Goal: Task Accomplishment & Management: Use online tool/utility

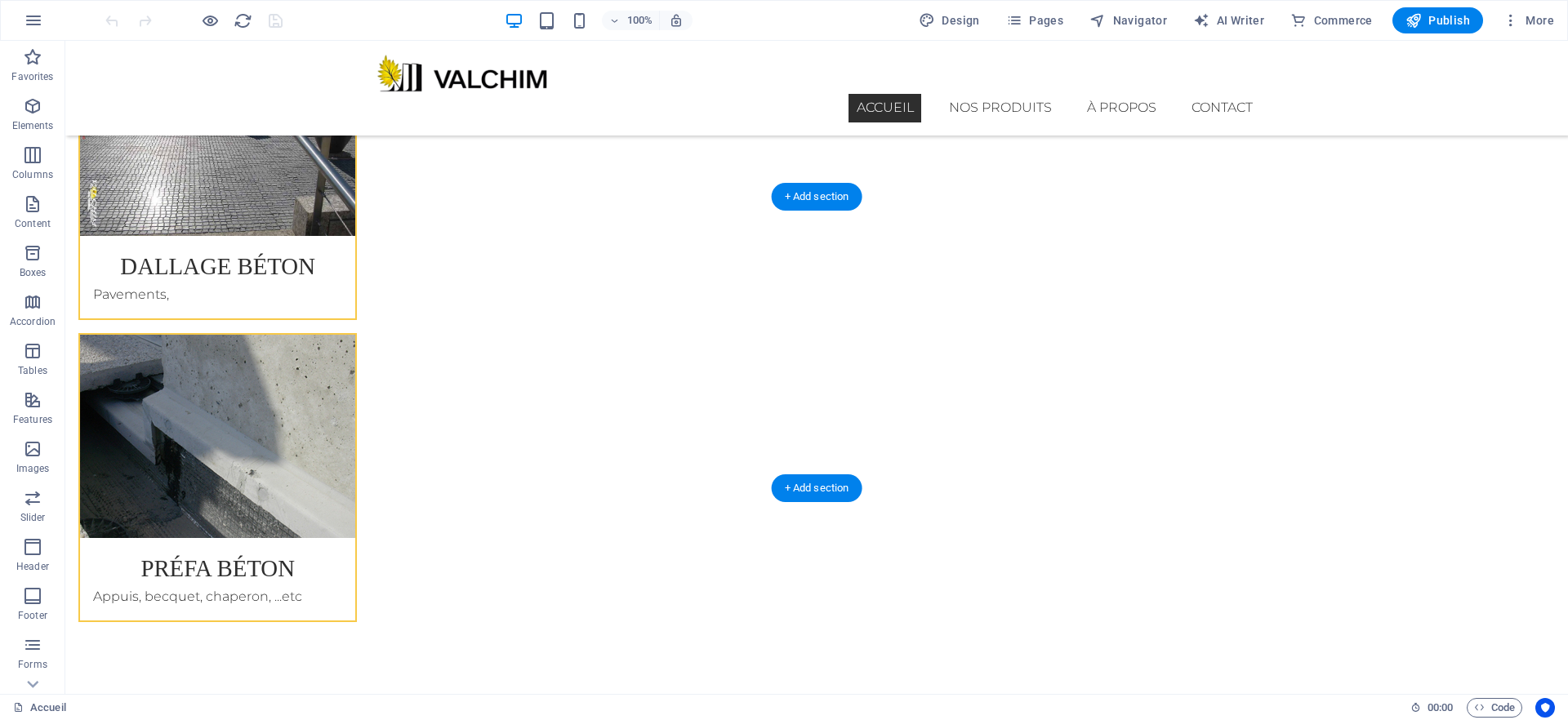
scroll to position [3878, 0]
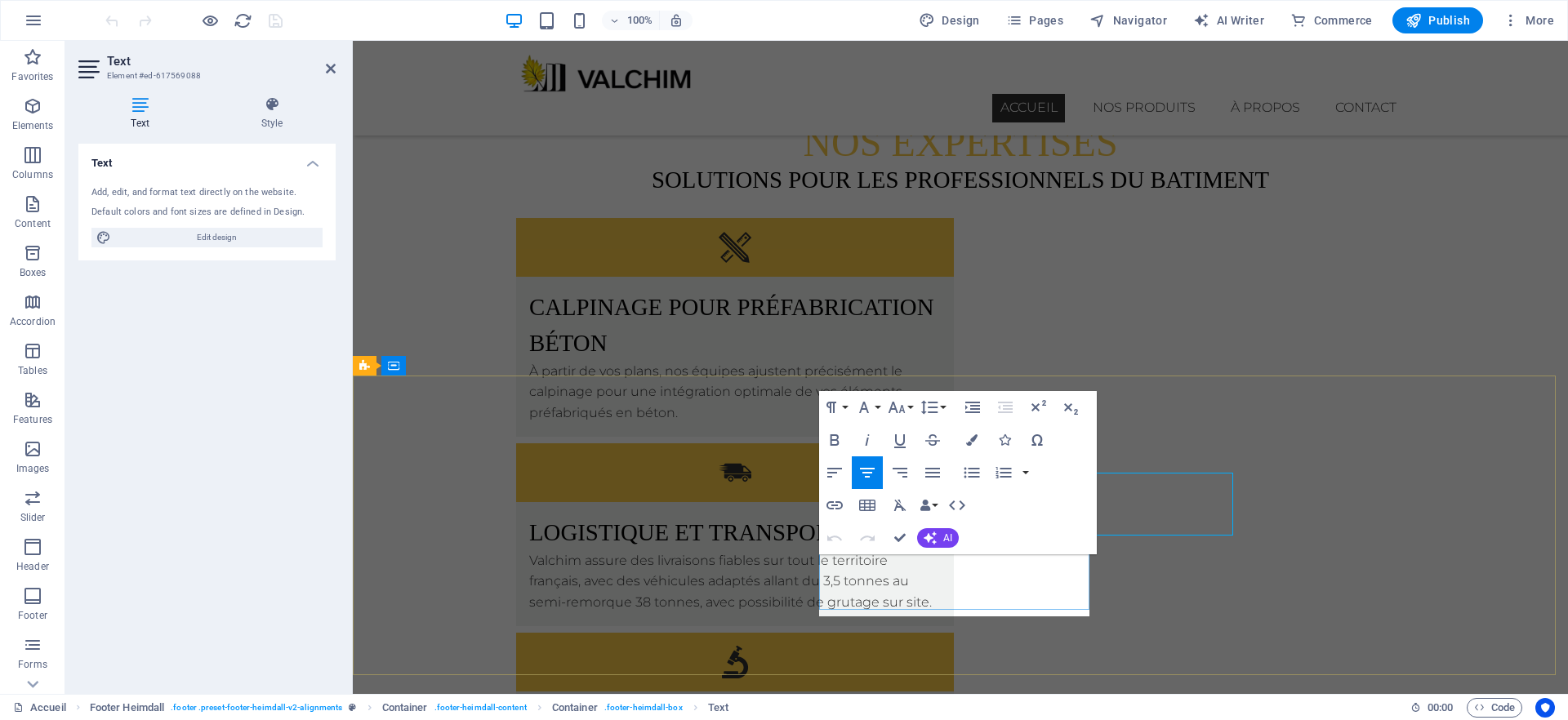
scroll to position [3959, 0]
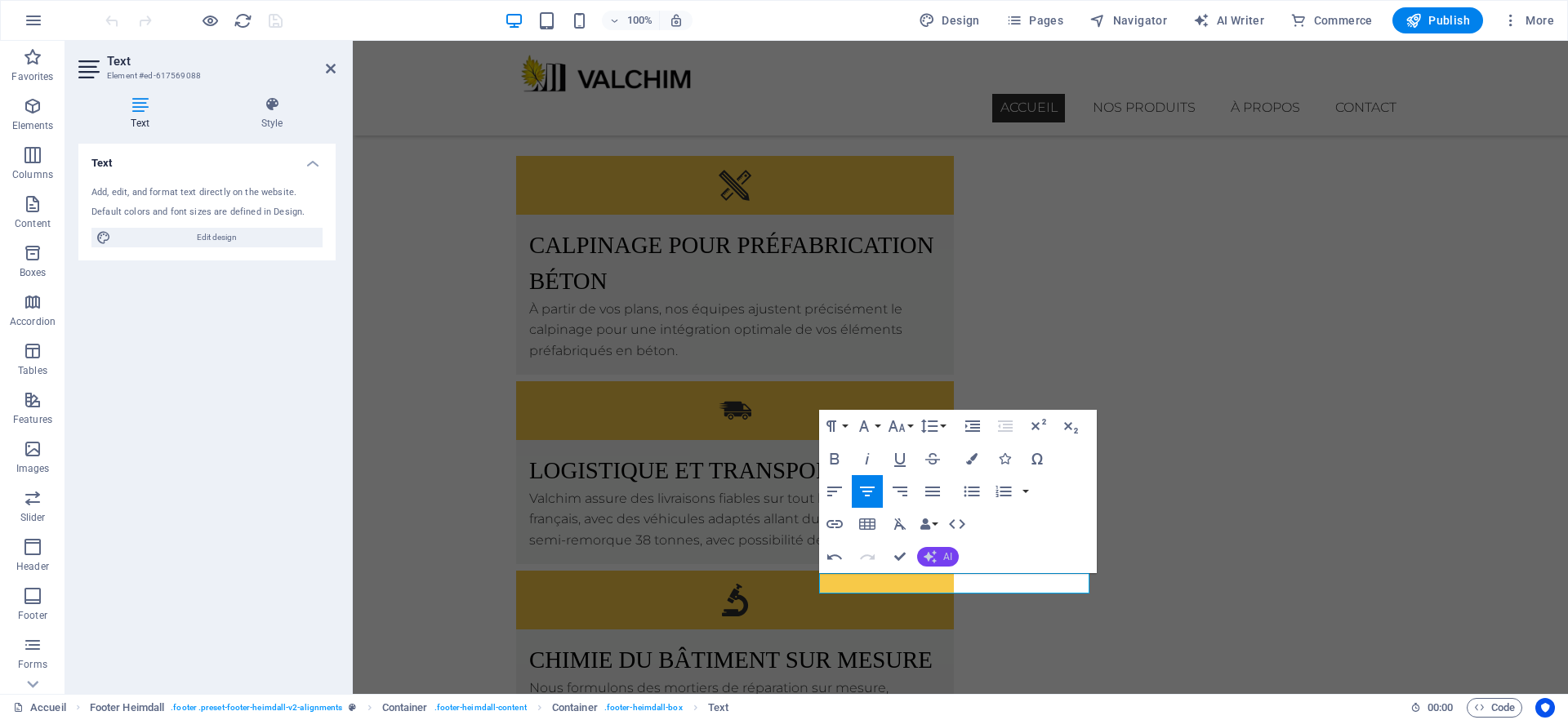
click at [942, 562] on button "AI" at bounding box center [938, 556] width 41 height 20
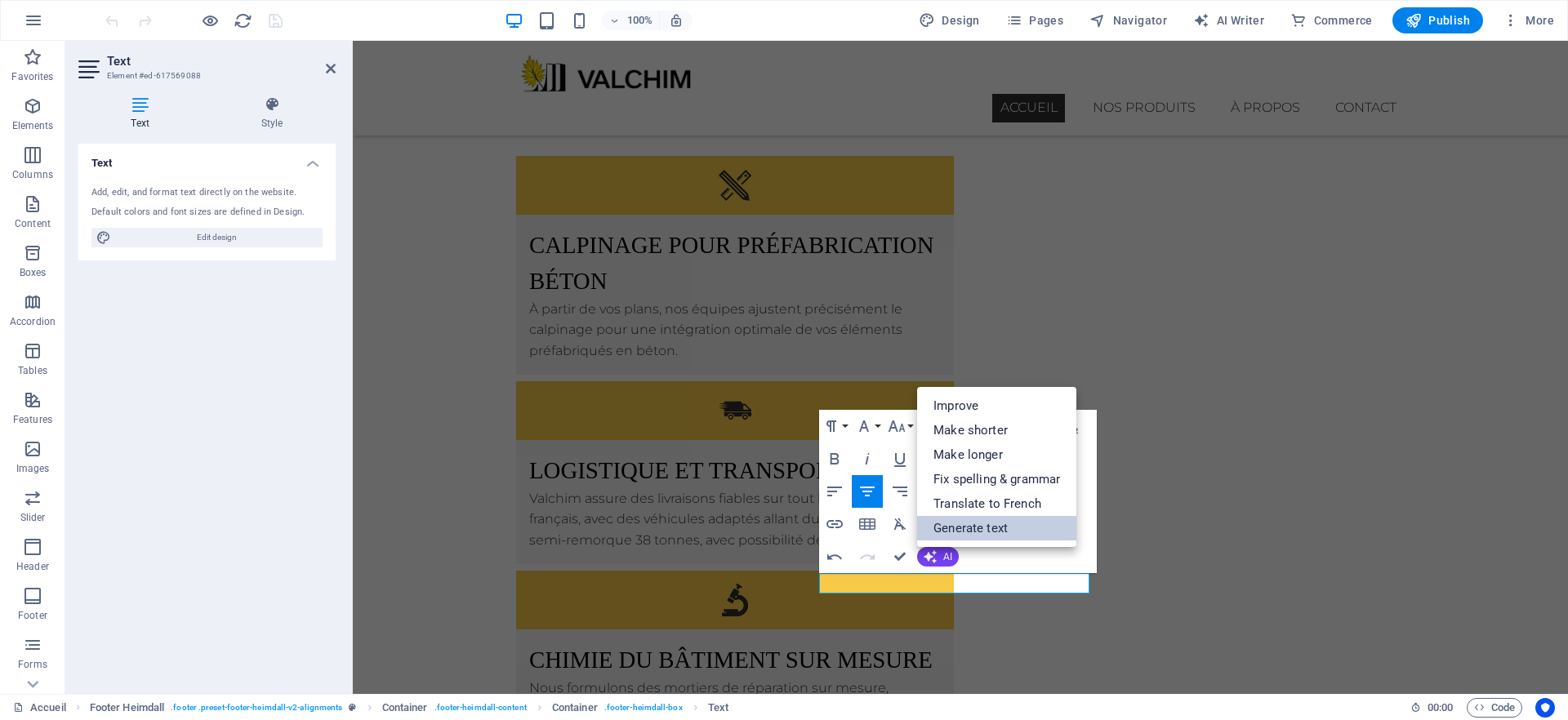
click at [981, 532] on link "Generate text" at bounding box center [997, 528] width 159 height 24
select select "English"
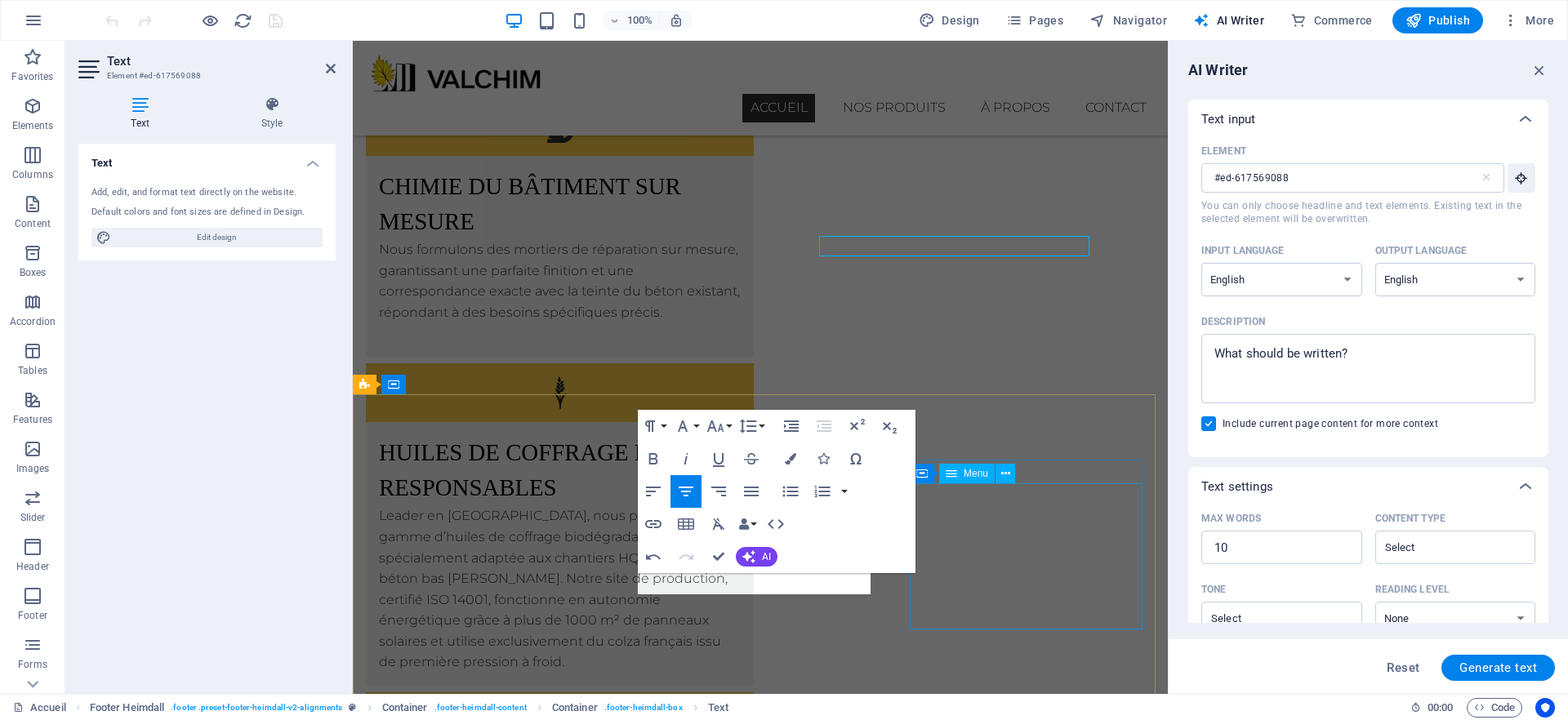
scroll to position [0, 0]
click at [1282, 289] on select "Albanian Arabic Armenian Awadhi Azerbaijani Bashkir Basque Belarusian Bengali B…" at bounding box center [1282, 280] width 161 height 34
select select "French"
click at [1201, 263] on select "Albanian Arabic Armenian Awadhi Azerbaijani Bashkir Basque Belarusian Bengali B…" at bounding box center [1282, 280] width 161 height 34
click at [1403, 287] on select "Albanian Arabic Armenian Awadhi Azerbaijani Bashkir Basque Belarusian Bengali B…" at bounding box center [1456, 280] width 161 height 34
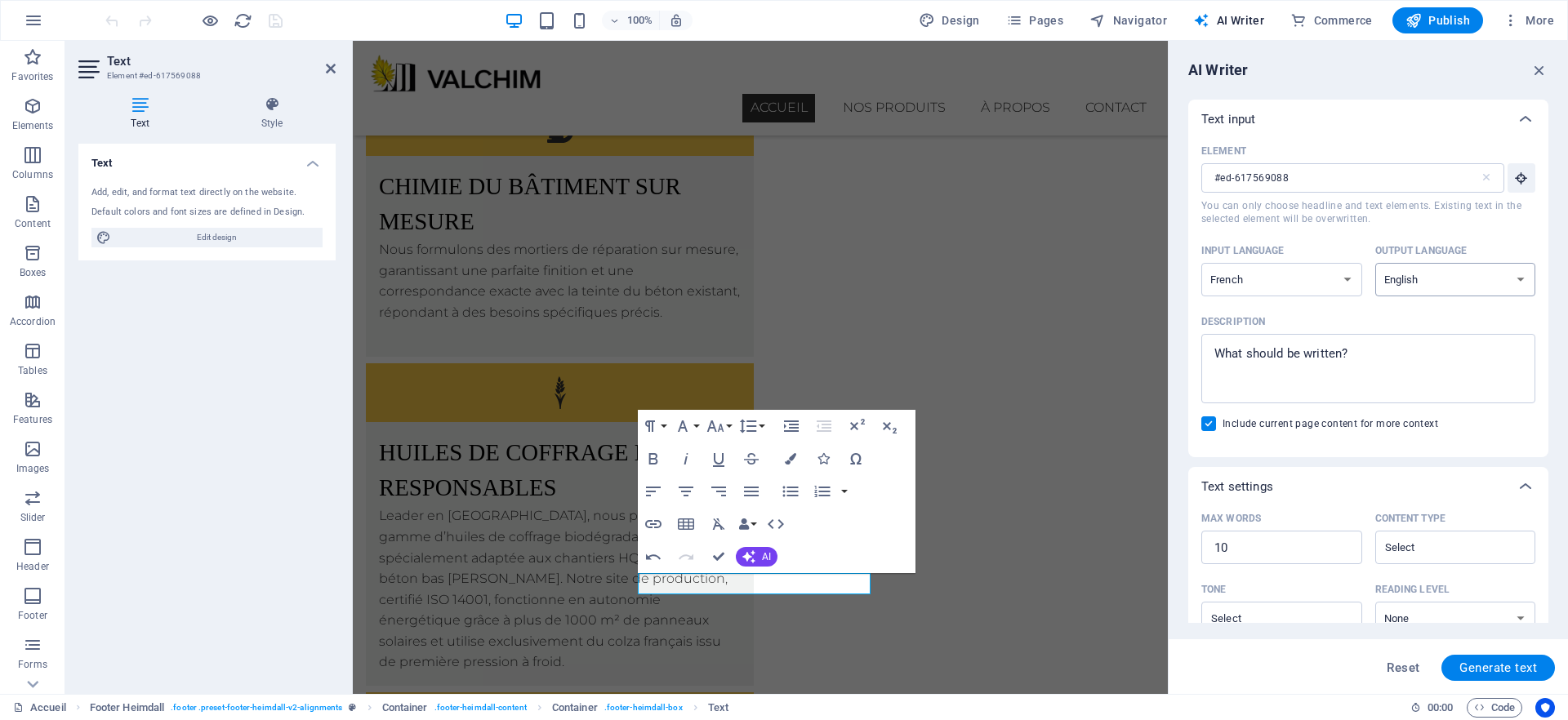
select select "French"
click at [1375, 263] on select "Albanian Arabic Armenian Awadhi Azerbaijani Bashkir Basque Belarusian Bengali B…" at bounding box center [1456, 280] width 161 height 34
type textarea "x"
click at [1267, 366] on textarea "Description x ​" at bounding box center [1368, 368] width 317 height 53
click at [1395, 352] on textarea "Description x ​" at bounding box center [1368, 368] width 317 height 53
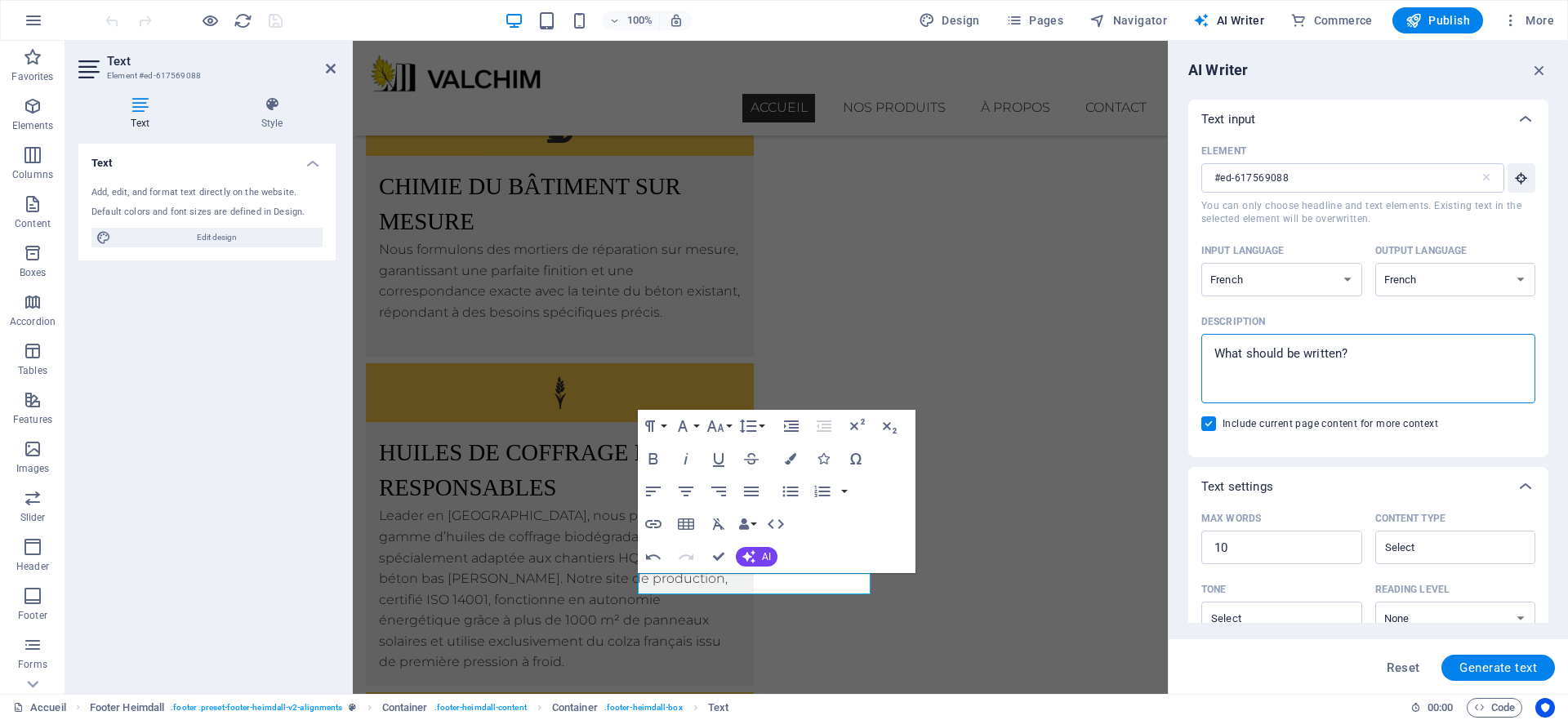
type textarea "u"
type textarea "x"
type textarea "un"
type textarea "x"
type textarea "un"
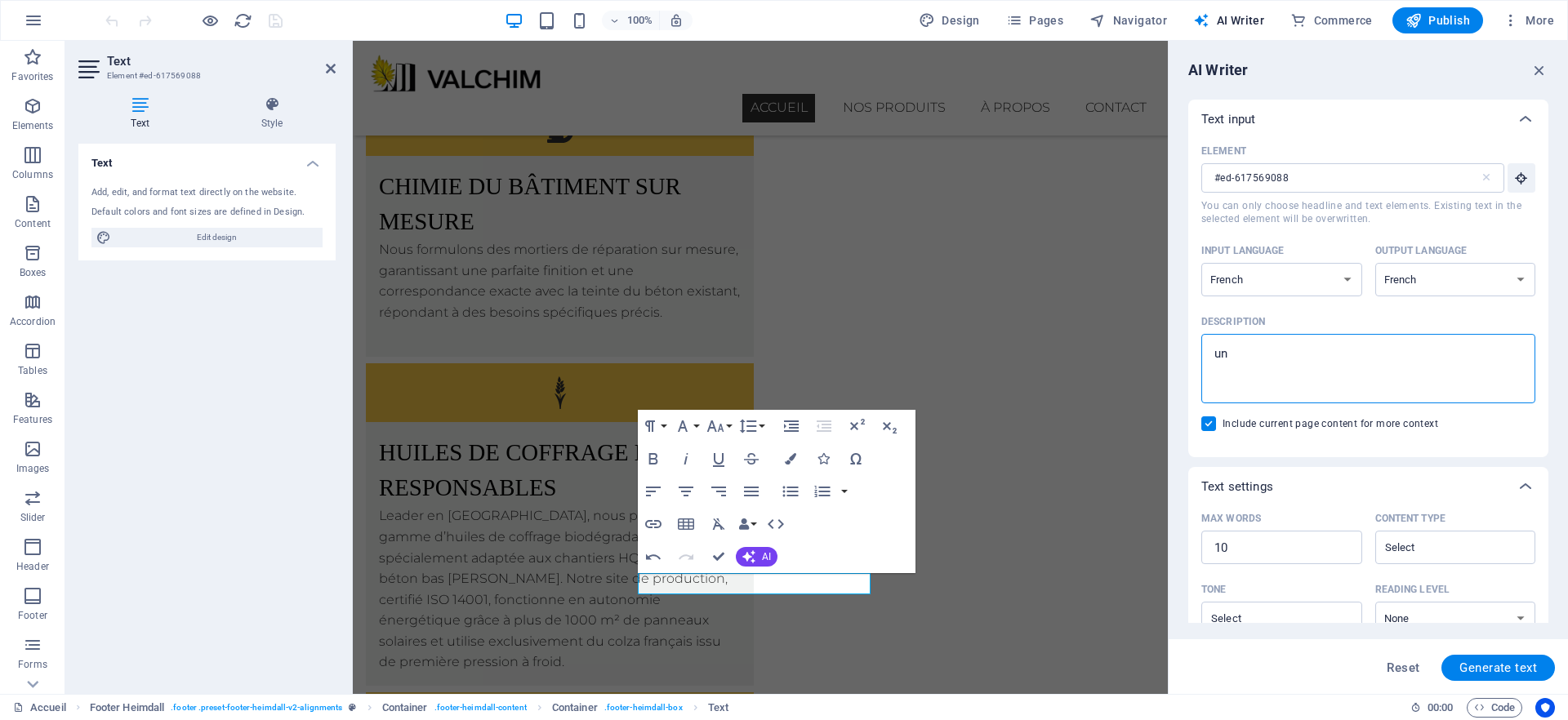
type textarea "x"
type textarea "un r"
type textarea "x"
type textarea "un ré"
type textarea "x"
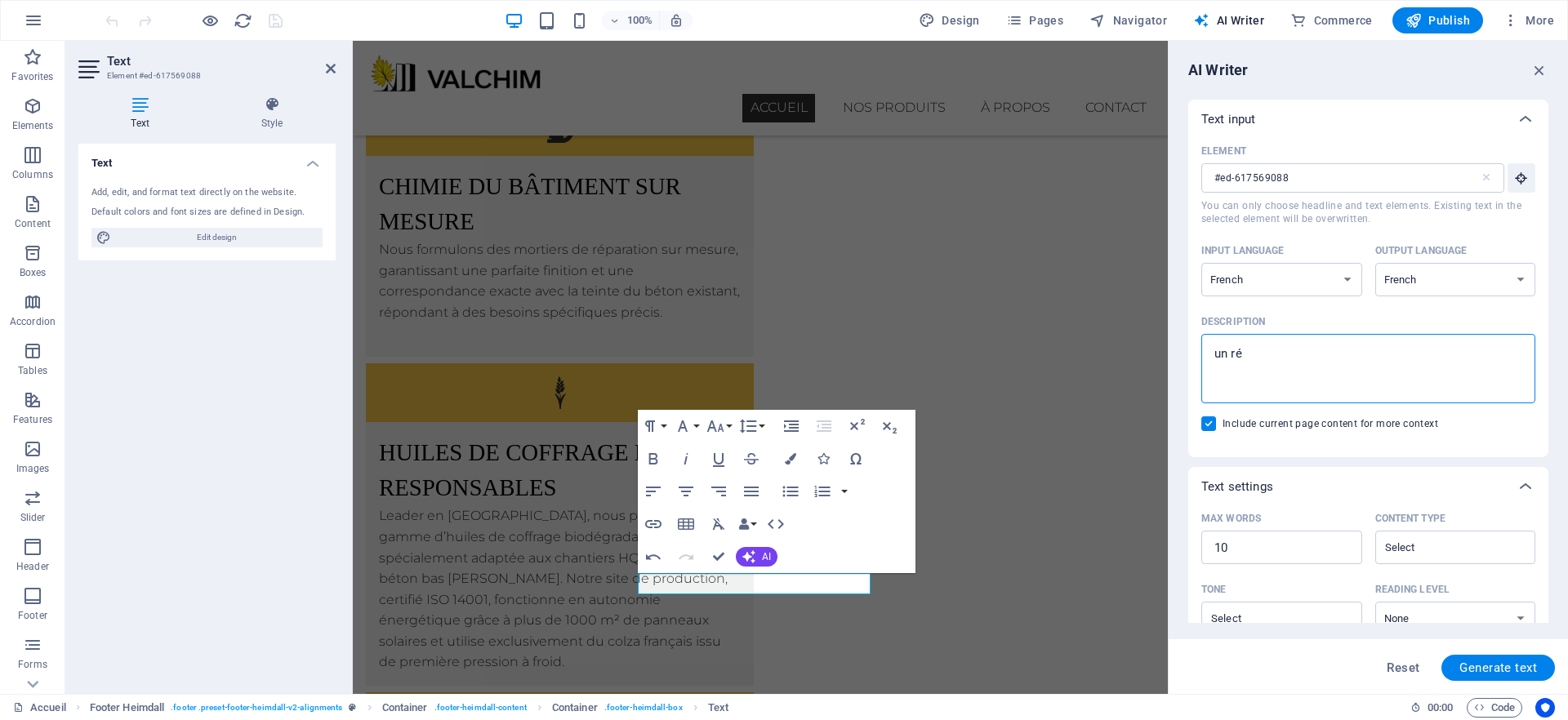
type textarea "un rés"
type textarea "x"
type textarea "un résu"
type textarea "x"
type textarea "un résum"
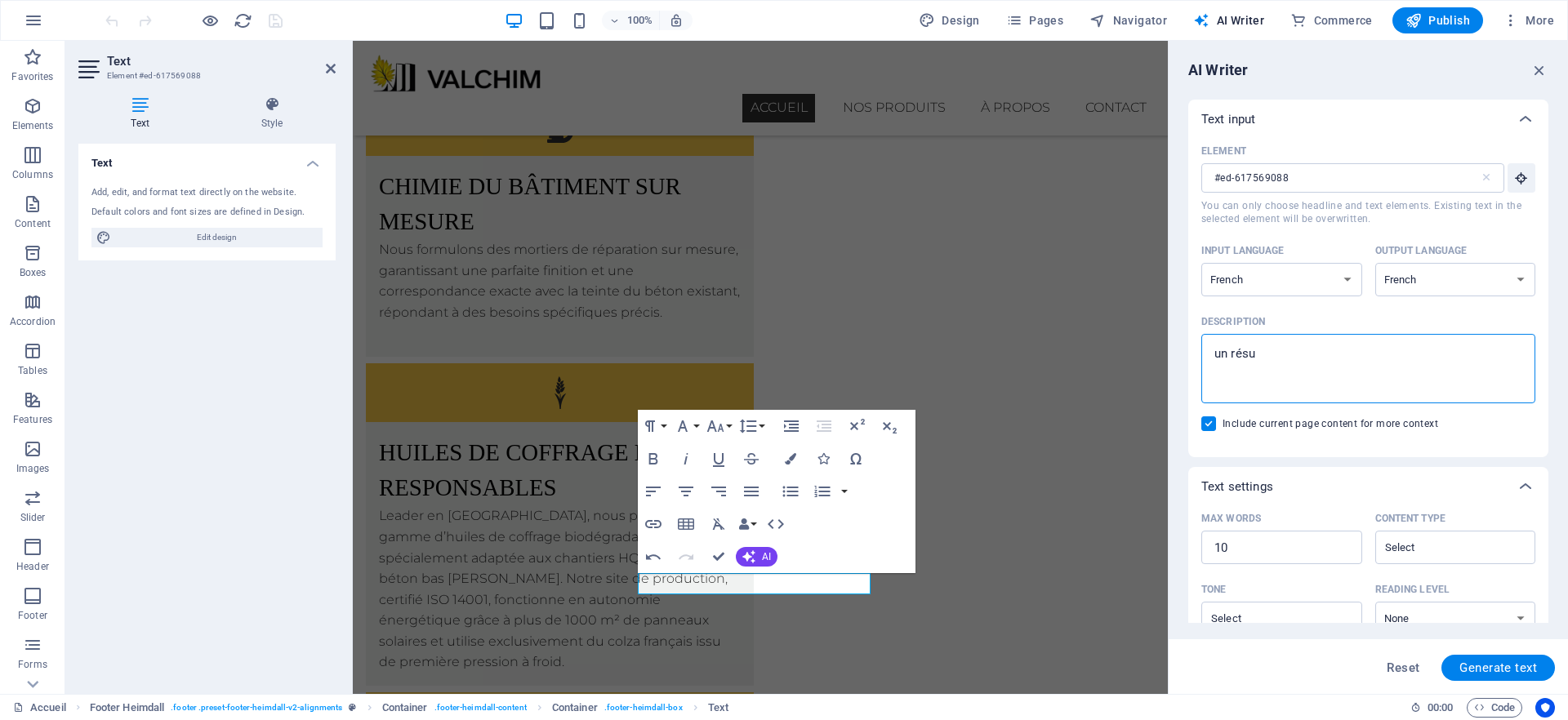
type textarea "x"
type textarea "un résumé"
type textarea "x"
type textarea "un résumé"
type textarea "x"
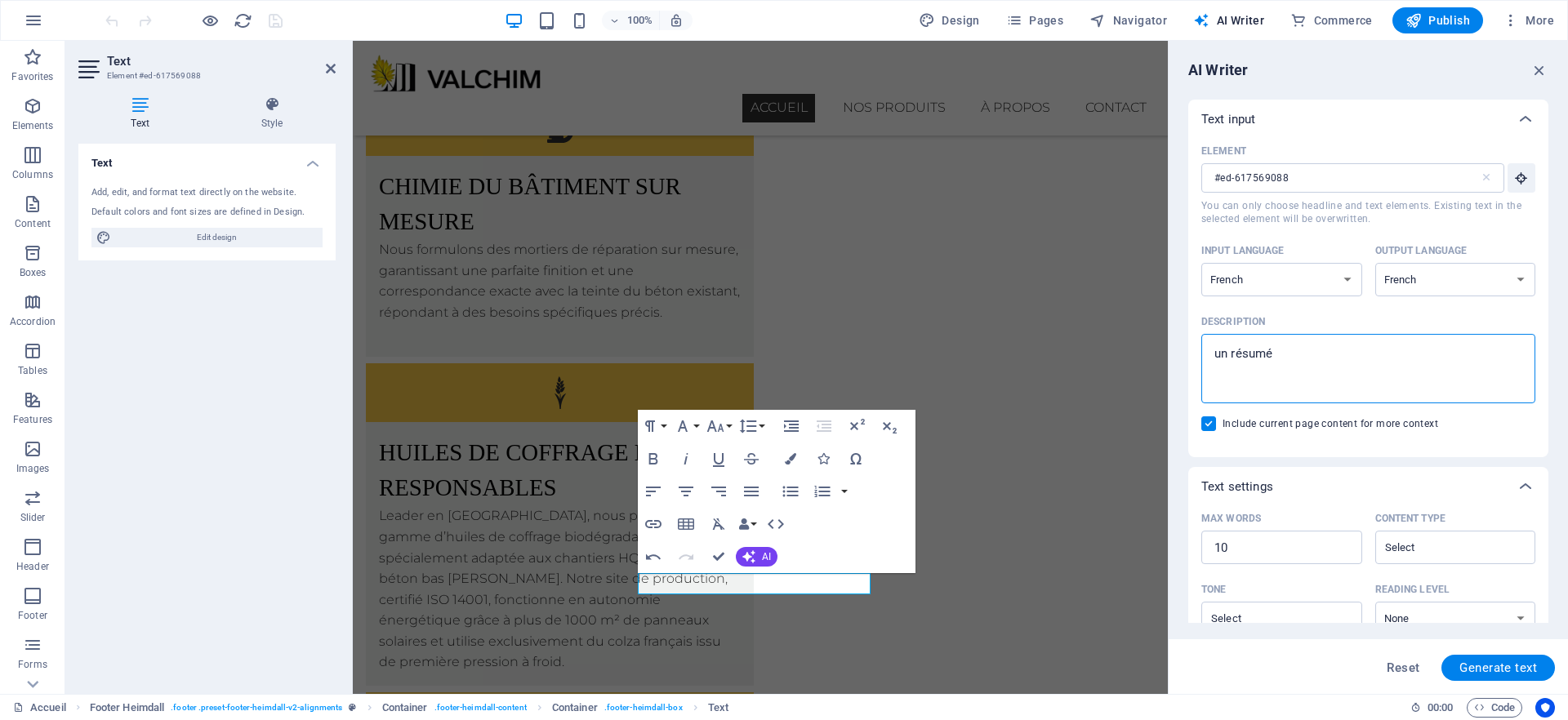
type textarea "un résumé d"
type textarea "x"
type textarea "un résumé de"
type textarea "x"
type textarea "un résumé de"
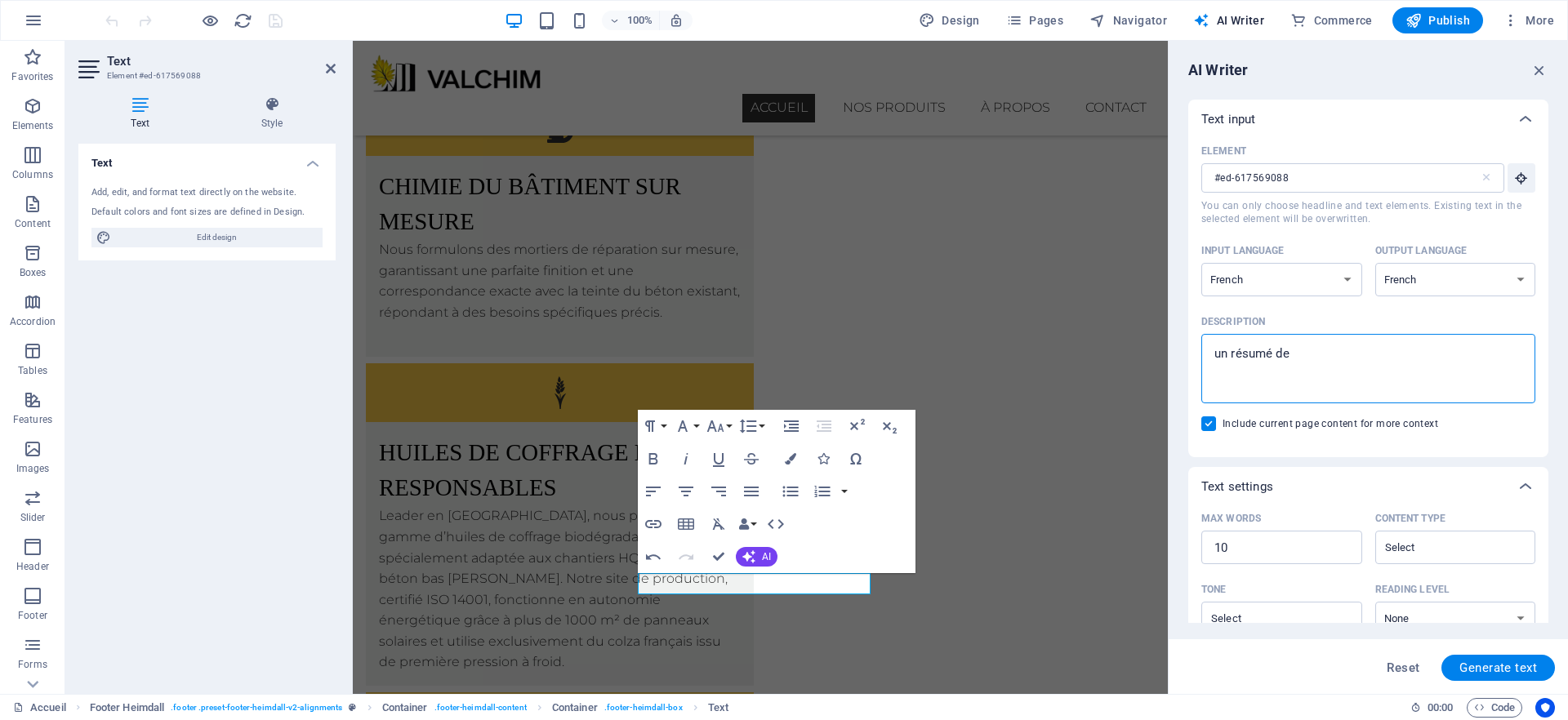
type textarea "x"
type textarea "un résumé de l"
type textarea "x"
type textarea "un résumé de la"
type textarea "x"
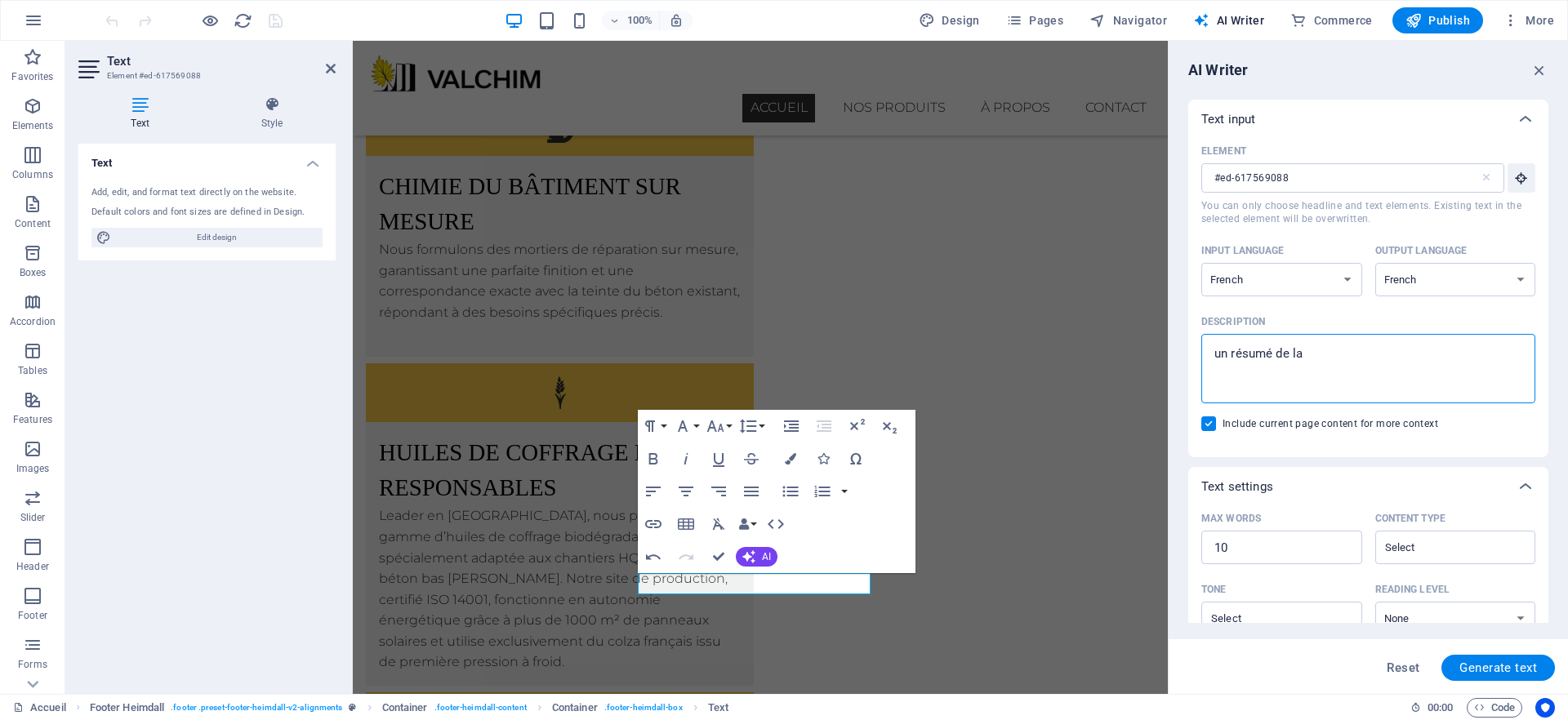
type textarea "un résumé de la"
type textarea "x"
type textarea "un résumé de la p"
type textarea "x"
type textarea "un résumé de la pr"
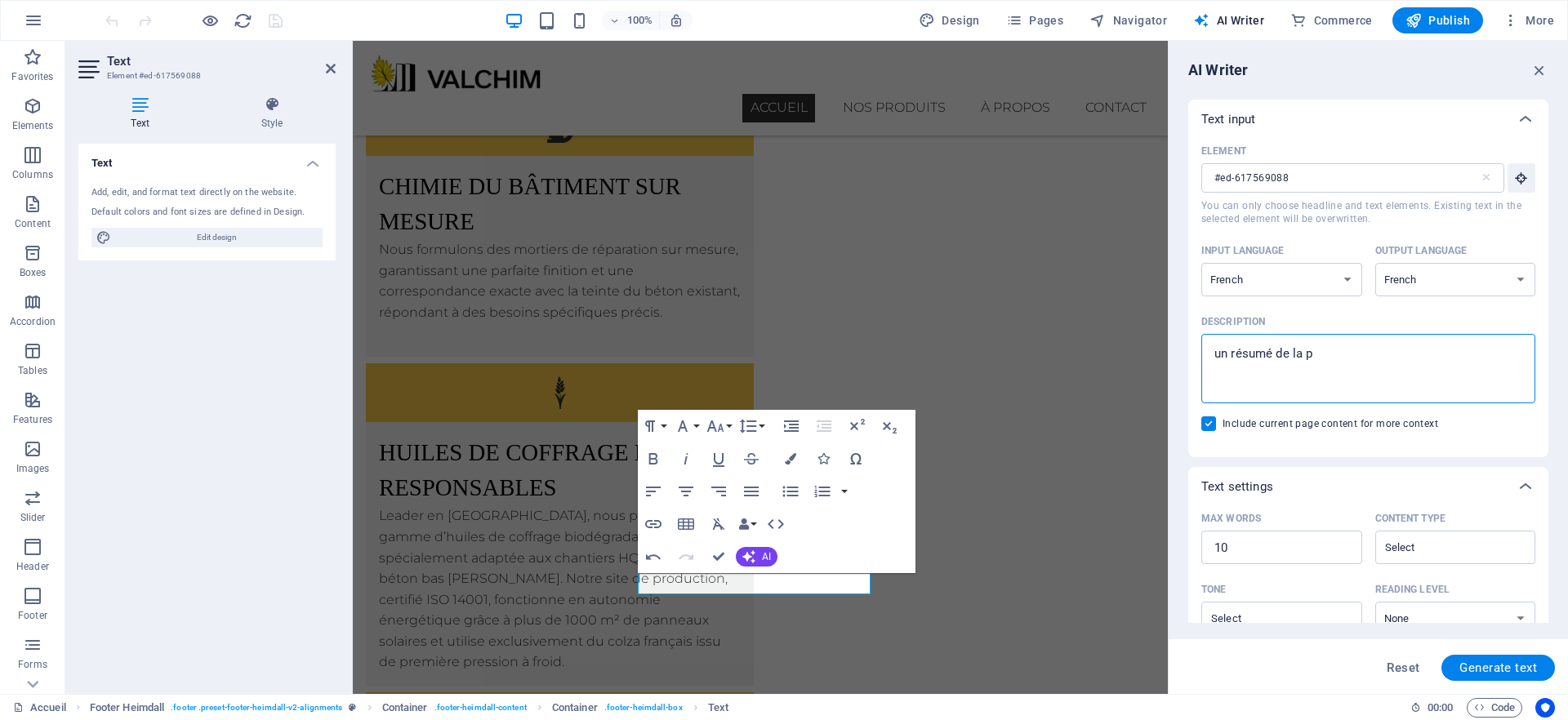
type textarea "x"
type textarea "un résumé de la pro"
type textarea "x"
type textarea "un résumé de la prop"
type textarea "x"
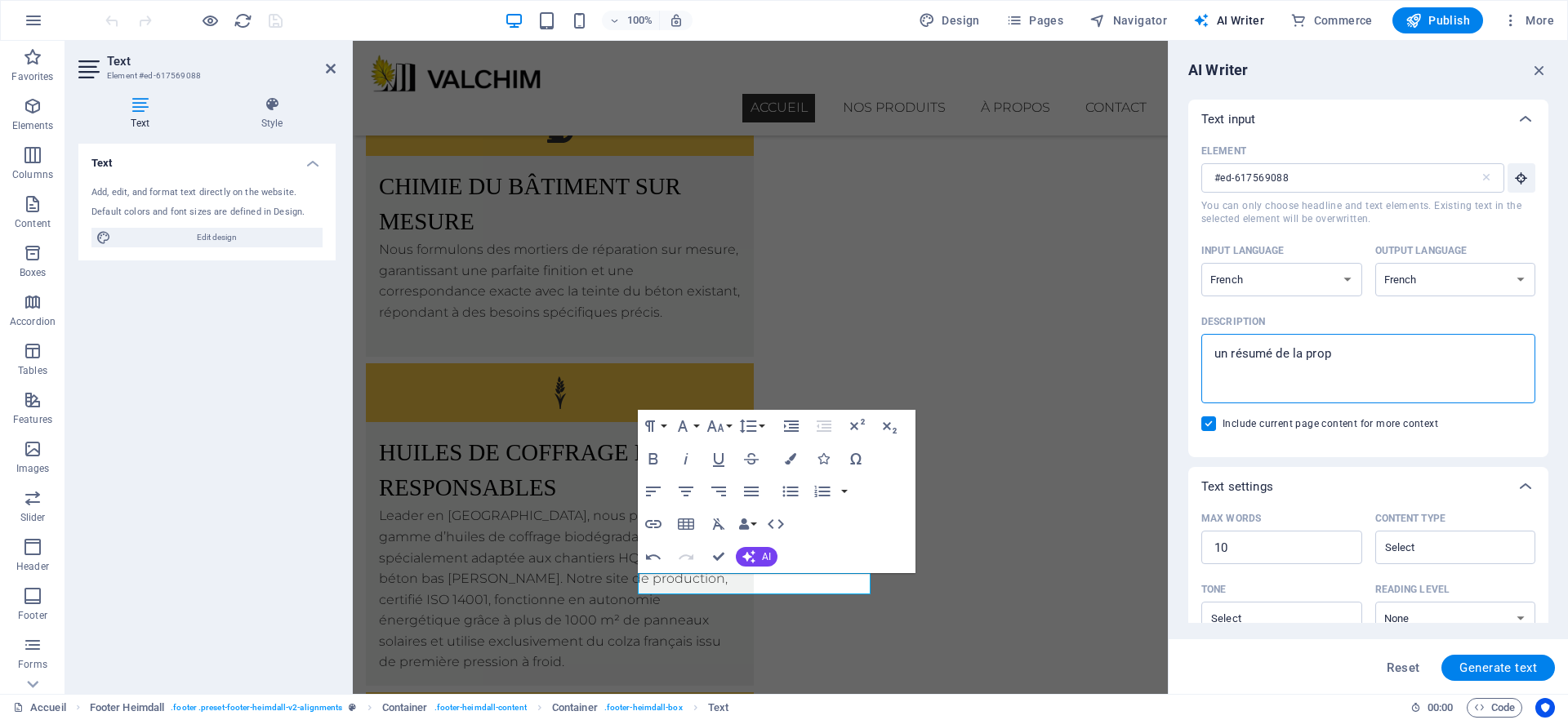
type textarea "un résumé de la propo"
type textarea "x"
type textarea "un résumé de la propos"
type textarea "x"
type textarea "un résumé de la propost"
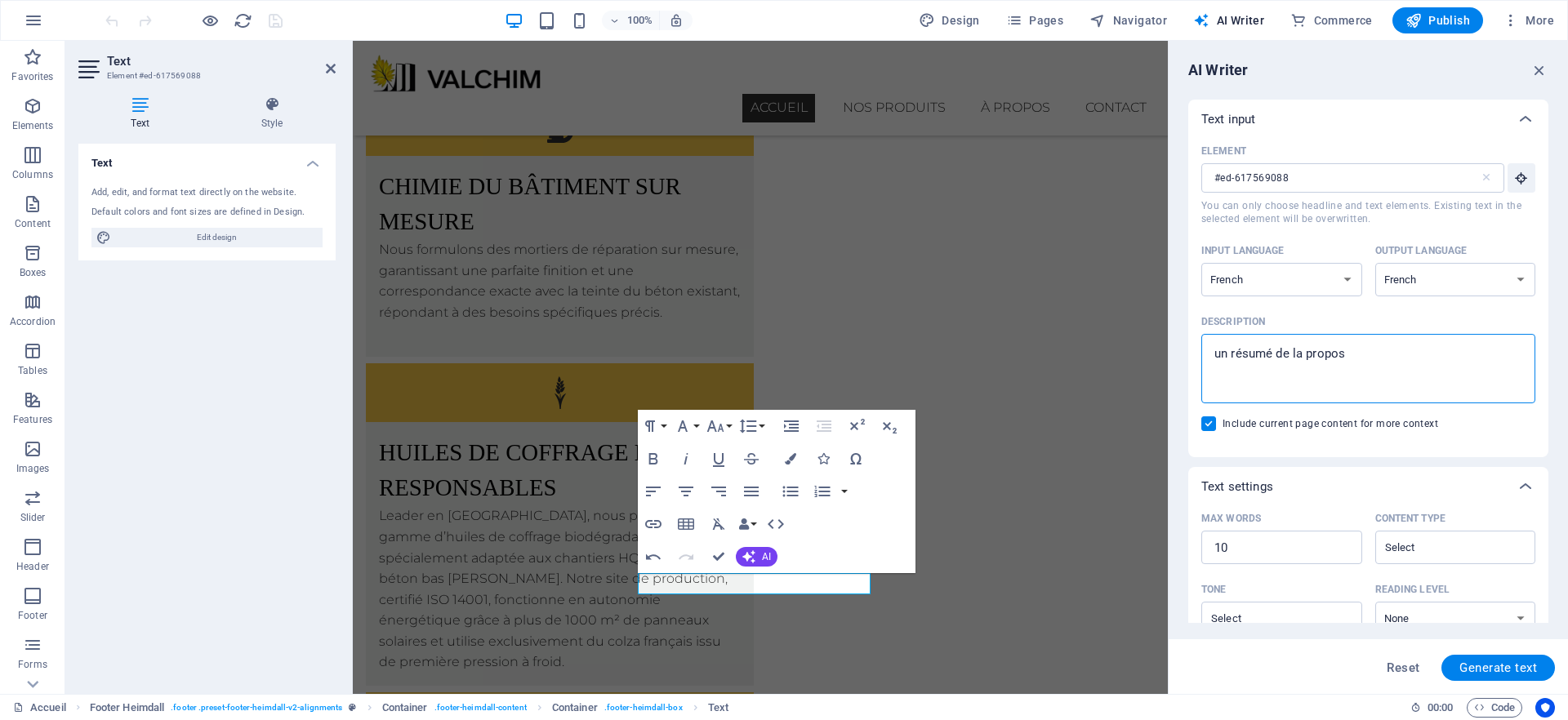
type textarea "x"
type textarea "un résumé de la proposti"
type textarea "x"
type textarea "un résumé de la propostio"
type textarea "x"
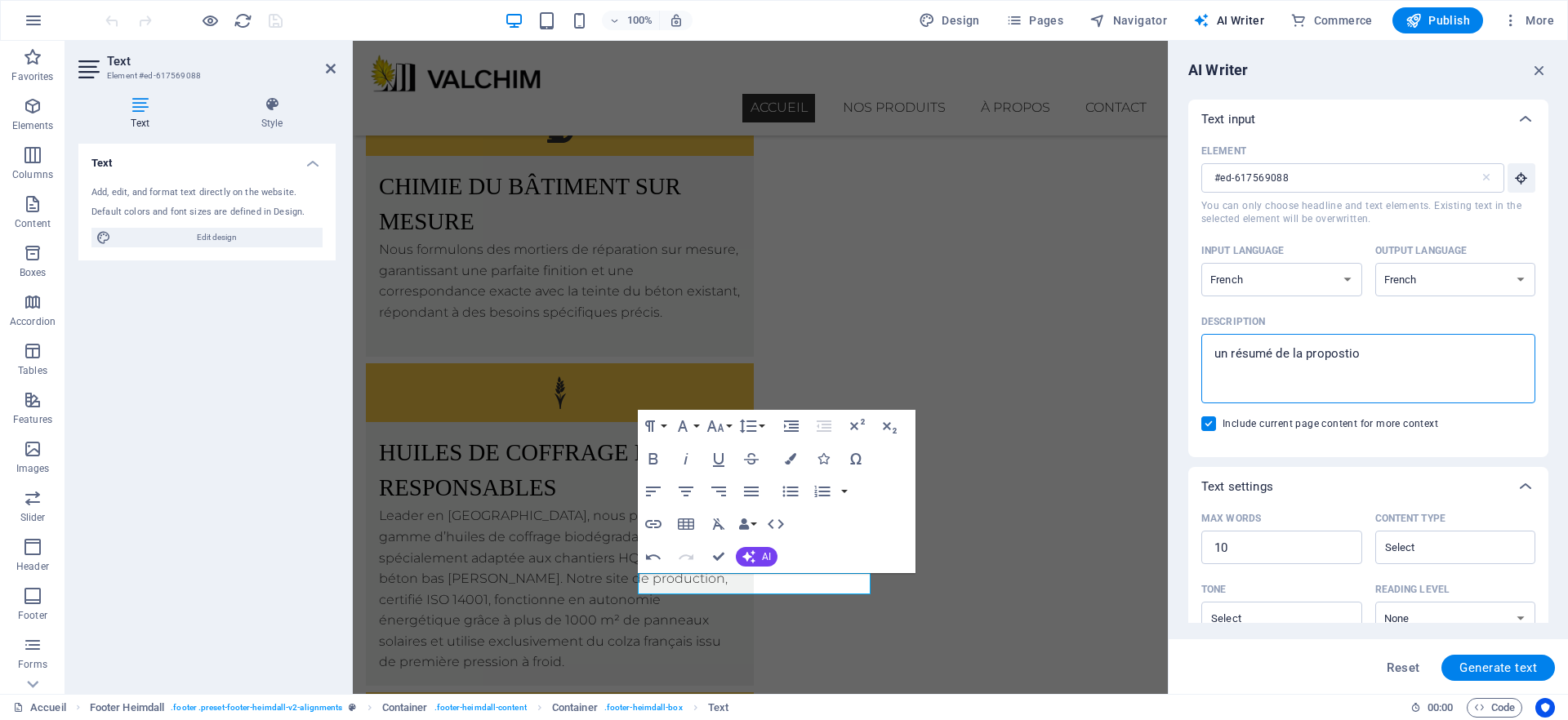
type textarea "un résumé de la proposti"
type textarea "x"
type textarea "un résumé de la propost"
type textarea "x"
type textarea "un résumé de la propos"
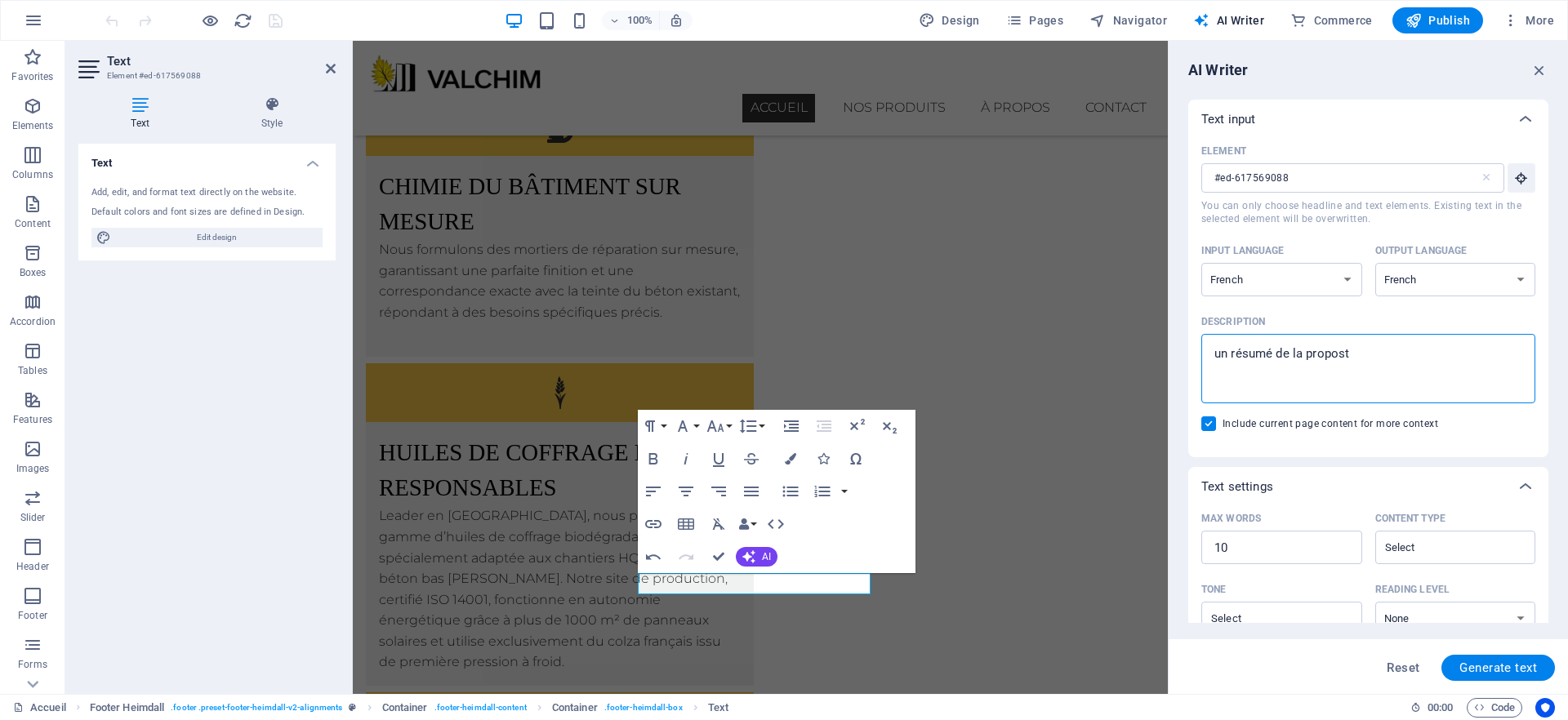
type textarea "x"
type textarea "un résumé de la proposi"
type textarea "x"
type textarea "un résumé de la proposit"
type textarea "x"
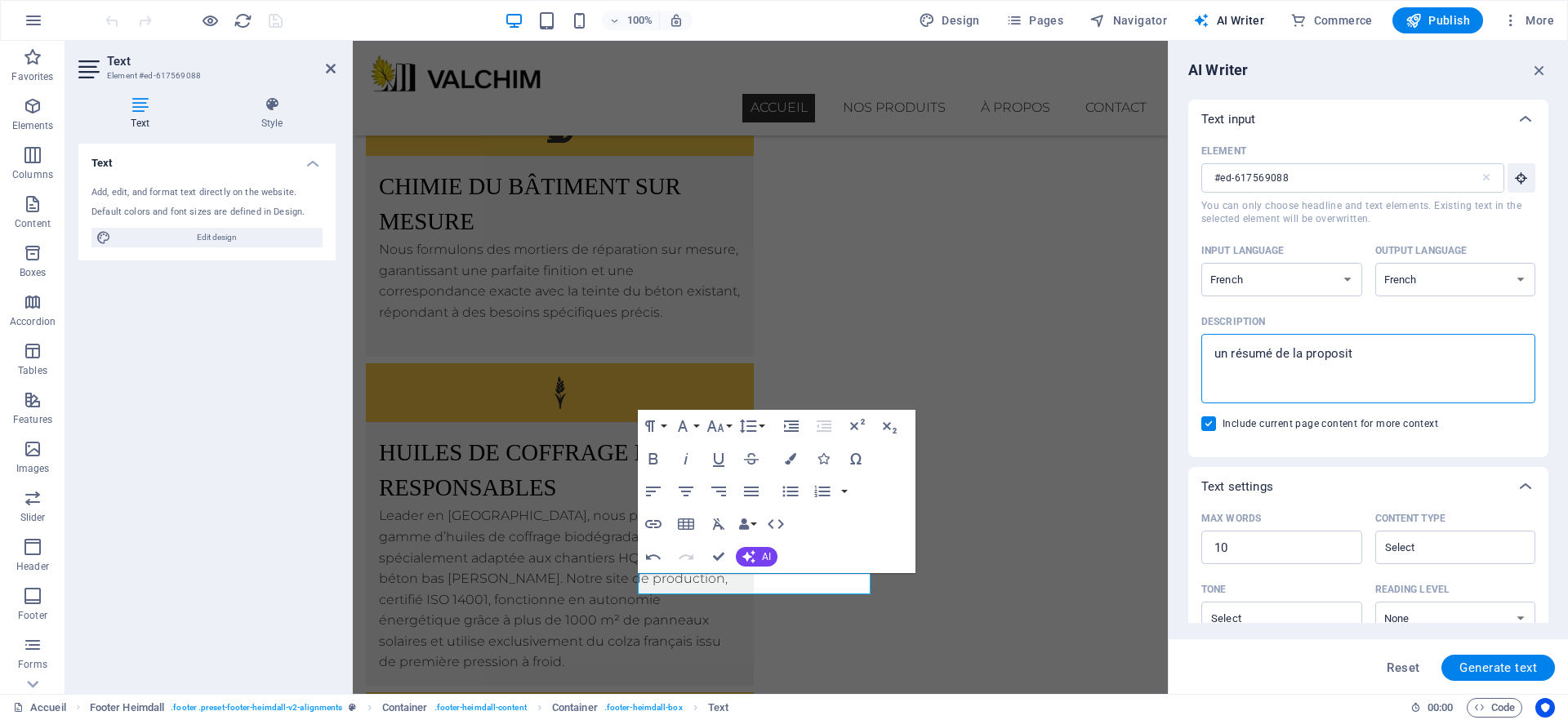
type textarea "un résumé de la propositi"
type textarea "x"
type textarea "un résumé de la propositio"
type textarea "x"
type textarea "un résumé de la proposition"
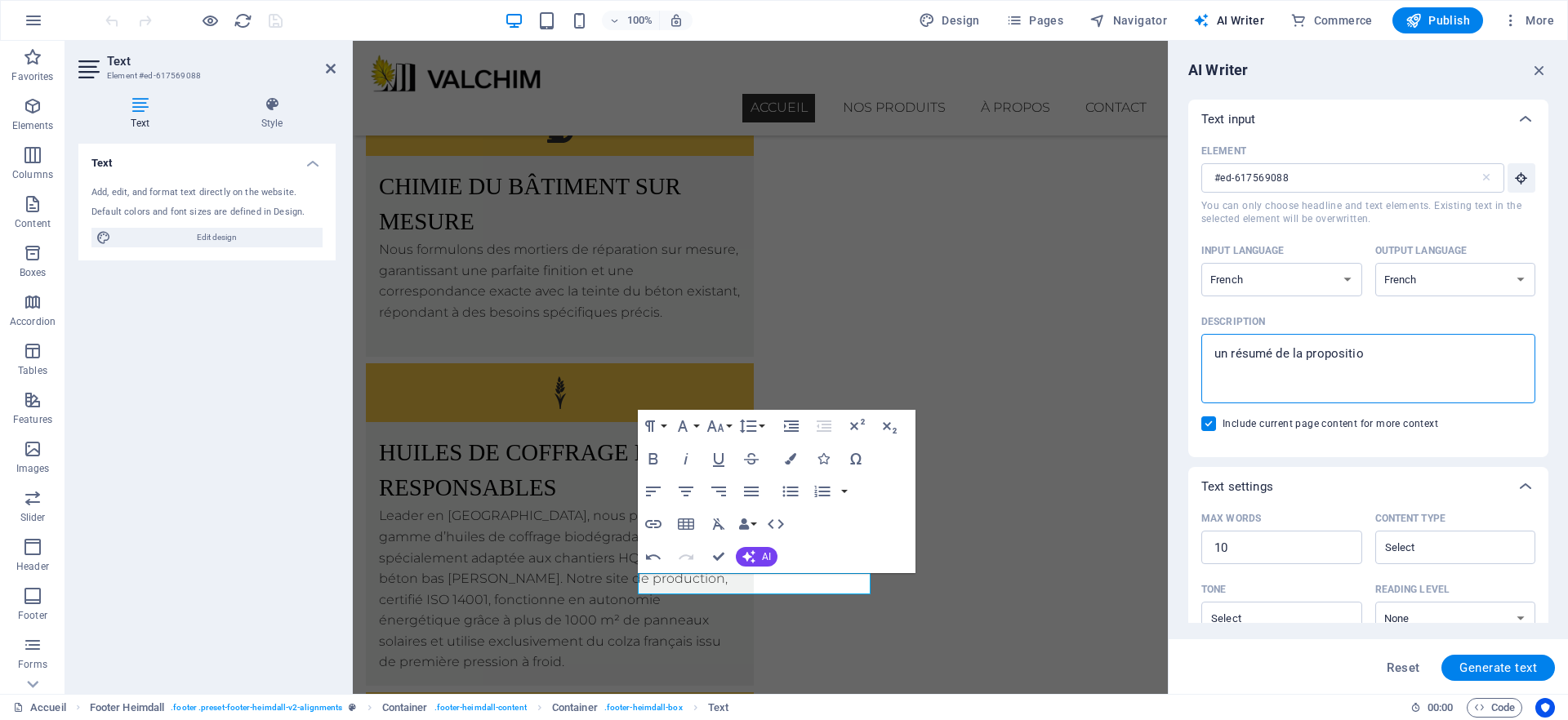
type textarea "x"
type textarea "un résumé de la proposition"
type textarea "x"
type textarea "un résumé de la proposition d"
type textarea "x"
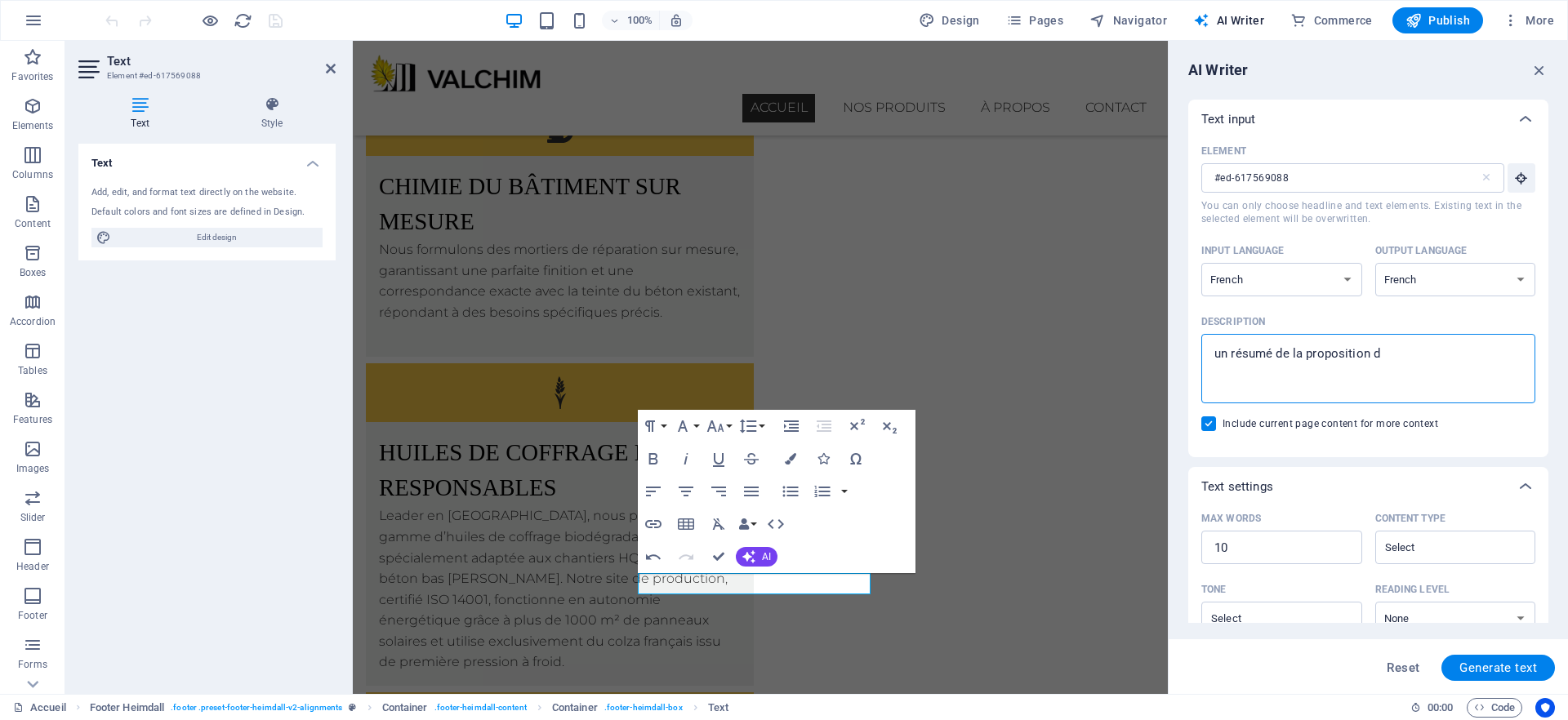
type textarea "un résumé de la proposition de"
type textarea "x"
type textarea "un résumé de la proposition de"
type textarea "x"
type textarea "un résumé de la proposition de v"
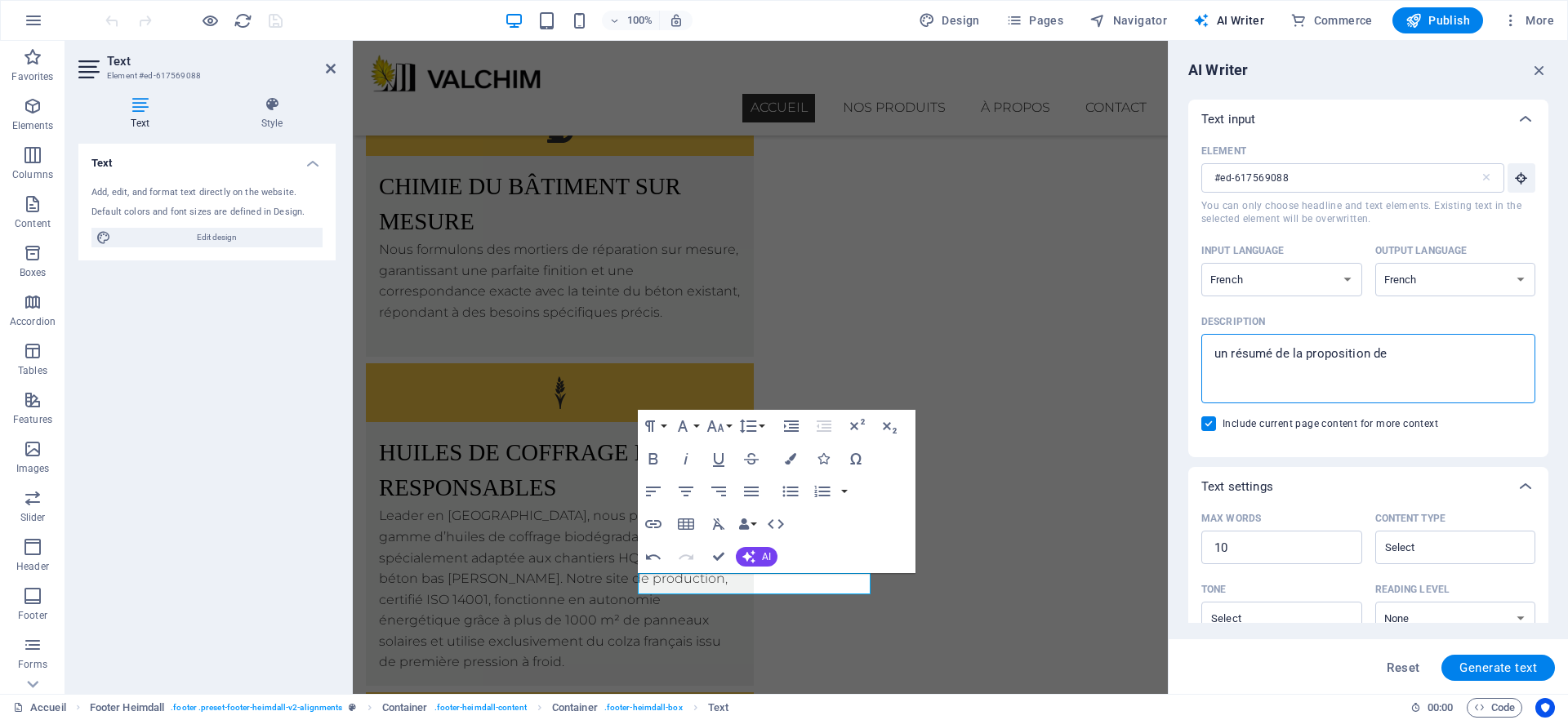
type textarea "x"
type textarea "un résumé de la proposition de va"
type textarea "x"
type textarea "un résumé de la proposition de [PERSON_NAME]"
type textarea "x"
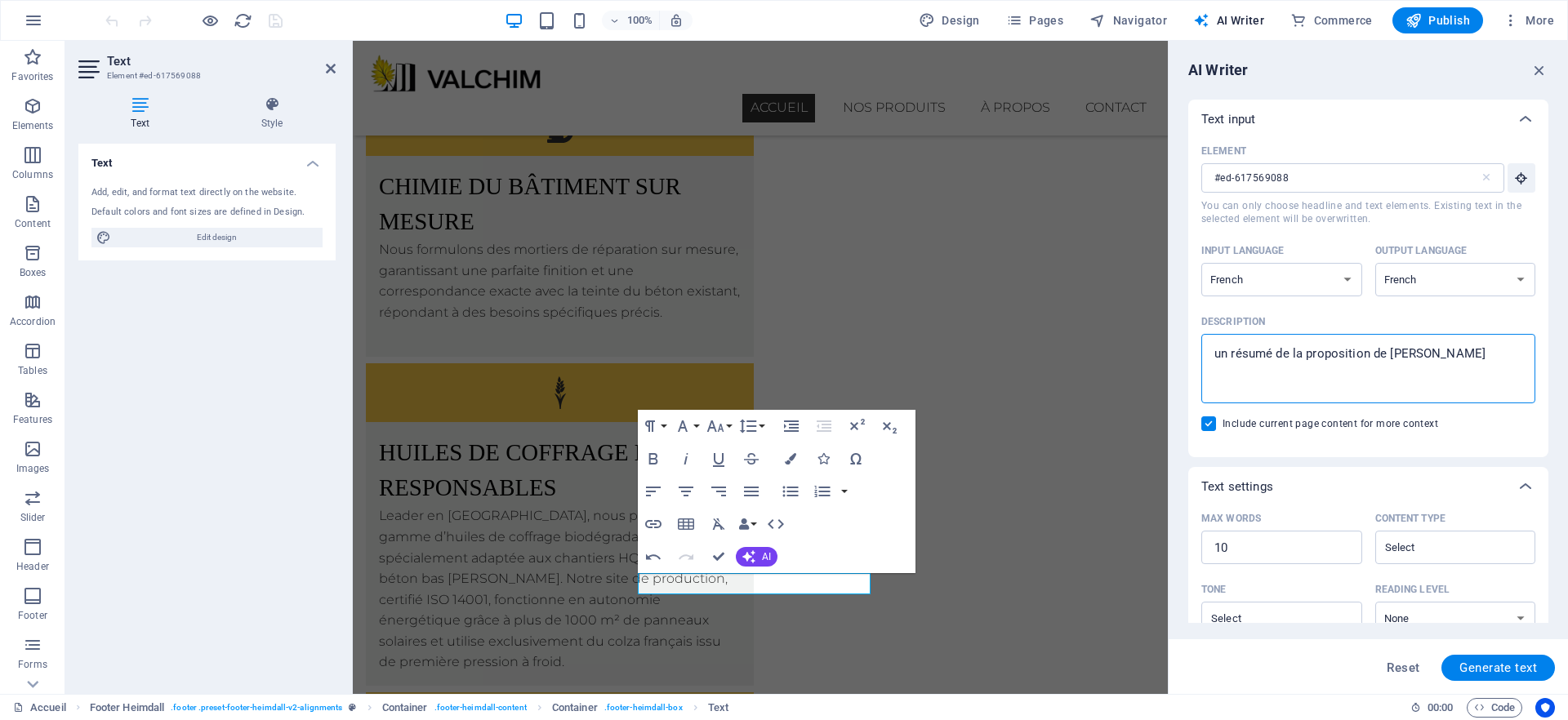
type textarea "un résumé de la proposition de vale"
type textarea "x"
type textarea "un résumé de la proposition [PERSON_NAME]"
type textarea "x"
type textarea "un résumé de la proposition de valeur"
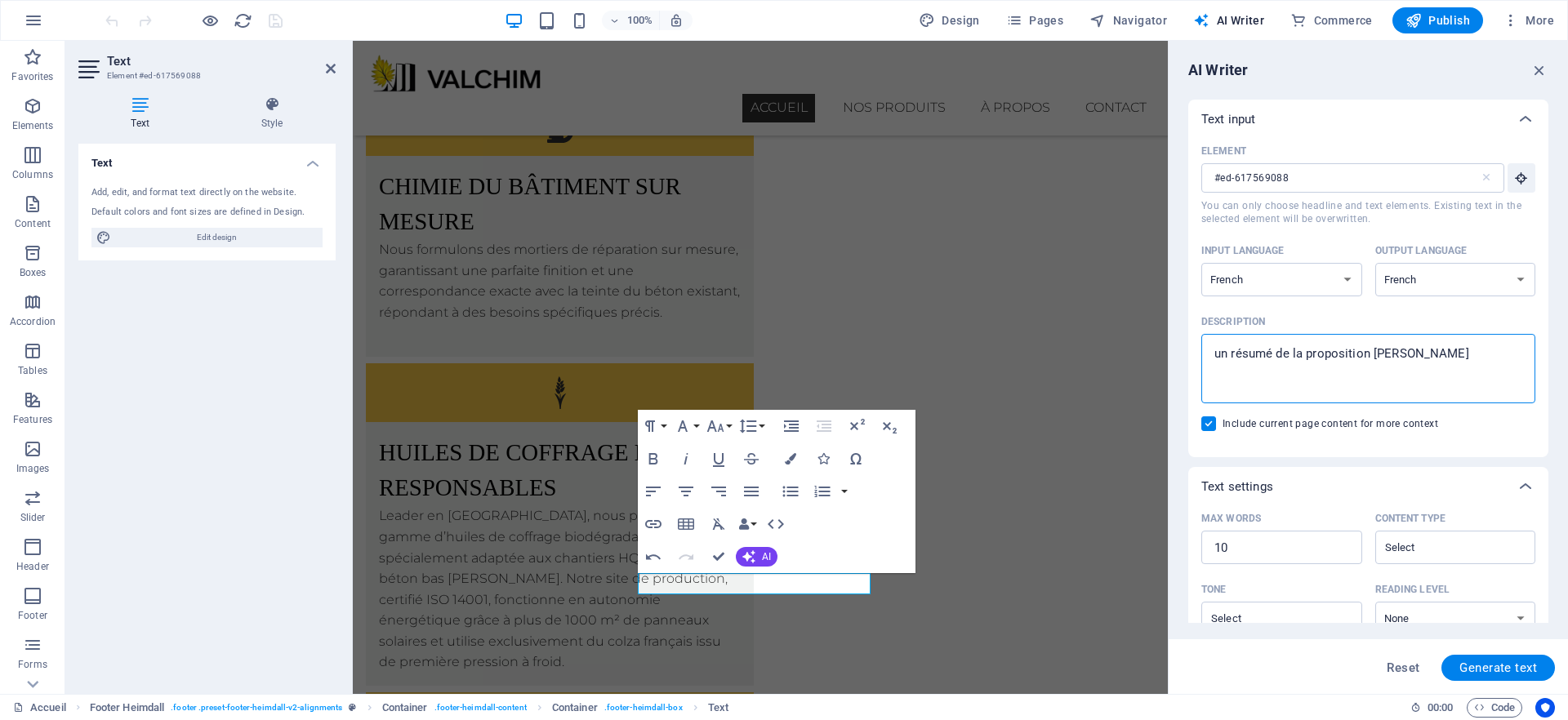
type textarea "x"
type textarea "un résumé de la proposition de valeur"
type textarea "x"
type textarea "un résumé de la proposition de valeur e"
type textarea "x"
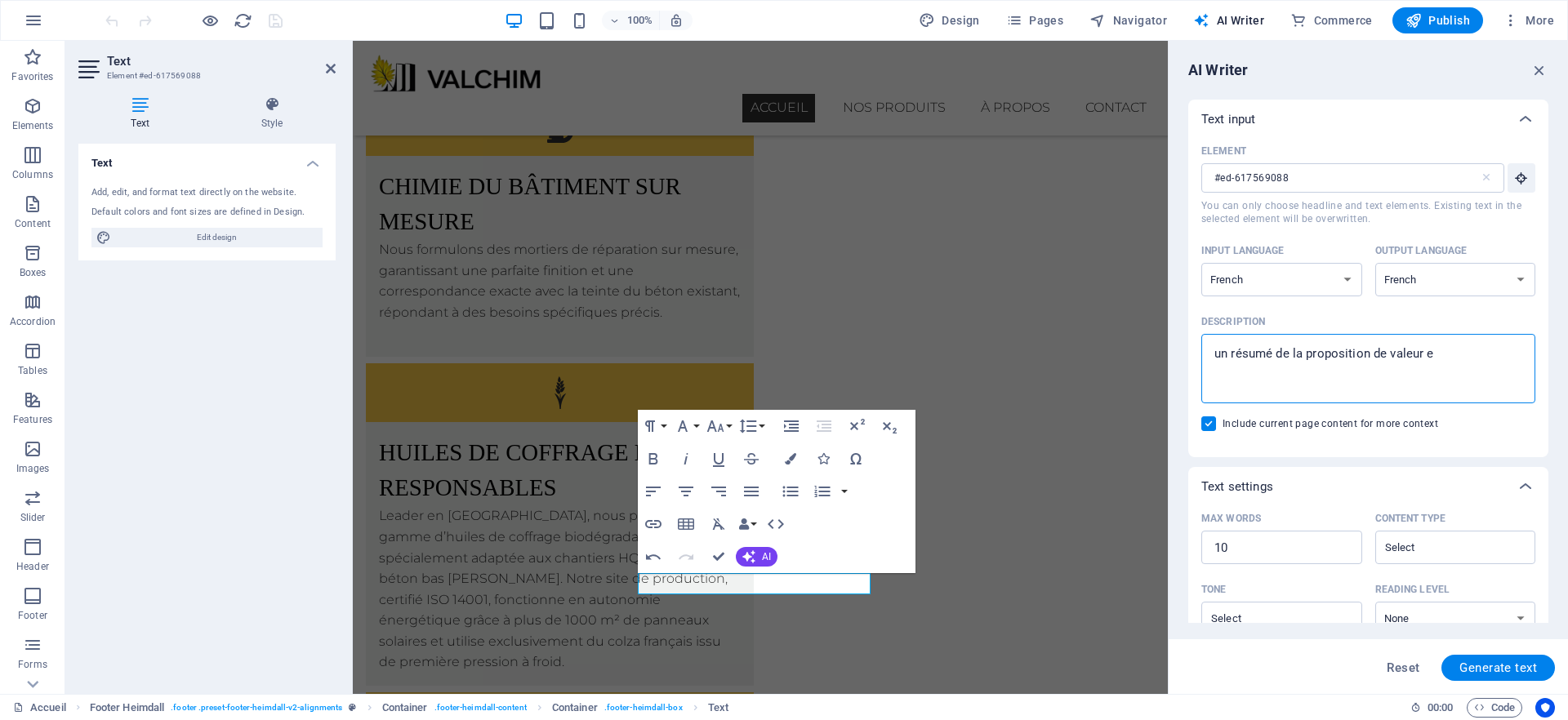
type textarea "un résumé de la proposition de valeur"
type textarea "x"
type textarea "un résumé de la proposition de valeur d"
type textarea "x"
type textarea "un résumé de la proposition de valeur de"
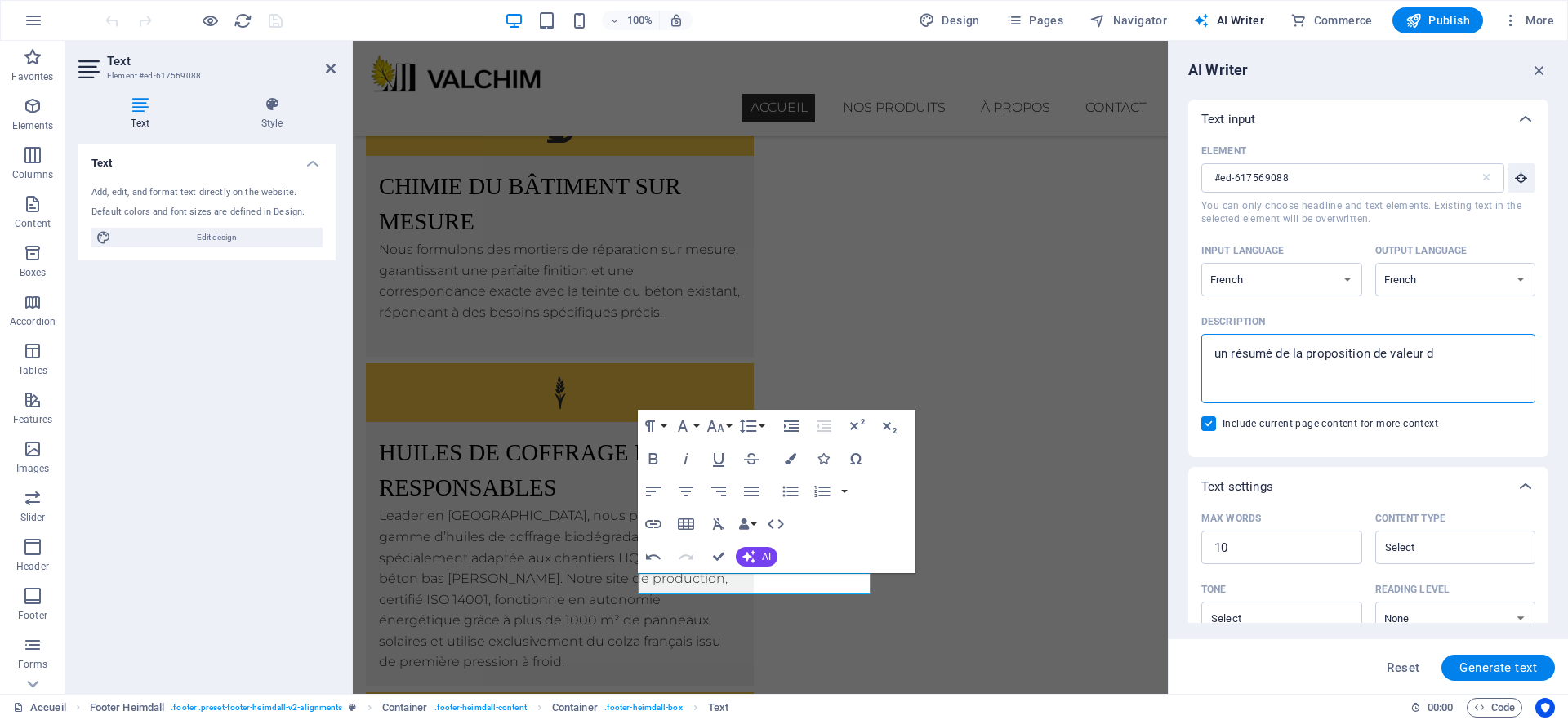
type textarea "x"
type textarea "un résumé de la proposition de valeur de"
type textarea "x"
type textarea "un résumé de la proposition de valeur de l"
type textarea "x"
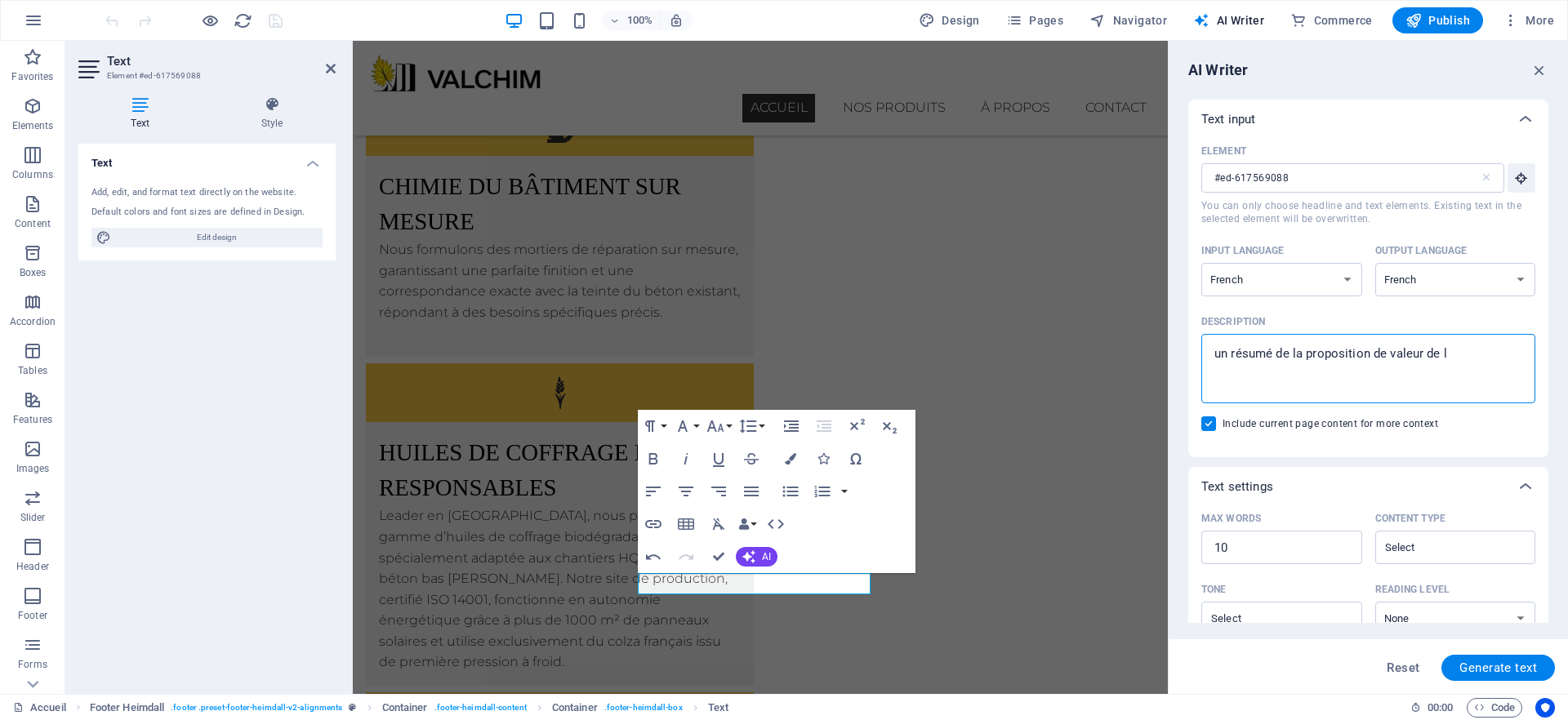
type textarea "un résumé de la proposition de valeur de la"
type textarea "x"
type textarea "un résumé de la proposition de valeur de la"
type textarea "x"
type textarea "un résumé de la proposition de valeur de la s"
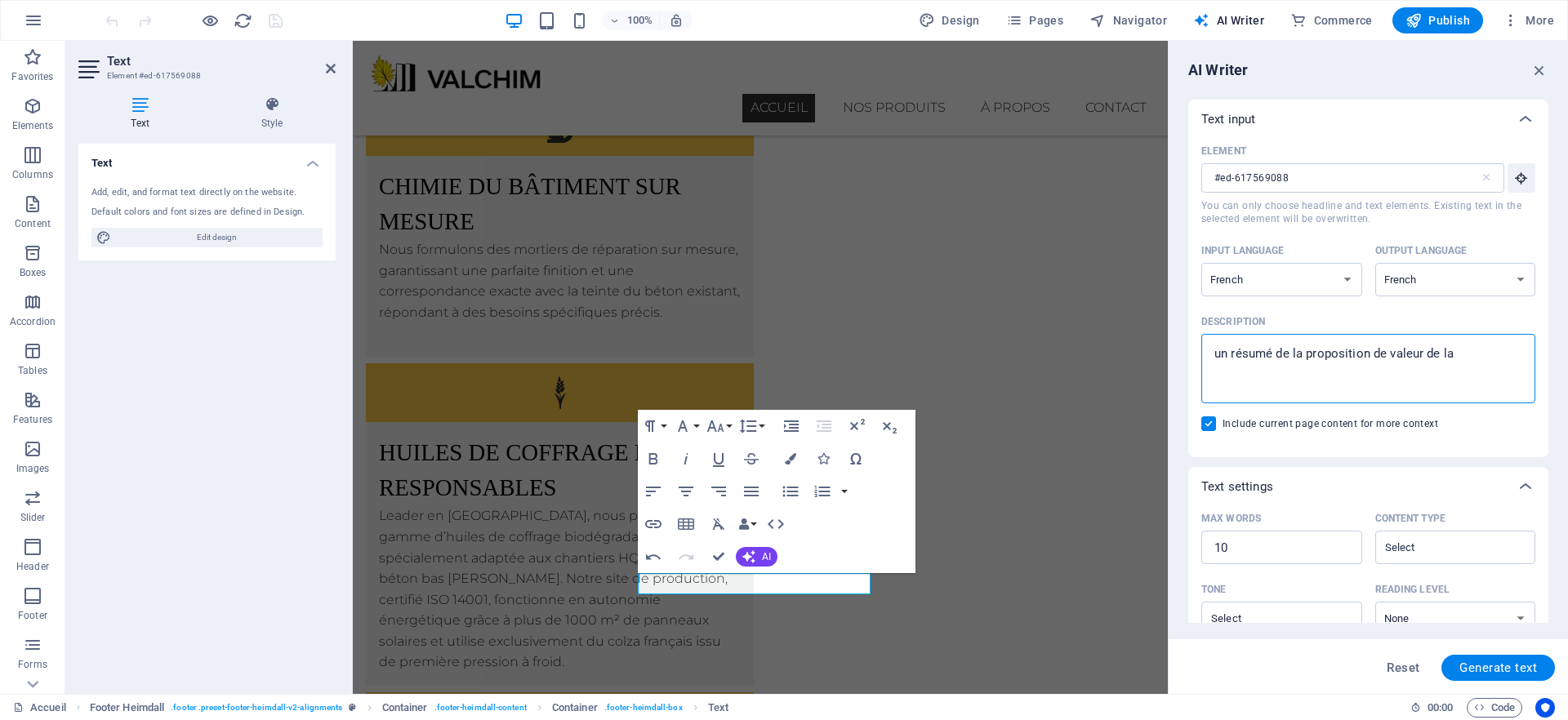
type textarea "x"
type textarea "un résumé de la proposition de valeur de la so"
type textarea "x"
type textarea "un résumé de la proposition de valeur de la soc"
type textarea "x"
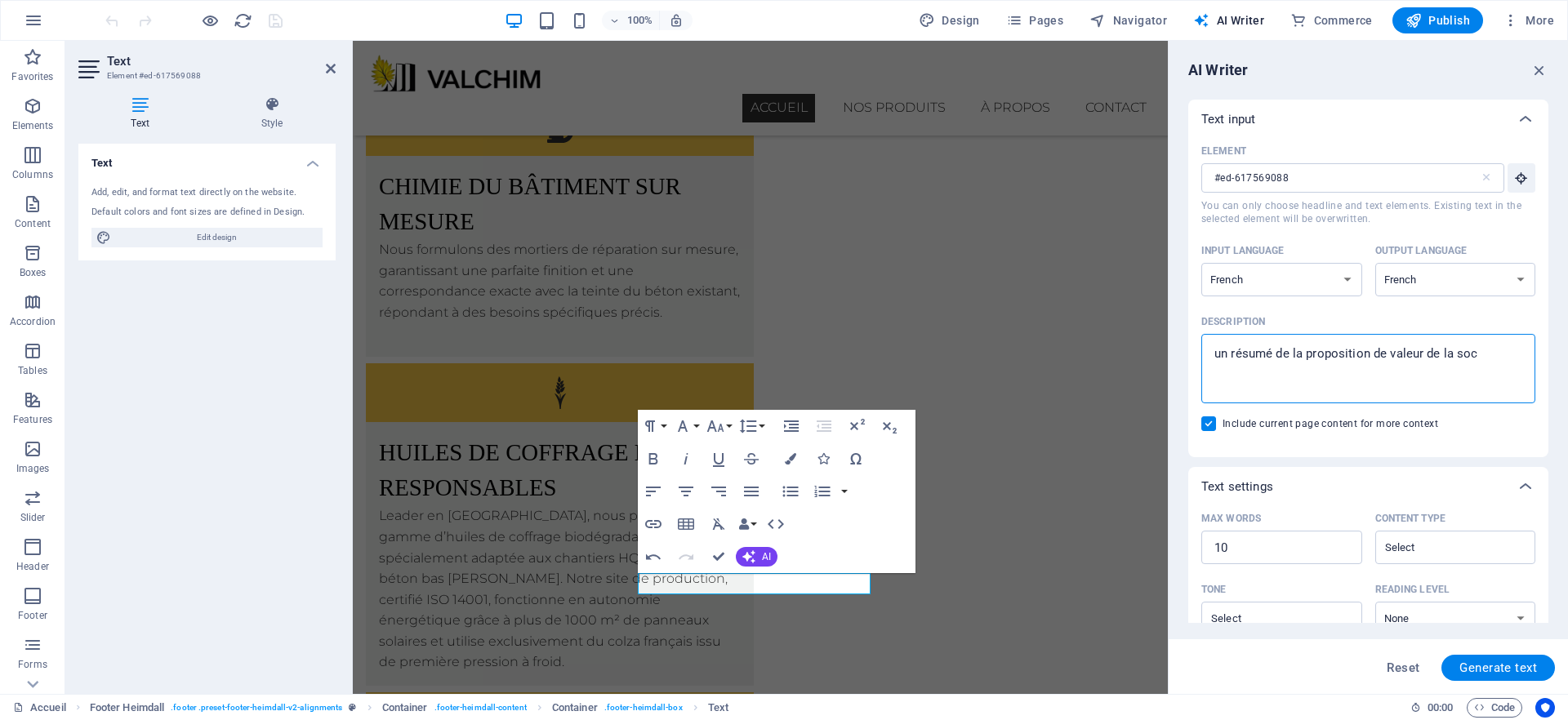
type textarea "un résumé de la proposition de valeur de la soci"
type textarea "x"
type textarea "un résumé de la proposition de valeur de la socit"
type textarea "x"
type textarea "un résumé de la proposition de valeur de la socité"
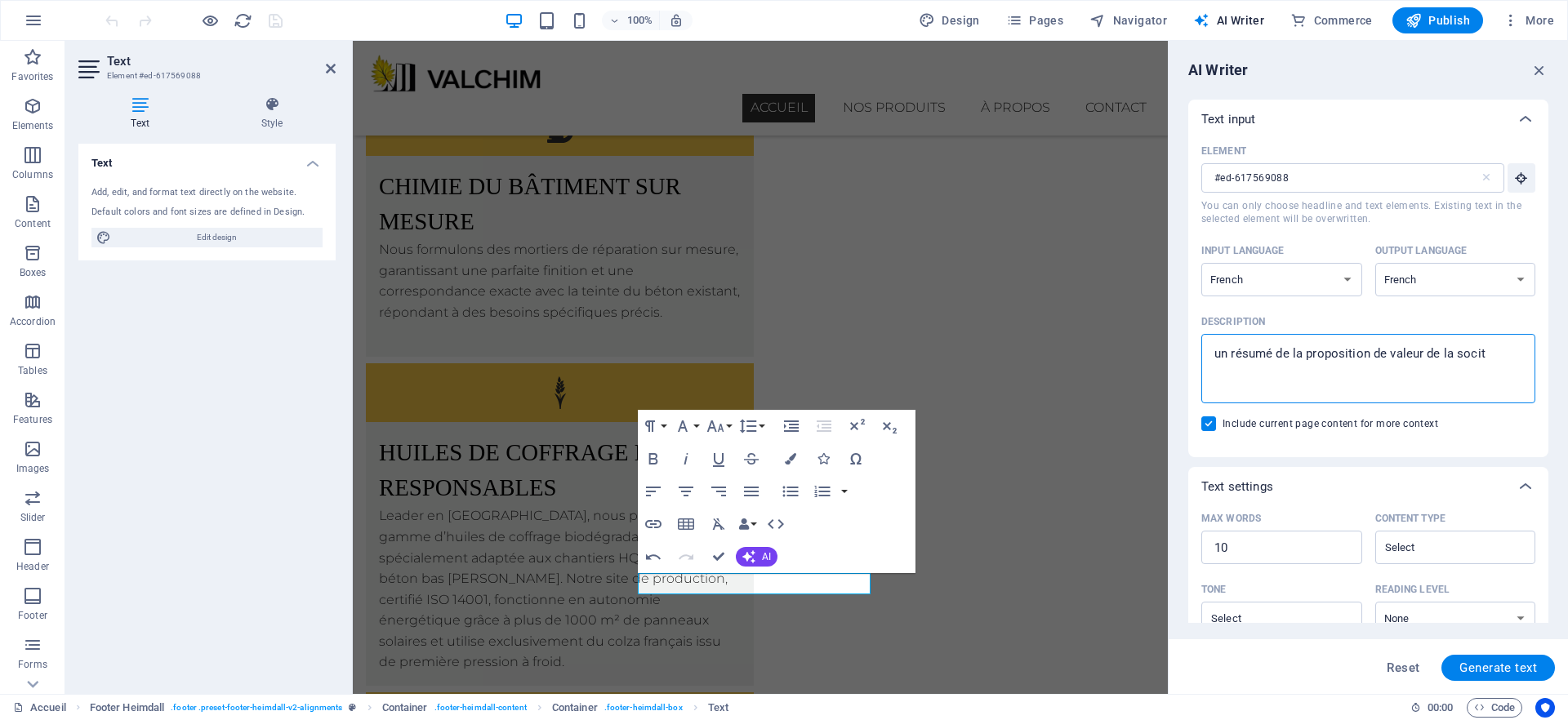
type textarea "x"
type textarea "un résumé de la proposition de valeur de la socit"
type textarea "x"
type textarea "un résumé de la proposition de valeur de la soci"
type textarea "x"
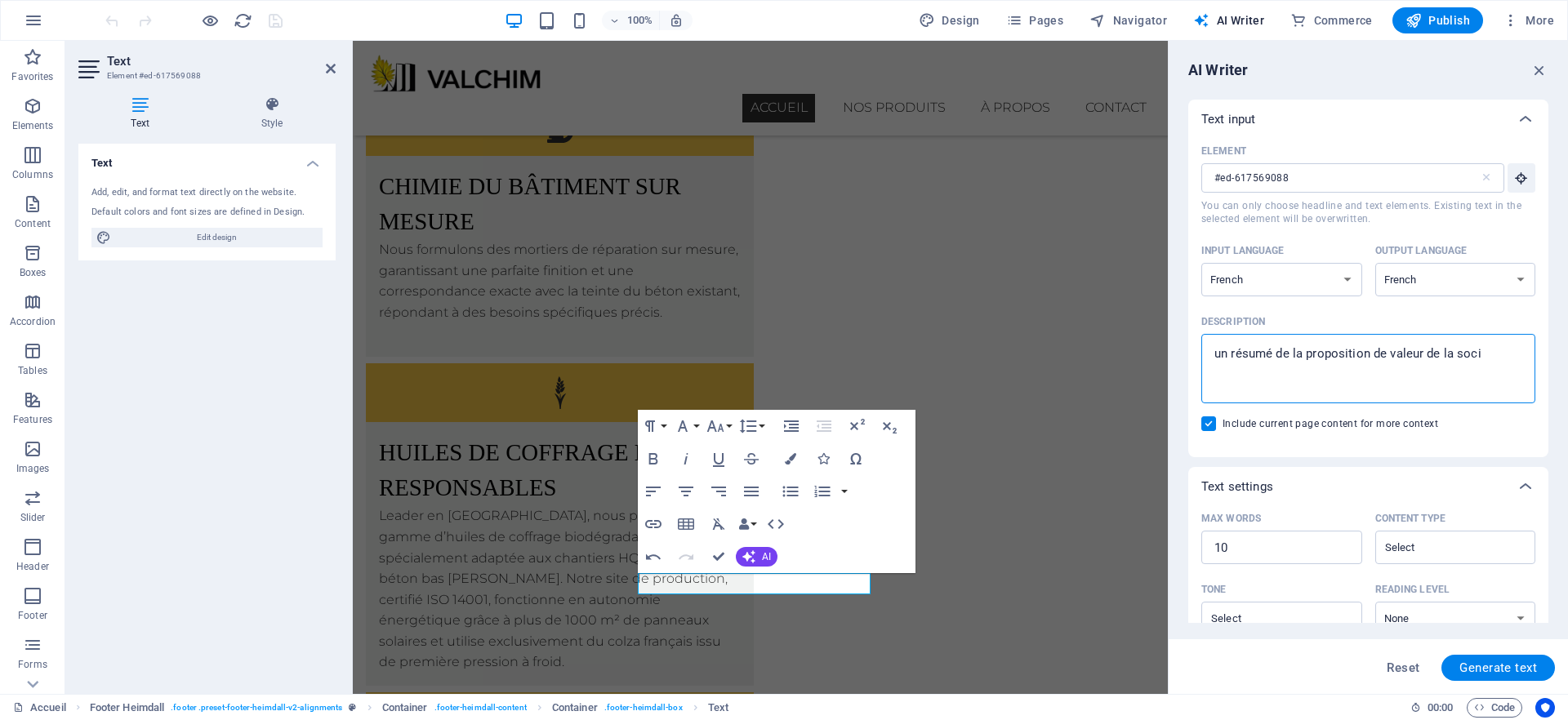
type textarea "un résumé de la proposition de valeur de [PERSON_NAME]"
type textarea "x"
type textarea "un résumé de la proposition de valeur de la sociét"
type textarea "x"
type textarea "un résumé de la proposition de valeur de la société"
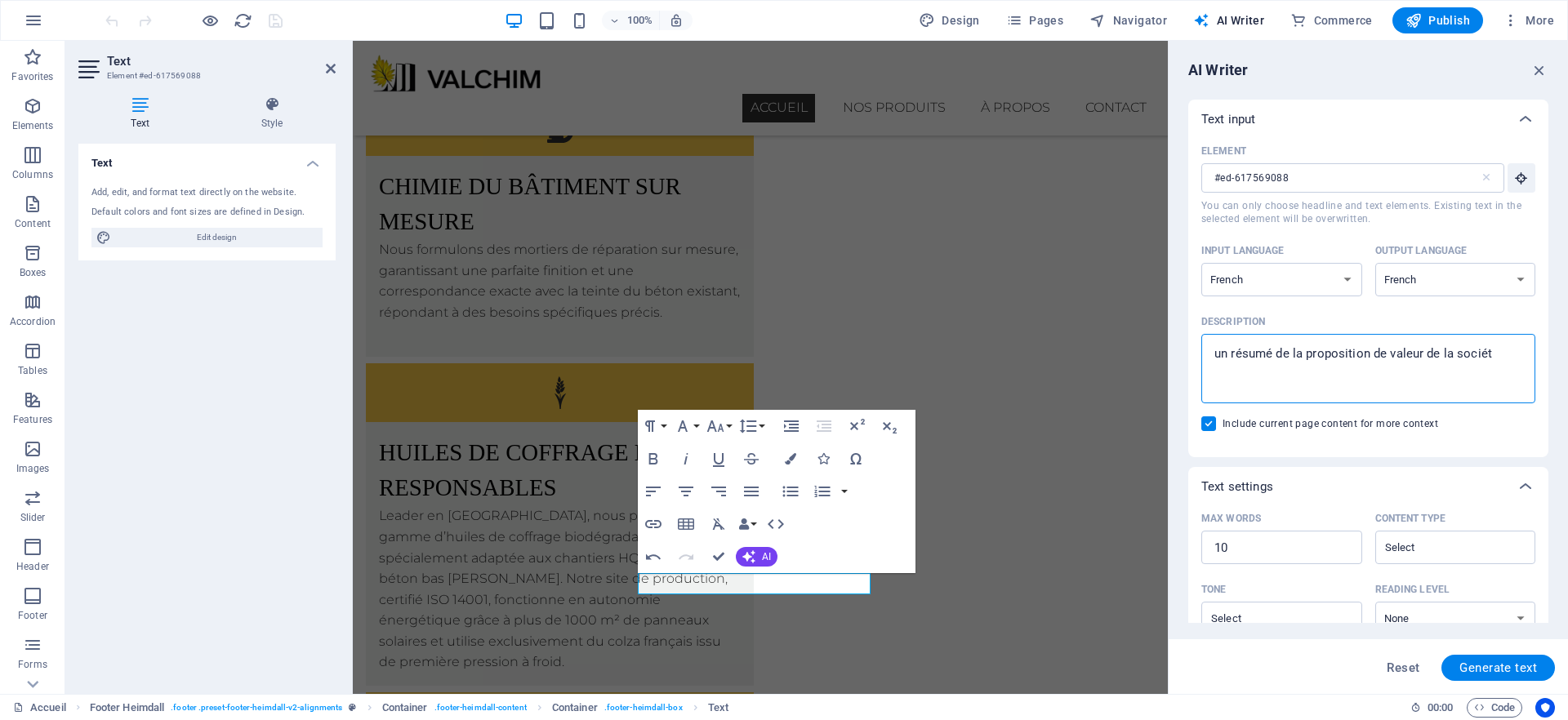
type textarea "x"
type textarea "un résumé de la proposition de valeur de la société"
type textarea "x"
type textarea "un résumé de la proposition de valeur de la société"
type textarea "x"
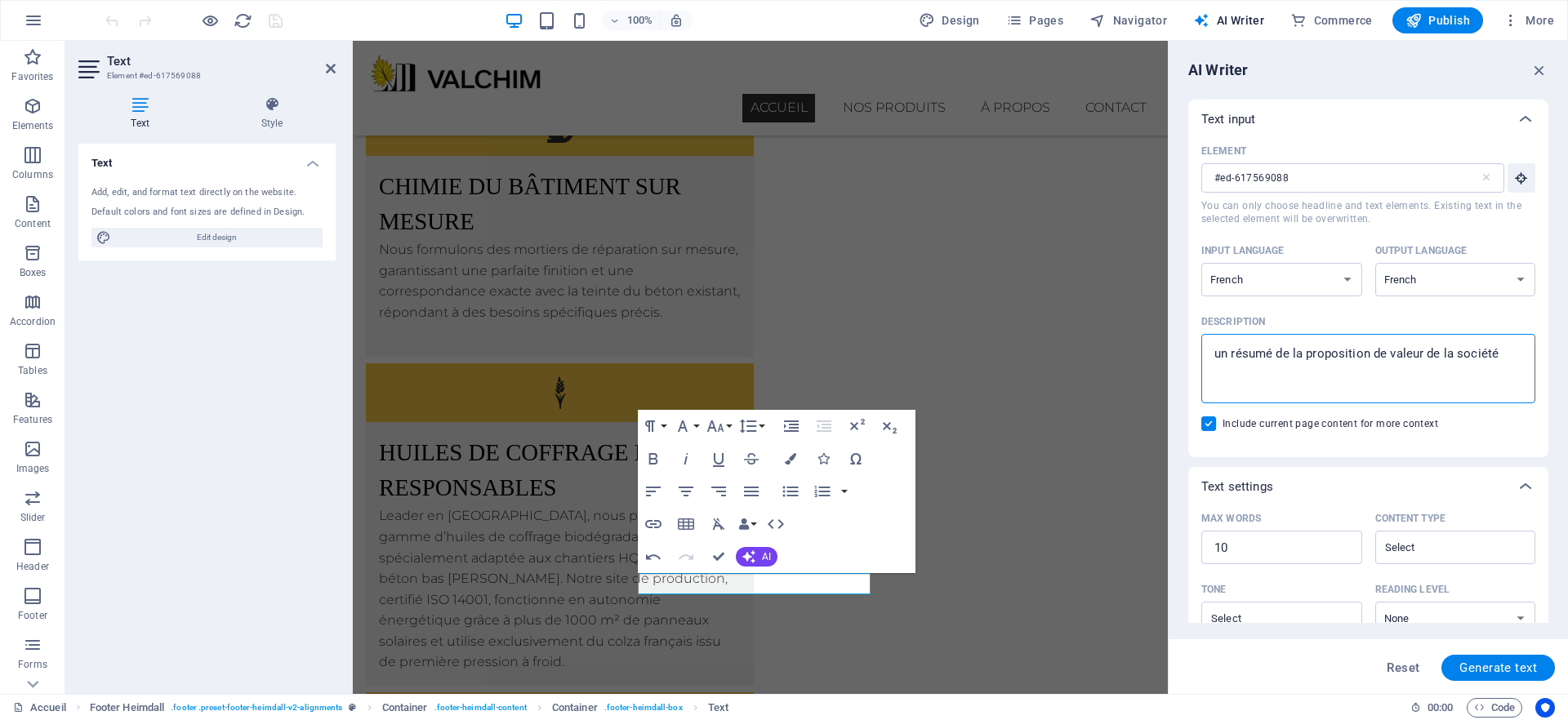
type textarea "un résumé de la proposition de valeur de la société"
type textarea "x"
type textarea "un résumé de la proposition de valeur de la société"
click at [1493, 674] on span "Generate text" at bounding box center [1498, 669] width 78 height 13
type textarea "x"
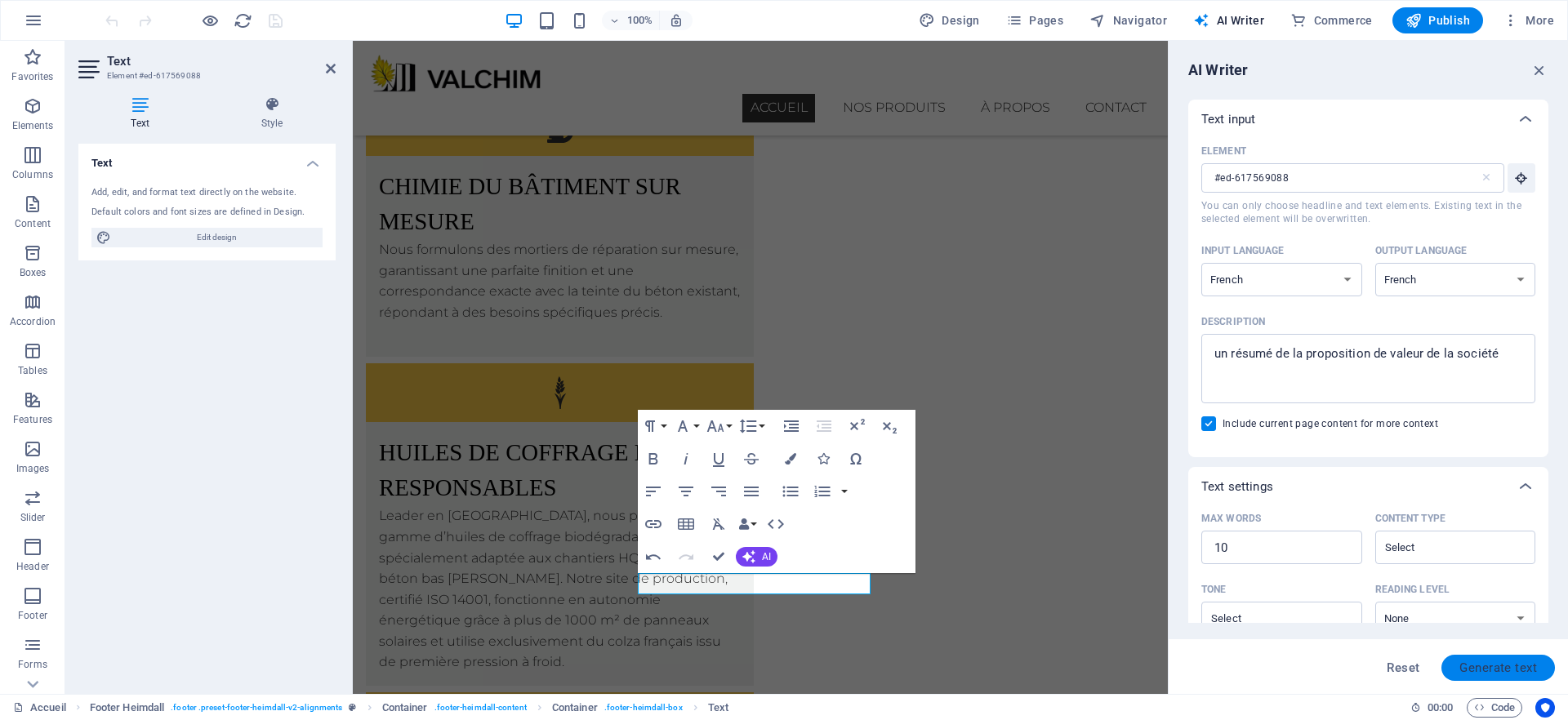
type textarea "x"
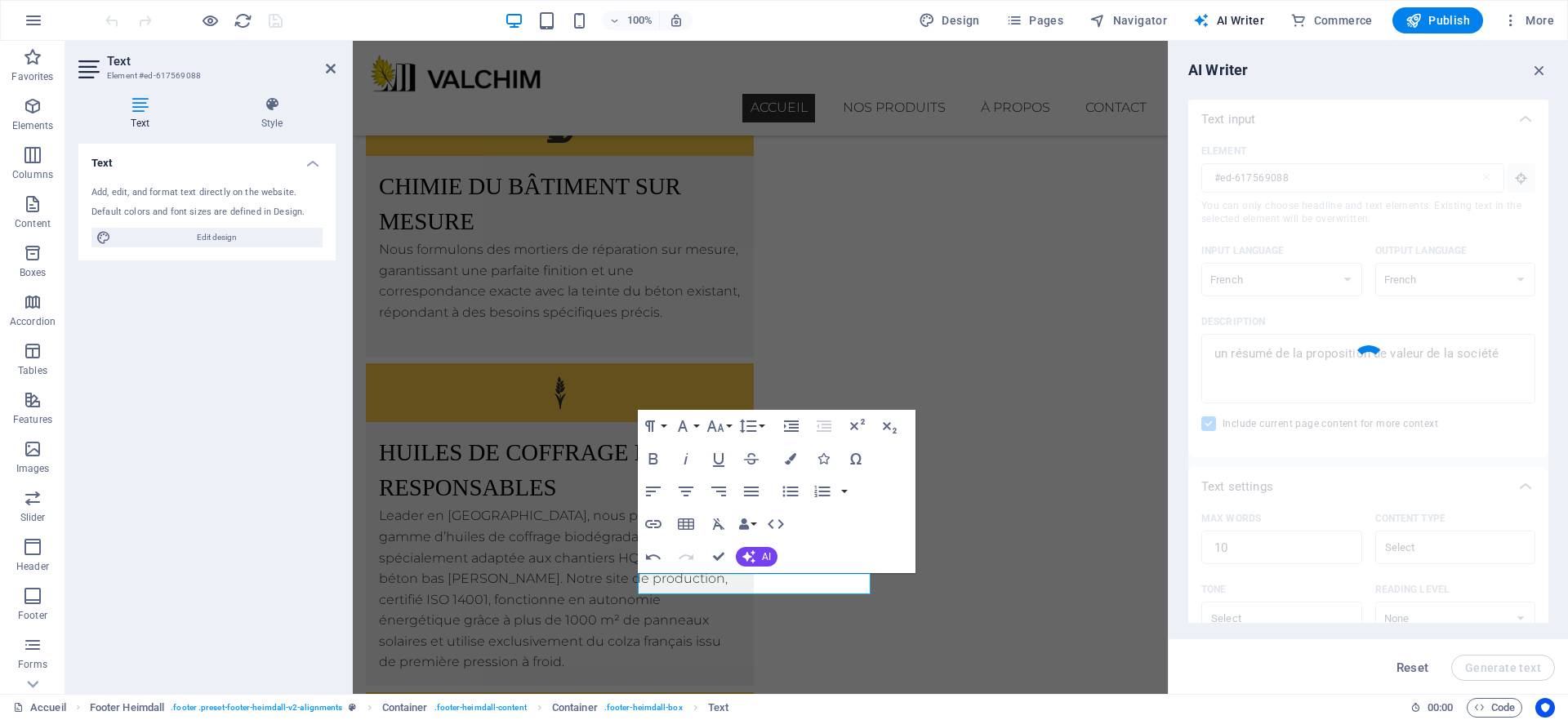
type textarea "x"
type textarea "Solutions chimiques adaptées pour le bâtiment, flexibles et innovantes."
type textarea "x"
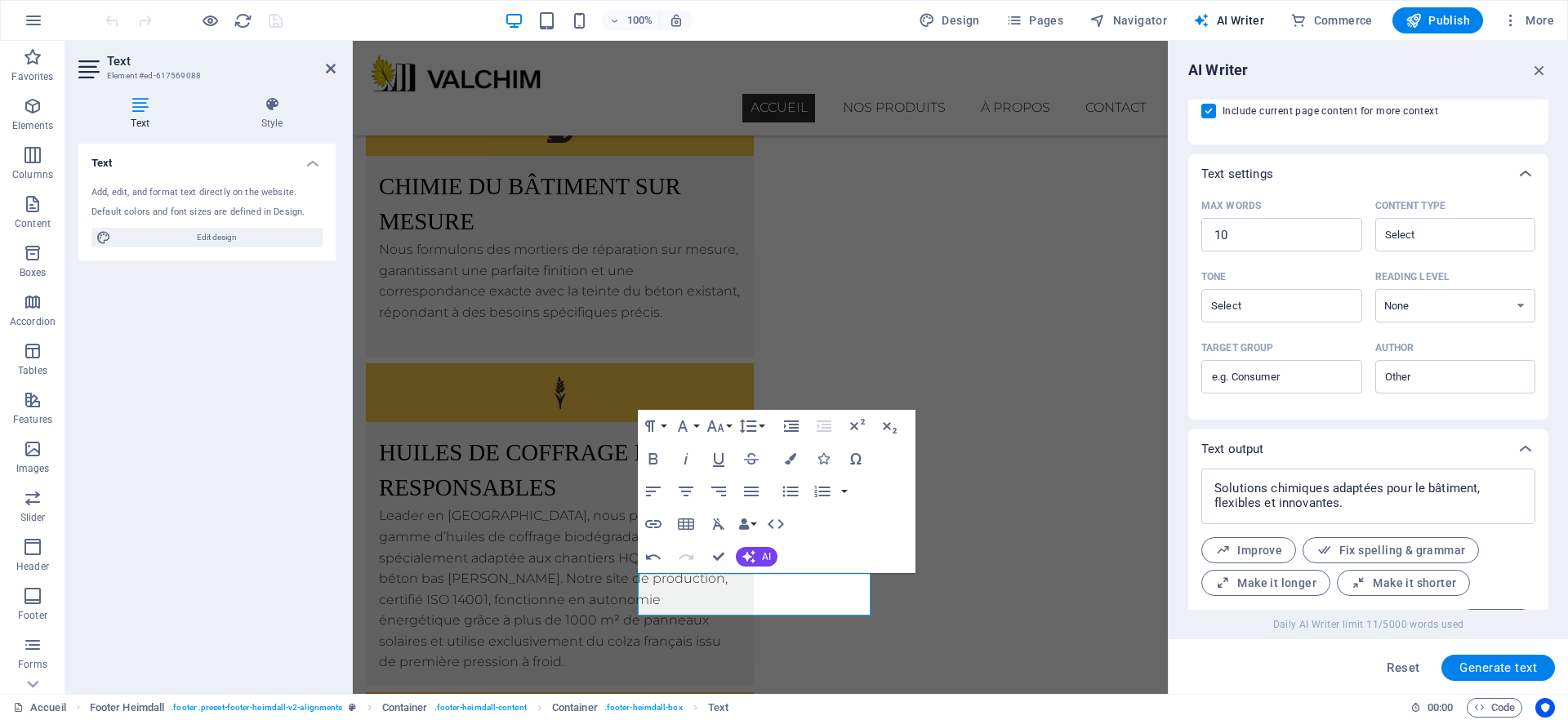
scroll to position [351, 0]
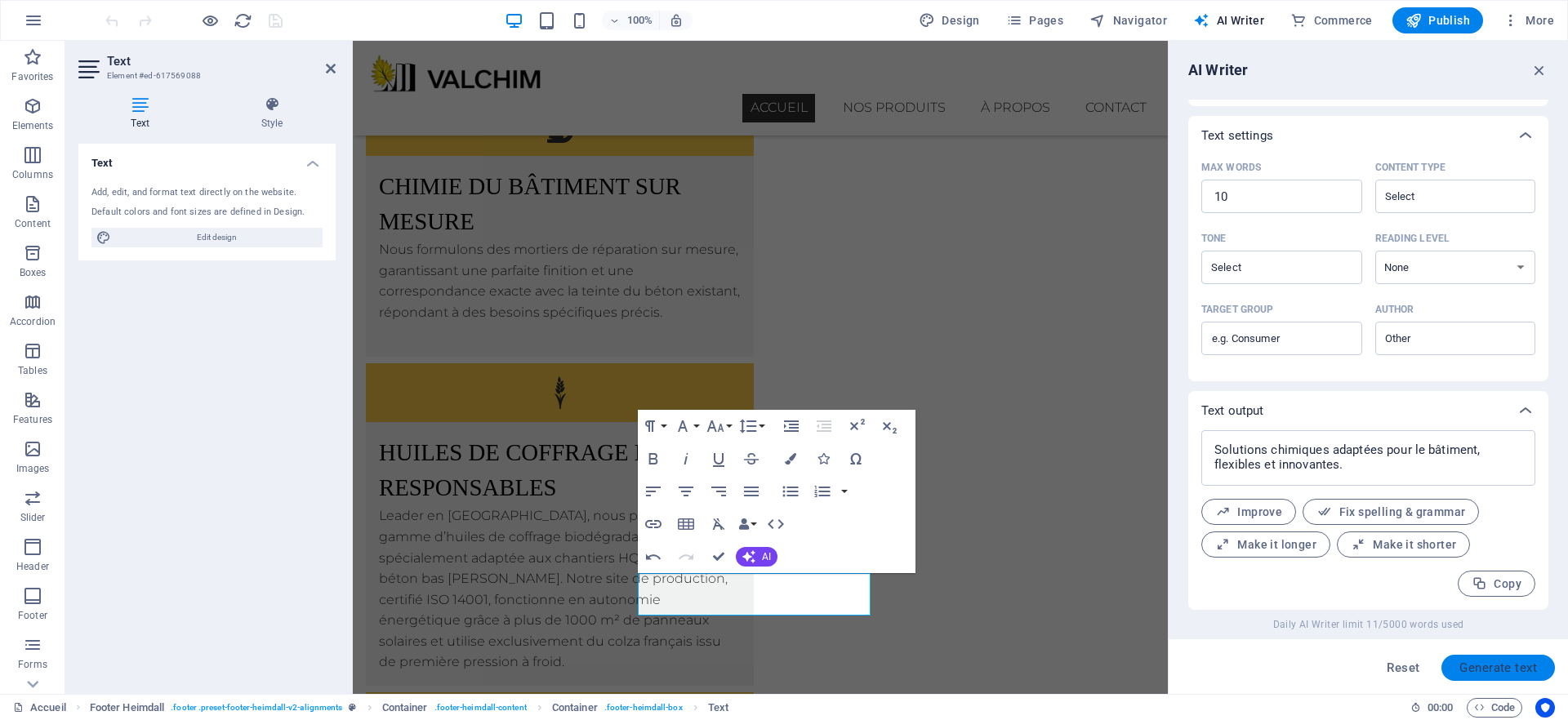
click at [1492, 664] on span "Generate text" at bounding box center [1498, 669] width 78 height 13
type textarea "x"
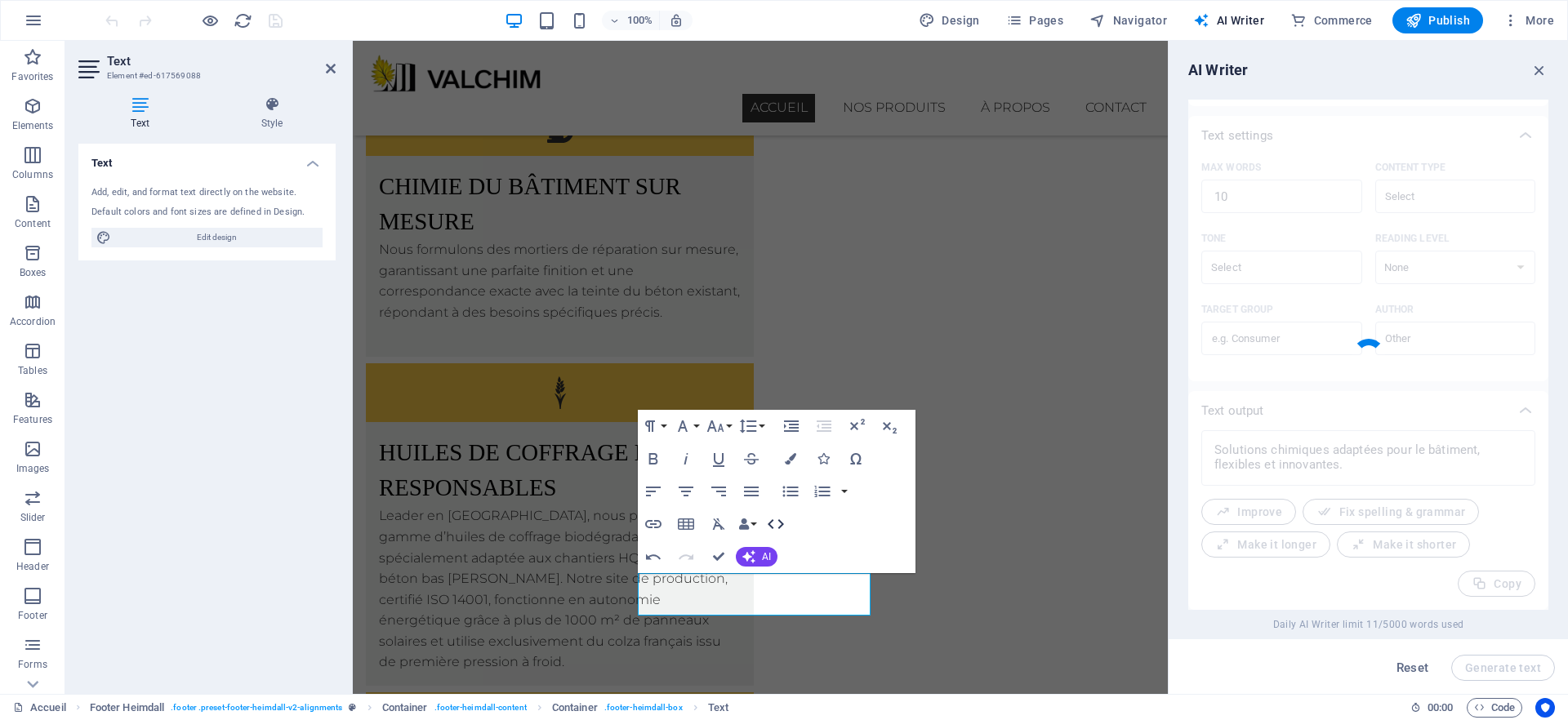
type textarea "x"
type textarea "Solutions chimiques innovantes pour le bâtiment et l'étanchéité."
type textarea "x"
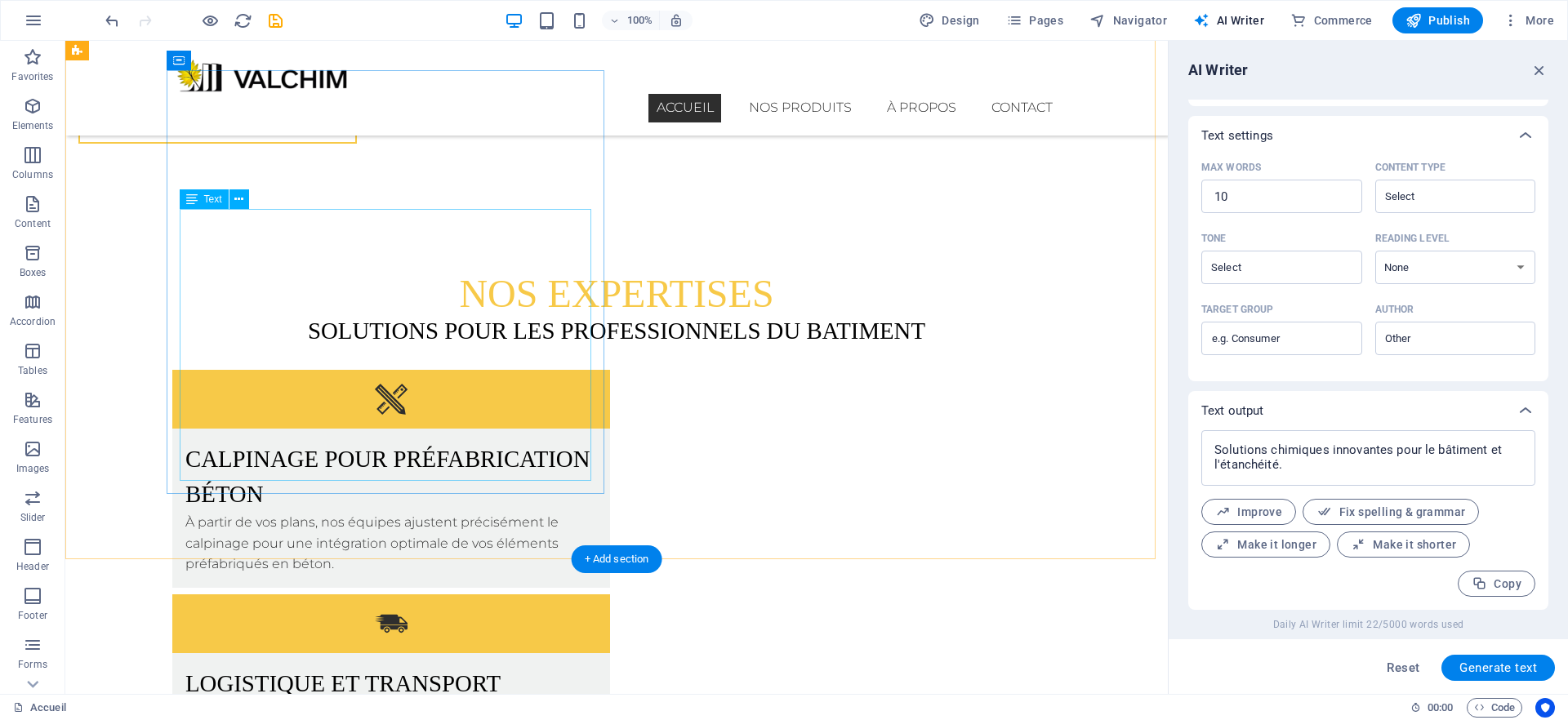
scroll to position [3567, 0]
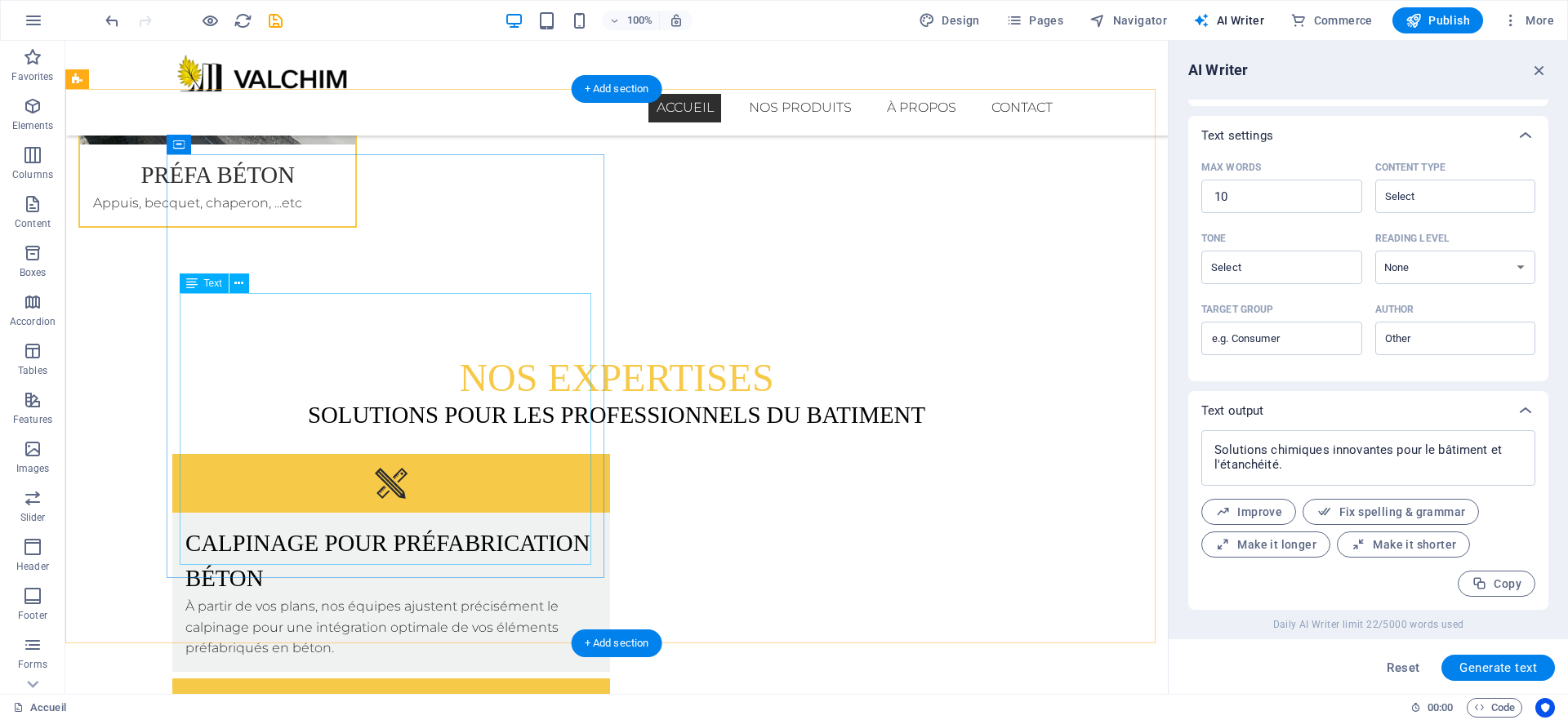
drag, startPoint x: 425, startPoint y: 549, endPoint x: 425, endPoint y: 524, distance: 25.0
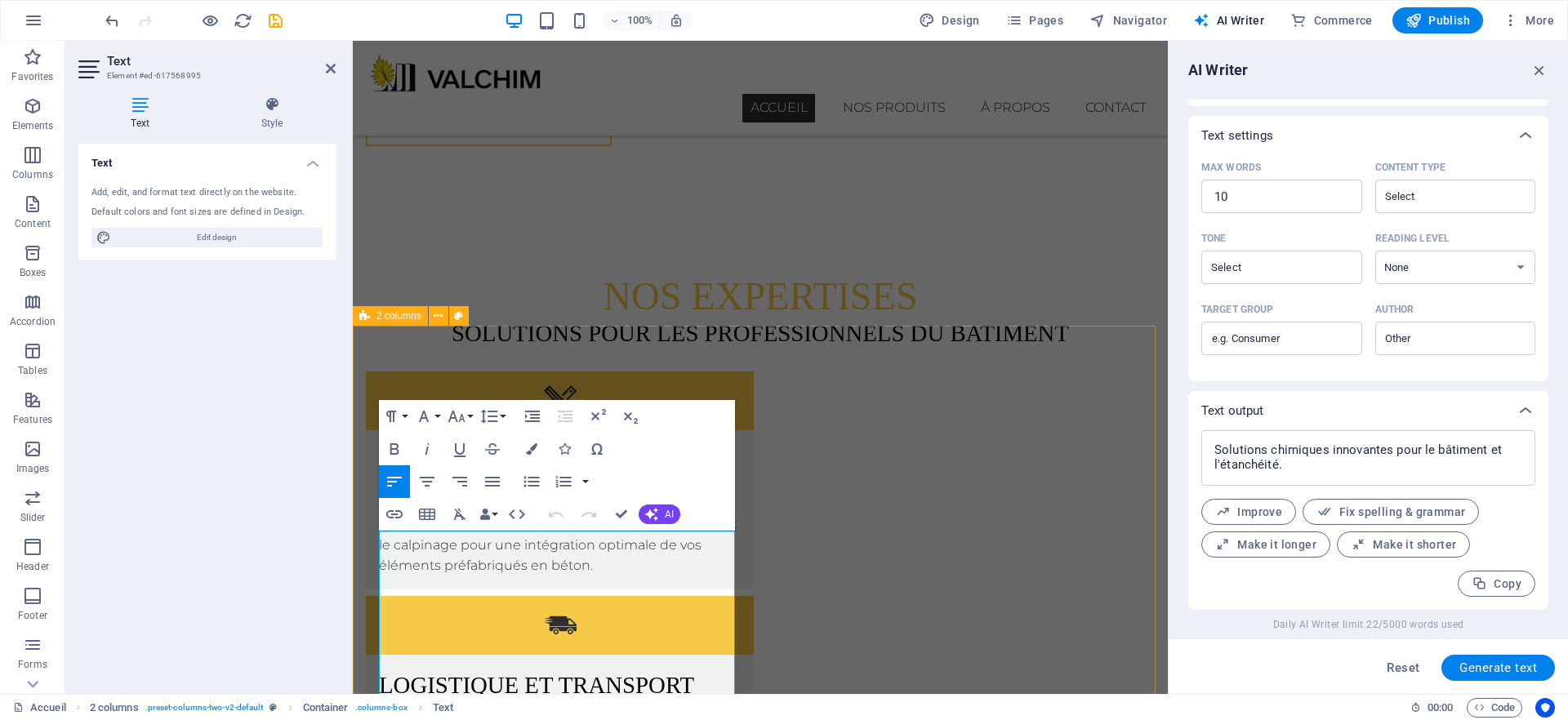
type input "#ed-617568995"
click at [662, 513] on button "AI" at bounding box center [659, 514] width 41 height 20
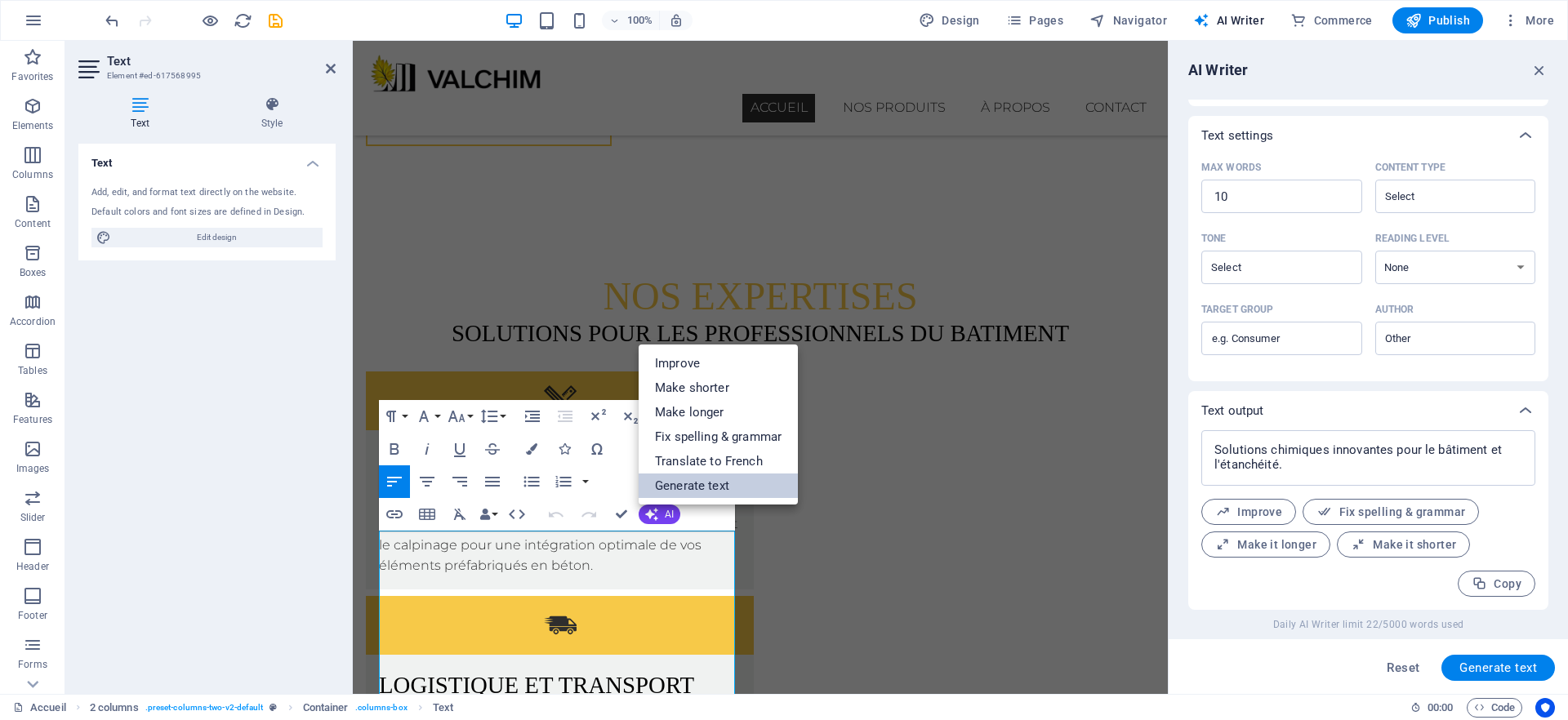
click at [699, 490] on link "Generate text" at bounding box center [718, 486] width 159 height 24
type textarea "x"
type input "62"
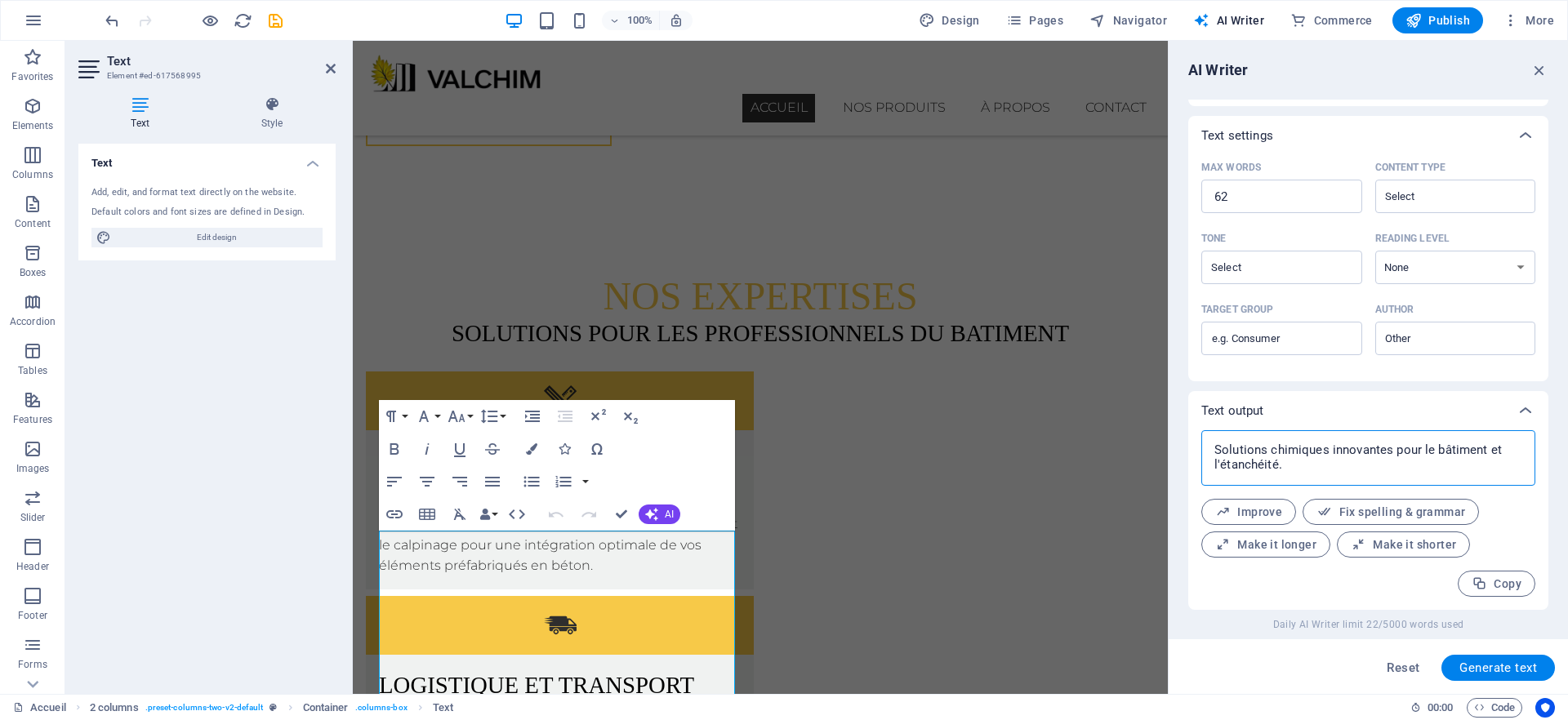
click at [1295, 461] on textarea "Solutions chimiques innovantes pour le bâtiment et l'étanchéité." at bounding box center [1368, 458] width 317 height 39
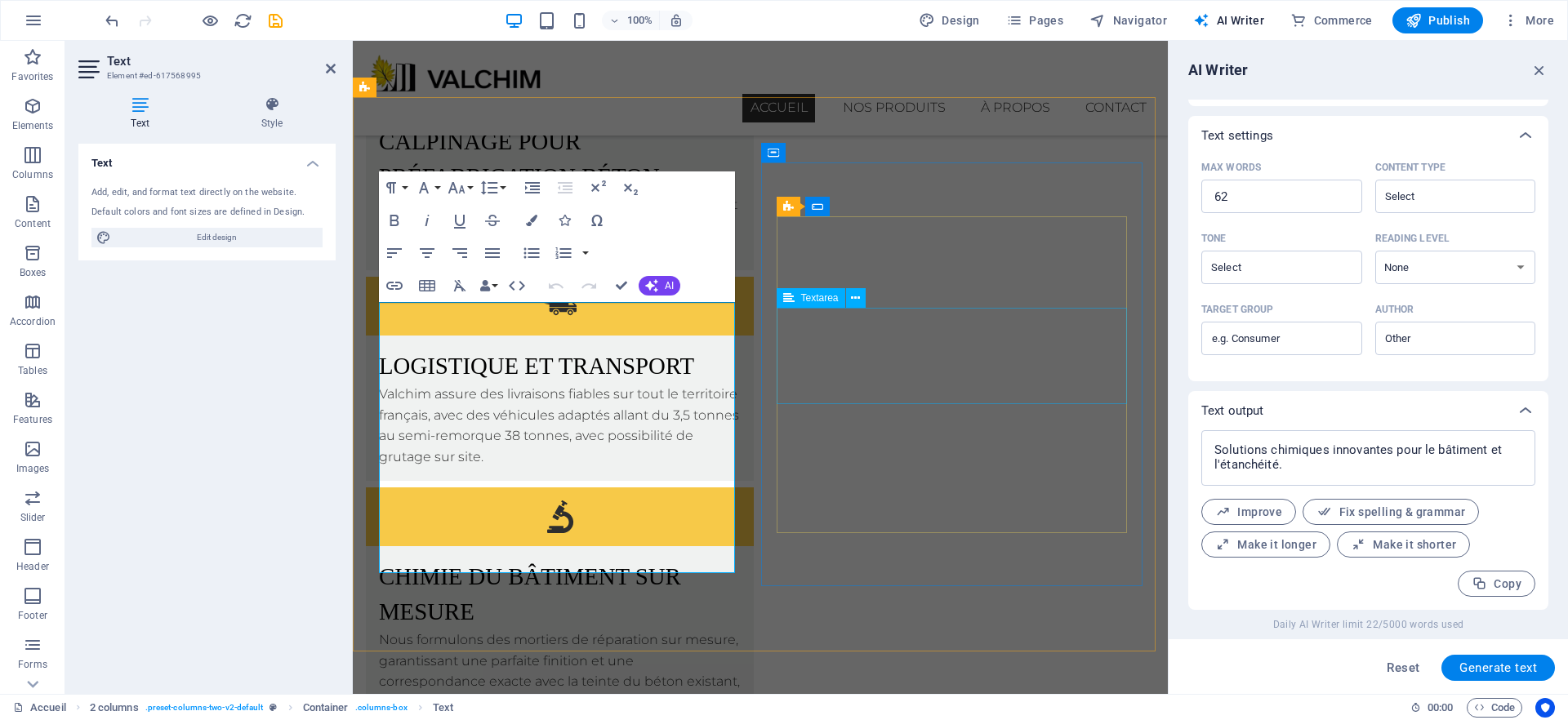
scroll to position [3796, 0]
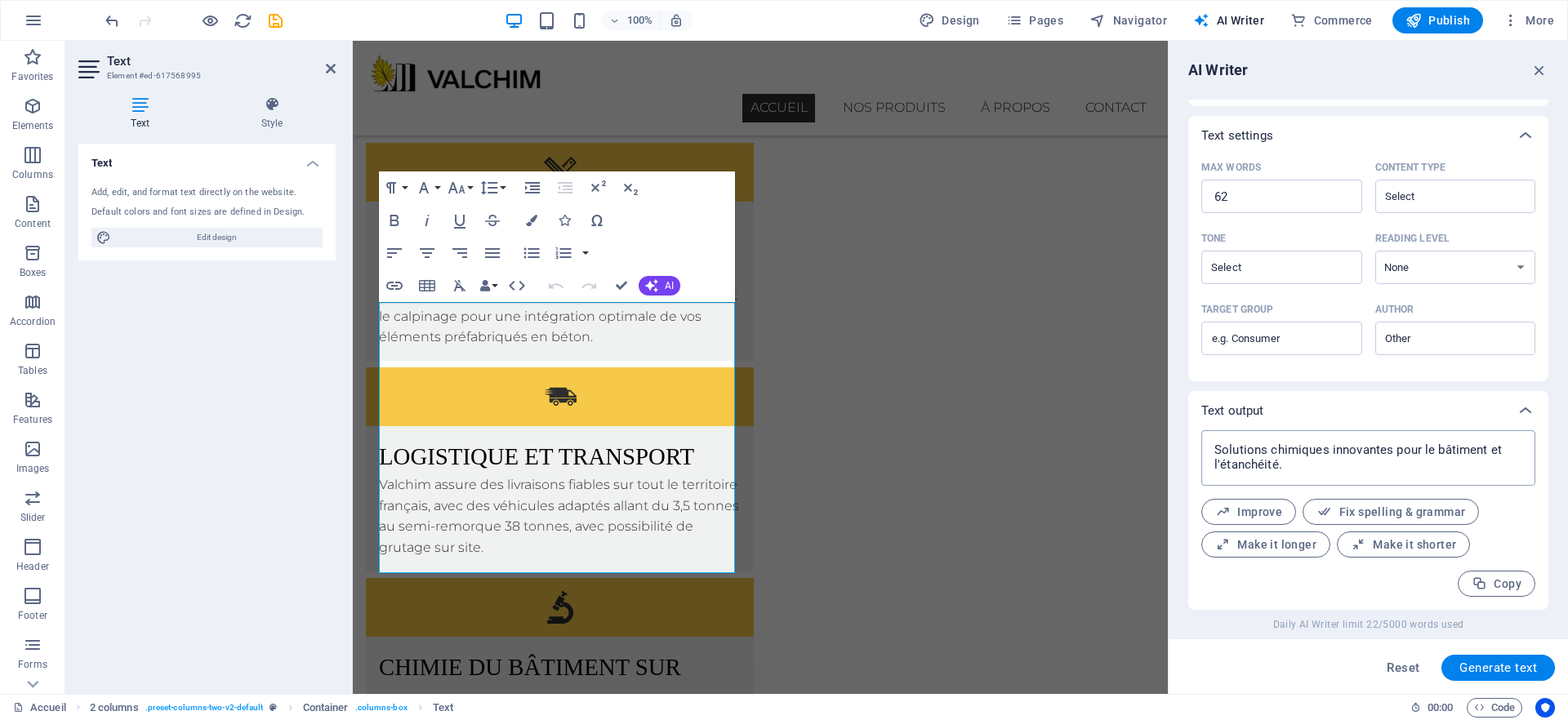
type textarea "x"
click at [1304, 463] on textarea "Solutions chimiques innovantes pour le bâtiment et l'étanchéité." at bounding box center [1368, 458] width 317 height 39
type textarea "Solutions chimiques innovantes pour le bâtiment et l'étanchéité."
type textarea "x"
click at [1398, 669] on span "Reset" at bounding box center [1402, 669] width 33 height 13
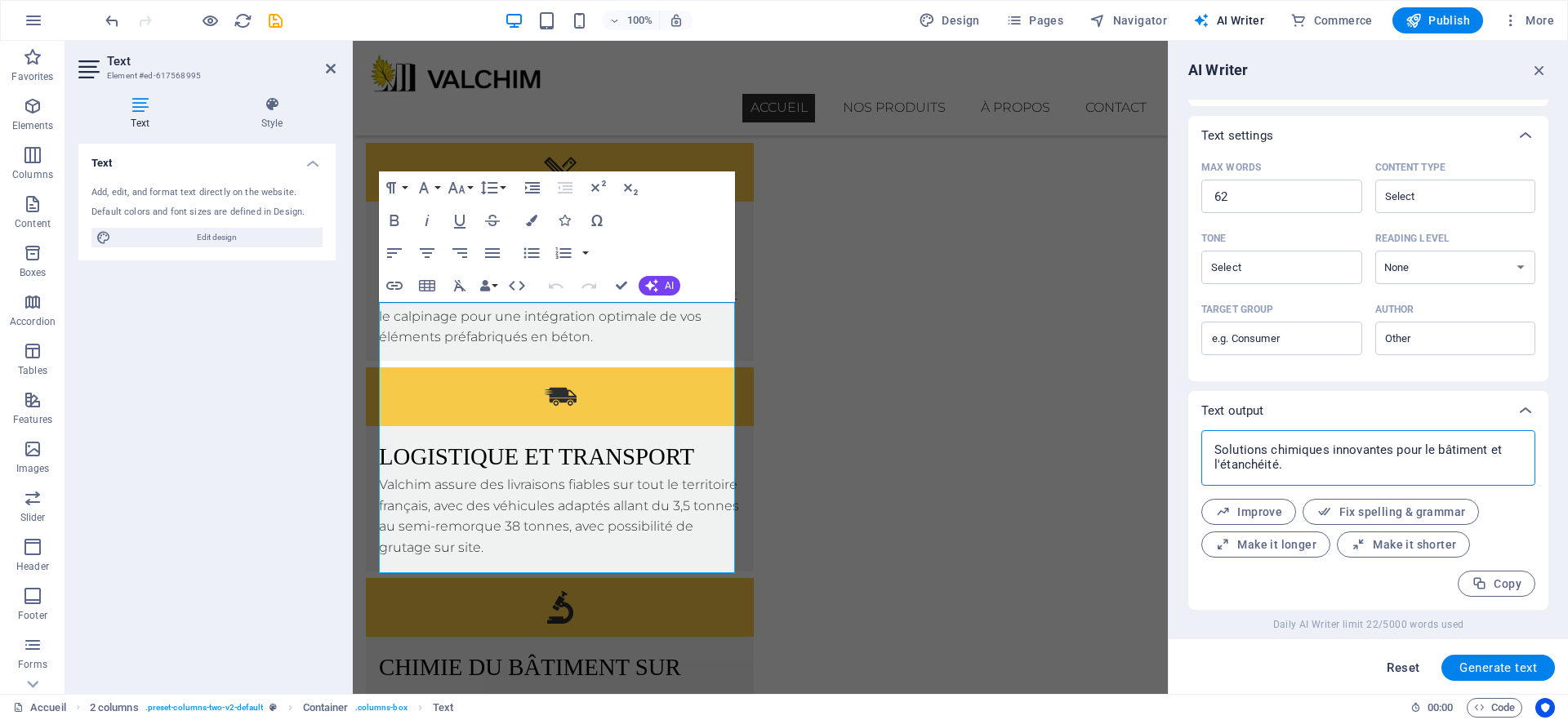
select select "English"
type textarea "x"
type input "100"
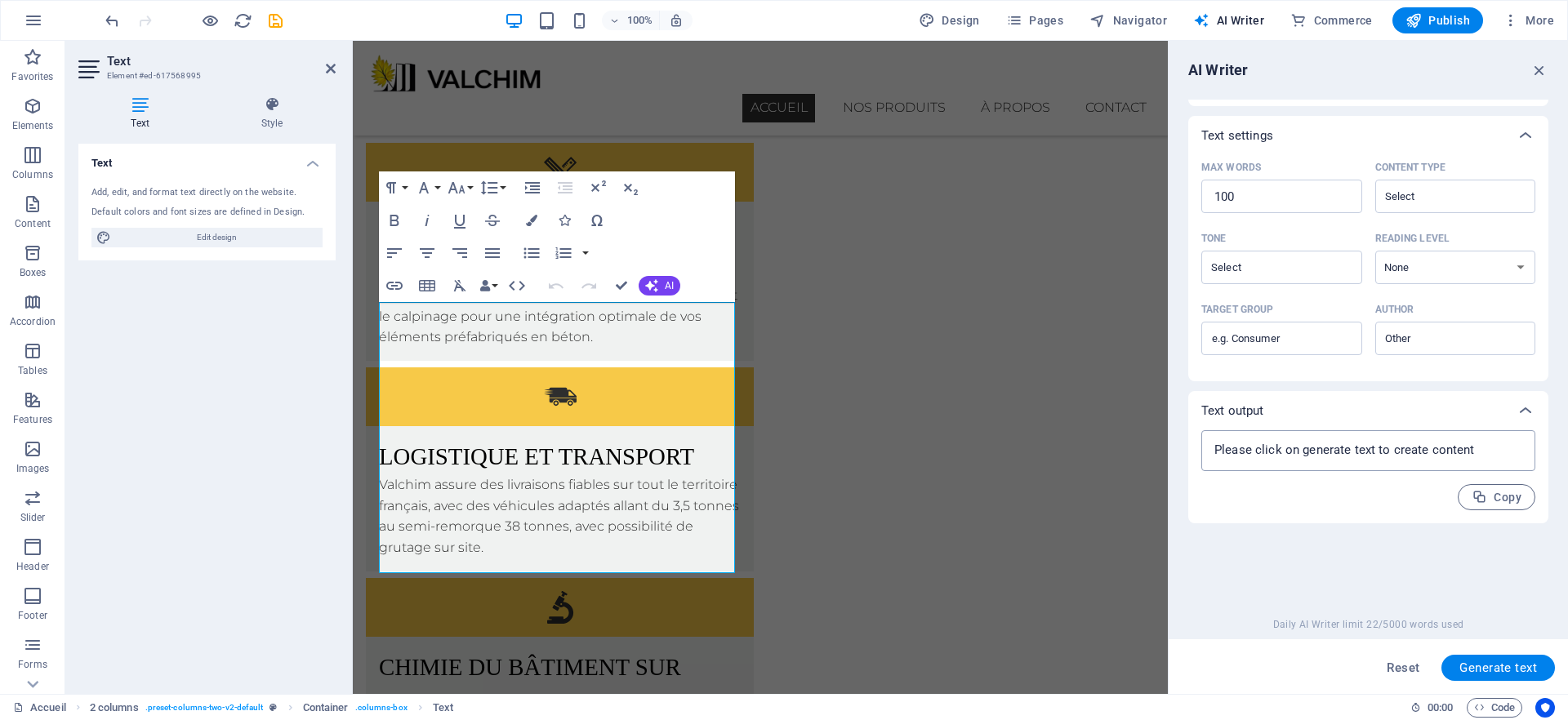
click at [1326, 439] on textarea at bounding box center [1368, 450] width 317 height 24
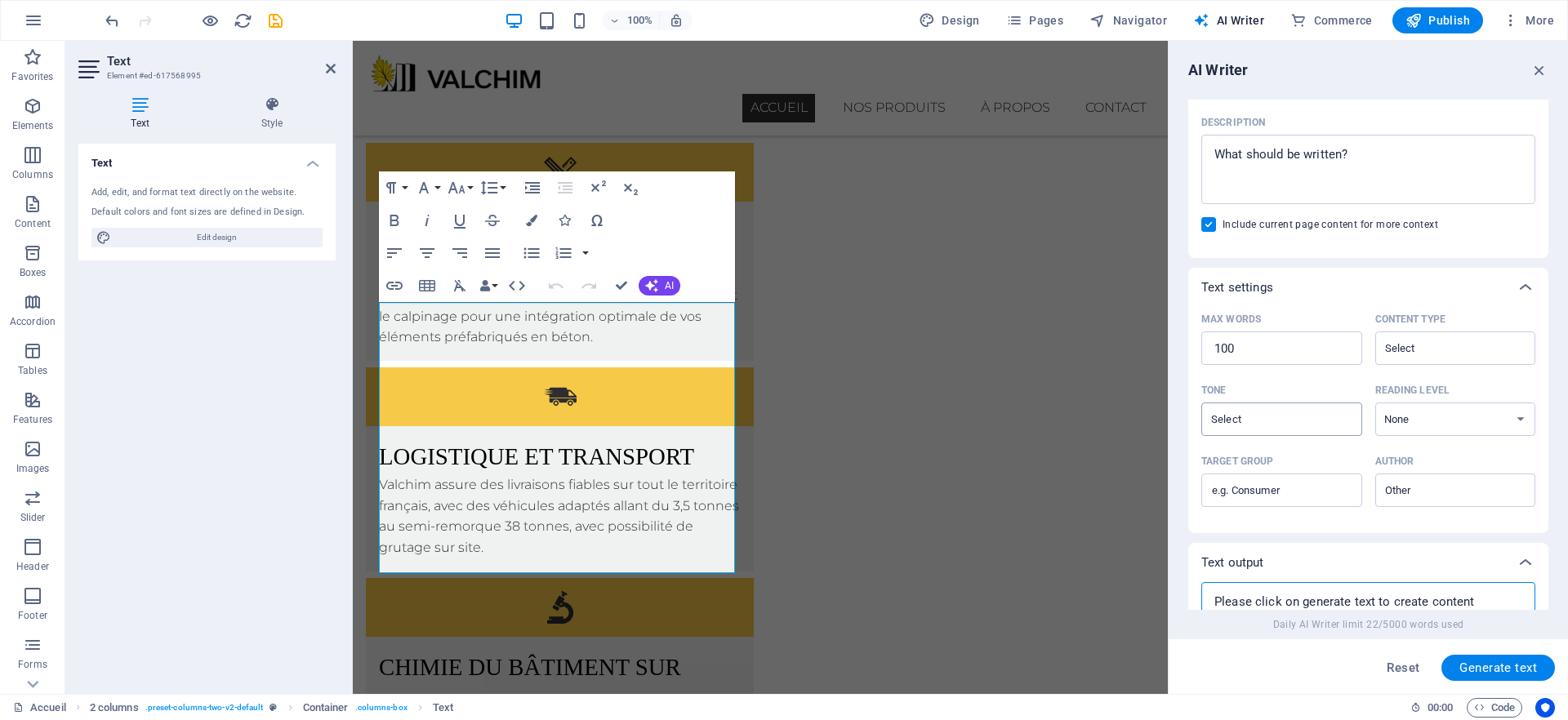
scroll to position [109, 0]
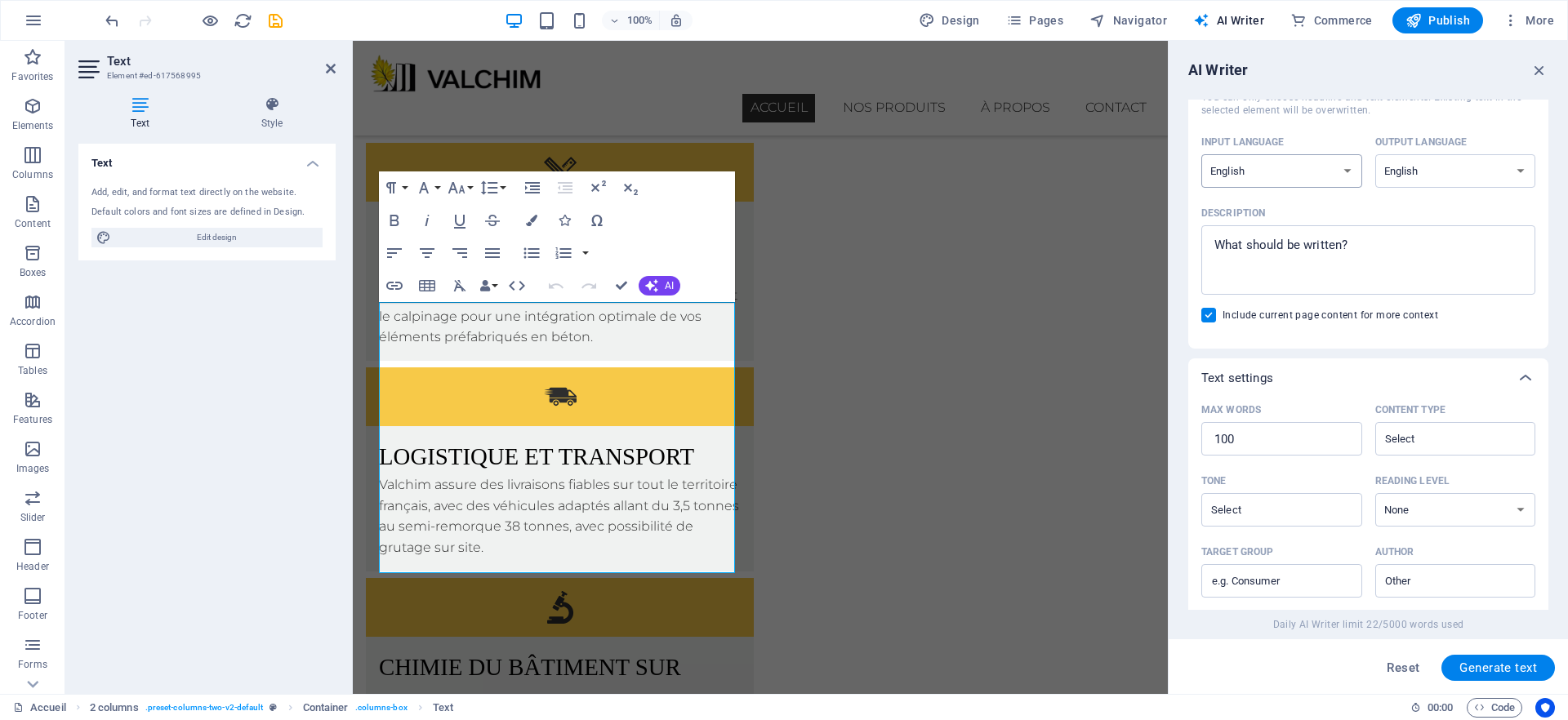
type textarea "x"
click at [1328, 183] on select "Albanian Arabic Armenian Awadhi Azerbaijani Bashkir Basque Belarusian Bengali B…" at bounding box center [1282, 171] width 161 height 34
select select "French"
click at [1201, 154] on select "Albanian Arabic Armenian Awadhi Azerbaijani Bashkir Basque Belarusian Bengali B…" at bounding box center [1282, 171] width 161 height 34
click at [1457, 167] on select "Albanian Arabic Armenian Awadhi Azerbaijani Bashkir Basque Belarusian Bengali B…" at bounding box center [1456, 171] width 161 height 34
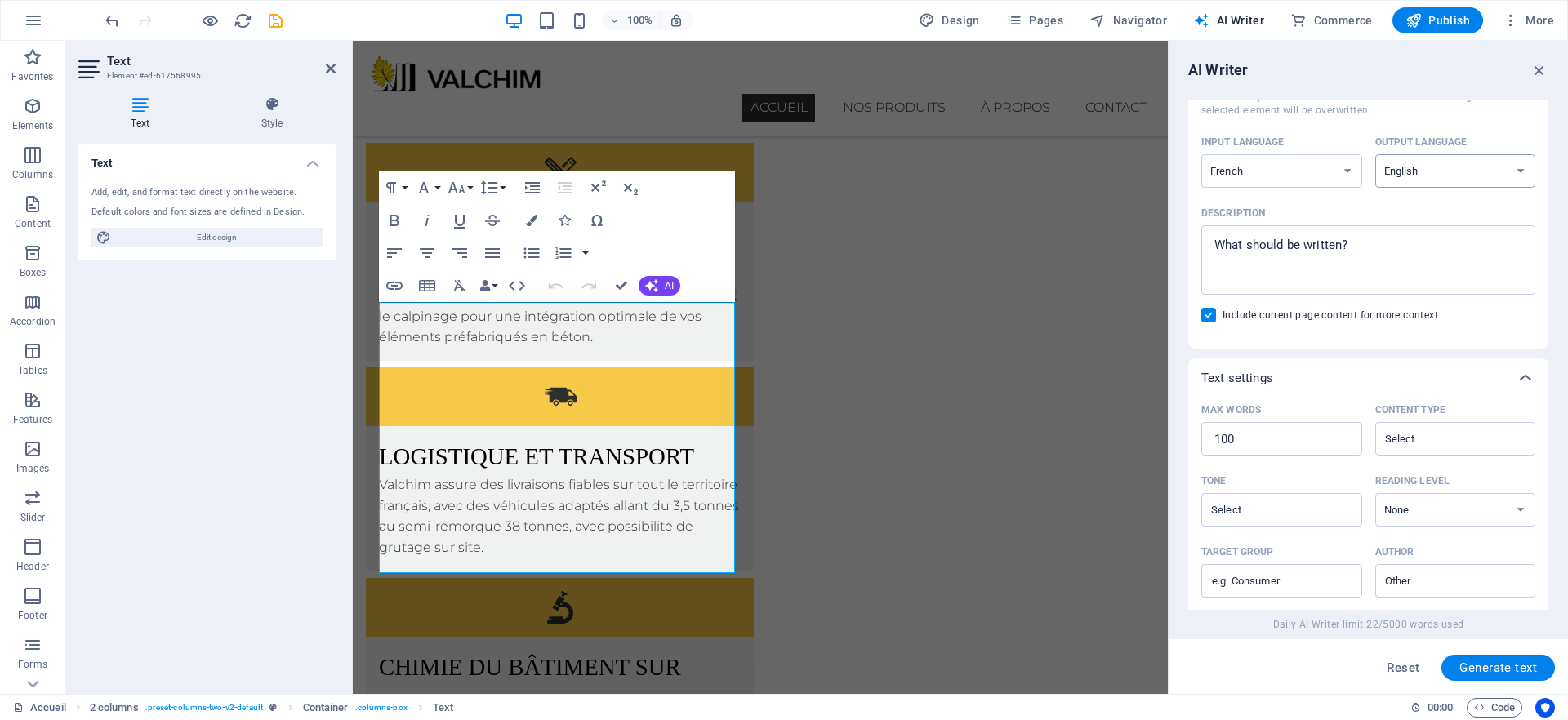
select select "French"
click at [1375, 154] on select "Albanian Arabic Armenian Awadhi Azerbaijani Bashkir Basque Belarusian Bengali B…" at bounding box center [1456, 171] width 161 height 34
type textarea "x"
click at [1337, 259] on textarea "Description x ​" at bounding box center [1368, 259] width 317 height 53
drag, startPoint x: 1370, startPoint y: 246, endPoint x: 1189, endPoint y: 229, distance: 181.8
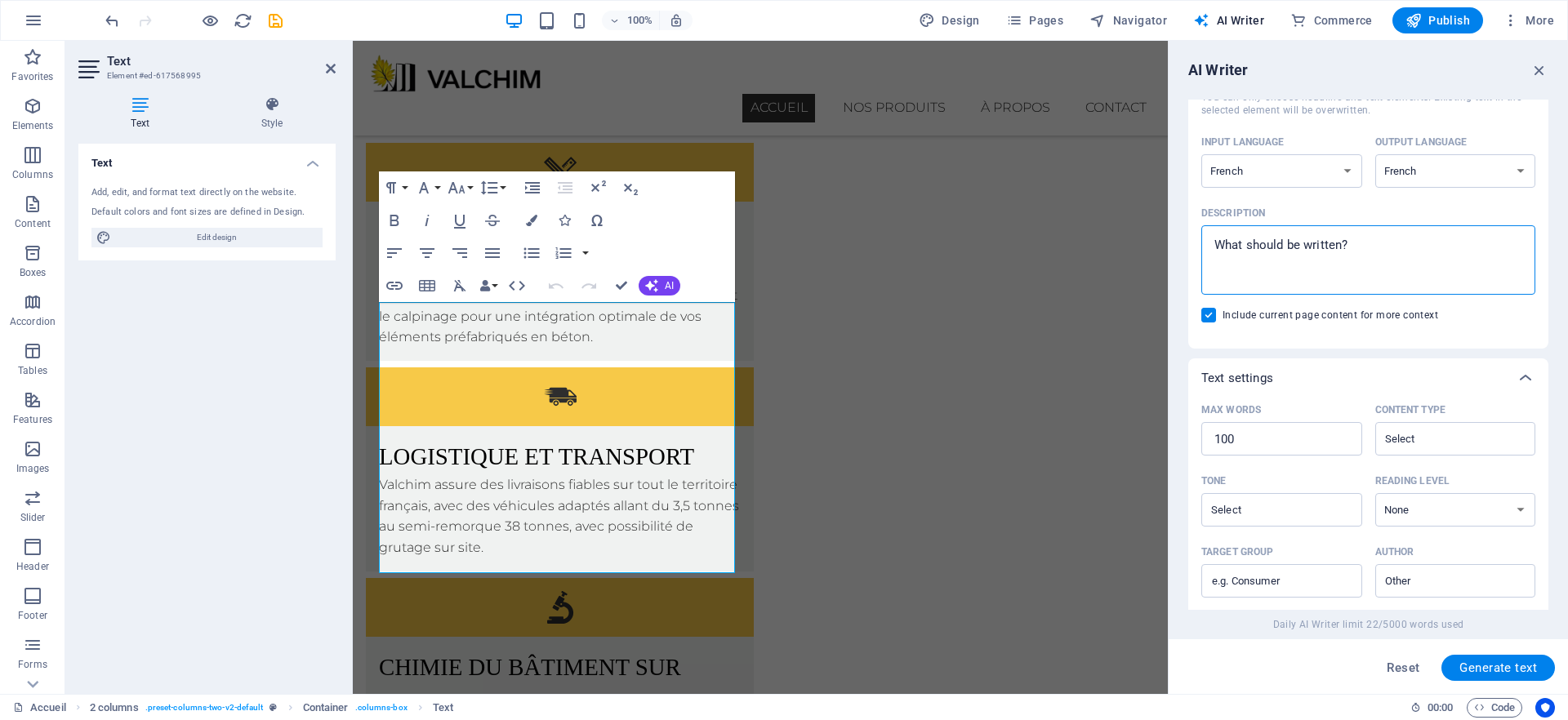
click at [1189, 229] on div "Element #ed-617568995 ​ You can only choose headline and text elements. Existin…" at bounding box center [1368, 189] width 360 height 318
click at [1366, 243] on textarea "Description x ​" at bounding box center [1368, 259] width 317 height 53
type textarea "U"
type textarea "x"
type textarea "Un"
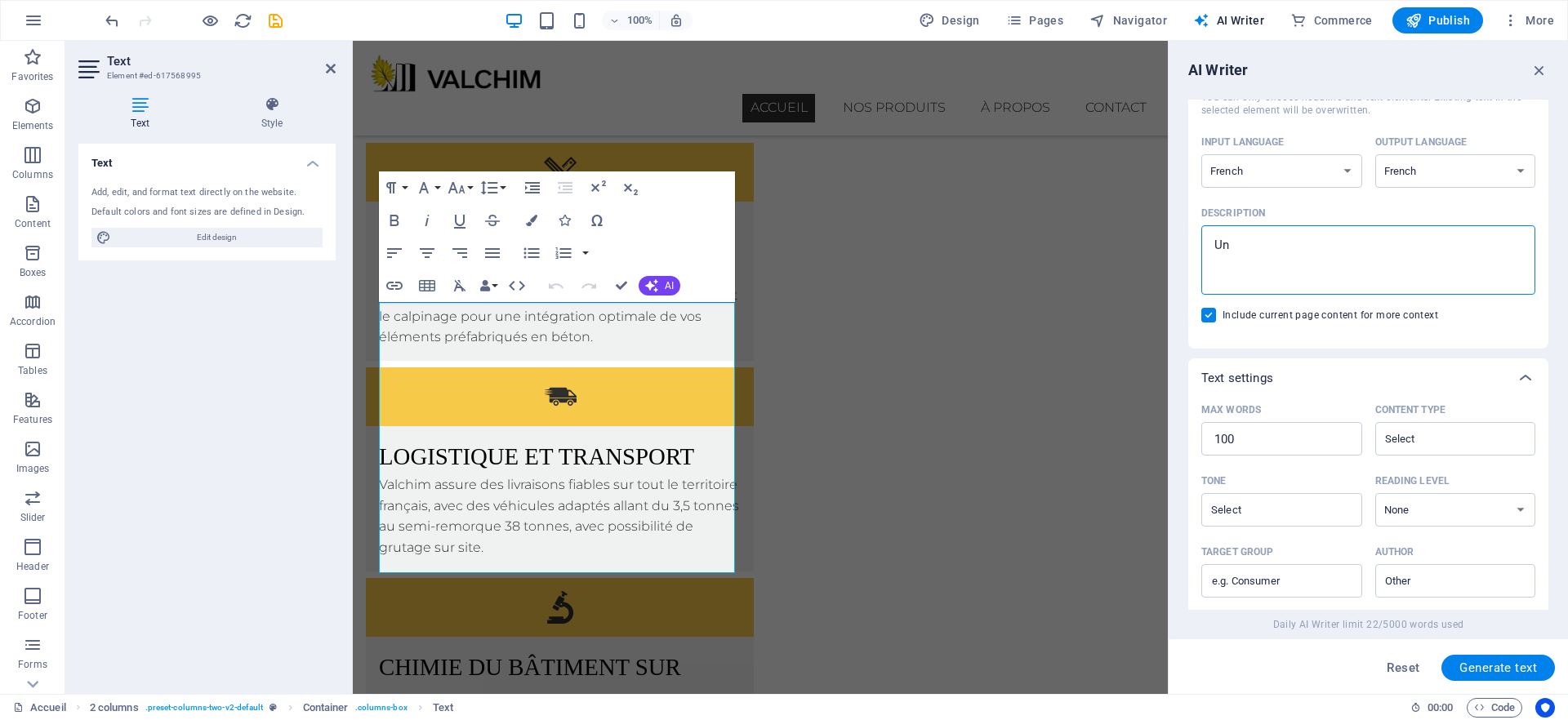
type textarea "x"
type textarea "Un"
type textarea "x"
type textarea "Un t"
type textarea "x"
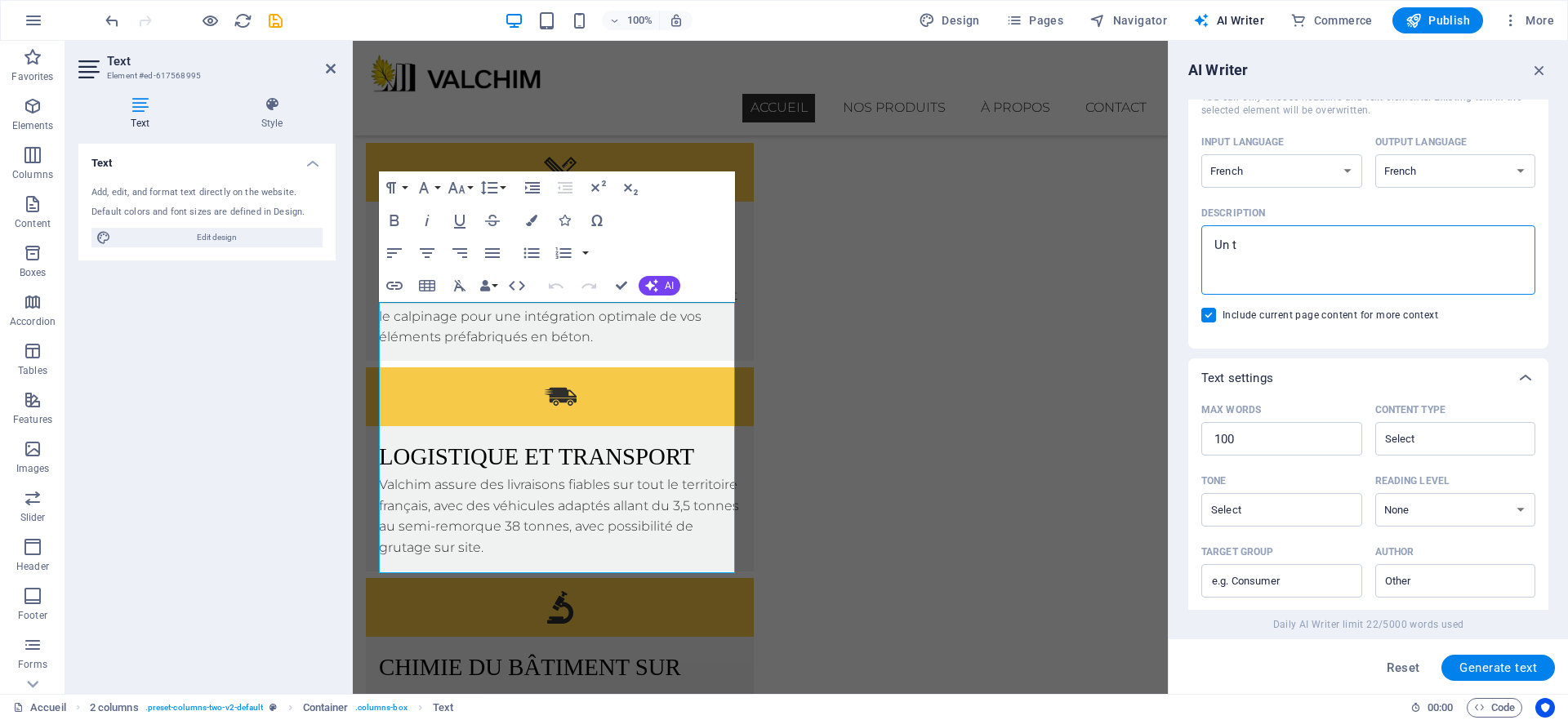
type textarea "Un te"
type textarea "x"
type textarea "Un tex"
type textarea "x"
type textarea "Un text"
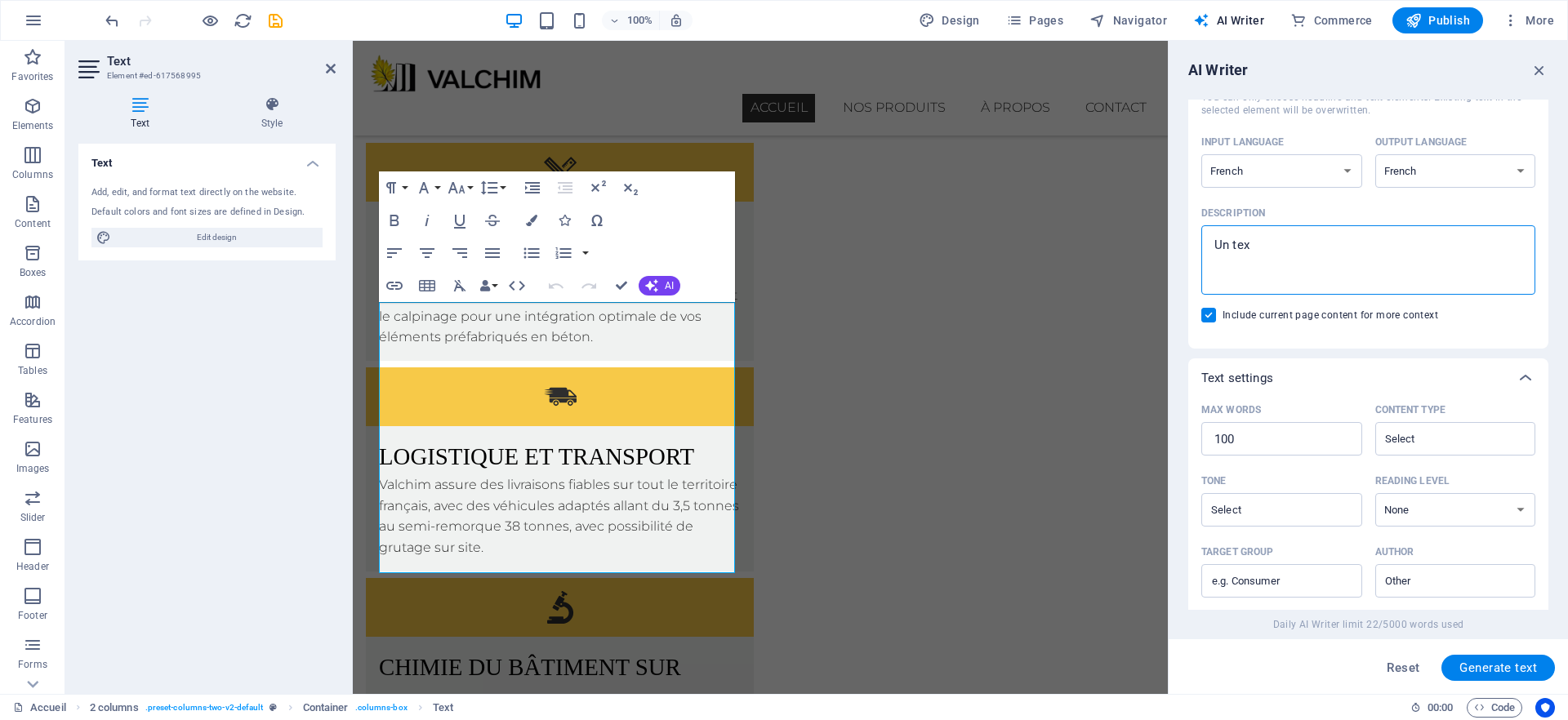
type textarea "x"
type textarea "Un texte"
type textarea "x"
type textarea "Un texte"
type textarea "x"
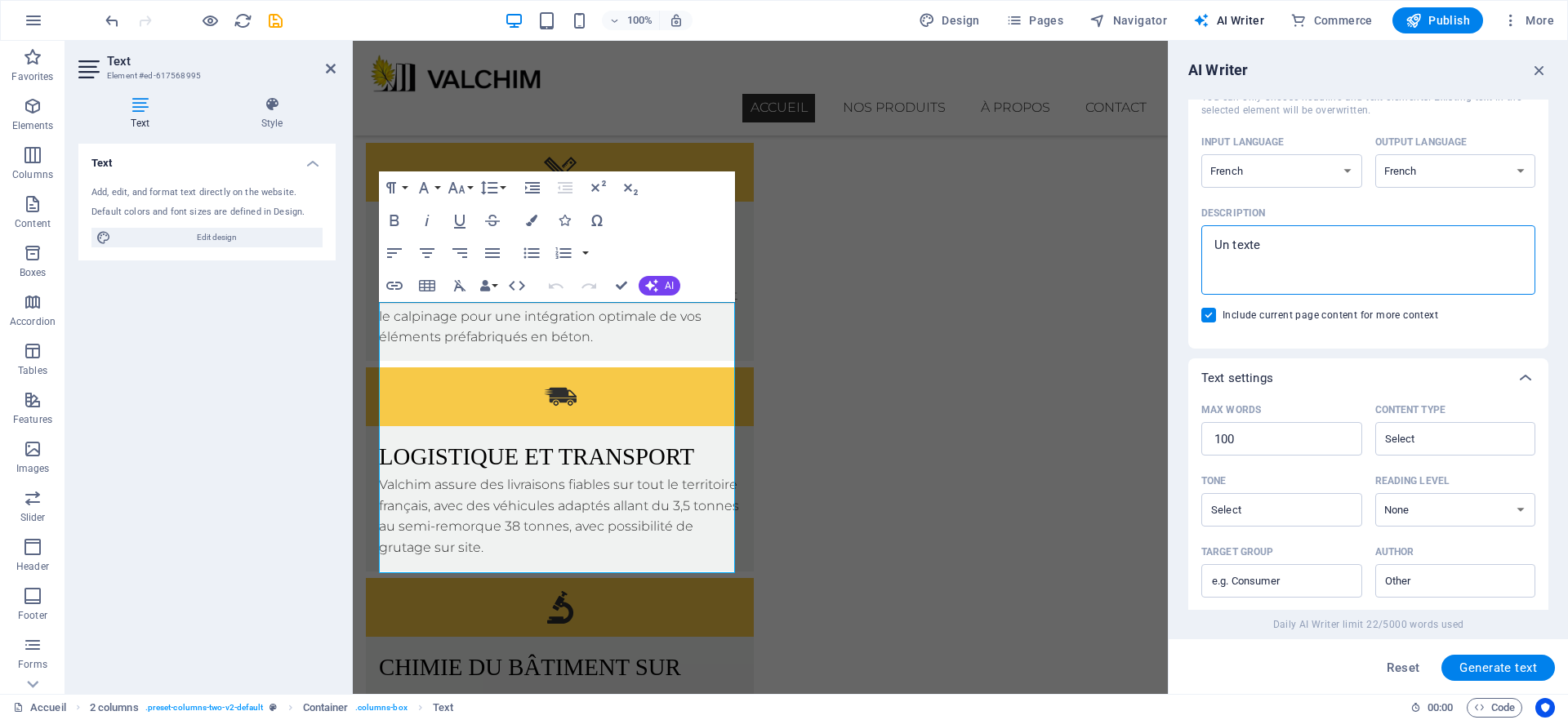
type textarea "Un texte i"
type textarea "x"
type textarea "Un texte in"
type textarea "x"
type textarea "Un texte inv"
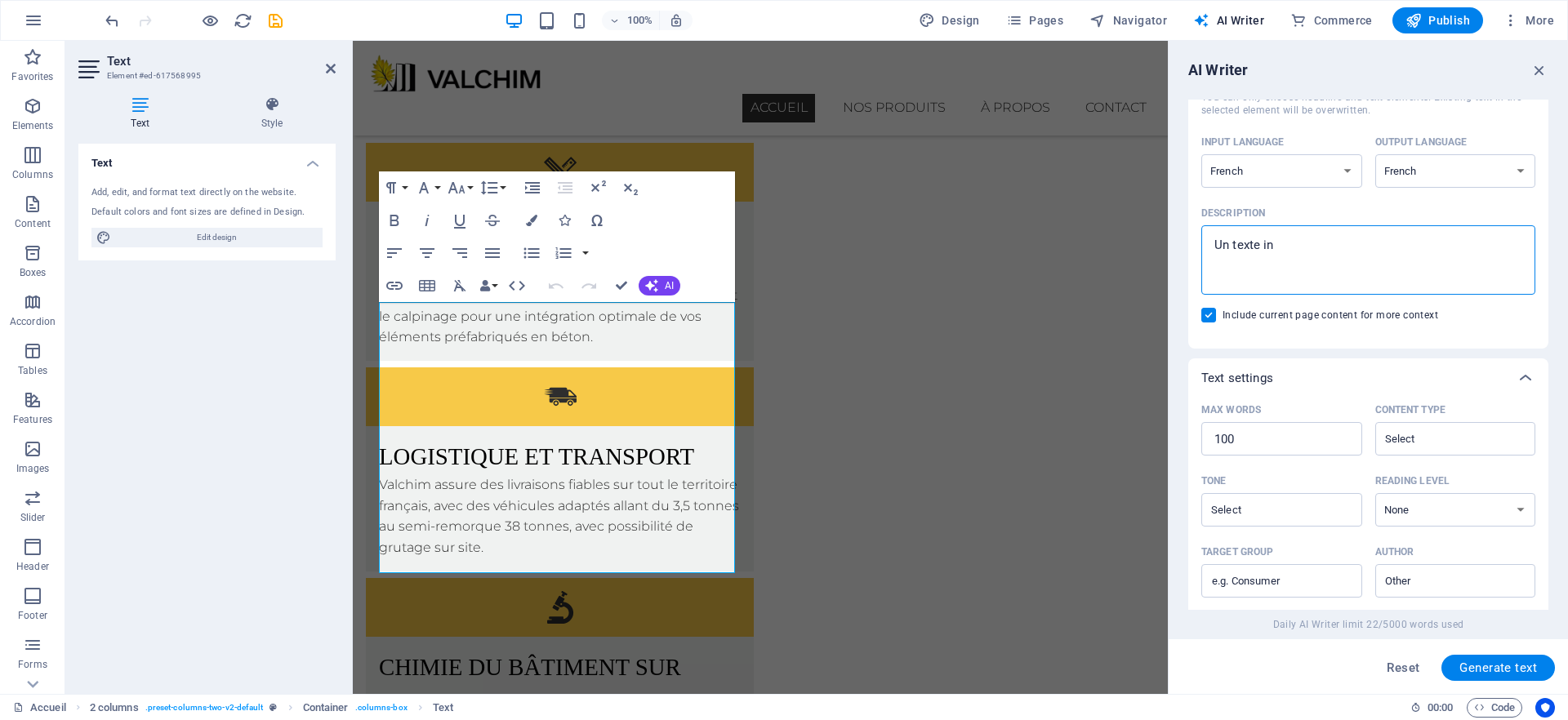
type textarea "x"
type textarea "Un texte invi"
type textarea "x"
type textarea "Un texte invit"
type textarea "x"
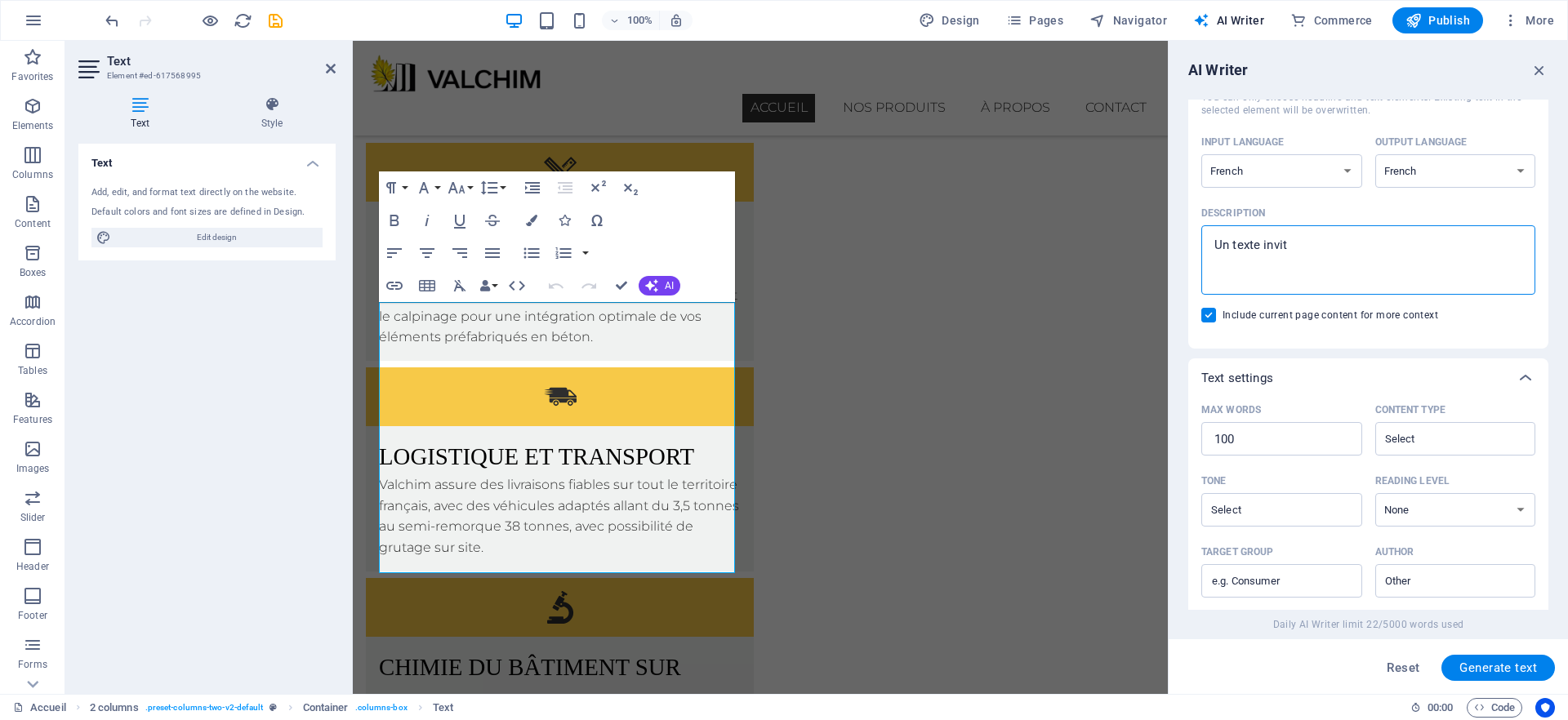
type textarea "Un texte invita"
type textarea "x"
type textarea "Un texte invitan"
type textarea "x"
type textarea "Un texte invitant"
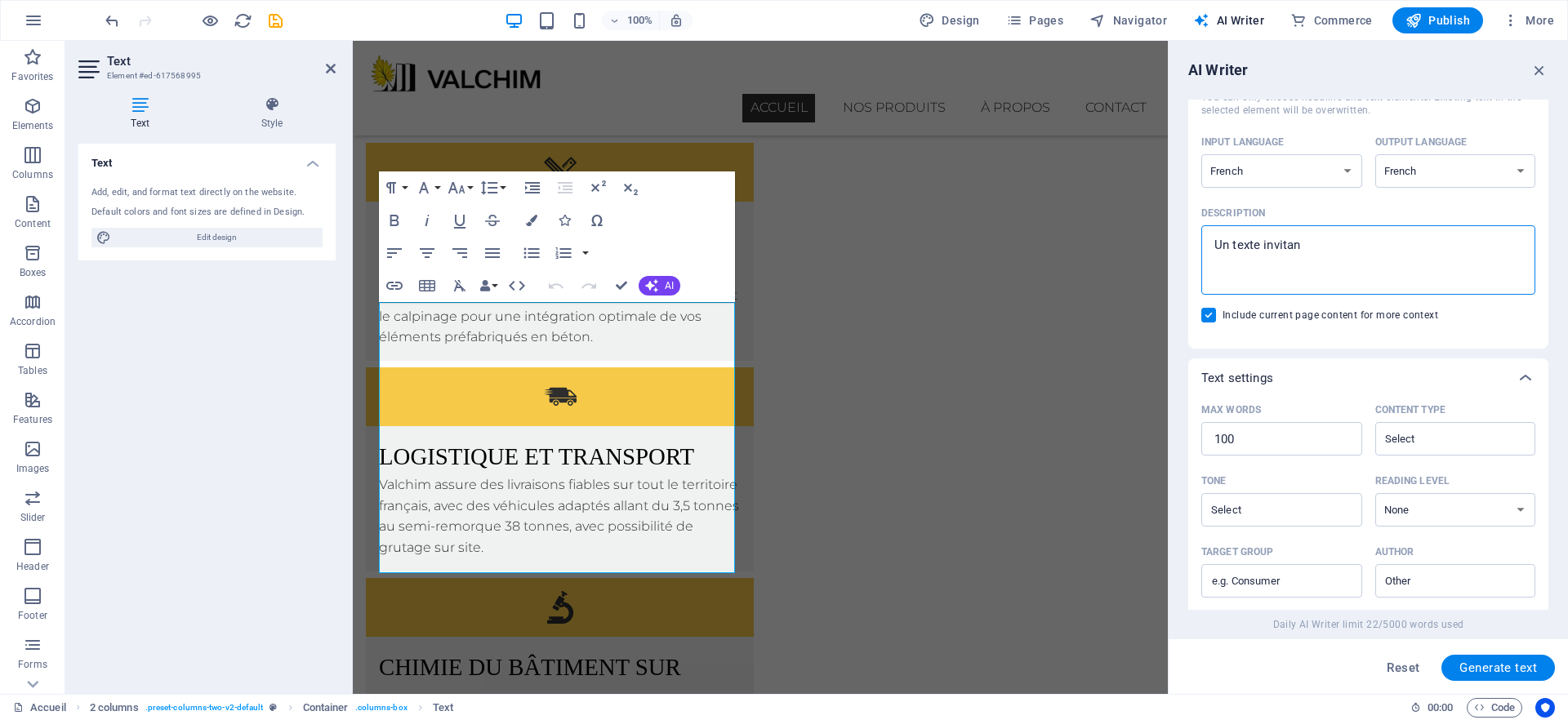
type textarea "x"
type textarea "Un texte invitant"
click at [1487, 662] on span "Generate text" at bounding box center [1498, 669] width 78 height 13
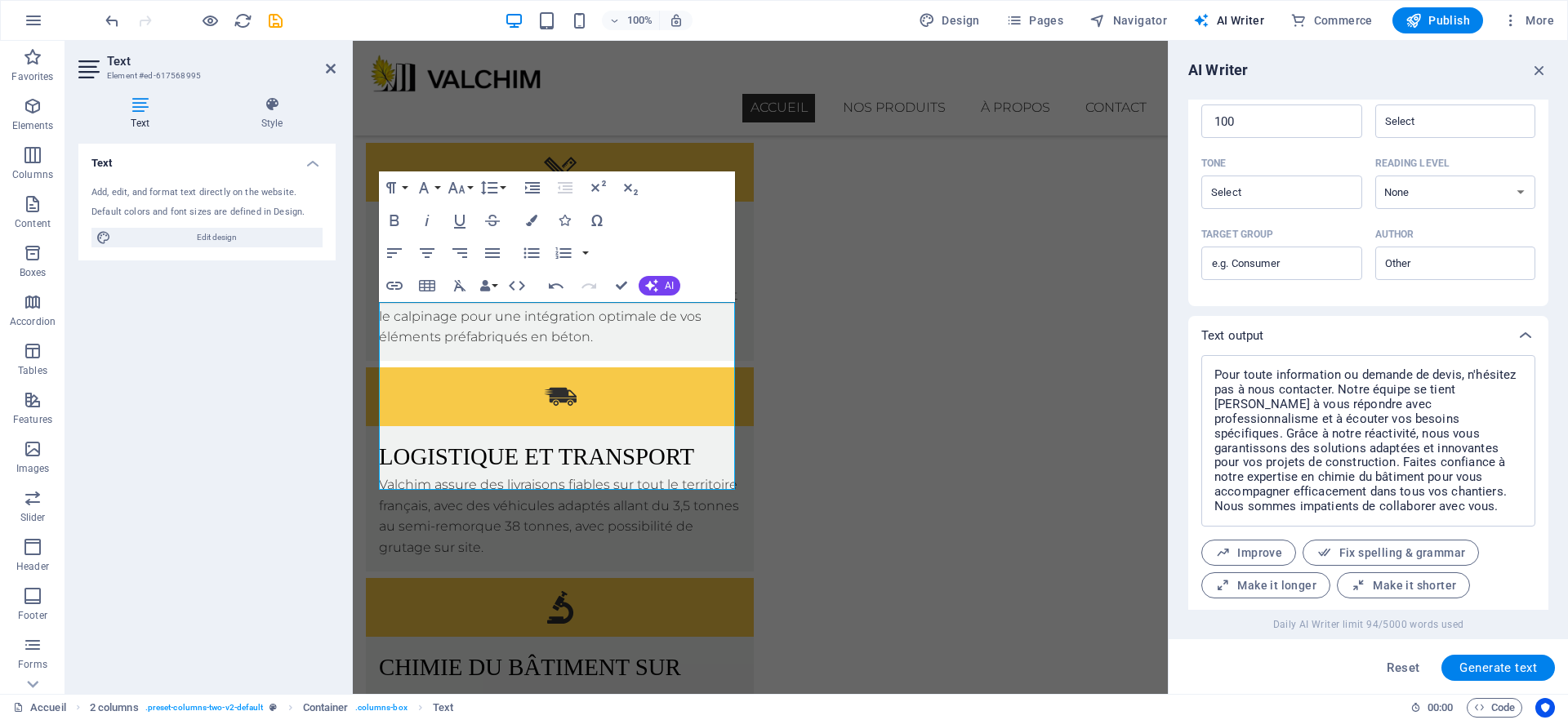
scroll to position [467, 0]
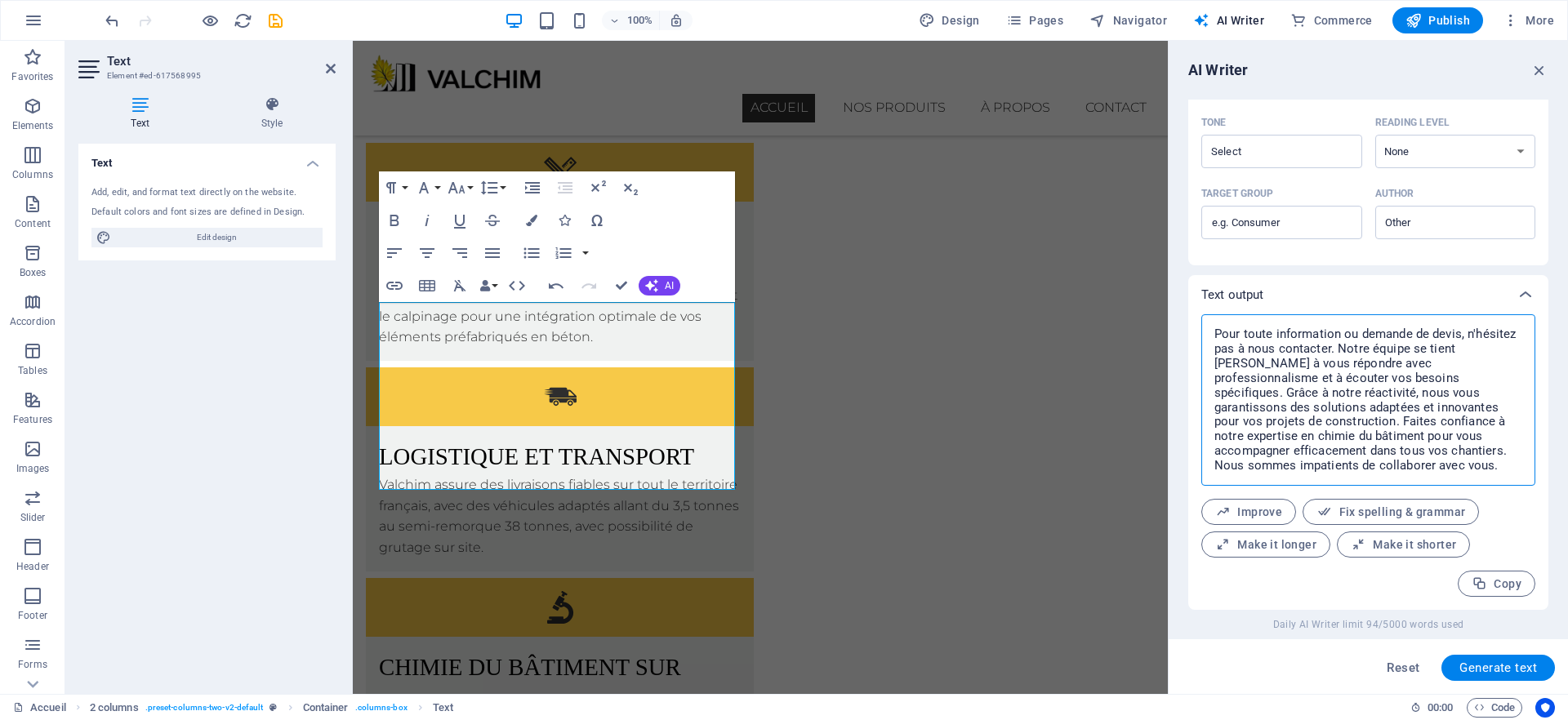
drag, startPoint x: 1290, startPoint y: 467, endPoint x: 1193, endPoint y: 337, distance: 162.2
click at [1193, 337] on div "Pour toute information ou demande de devis, n'hésitez pas à nous contacter. Not…" at bounding box center [1368, 463] width 360 height 296
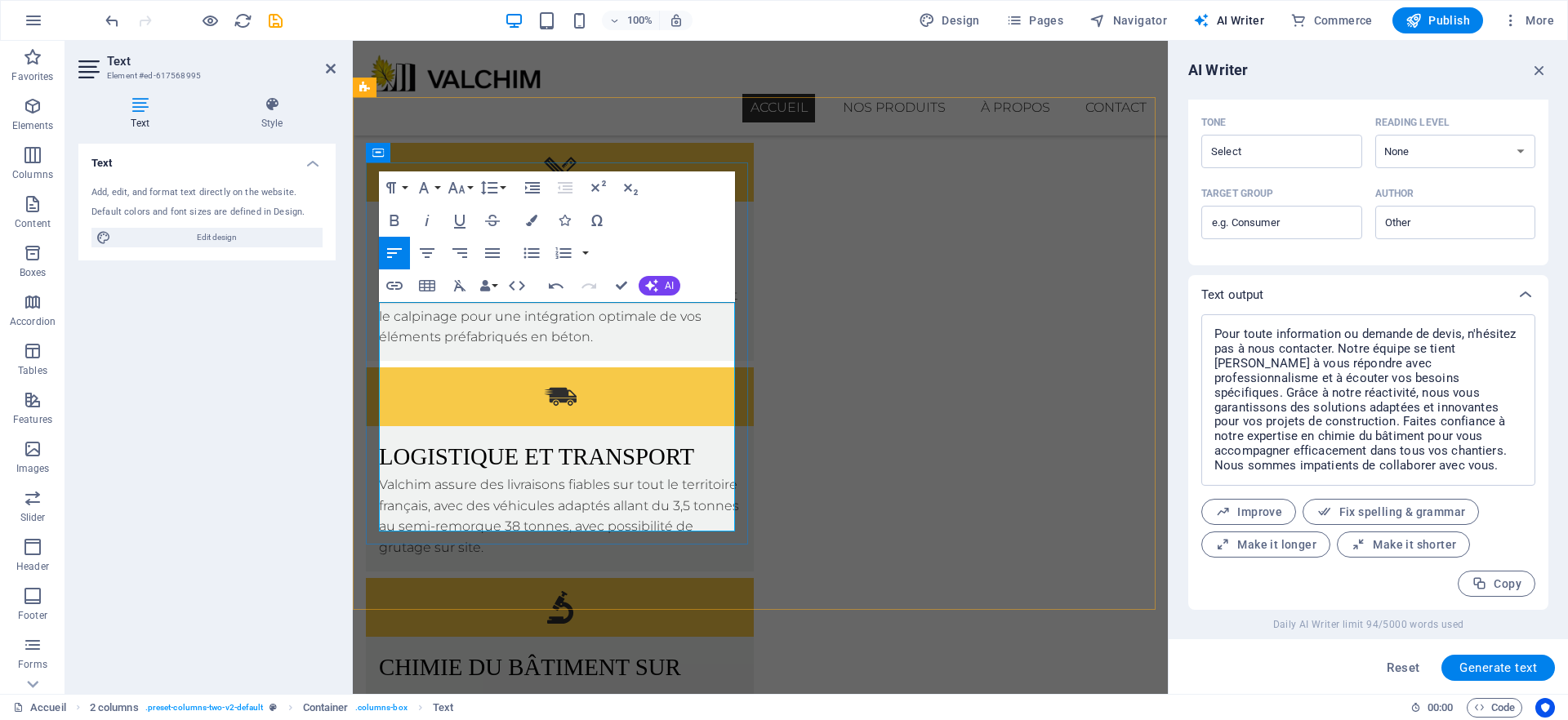
drag, startPoint x: 465, startPoint y: 456, endPoint x: 373, endPoint y: 422, distance: 98.1
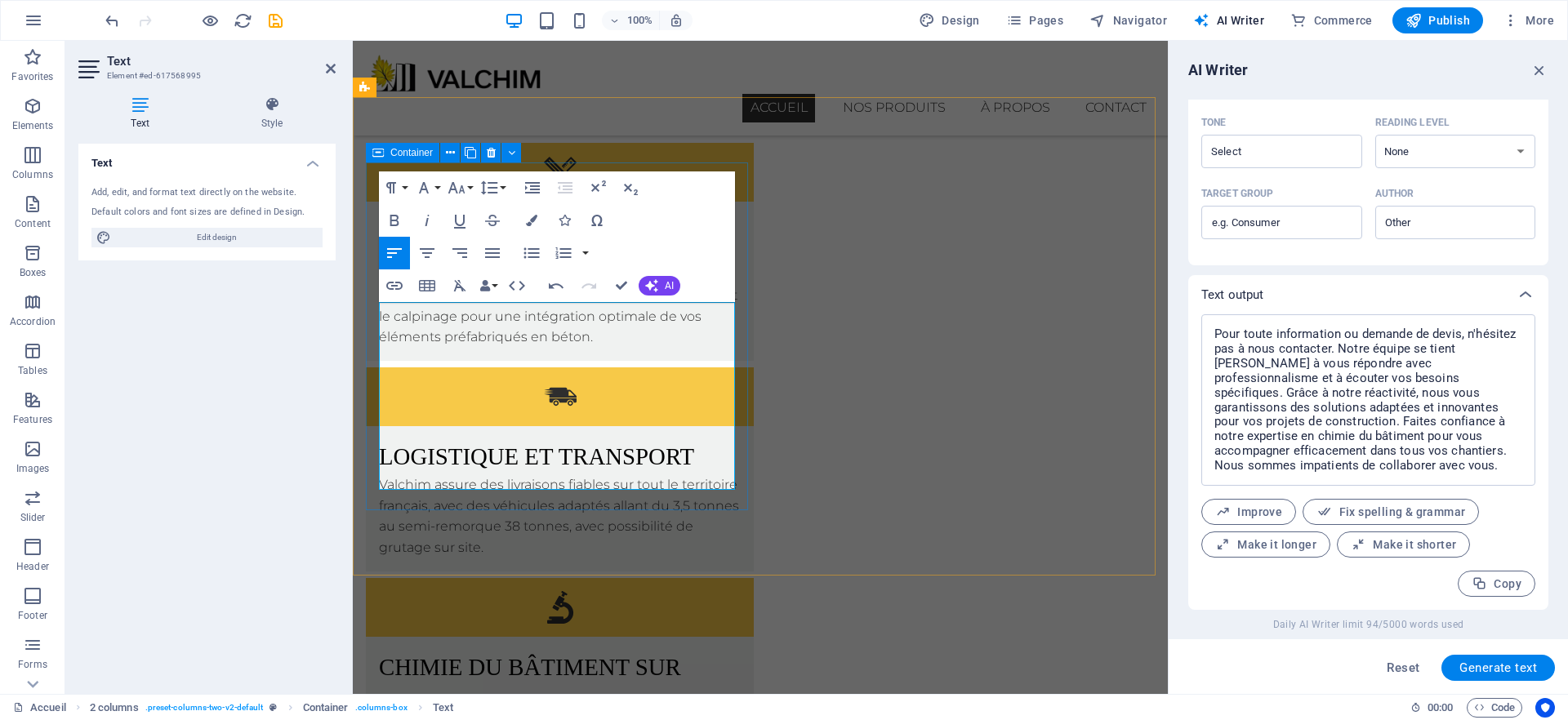
drag, startPoint x: 517, startPoint y: 477, endPoint x: 373, endPoint y: 424, distance: 153.4
copy p "Faites confiance à notre expertise en chimie du bâtiment pour vous accompagner …"
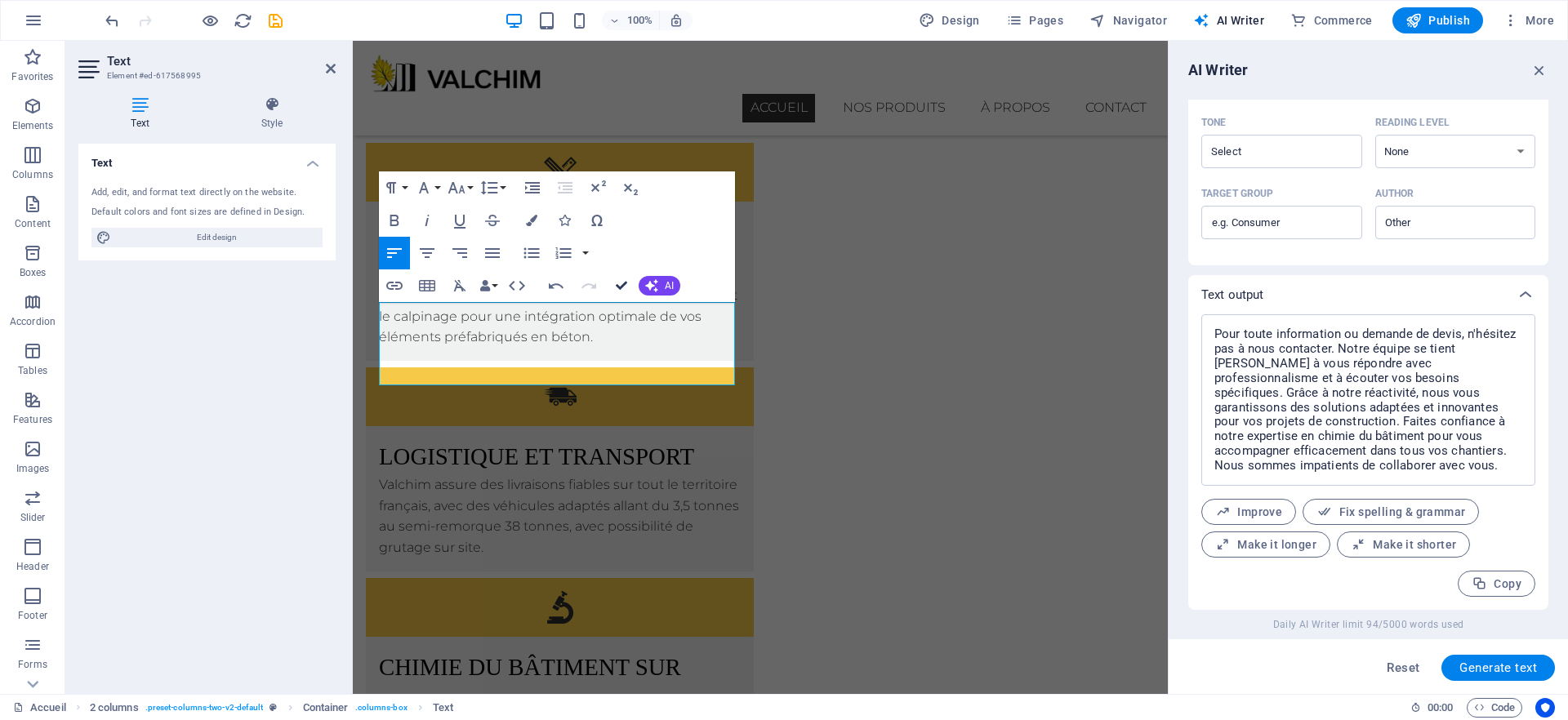
drag, startPoint x: 618, startPoint y: 282, endPoint x: 554, endPoint y: 260, distance: 67.7
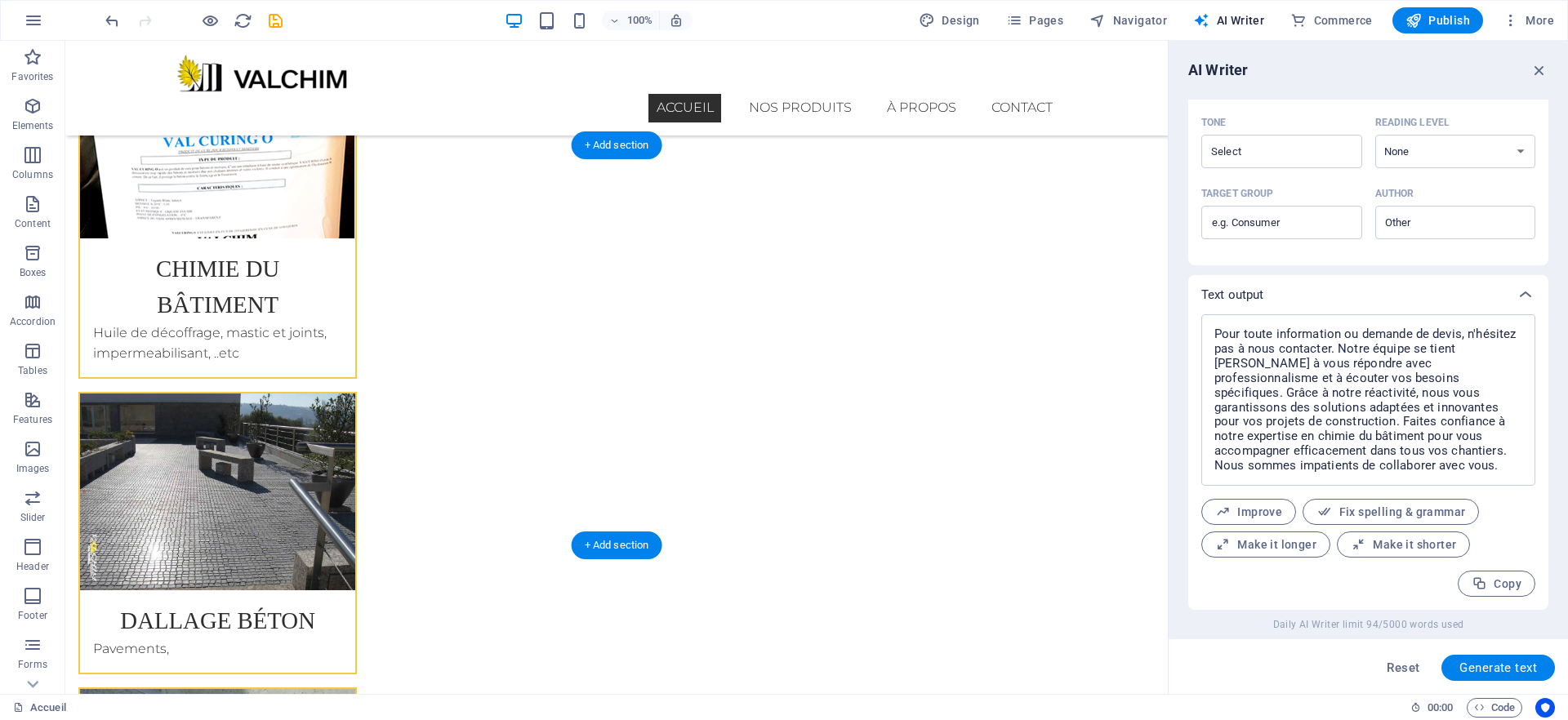
scroll to position [3111, 0]
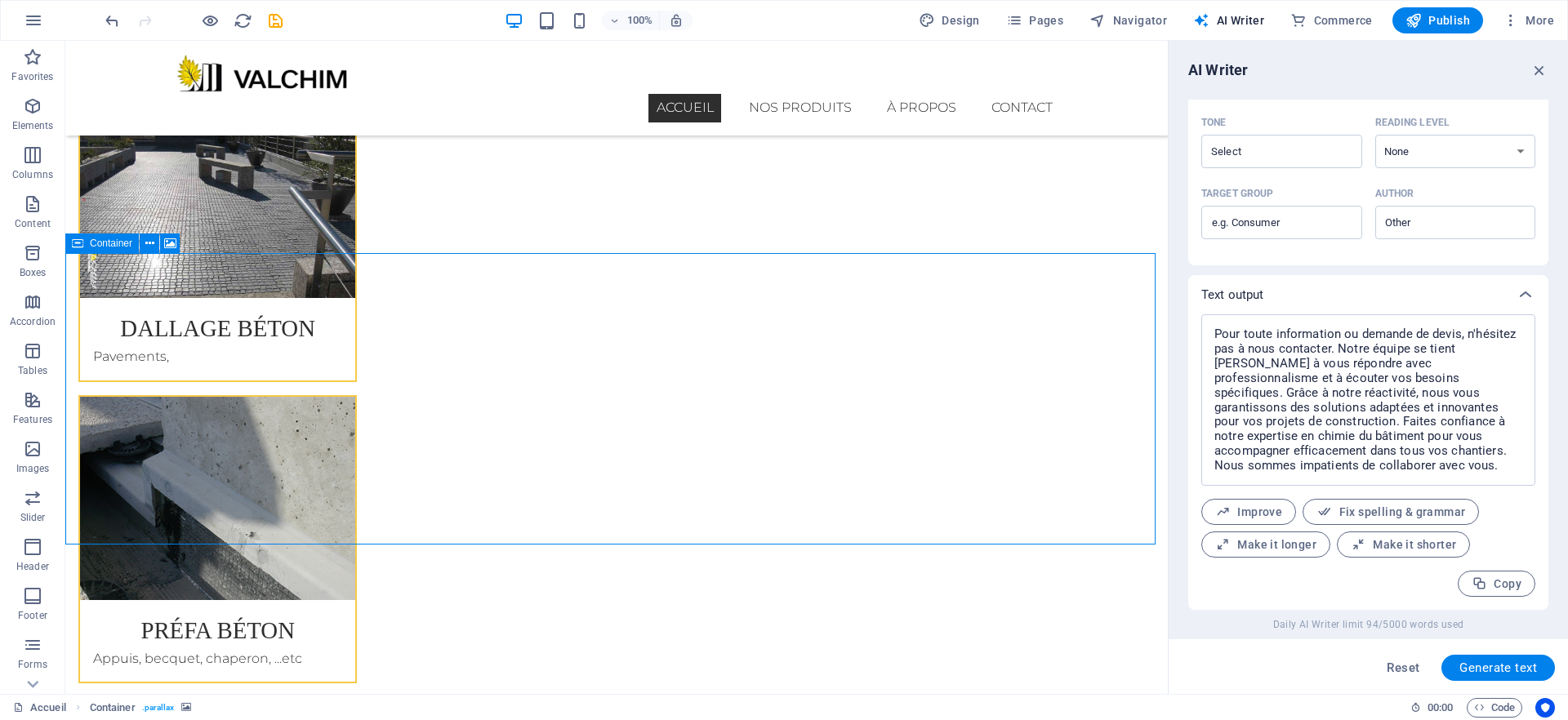
click at [80, 246] on icon at bounding box center [78, 242] width 11 height 20
click at [86, 245] on div "Container" at bounding box center [102, 242] width 74 height 20
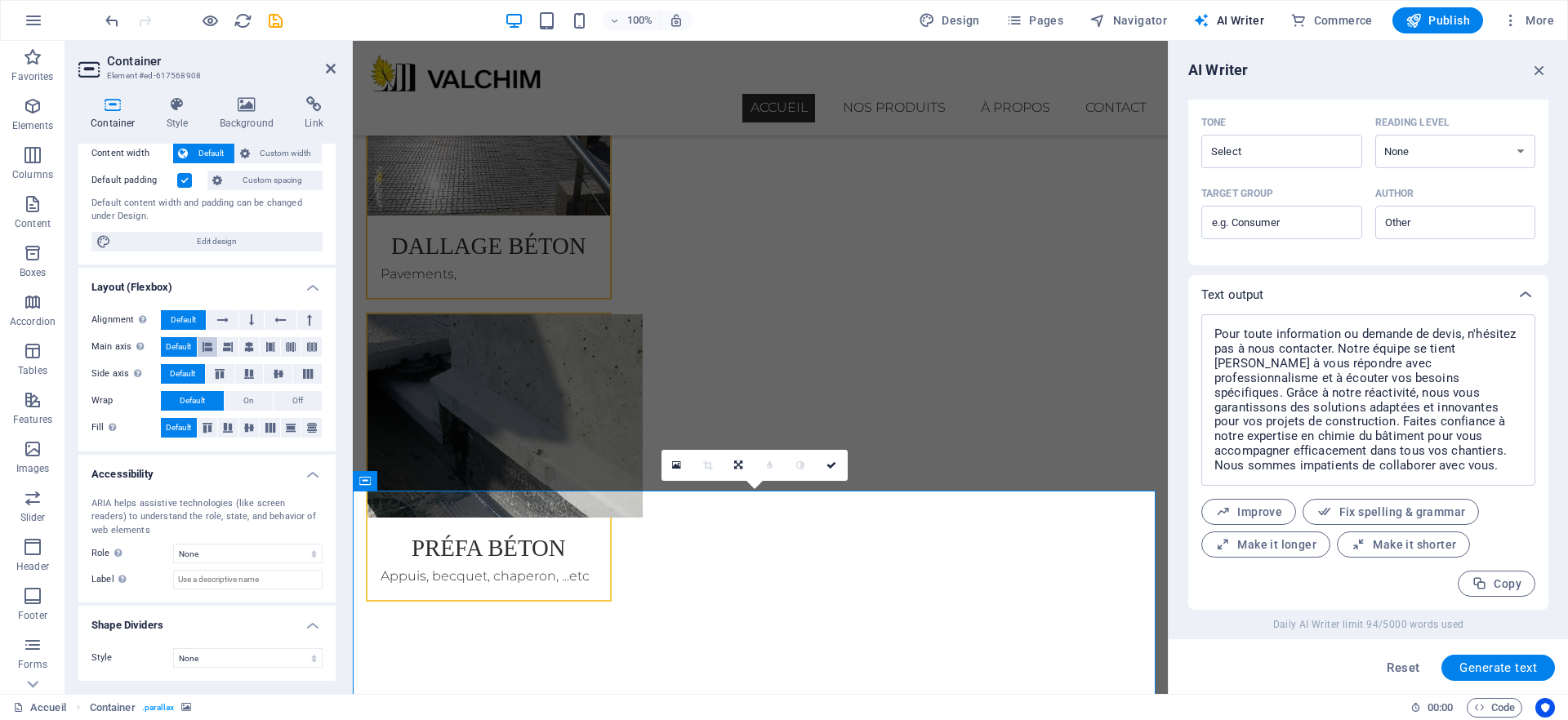
scroll to position [0, 0]
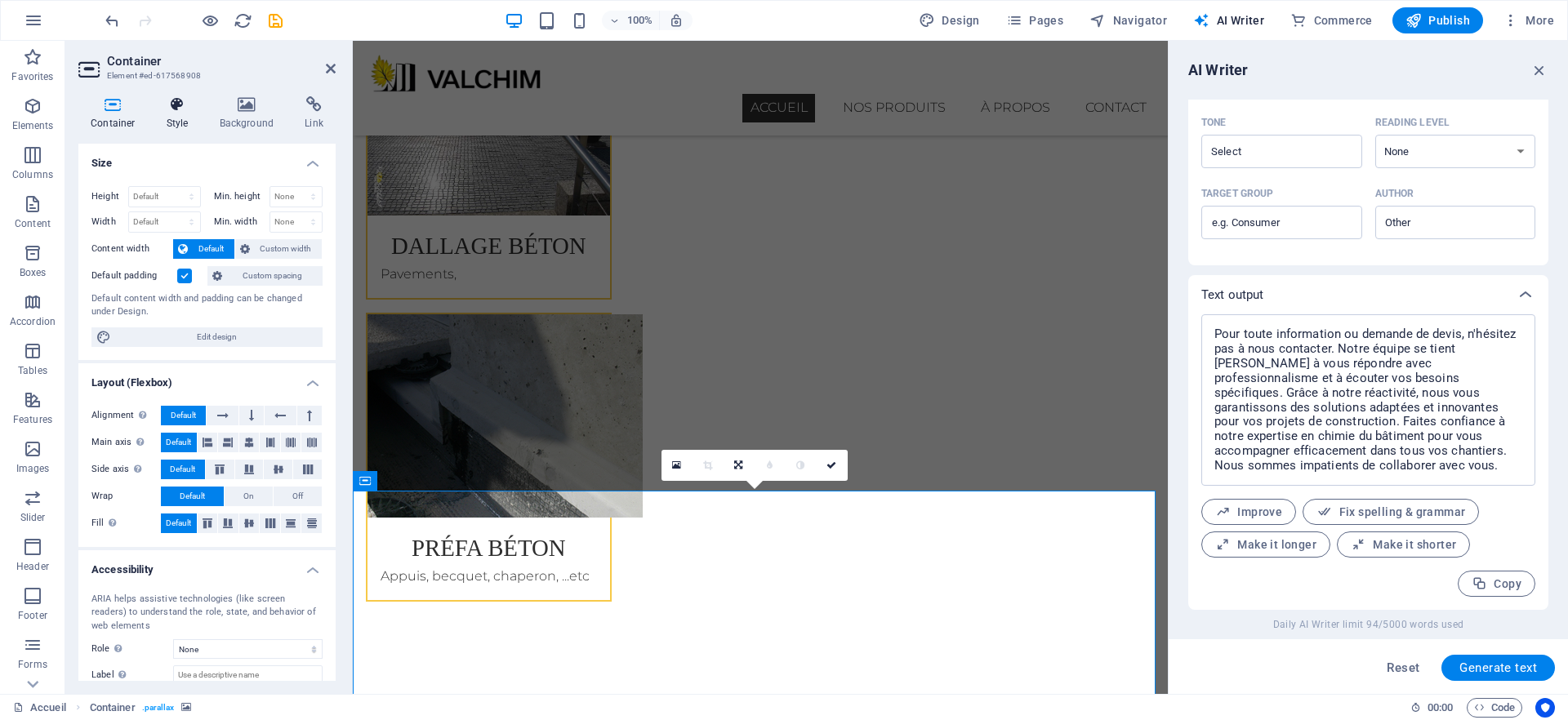
click at [188, 98] on icon at bounding box center [178, 104] width 47 height 16
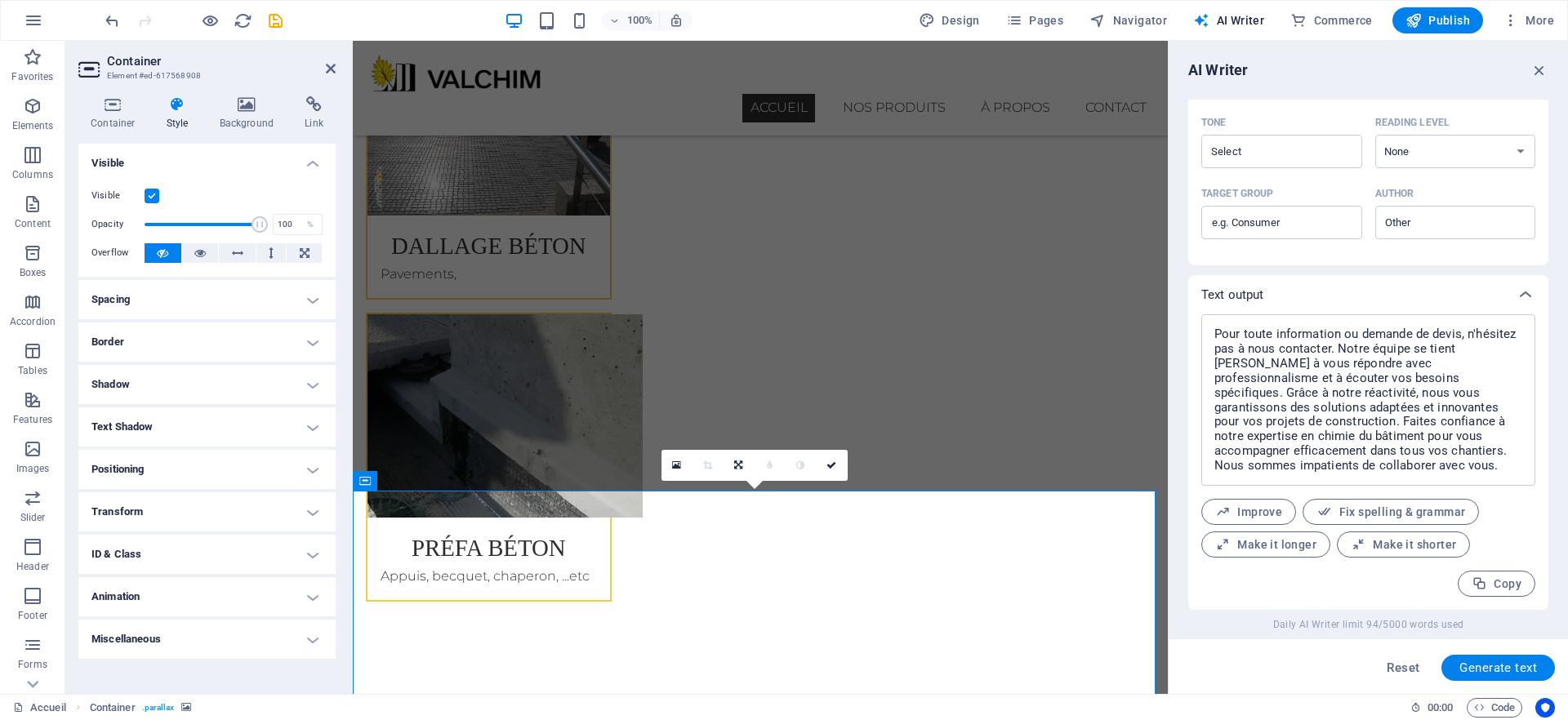
click at [271, 61] on h2 "Container" at bounding box center [221, 62] width 228 height 15
click at [101, 116] on h4 "Container" at bounding box center [116, 113] width 76 height 35
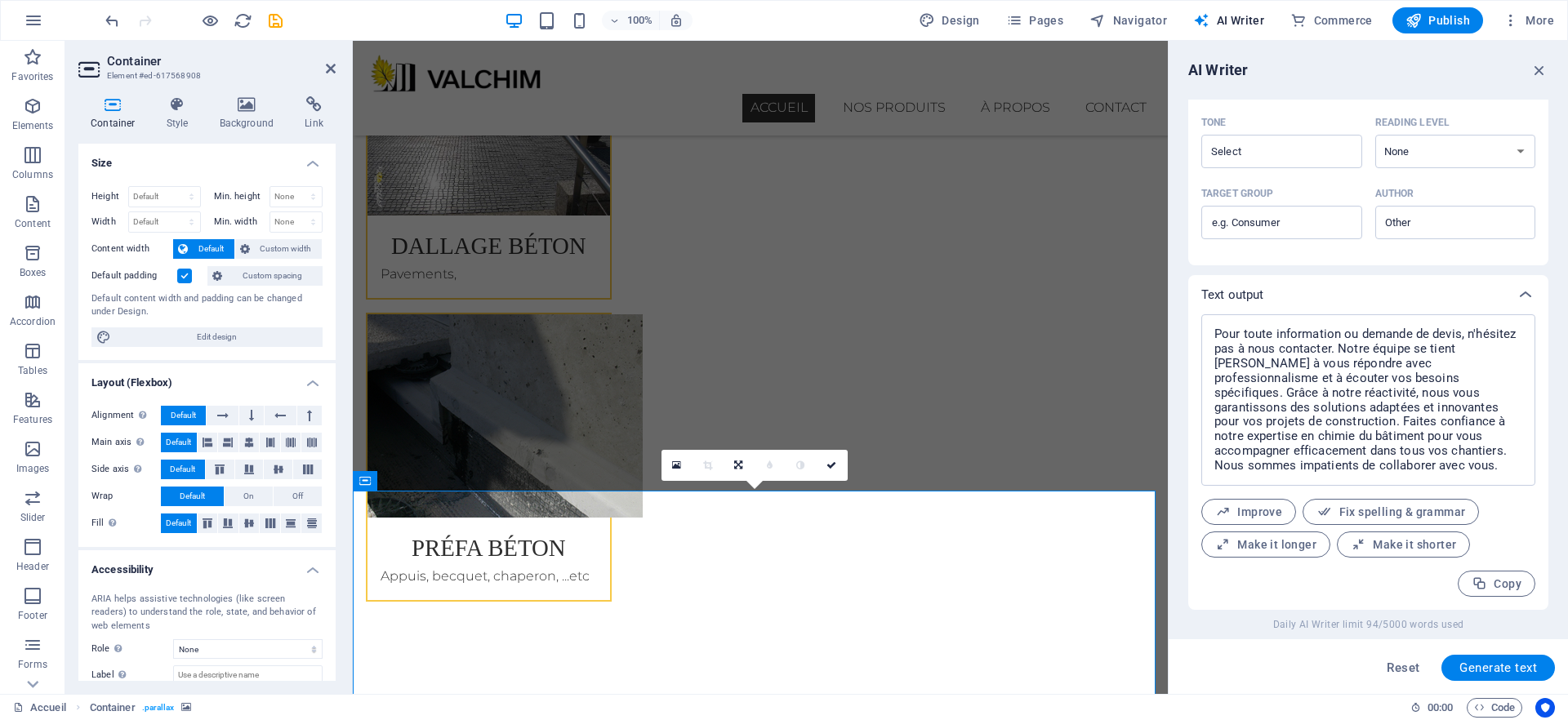
scroll to position [96, 0]
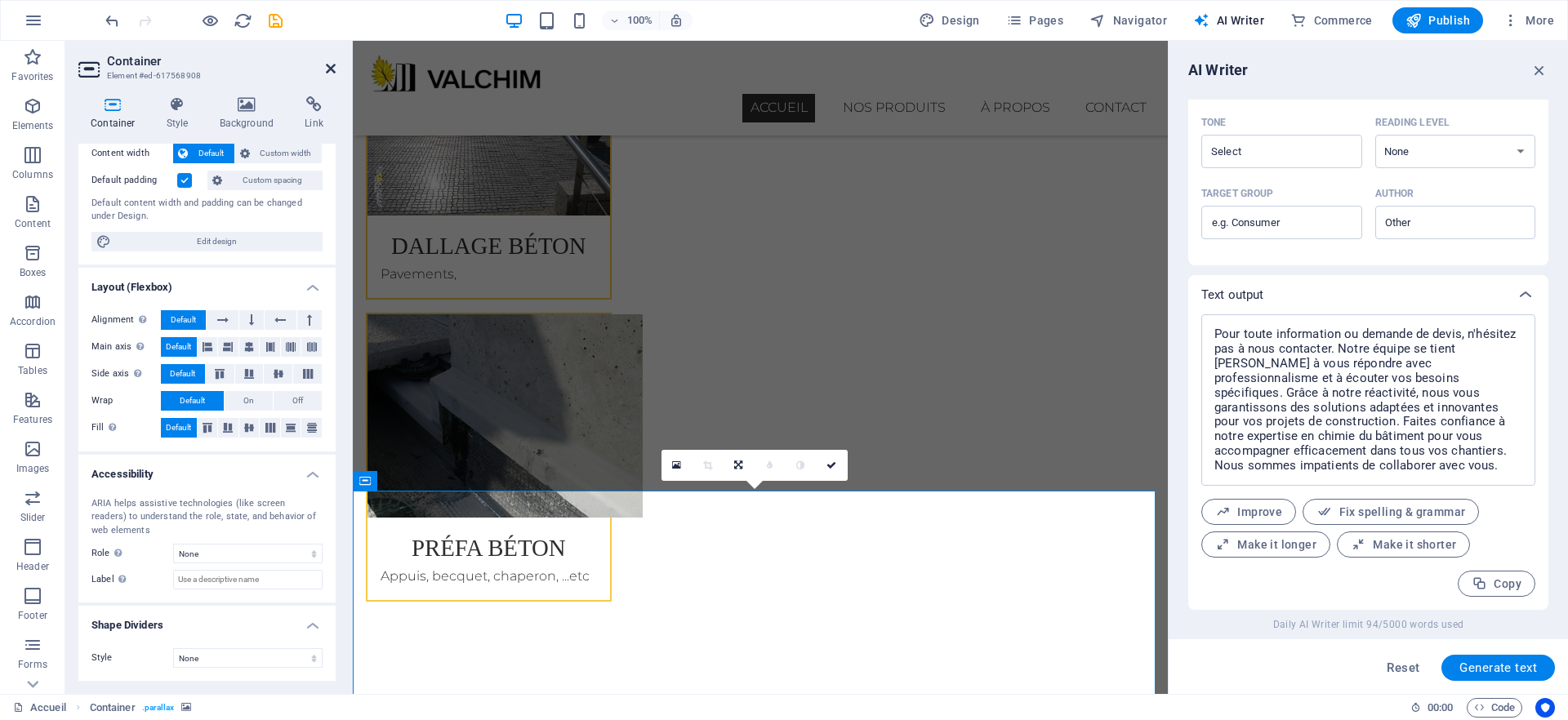
click at [330, 67] on icon at bounding box center [330, 68] width 9 height 13
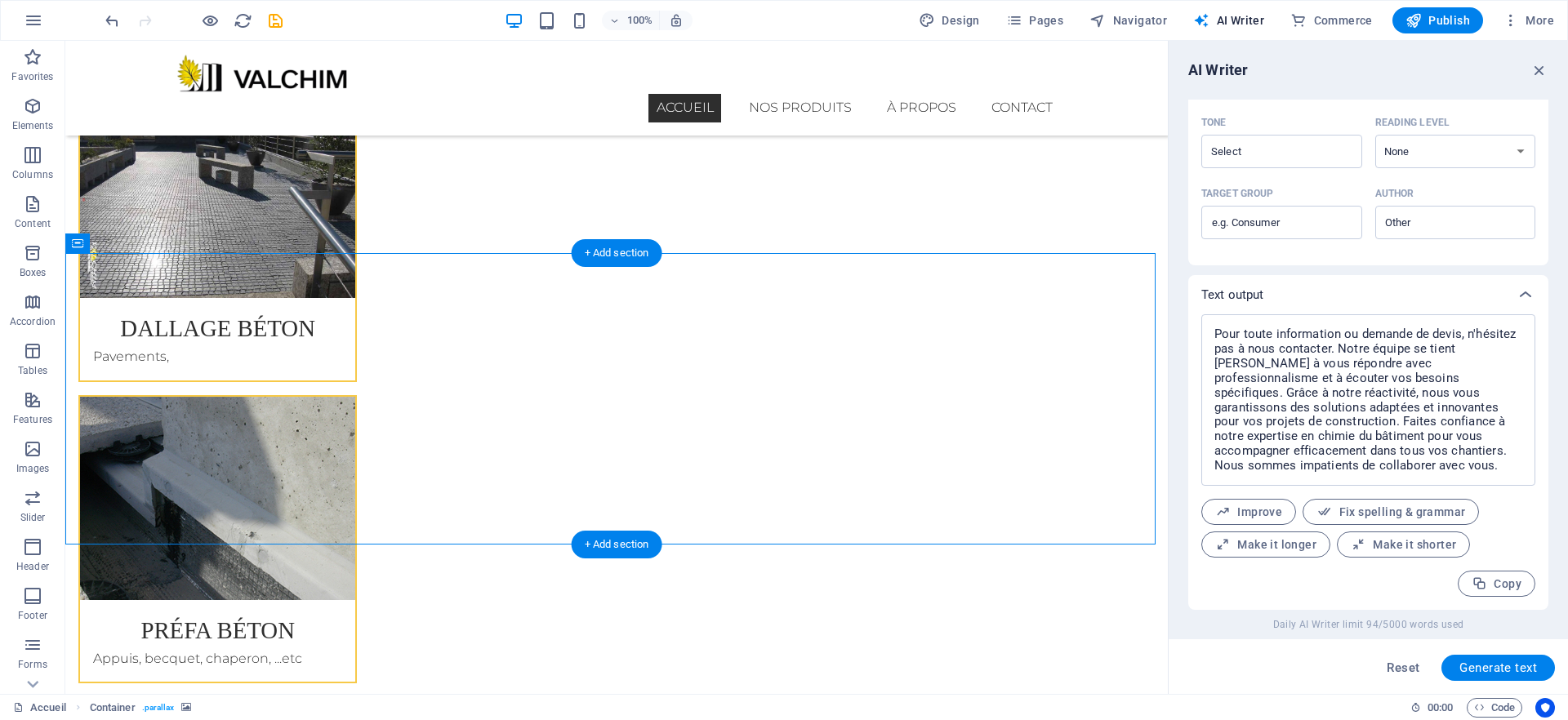
click at [1161, 22] on span "Navigator" at bounding box center [1128, 20] width 78 height 16
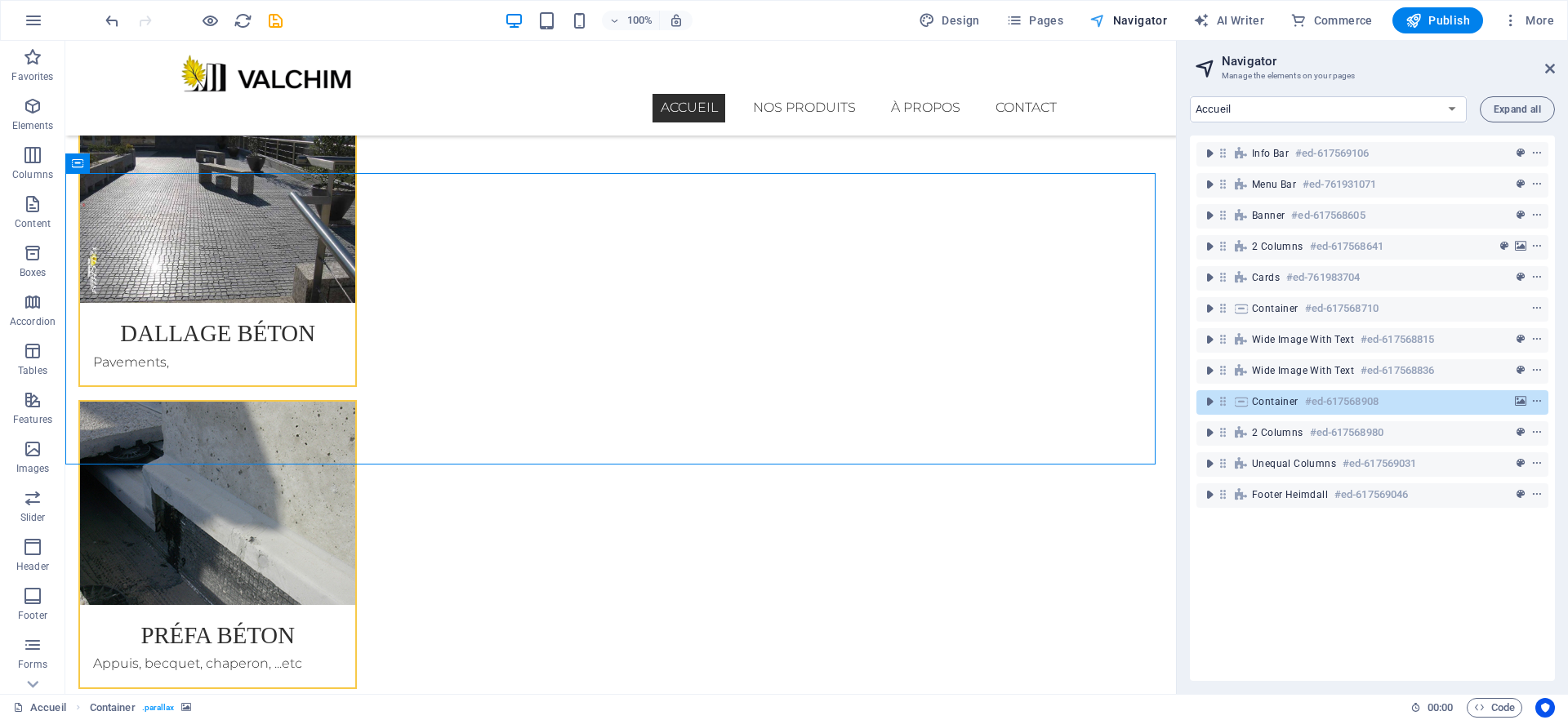
scroll to position [3192, 0]
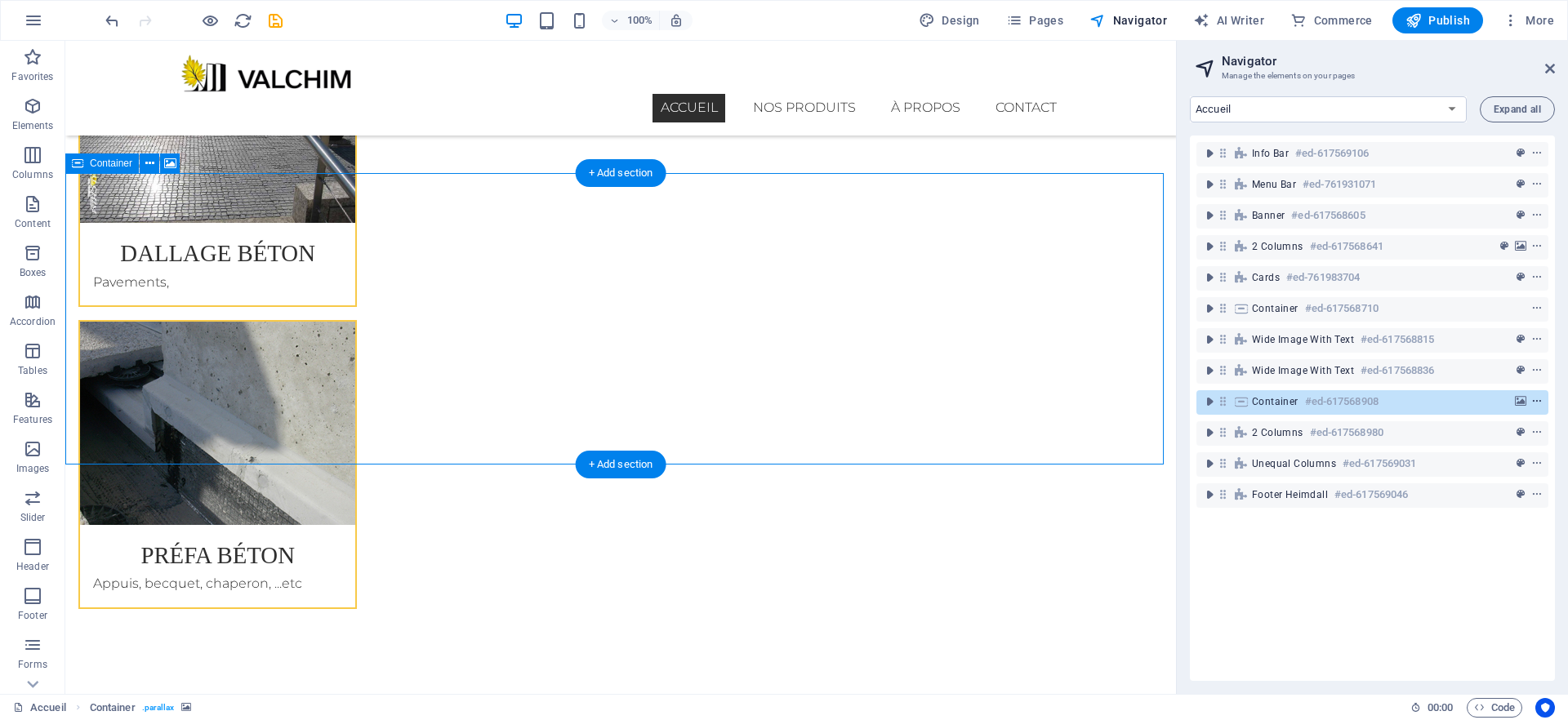
click at [1534, 401] on icon "context-menu" at bounding box center [1537, 402] width 11 height 11
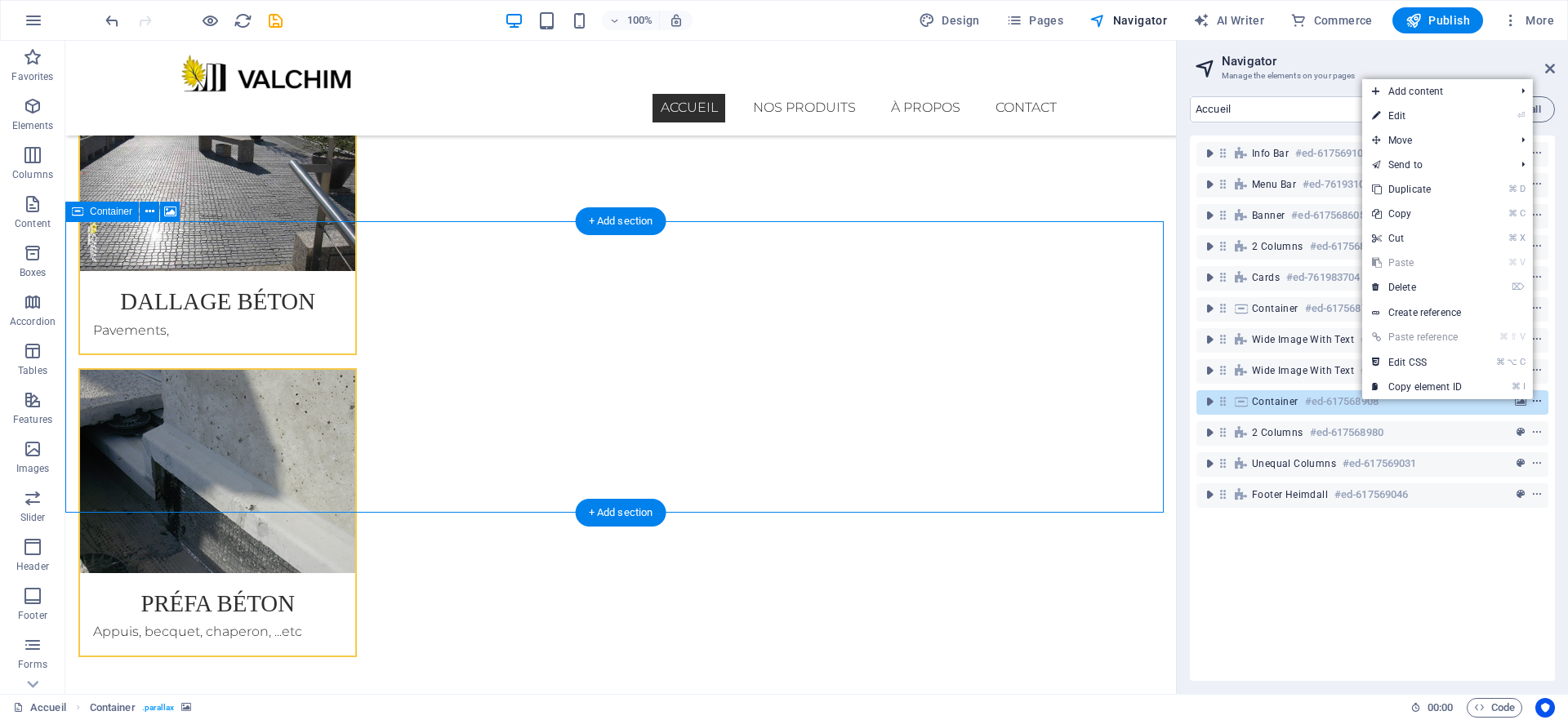
click at [1534, 401] on icon "context-menu" at bounding box center [1537, 402] width 11 height 11
click at [1256, 406] on span "Container" at bounding box center [1275, 402] width 47 height 13
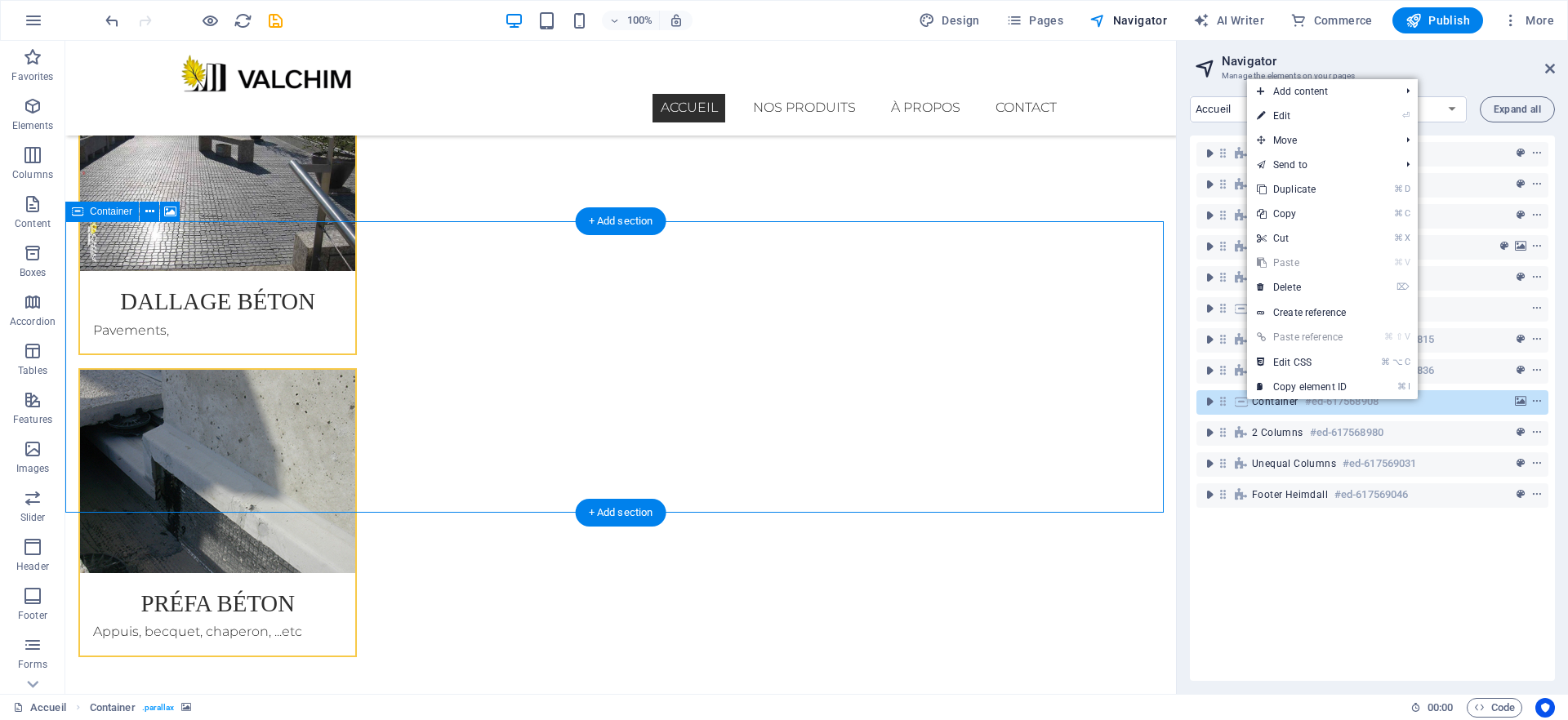
click at [1237, 400] on icon at bounding box center [1240, 402] width 18 height 13
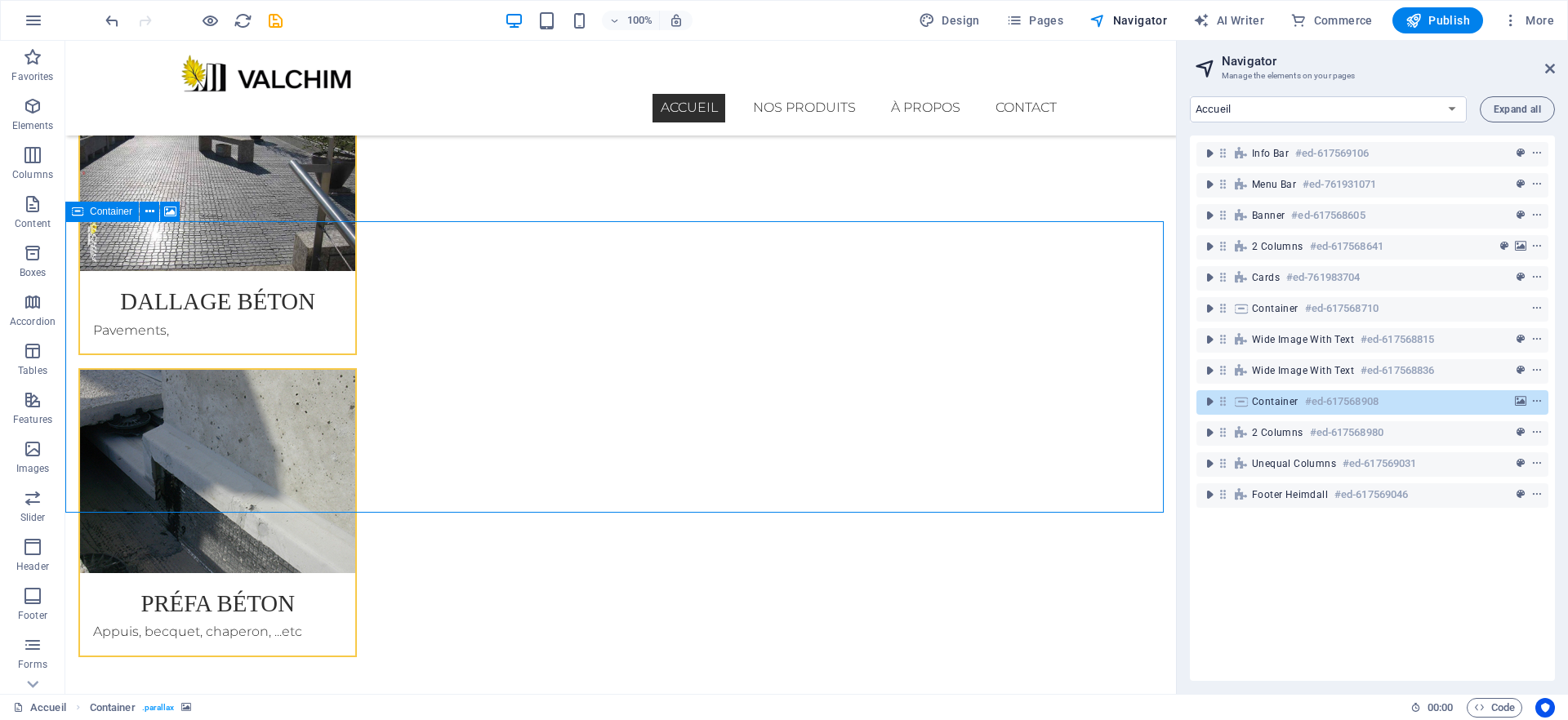
click at [77, 217] on icon at bounding box center [78, 211] width 11 height 20
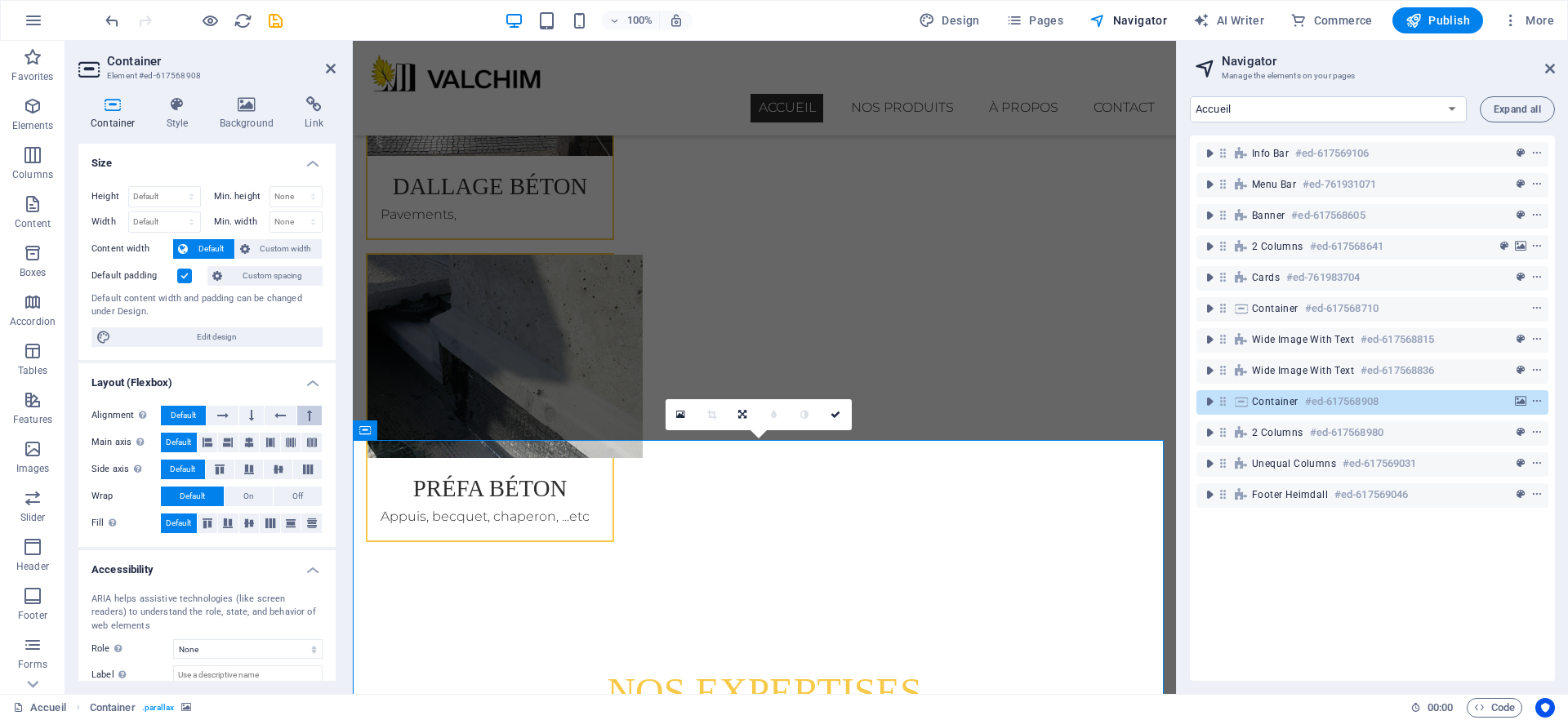
scroll to position [96, 0]
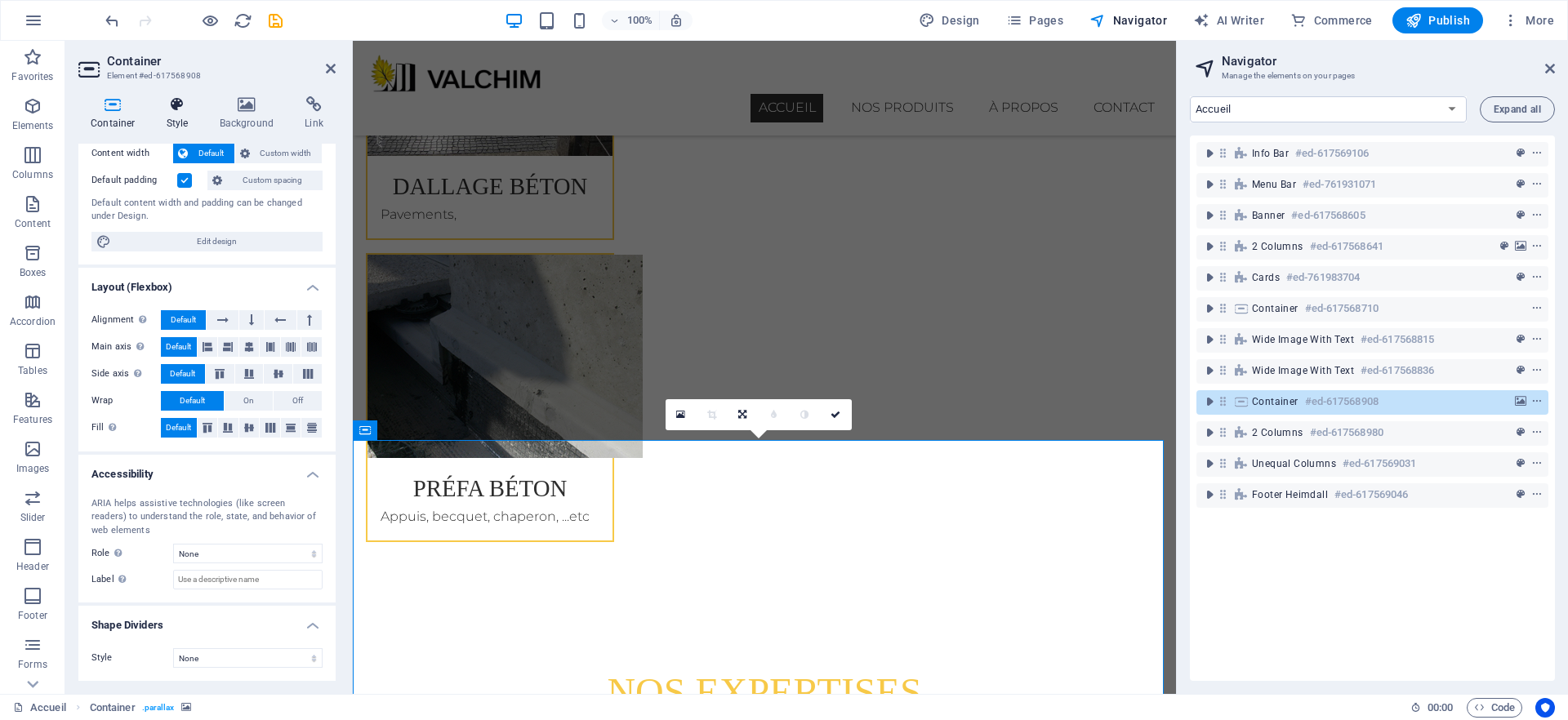
click at [183, 113] on h4 "Style" at bounding box center [181, 113] width 53 height 35
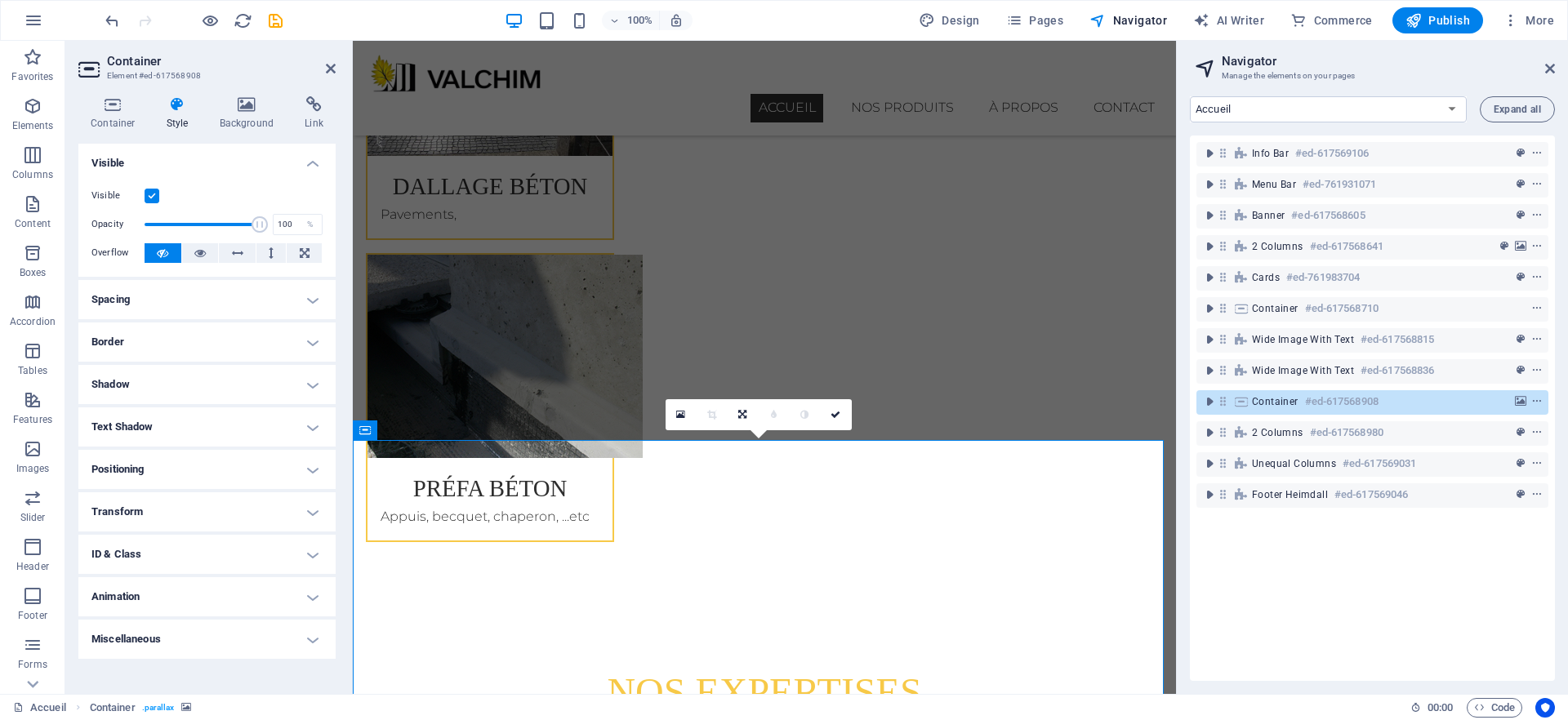
click at [149, 199] on label at bounding box center [152, 197] width 15 height 15
click at [0, 0] on input "Visible" at bounding box center [0, 0] width 0 height 0
drag, startPoint x: 834, startPoint y: 414, endPoint x: 655, endPoint y: 328, distance: 198.6
click at [834, 414] on icon at bounding box center [835, 415] width 9 height 9
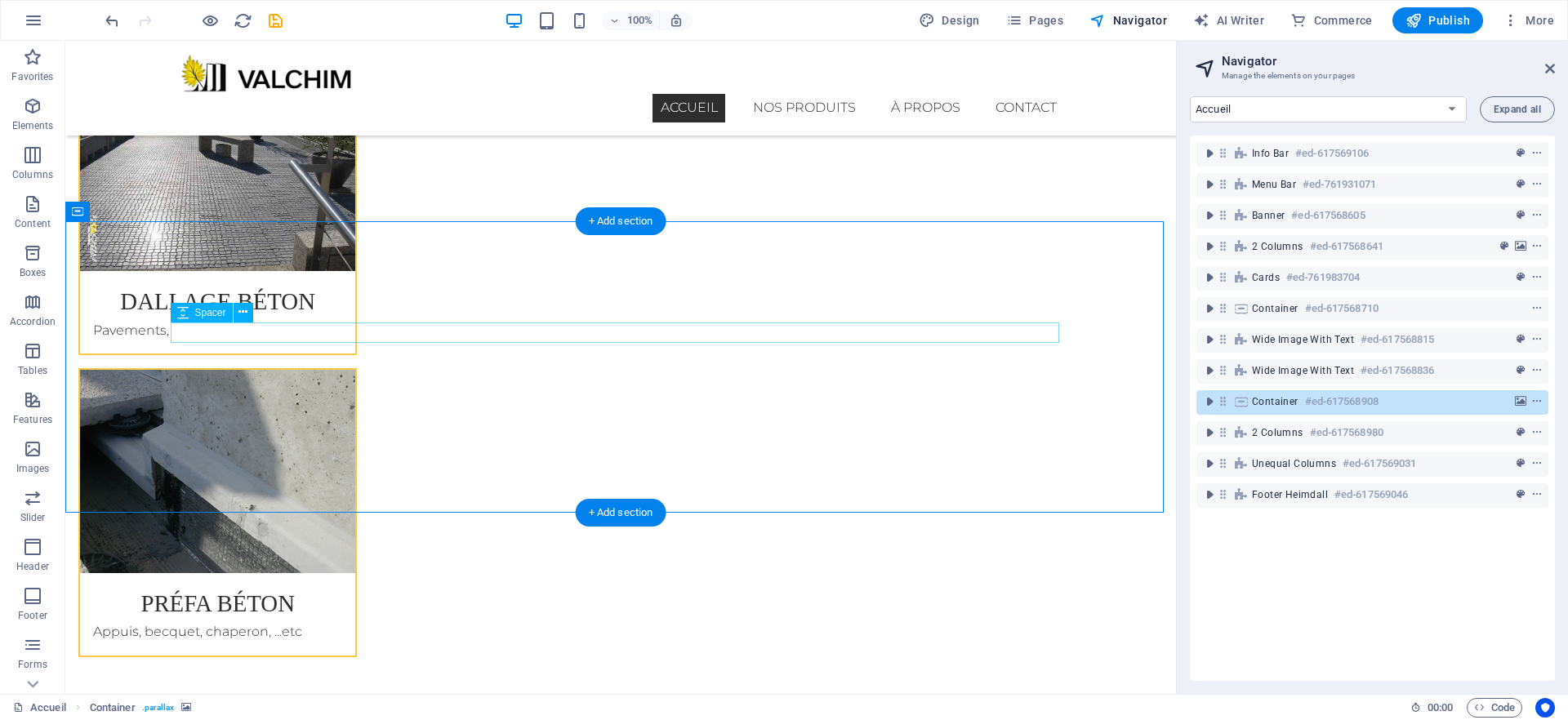
scroll to position [2903, 0]
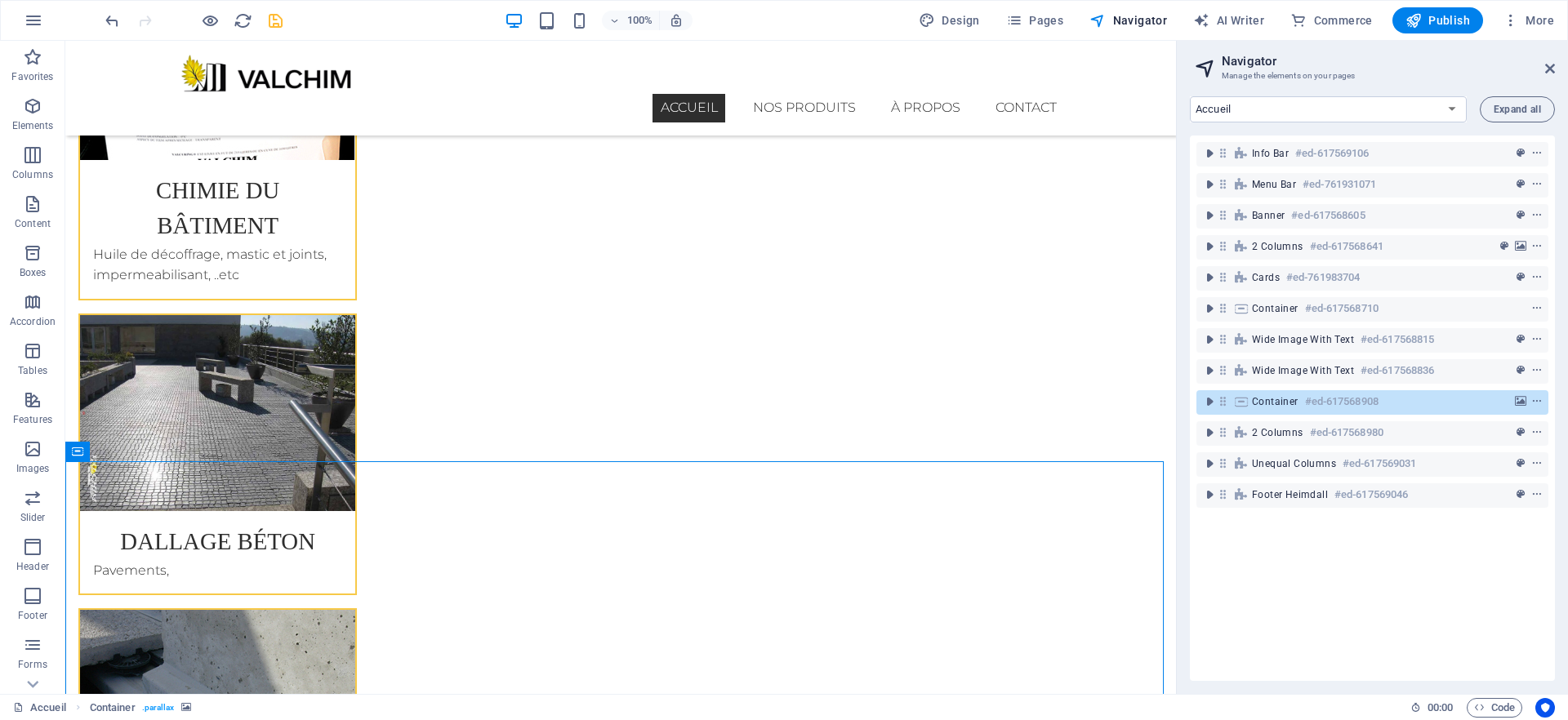
click at [272, 22] on icon "save" at bounding box center [275, 21] width 19 height 19
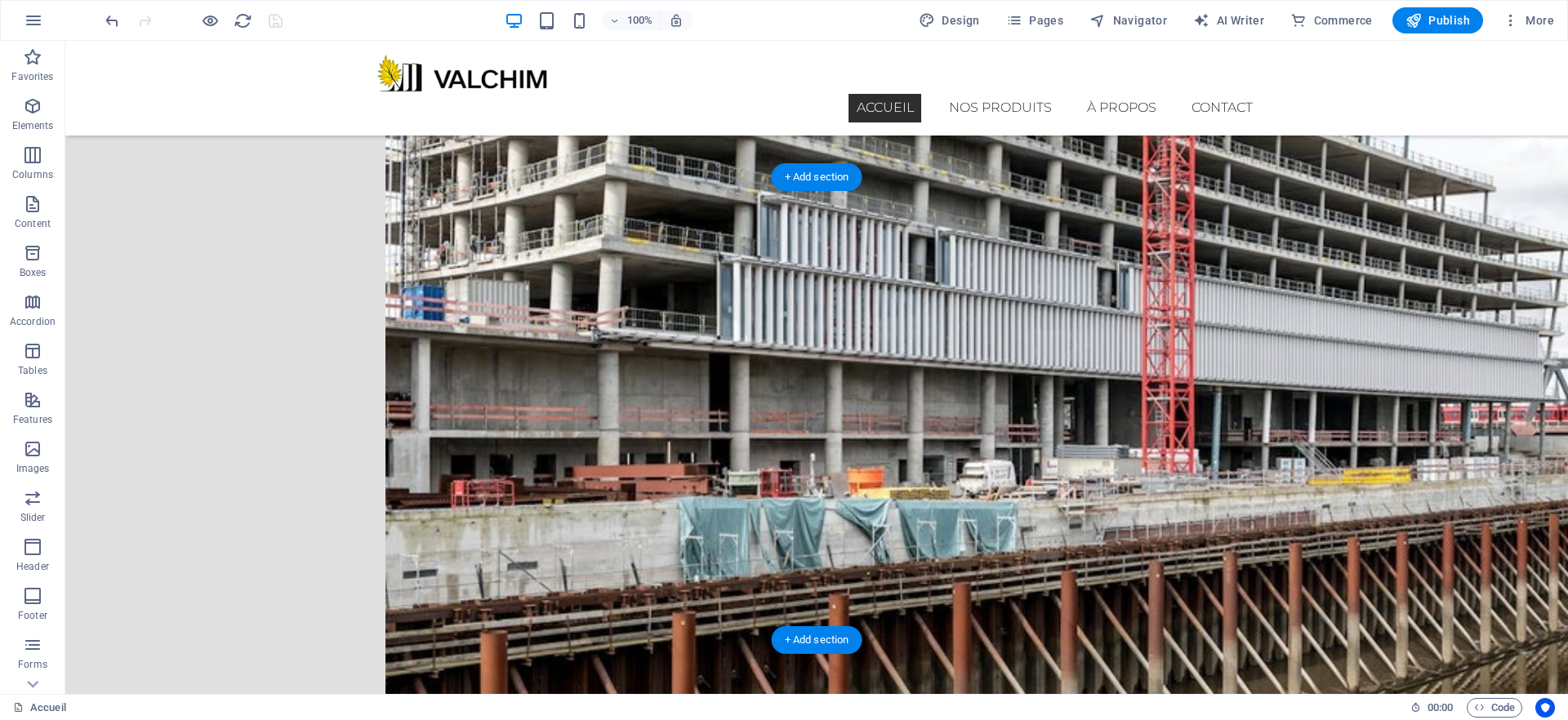
scroll to position [0, 0]
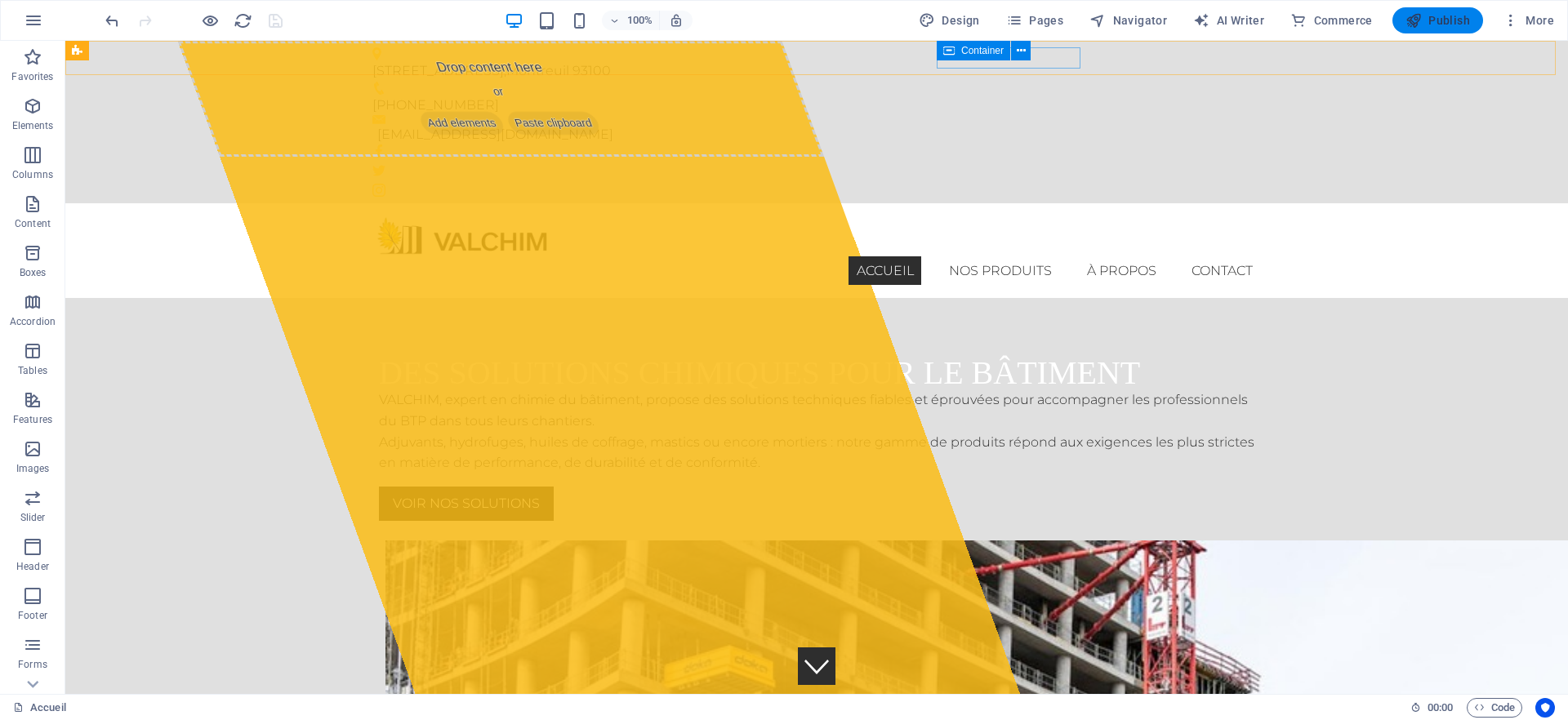
click at [1432, 14] on span "Publish" at bounding box center [1437, 20] width 65 height 16
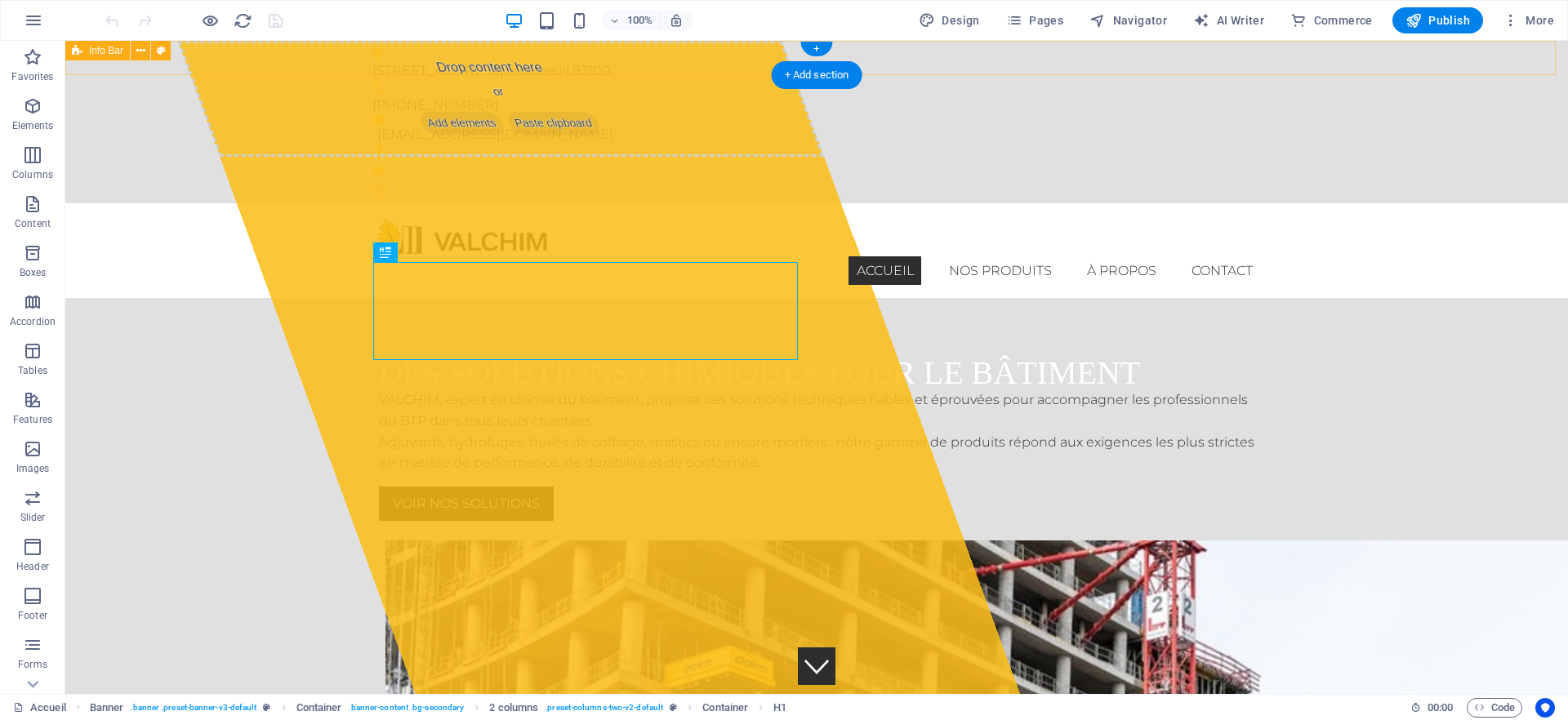
click at [208, 44] on div "31 rue des Roches , Montreuil 93100 +331 42 87 47 20 contact@valchim.fr" at bounding box center [816, 123] width 1502 height 163
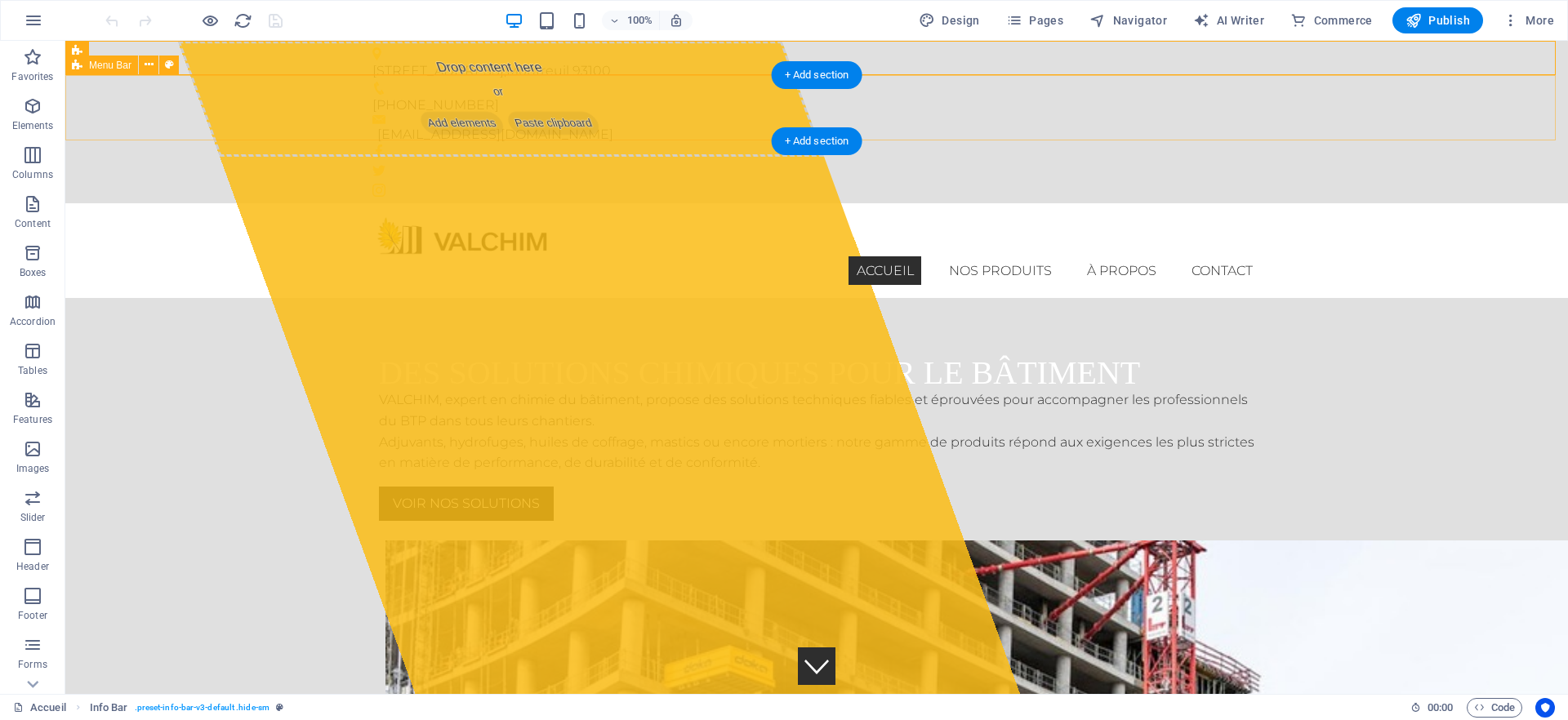
click at [216, 203] on div "Menu Accueil Nos produits Chimie du Bâtiment Dallage béton Préfa béton À propos…" at bounding box center [816, 250] width 1502 height 95
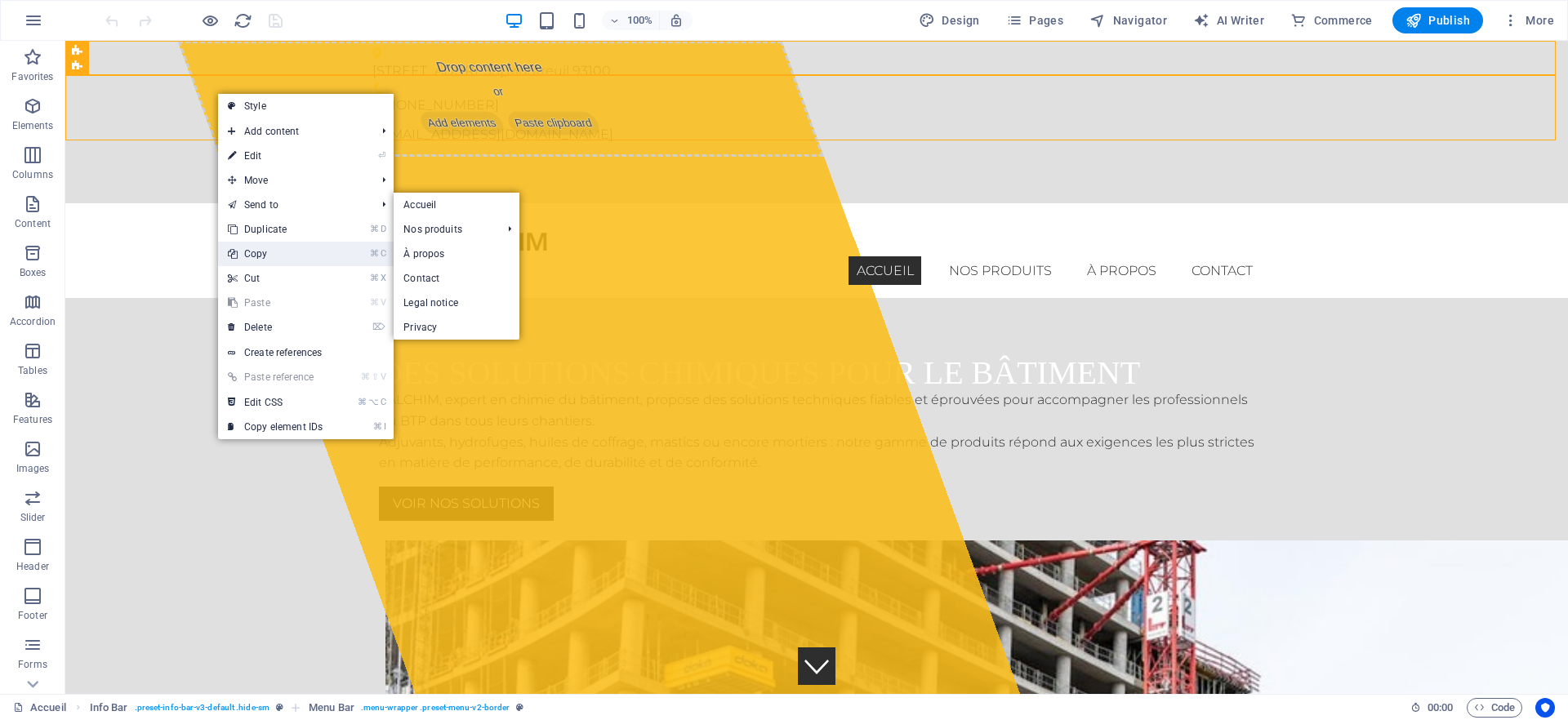
click at [261, 243] on link "⌘ C Copy" at bounding box center [275, 254] width 114 height 24
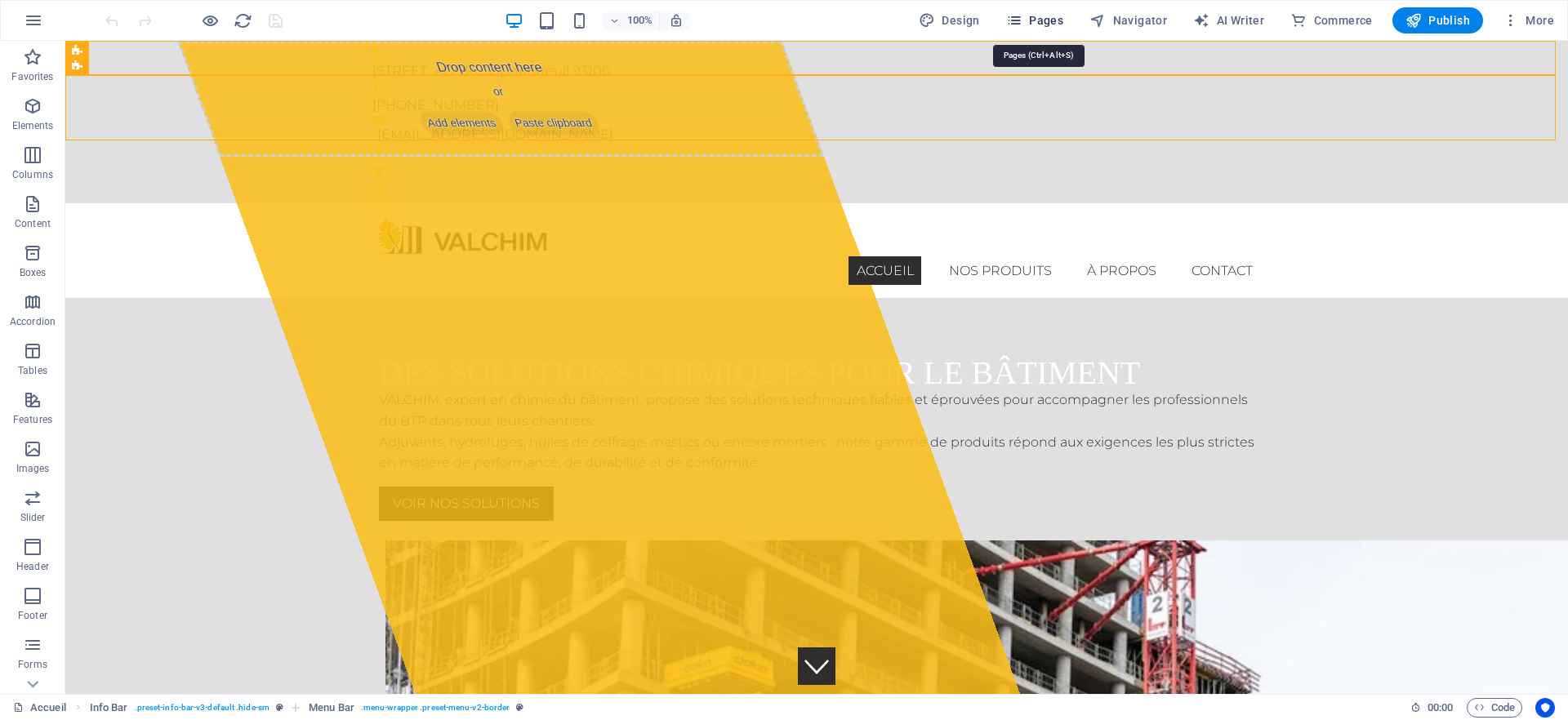
click at [1046, 22] on span "Pages" at bounding box center [1034, 20] width 57 height 16
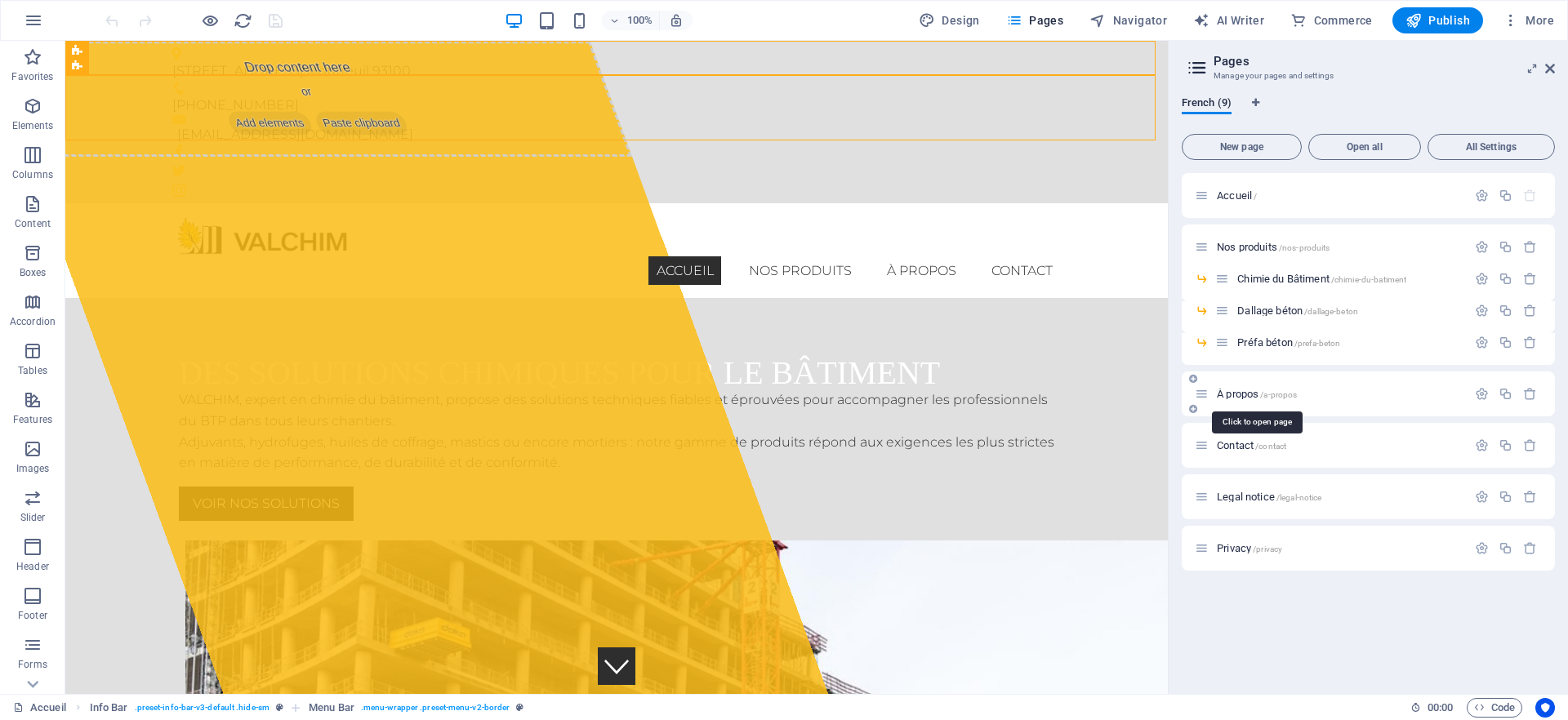
click at [1239, 397] on span "À propos /a-propos" at bounding box center [1256, 393] width 80 height 12
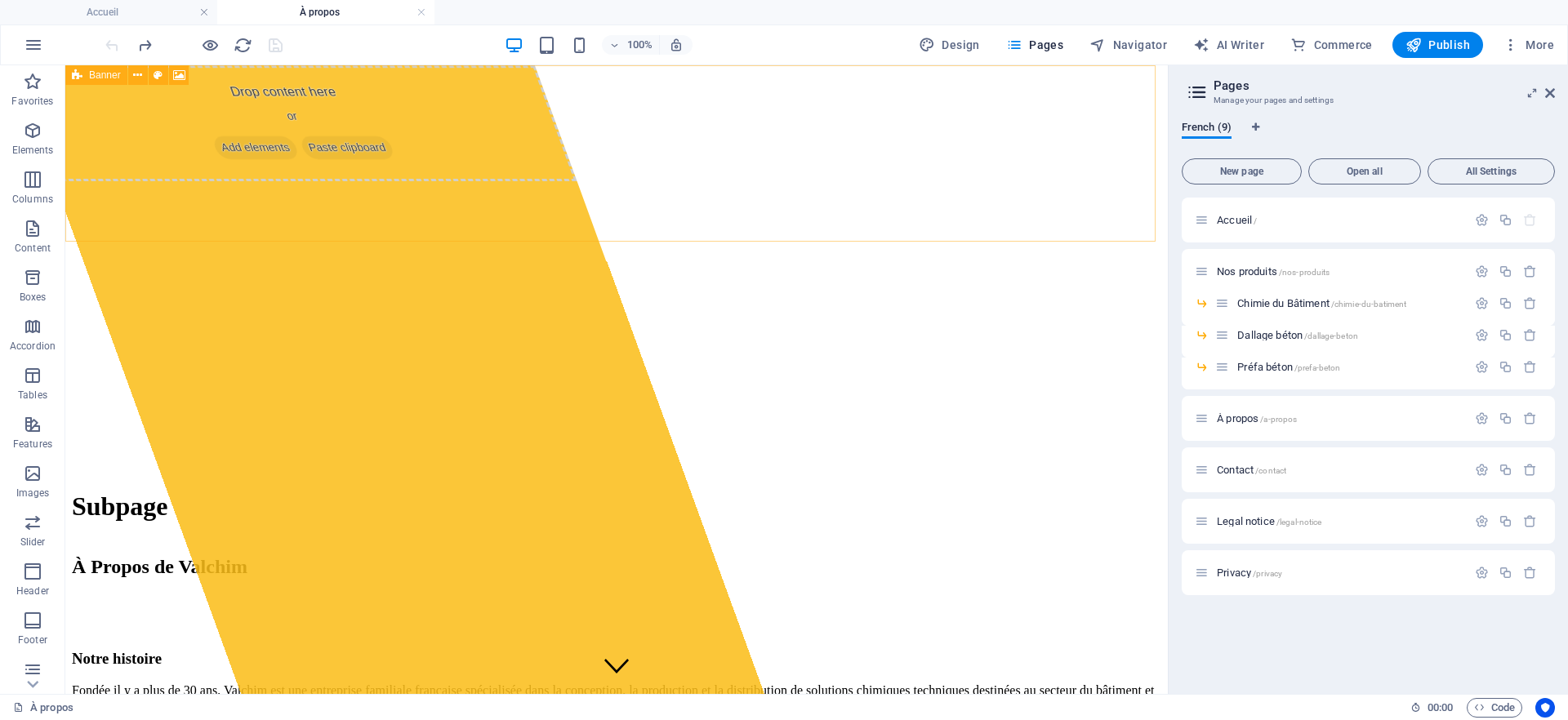
click at [72, 66] on icon at bounding box center [77, 75] width 10 height 20
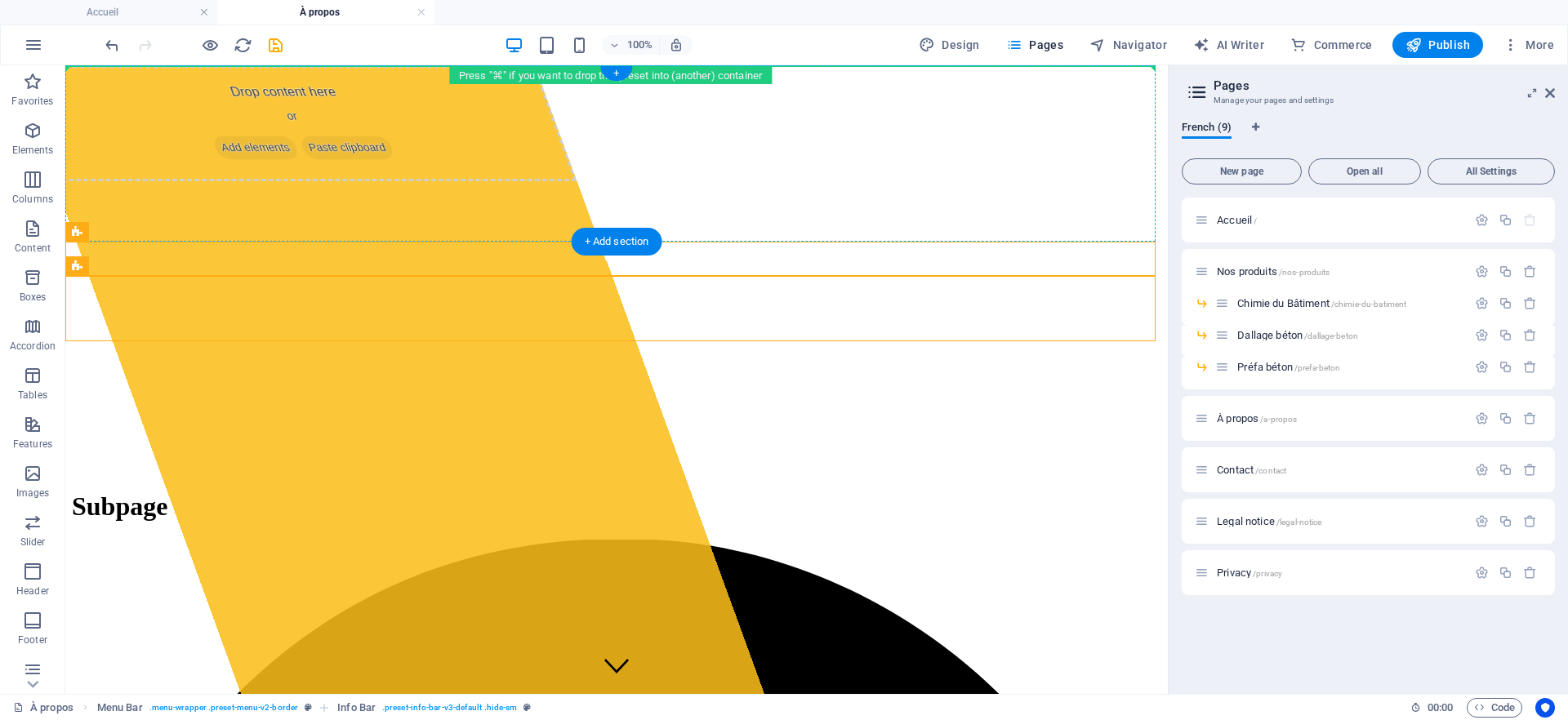
drag, startPoint x: 150, startPoint y: 294, endPoint x: 81, endPoint y: 69, distance: 235.3
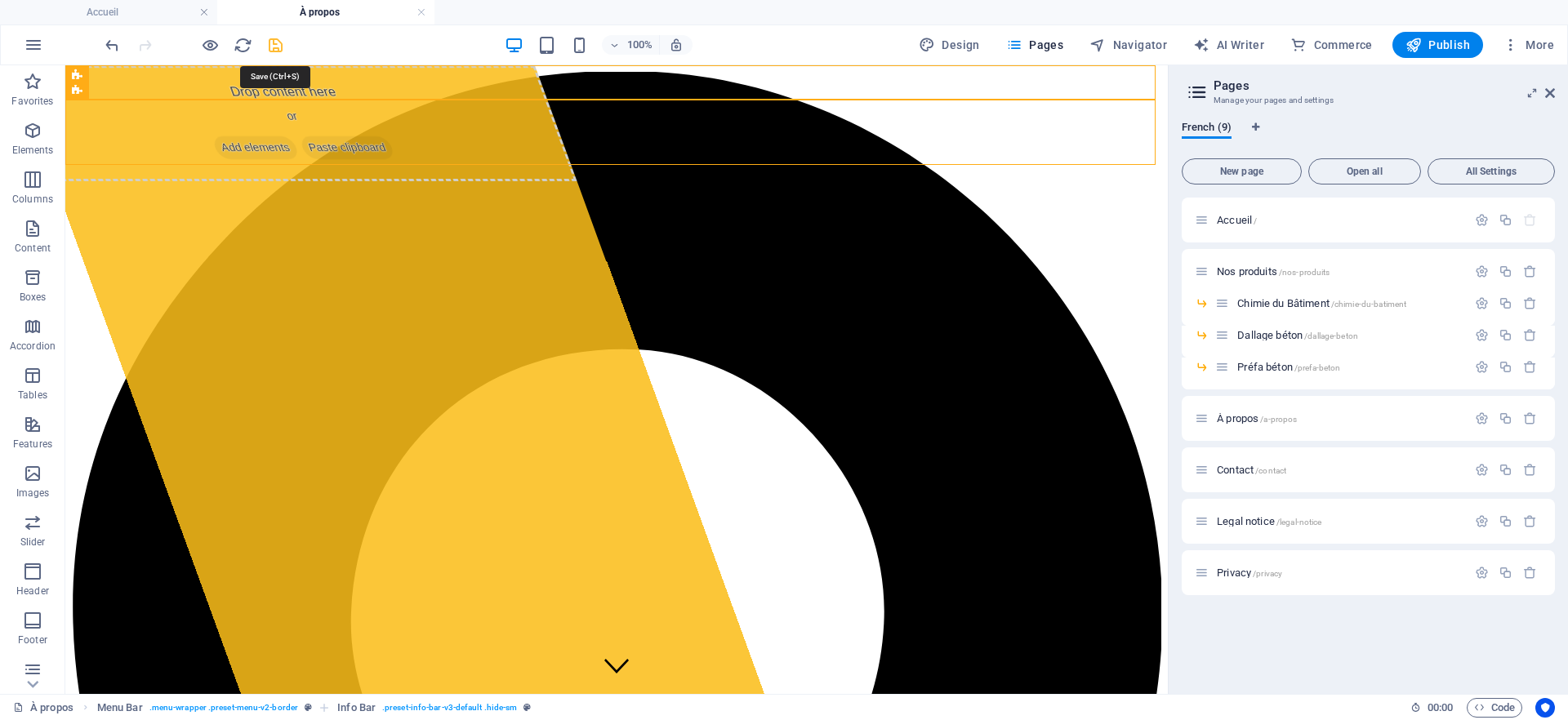
click at [274, 37] on icon "save" at bounding box center [275, 45] width 19 height 19
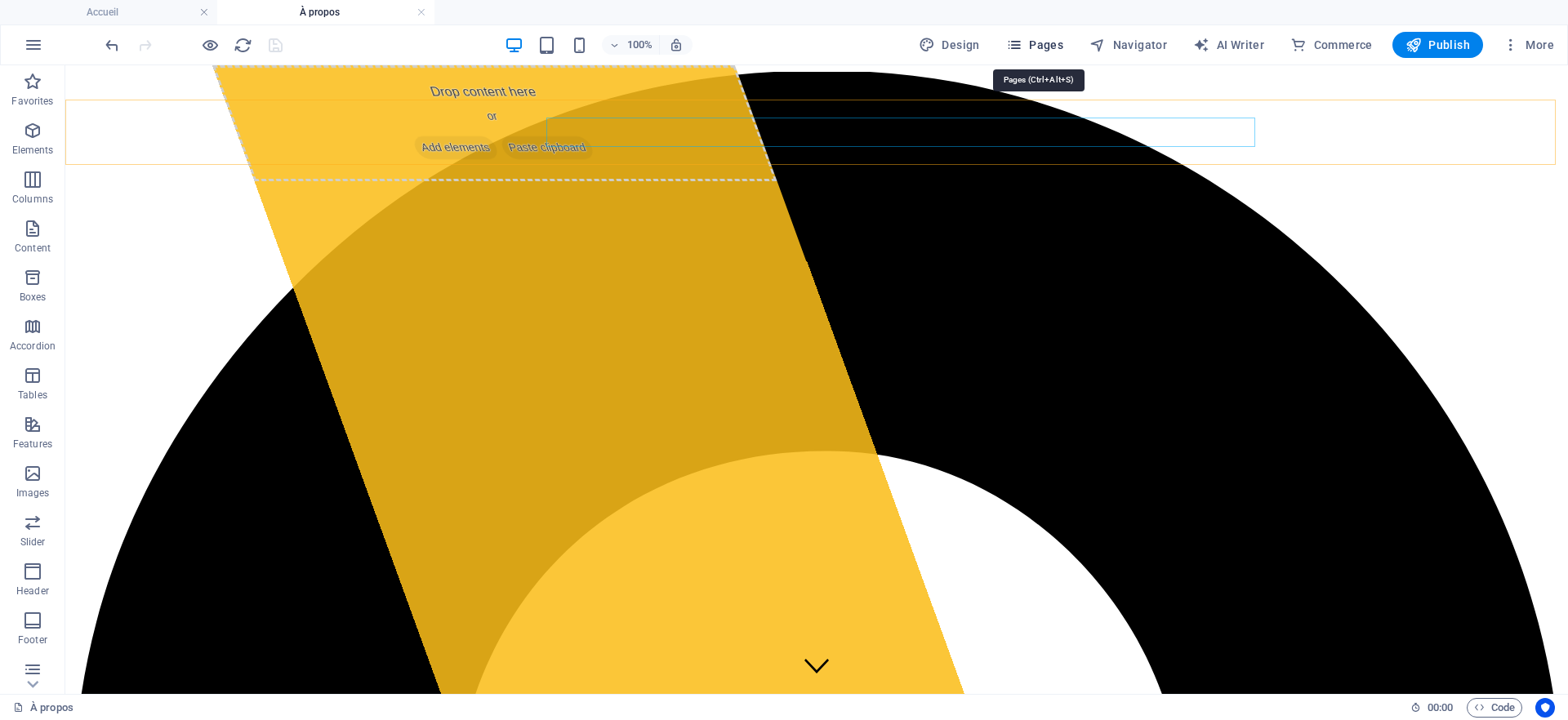
click at [1040, 46] on span "Pages" at bounding box center [1034, 44] width 57 height 16
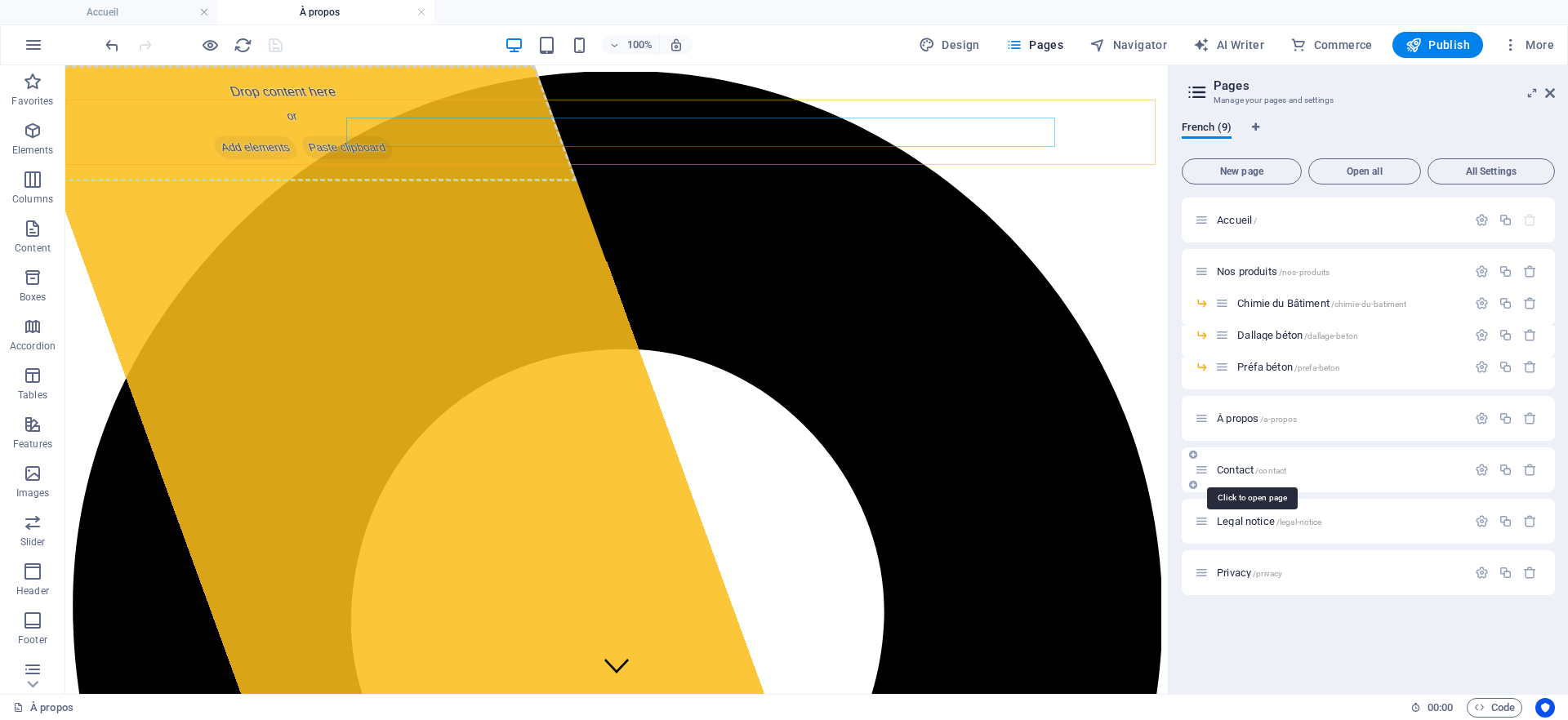
click at [1236, 472] on span "Contact /contact" at bounding box center [1252, 469] width 69 height 12
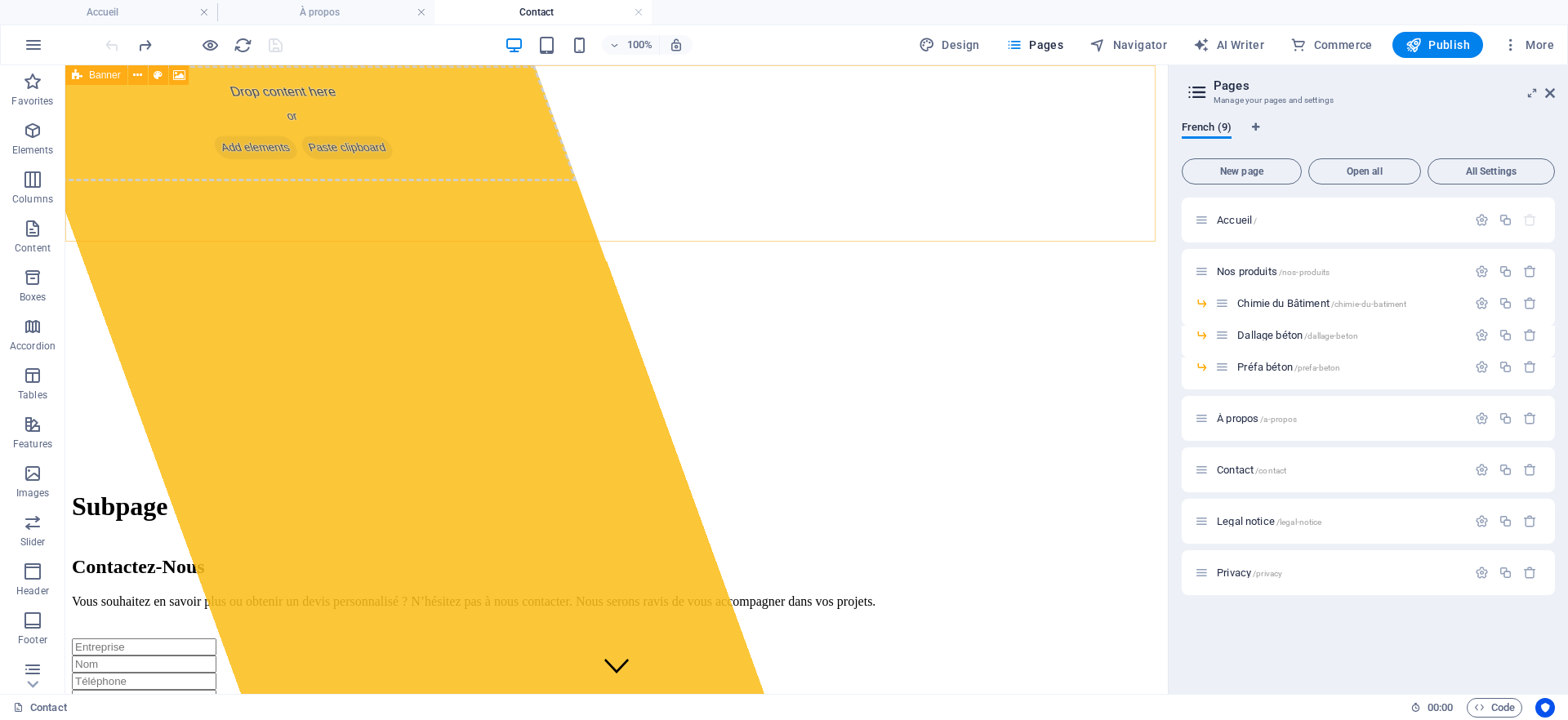
click at [82, 71] on div "Banner" at bounding box center [96, 75] width 62 height 20
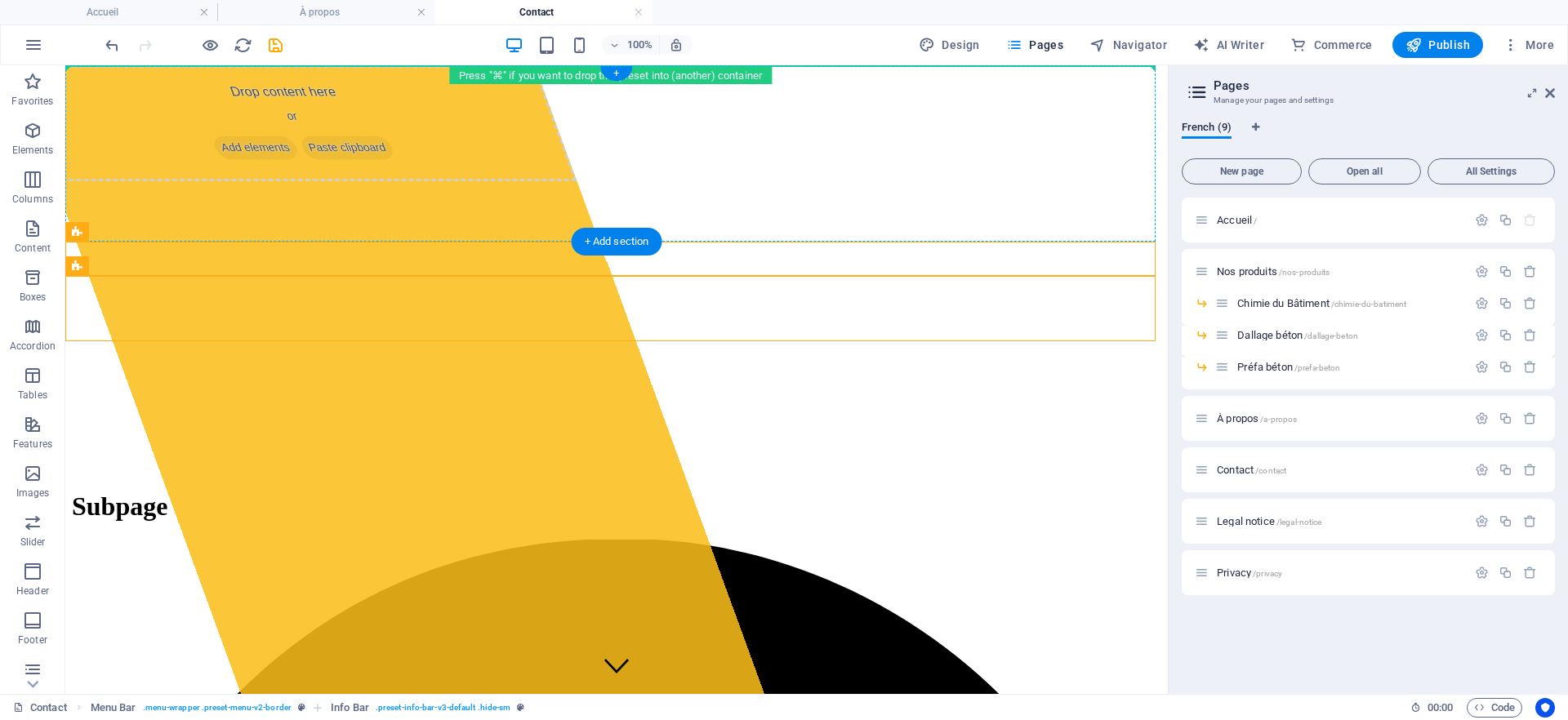
drag, startPoint x: 139, startPoint y: 298, endPoint x: 85, endPoint y: 72, distance: 232.4
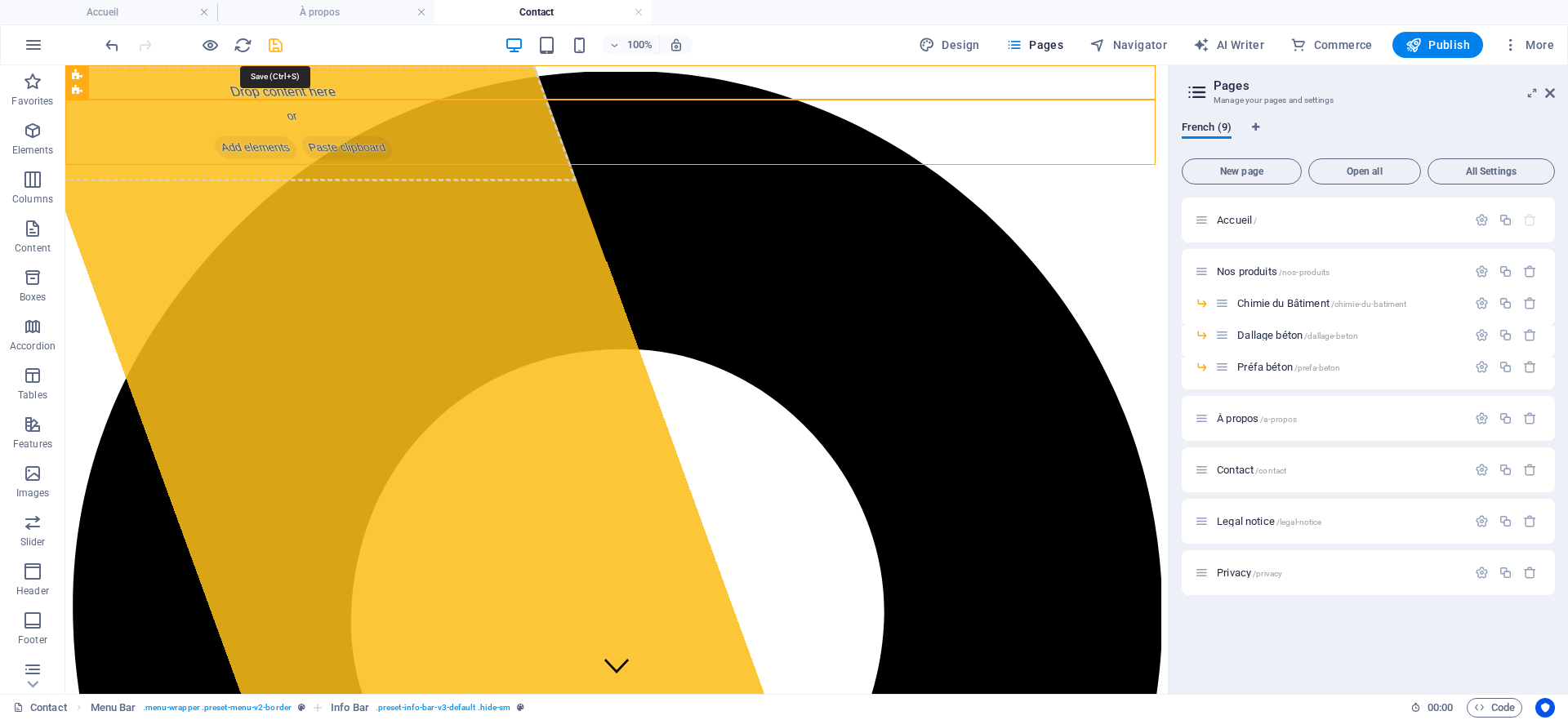
click at [272, 44] on icon "save" at bounding box center [275, 45] width 19 height 19
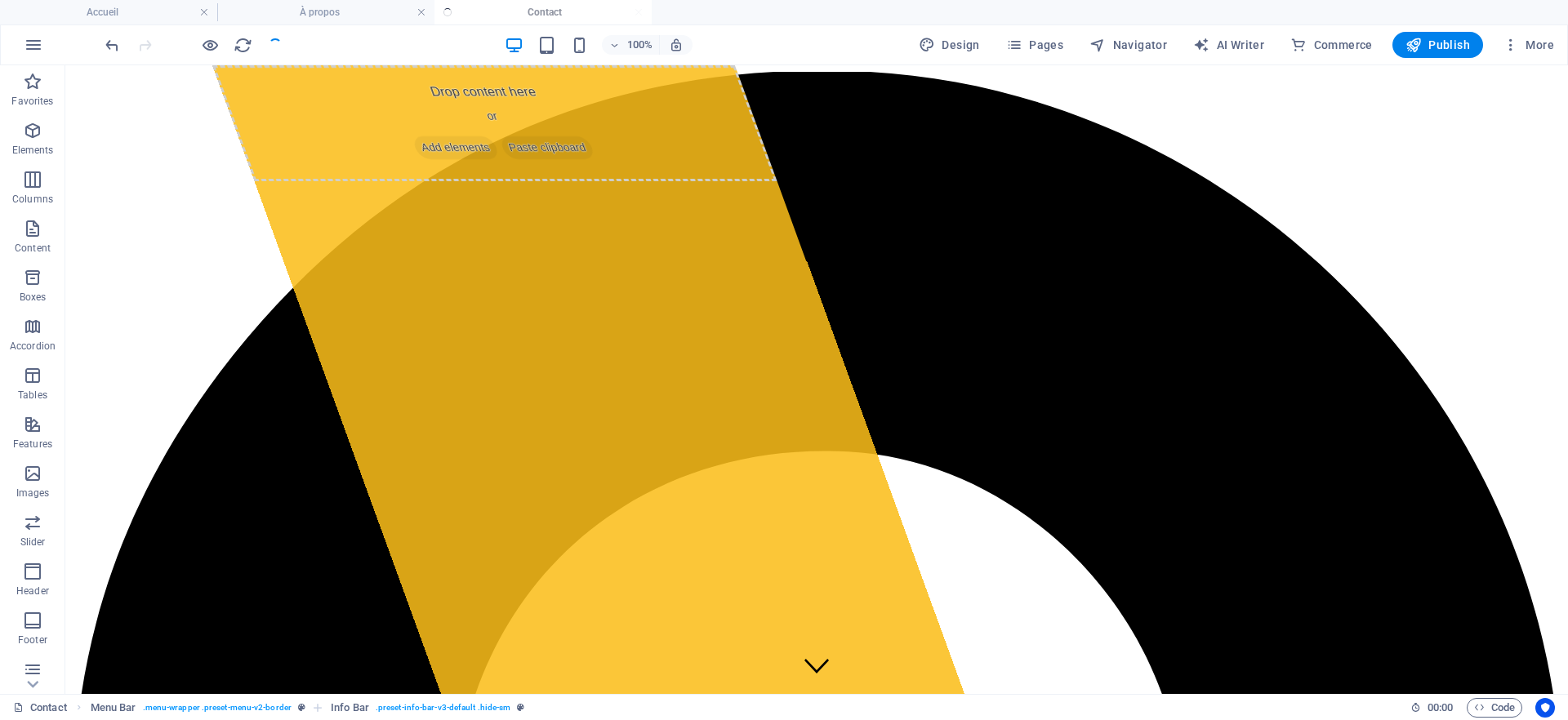
checkbox input "false"
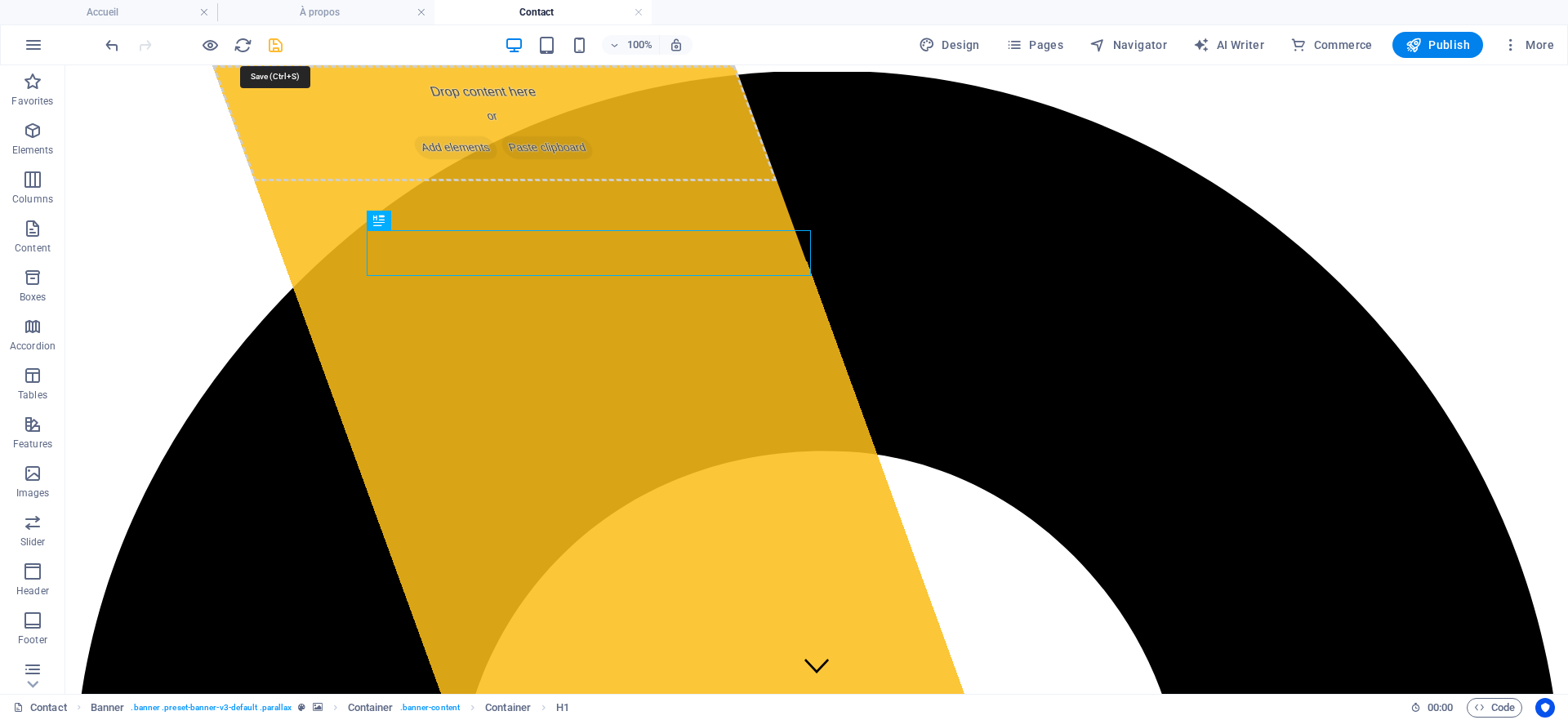
click at [276, 47] on icon "save" at bounding box center [275, 45] width 19 height 19
checkbox input "false"
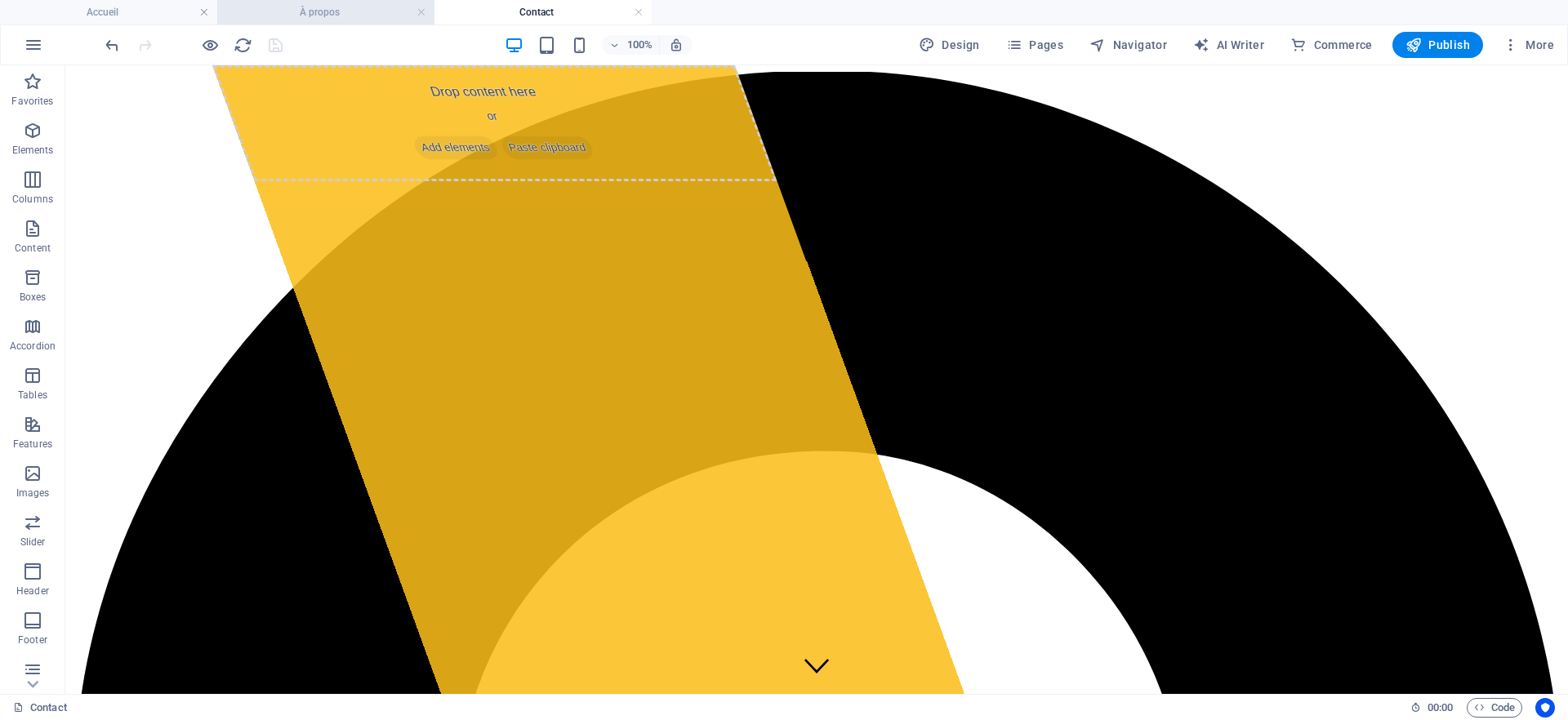
click at [316, 9] on h4 "À propos" at bounding box center [326, 11] width 217 height 18
click at [560, 21] on h4 "Contact" at bounding box center [543, 11] width 217 height 18
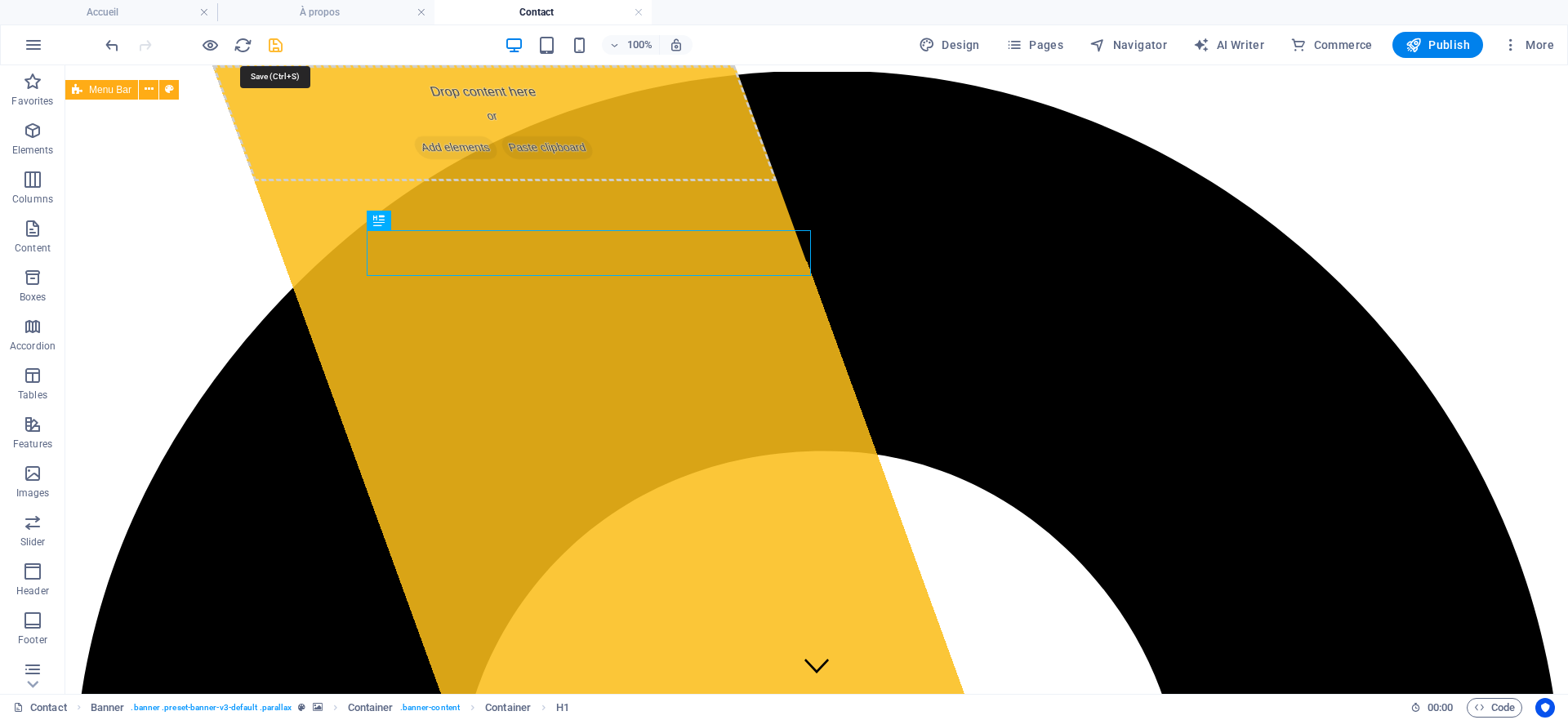
click at [275, 42] on icon "save" at bounding box center [275, 45] width 19 height 19
checkbox input "false"
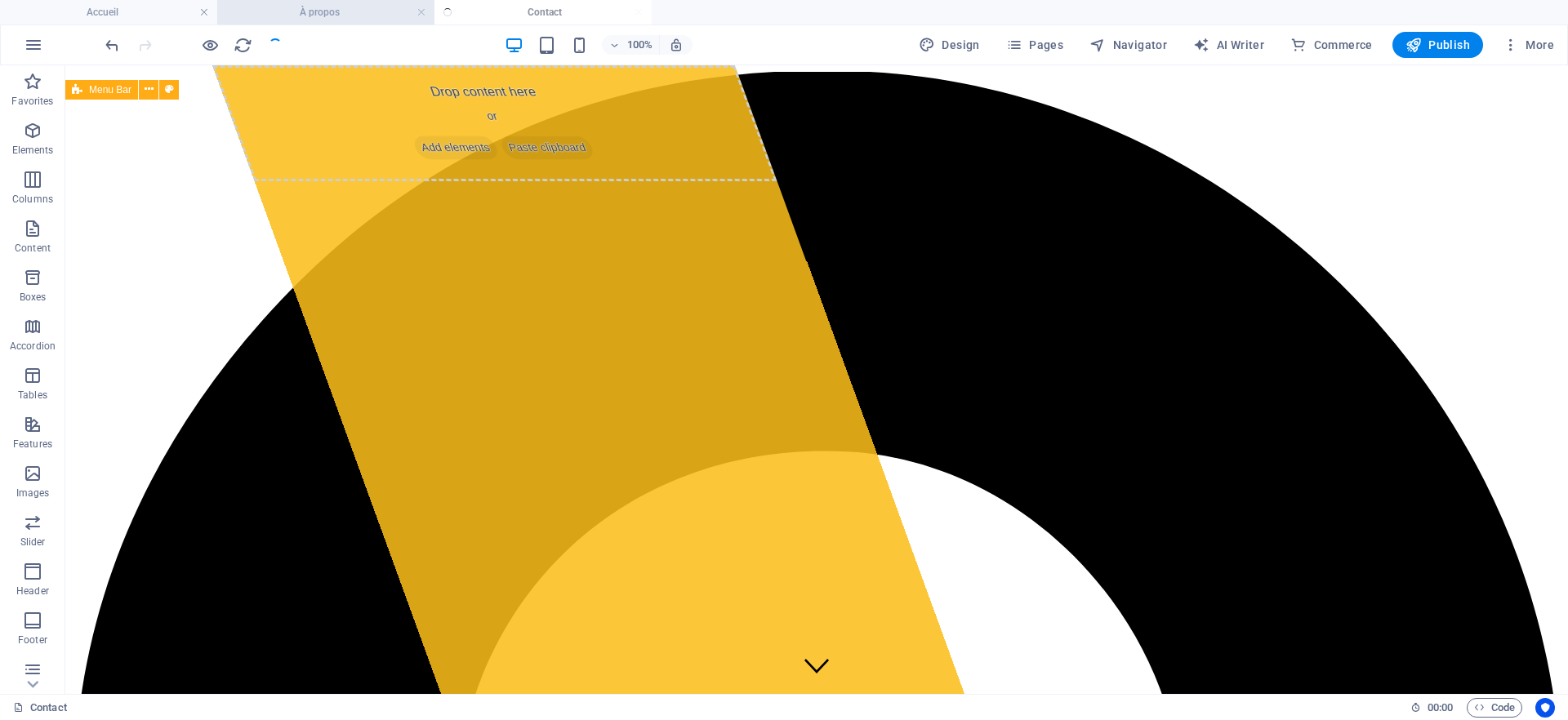
click at [300, 9] on h4 "À propos" at bounding box center [326, 11] width 217 height 18
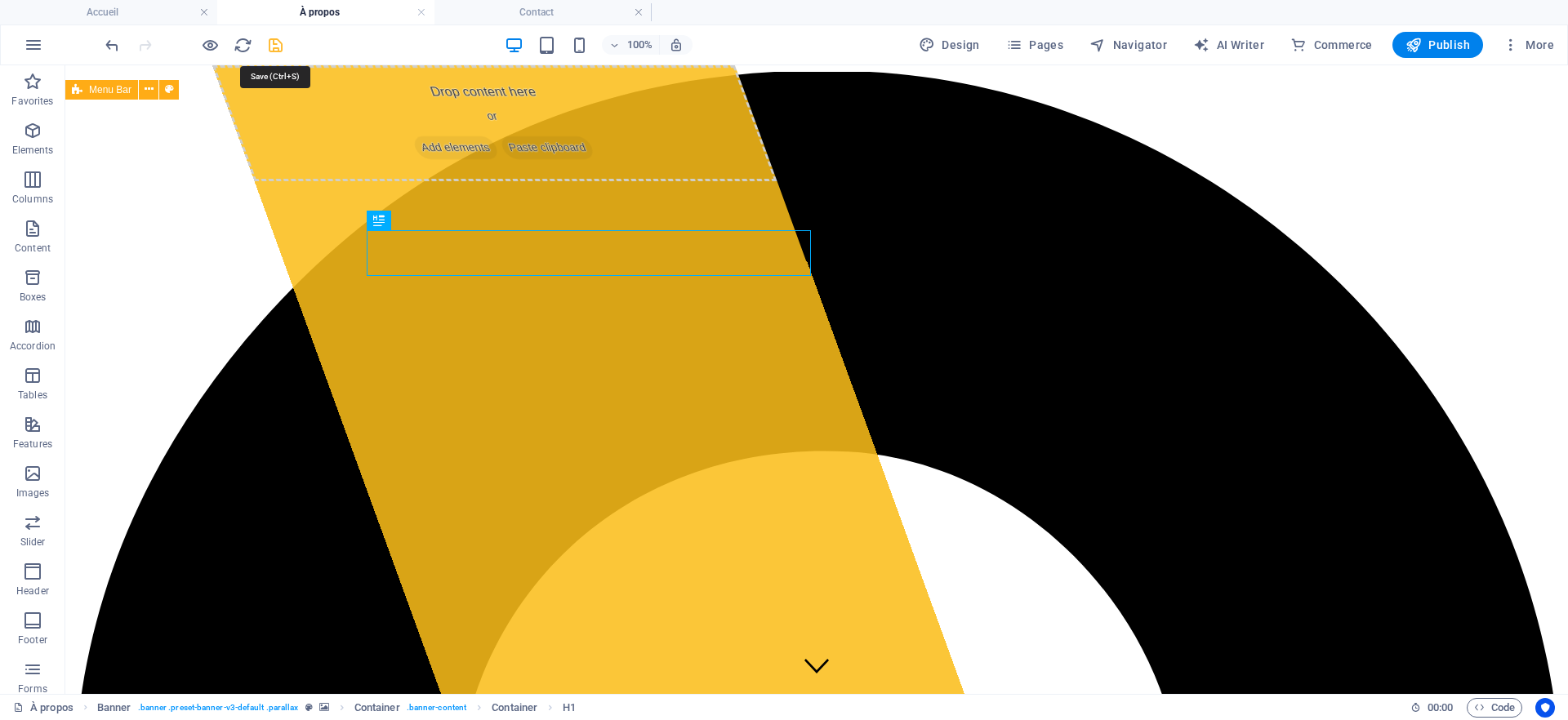
click at [277, 48] on icon "save" at bounding box center [275, 45] width 19 height 19
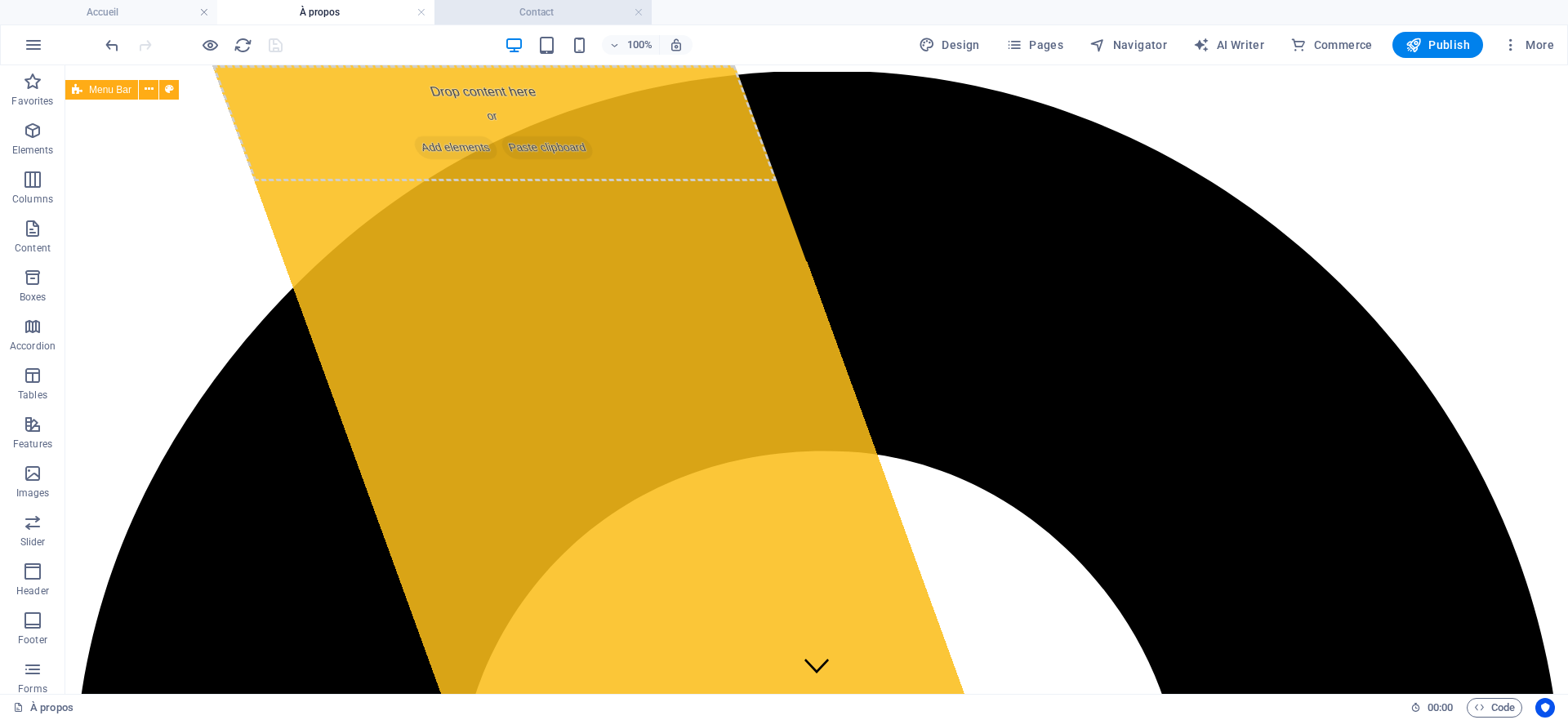
click at [562, 15] on h4 "Contact" at bounding box center [543, 11] width 217 height 18
click at [1116, 41] on span "Navigator" at bounding box center [1128, 44] width 78 height 16
select select "12863175-fr"
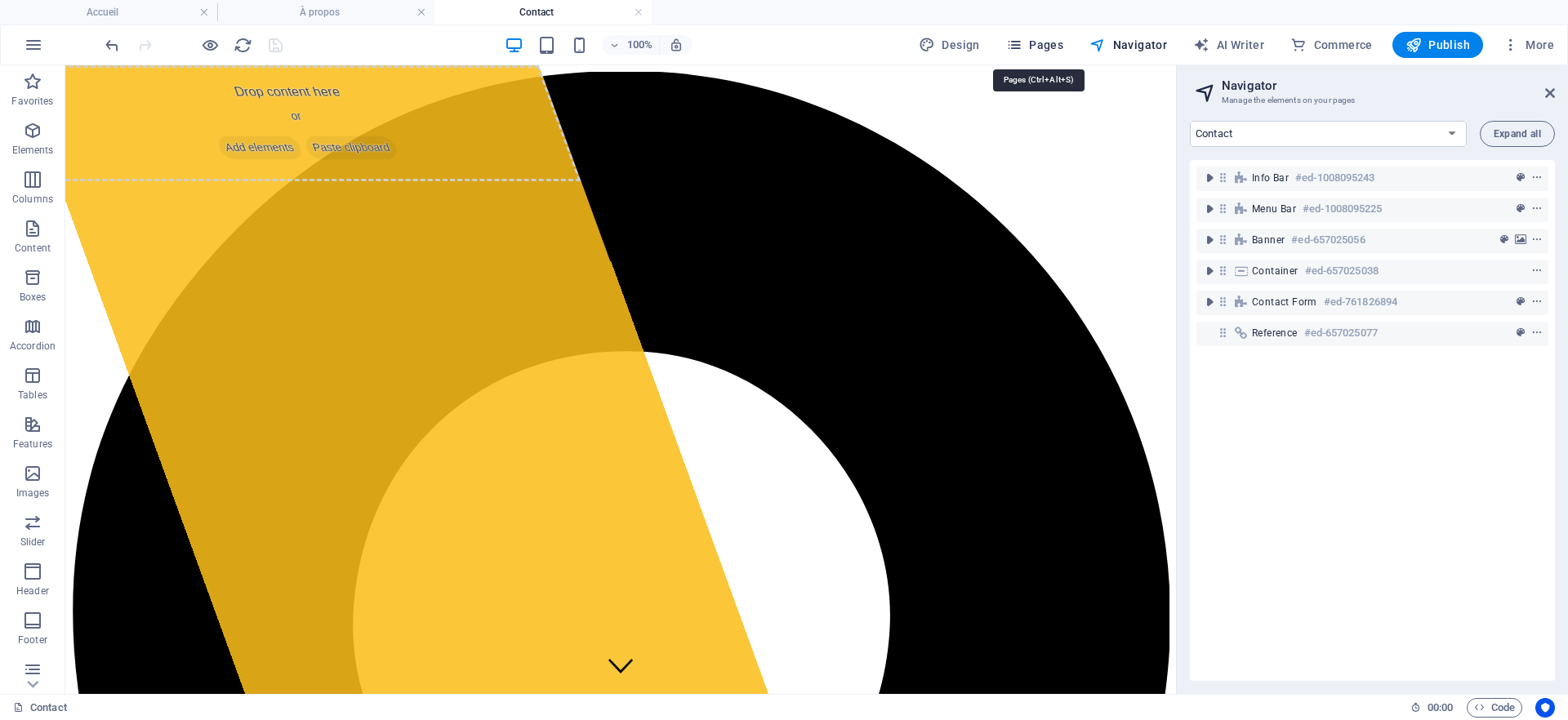
click at [1063, 41] on span "Pages" at bounding box center [1034, 44] width 57 height 16
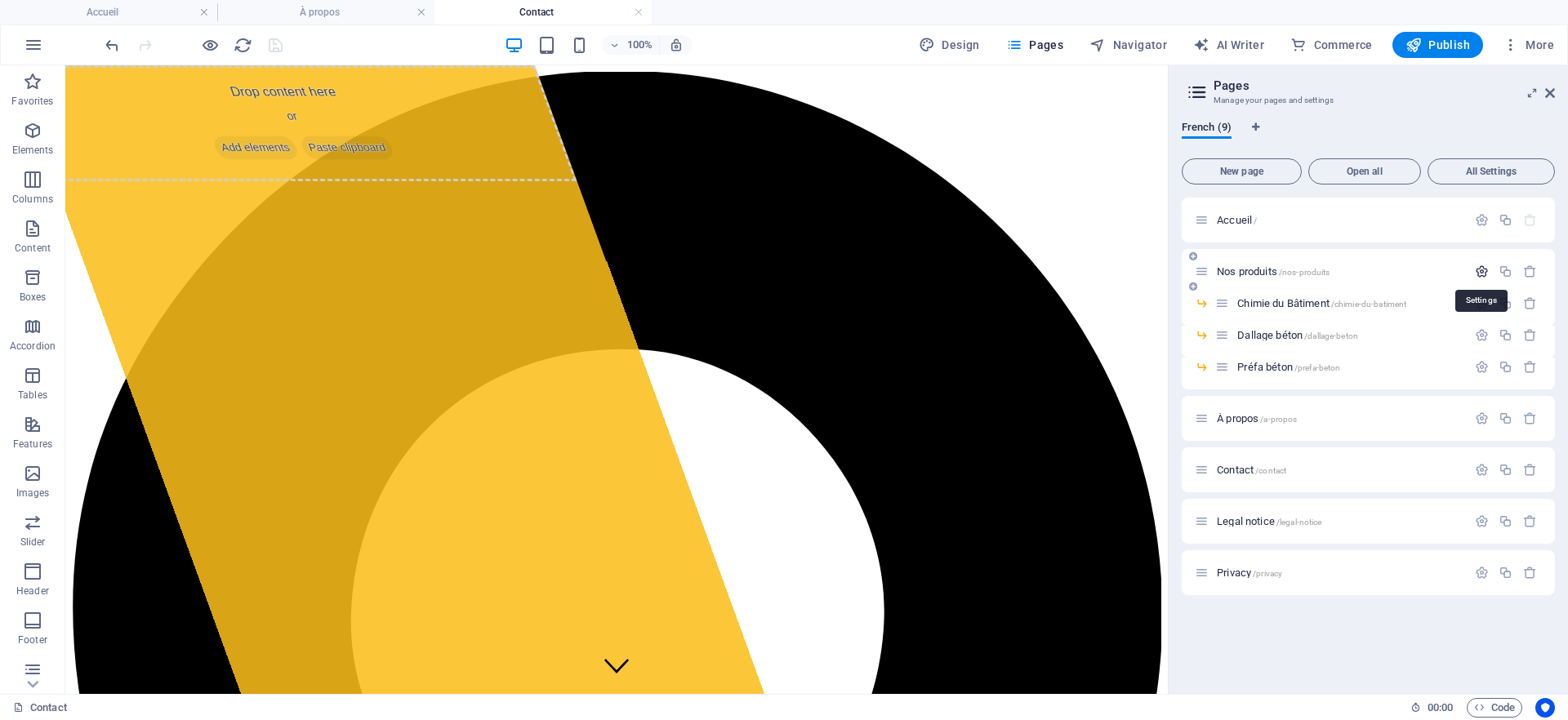
click at [1479, 272] on icon "button" at bounding box center [1481, 272] width 14 height 14
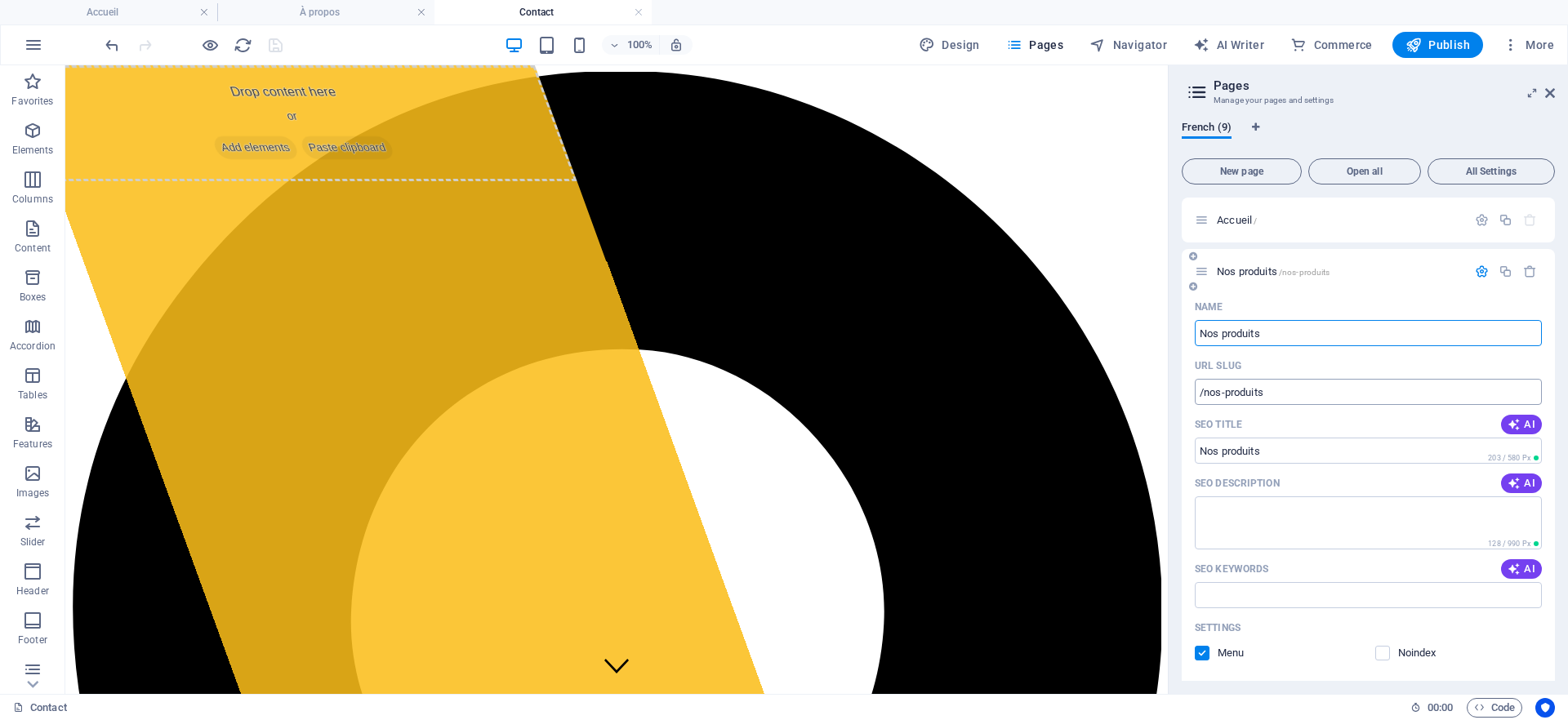
scroll to position [54, 0]
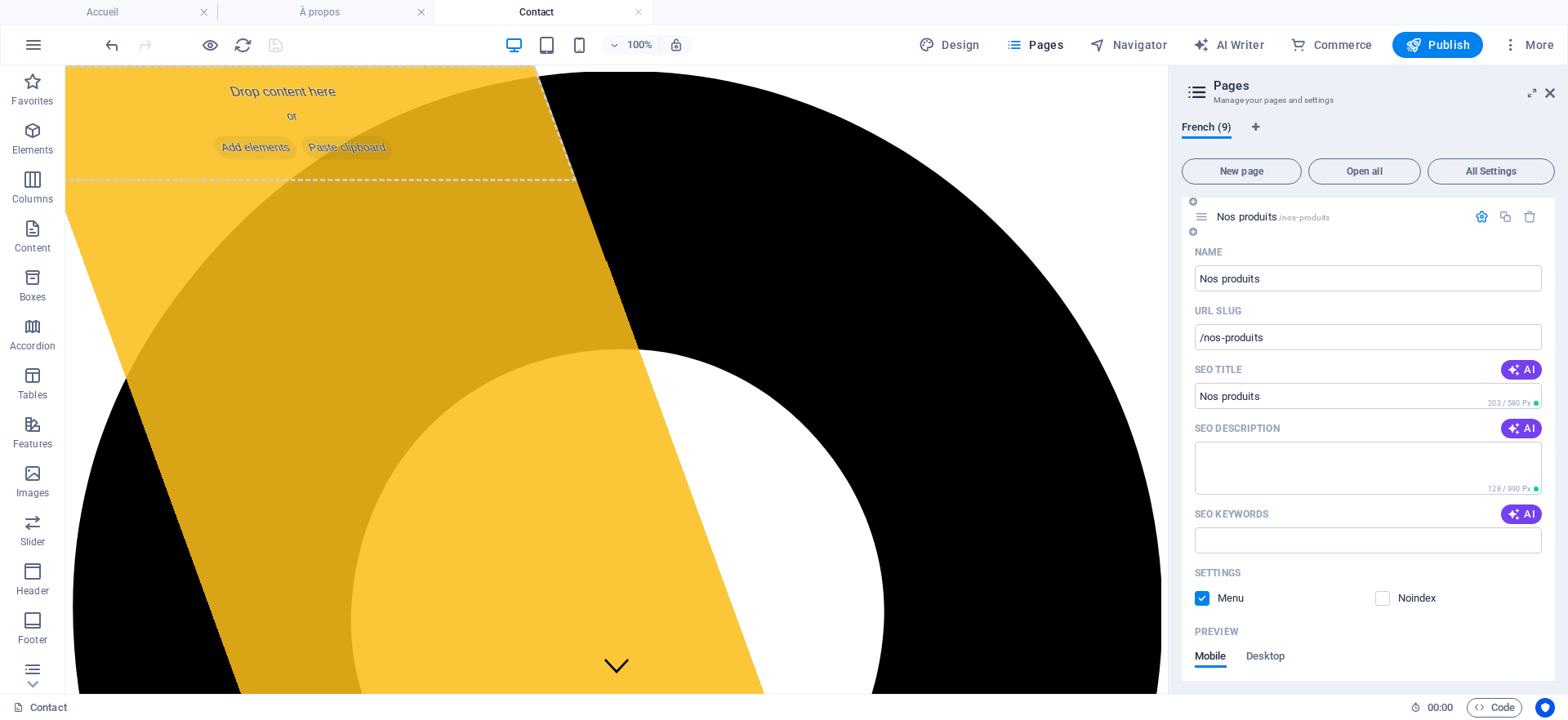
click at [1207, 600] on label at bounding box center [1202, 599] width 15 height 15
click at [0, 0] on input "checkbox" at bounding box center [0, 0] width 0 height 0
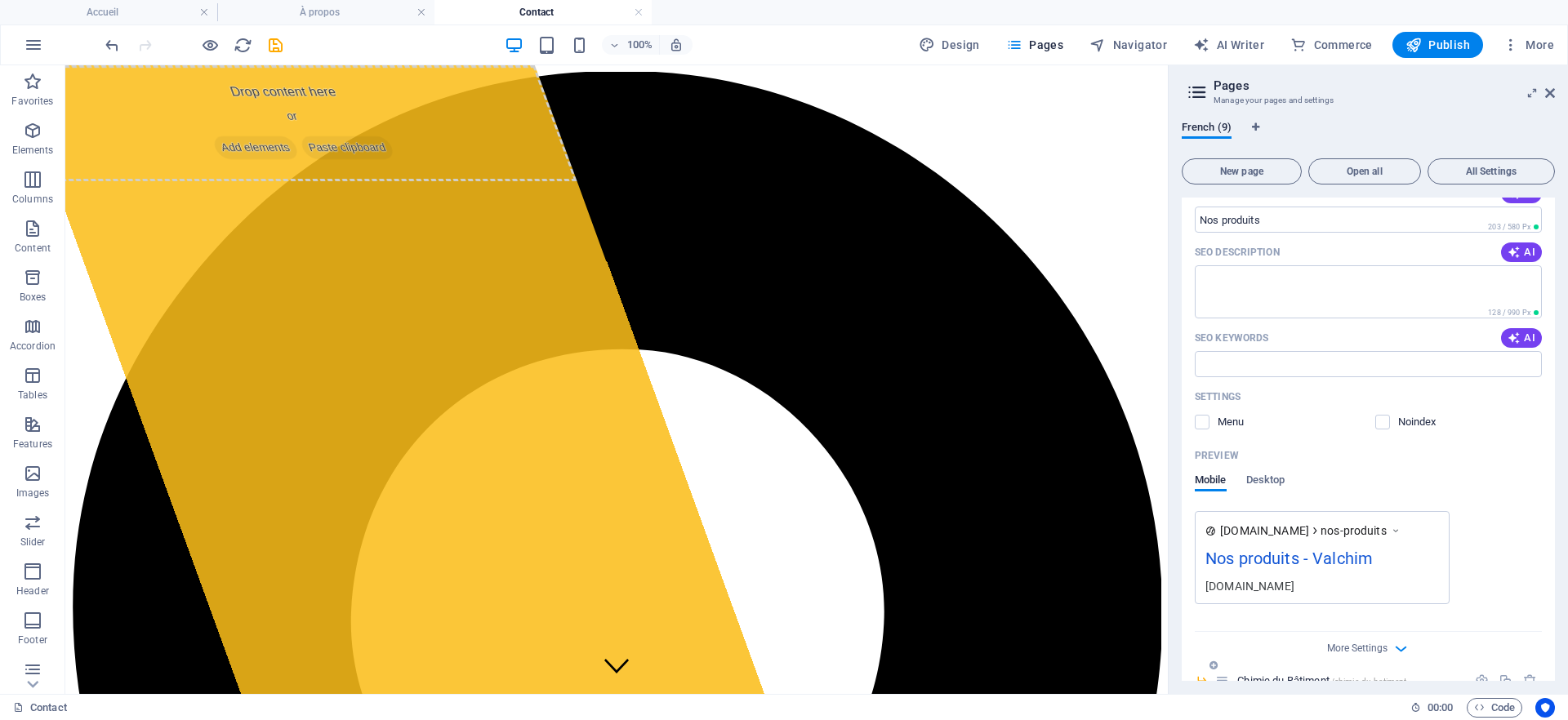
scroll to position [450, 0]
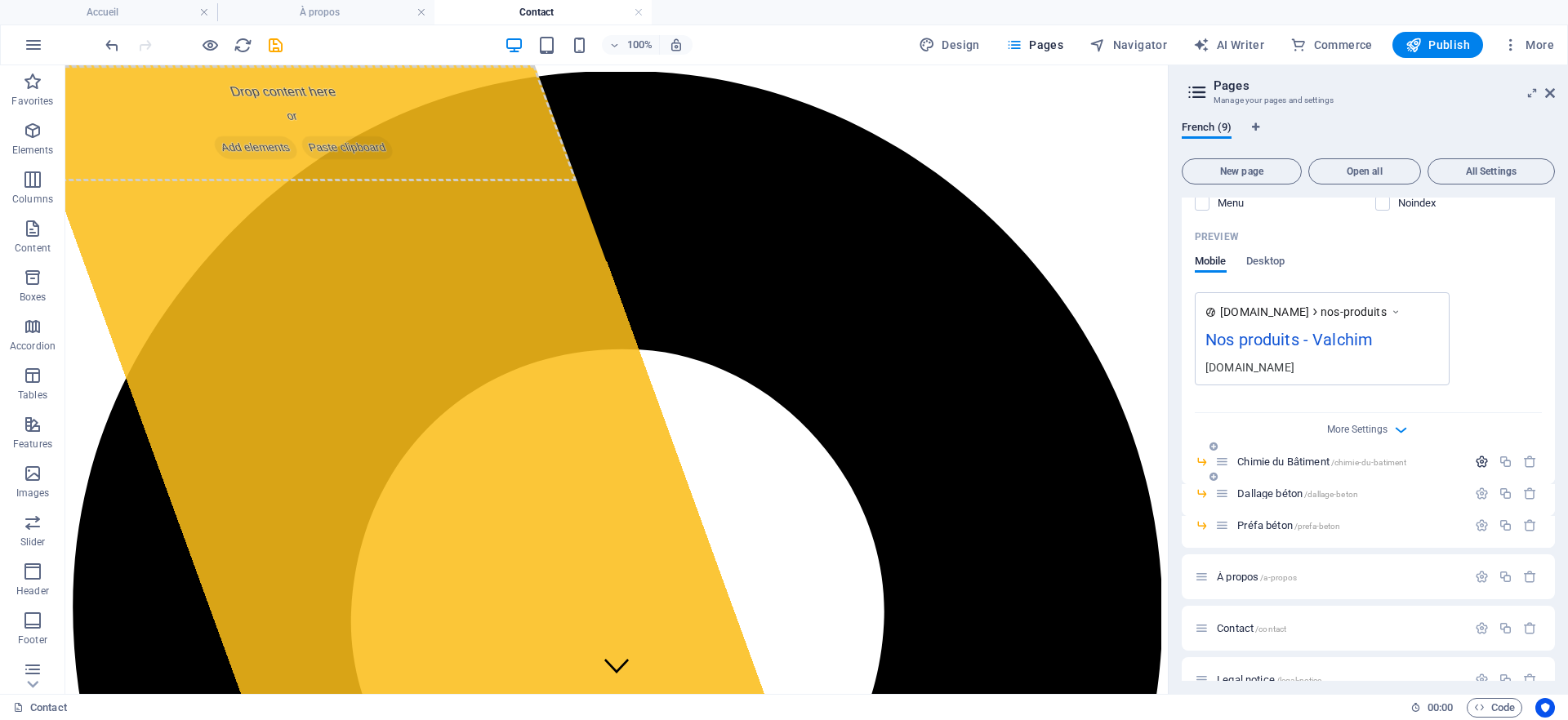
click at [1479, 461] on icon "button" at bounding box center [1481, 462] width 14 height 14
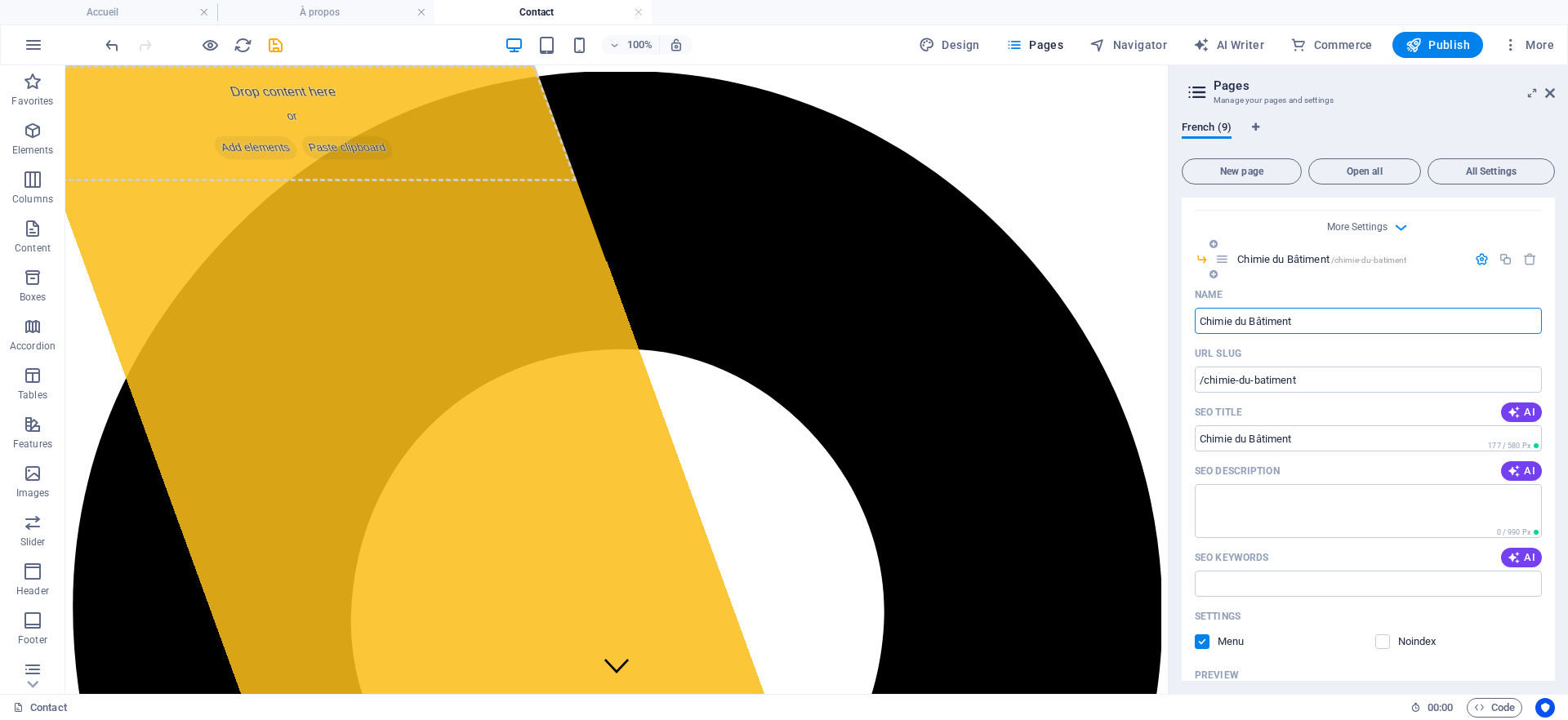
scroll to position [642, 0]
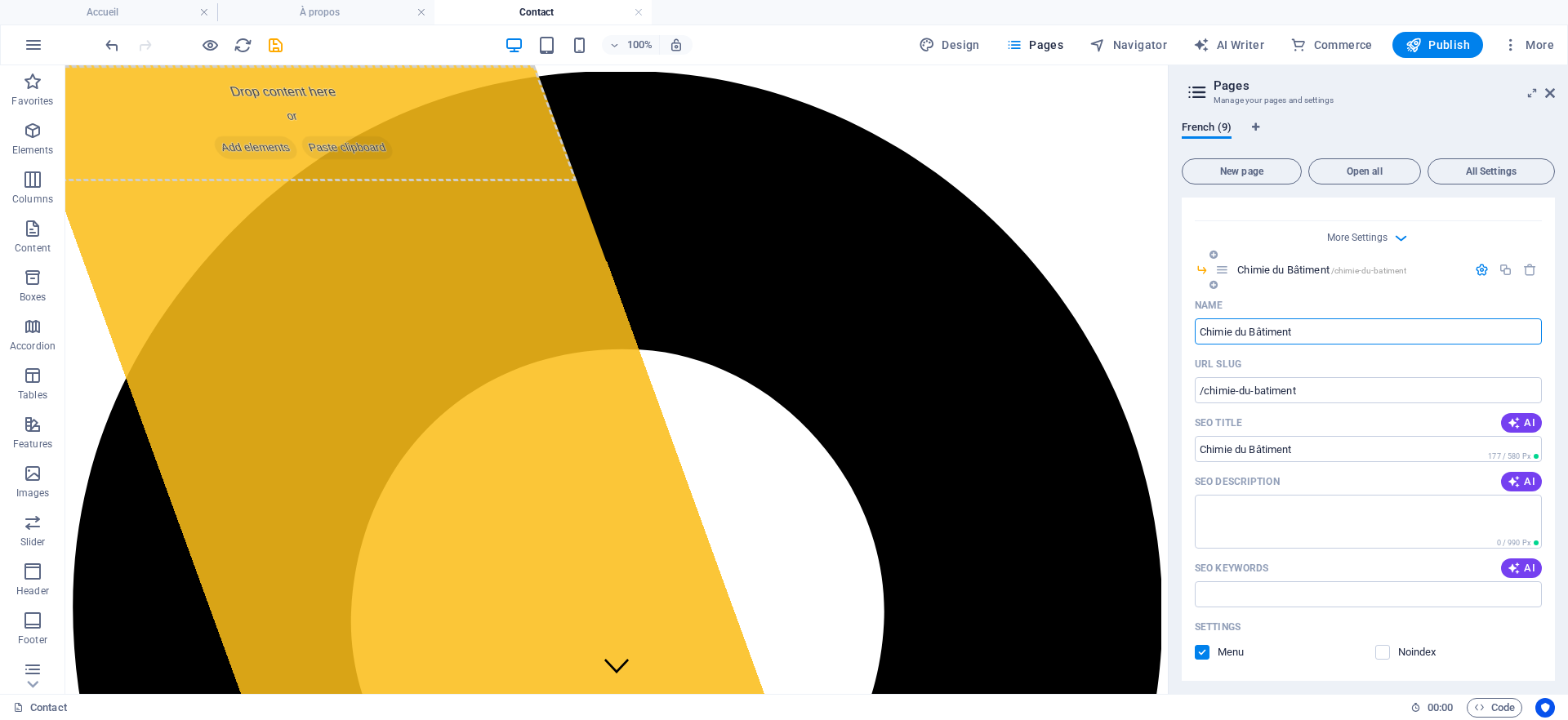
click at [1206, 649] on label at bounding box center [1202, 653] width 15 height 15
click at [0, 0] on input "checkbox" at bounding box center [0, 0] width 0 height 0
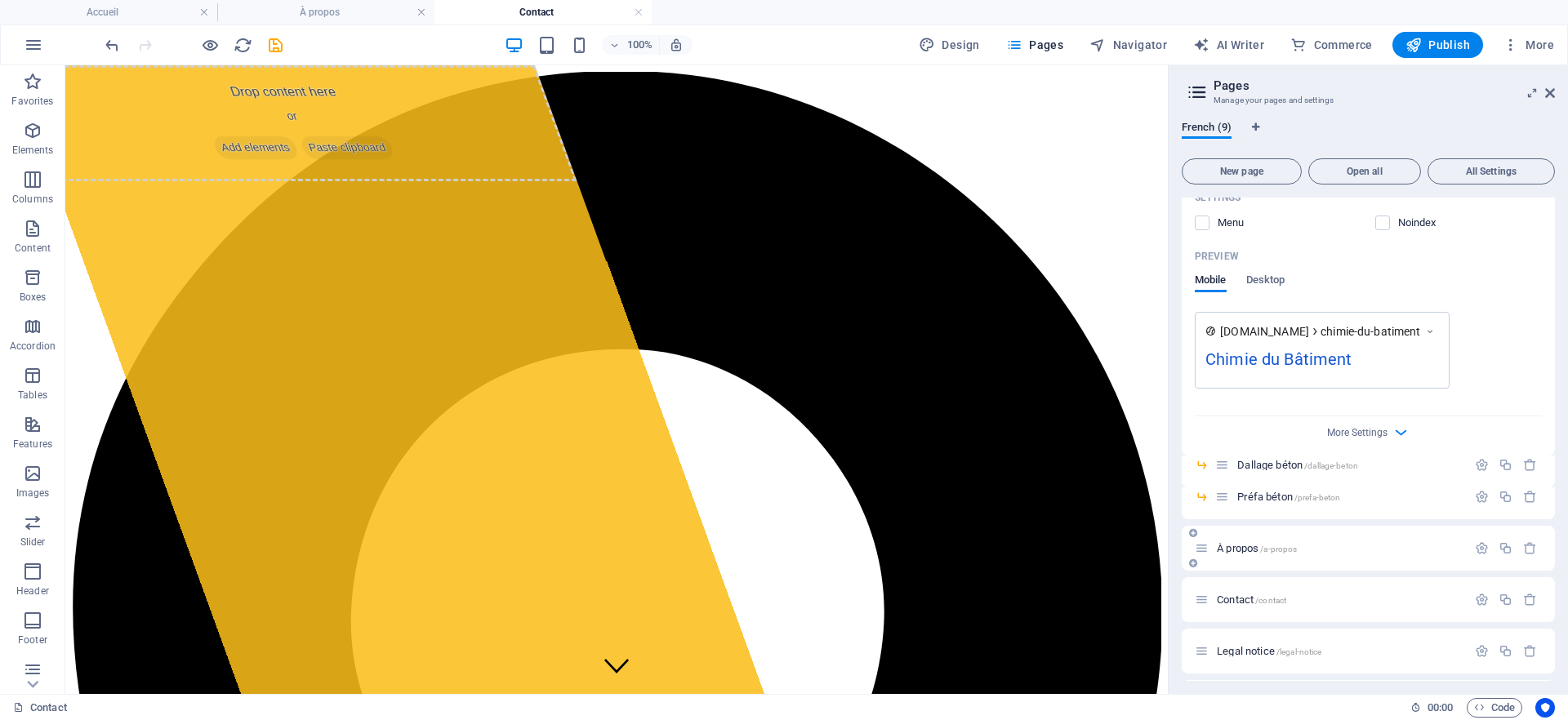
scroll to position [1123, 0]
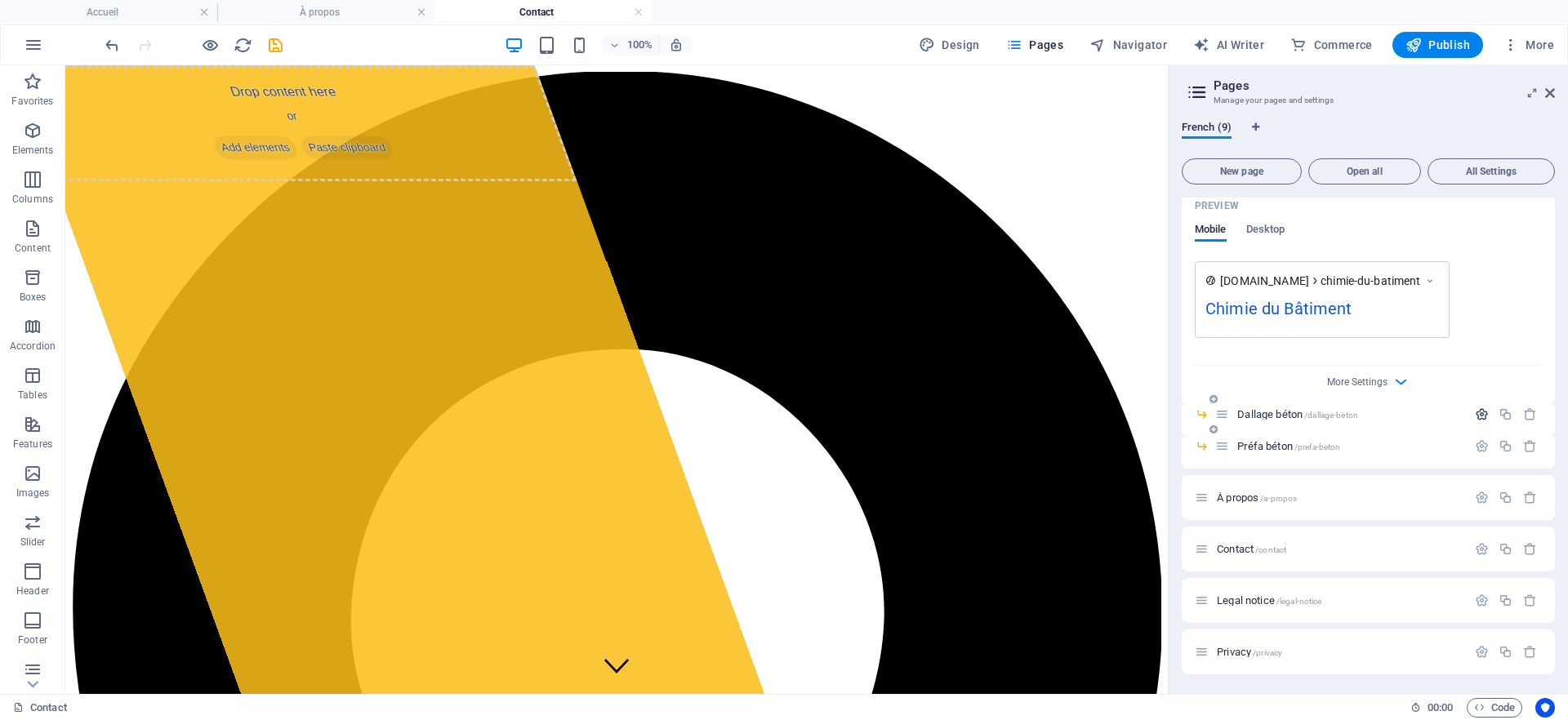
click at [1481, 413] on icon "button" at bounding box center [1481, 414] width 14 height 14
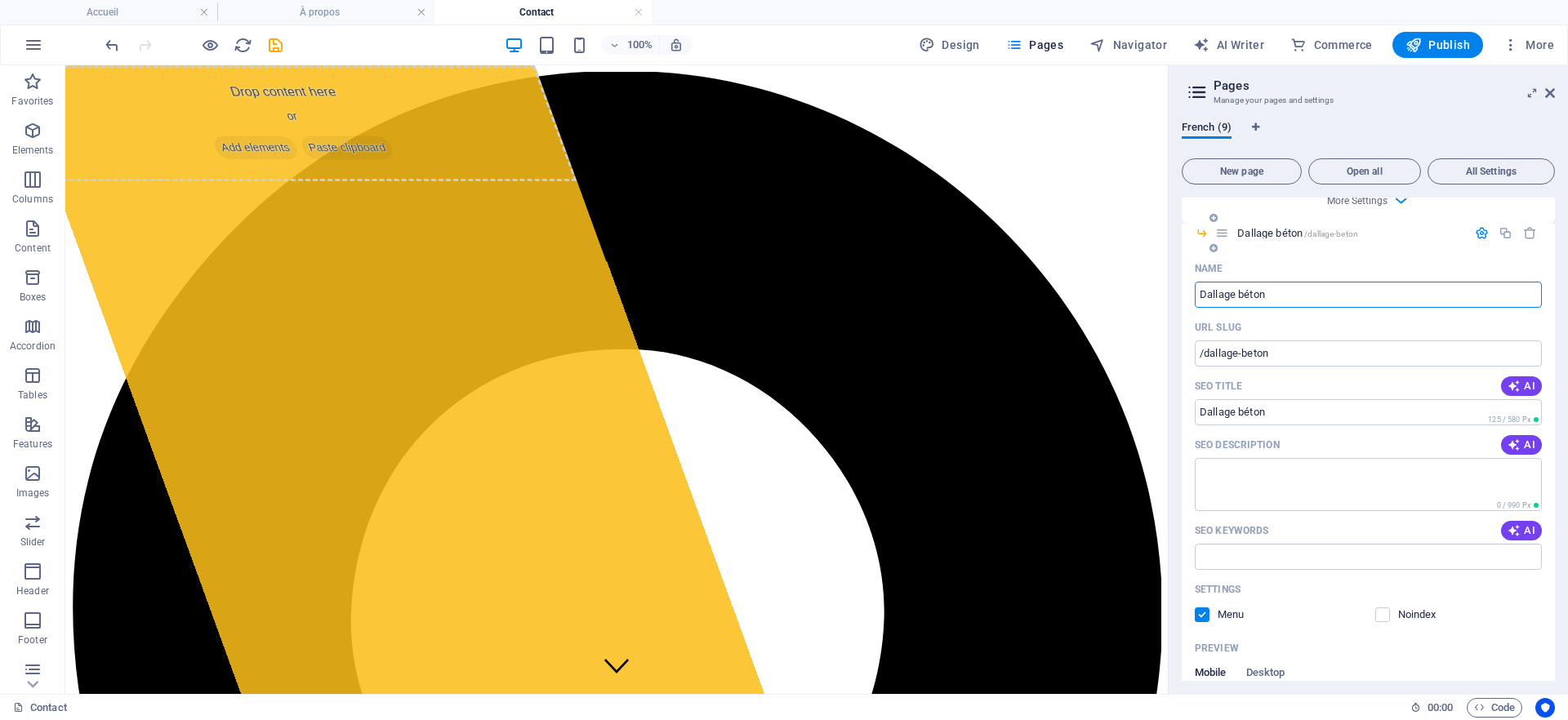
scroll to position [1394, 0]
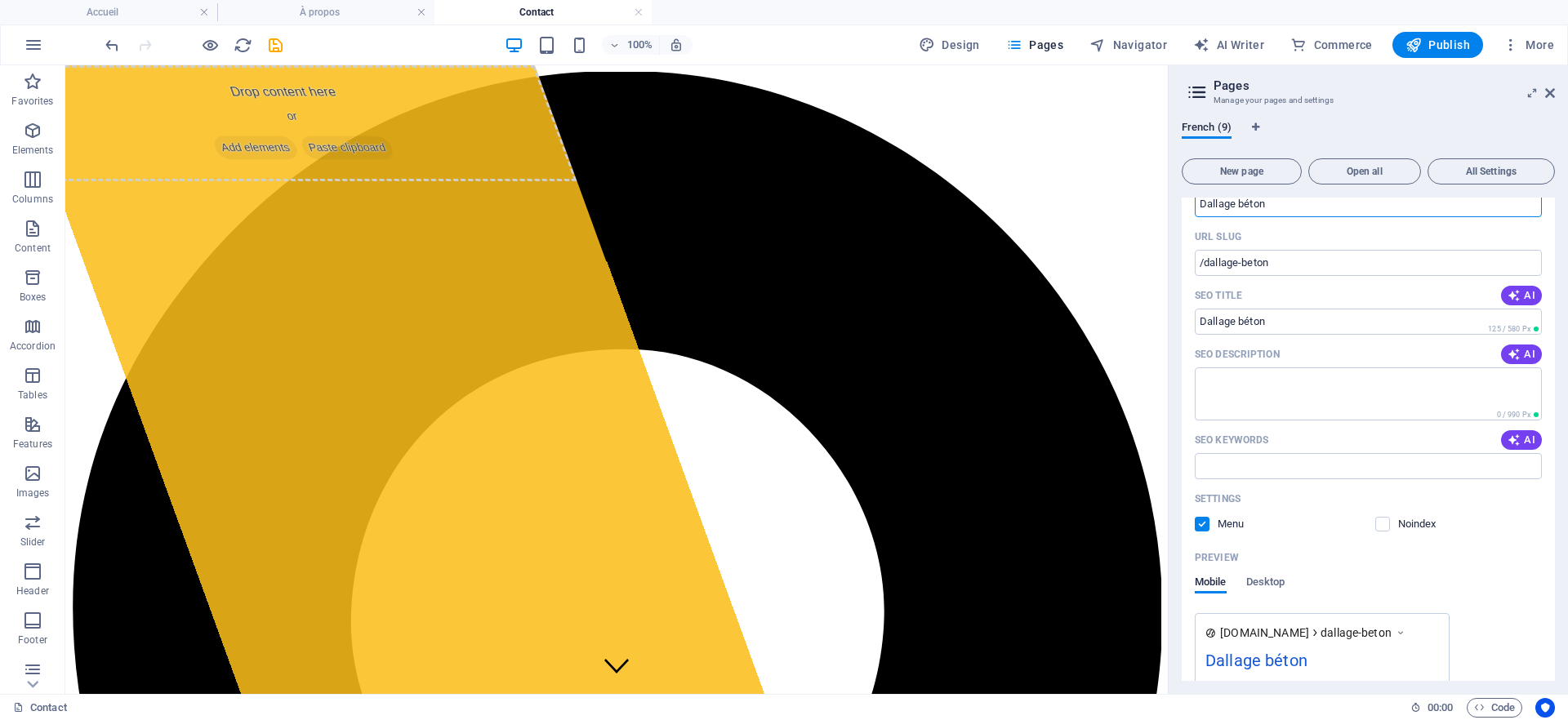
click at [1203, 526] on label at bounding box center [1202, 524] width 15 height 15
click at [0, 0] on input "checkbox" at bounding box center [0, 0] width 0 height 0
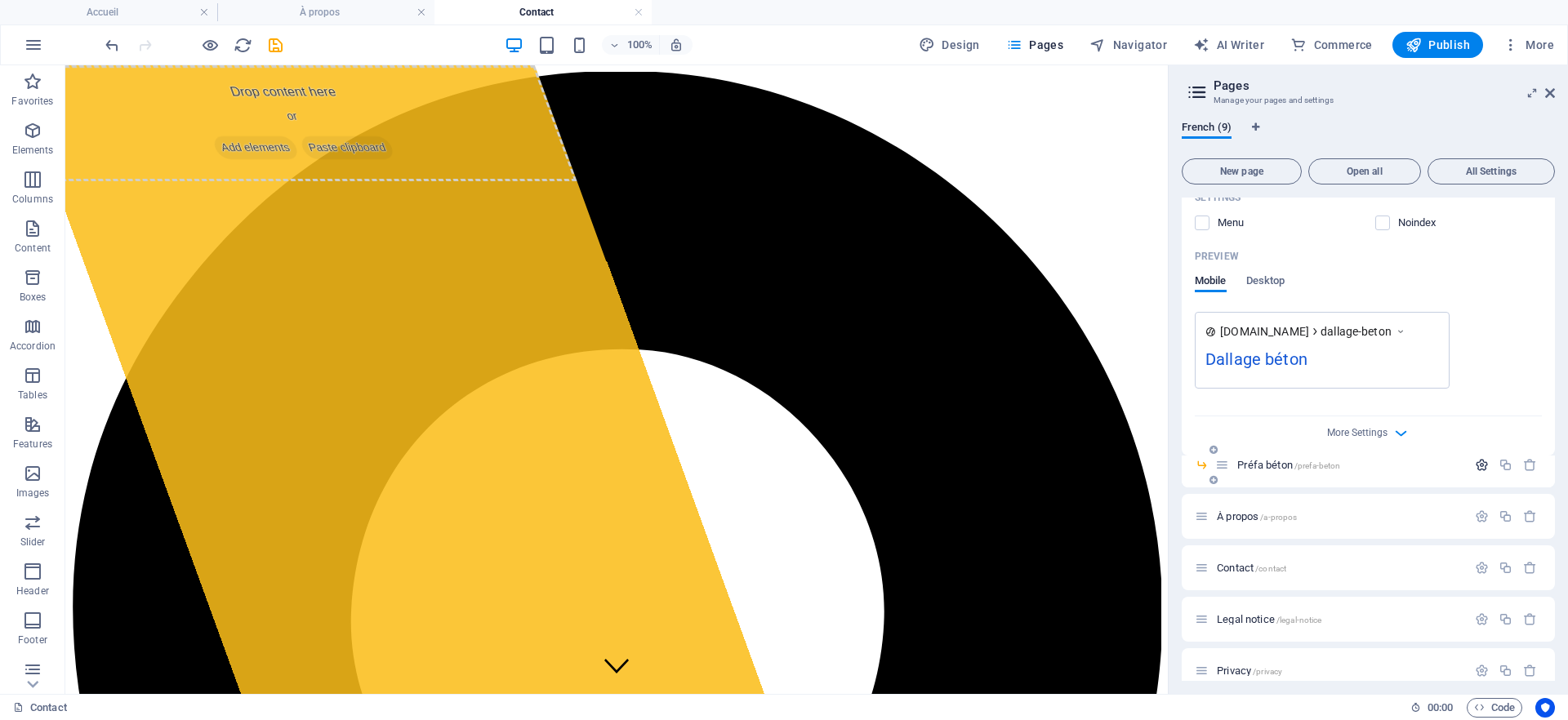
click at [1476, 470] on icon "button" at bounding box center [1481, 464] width 14 height 14
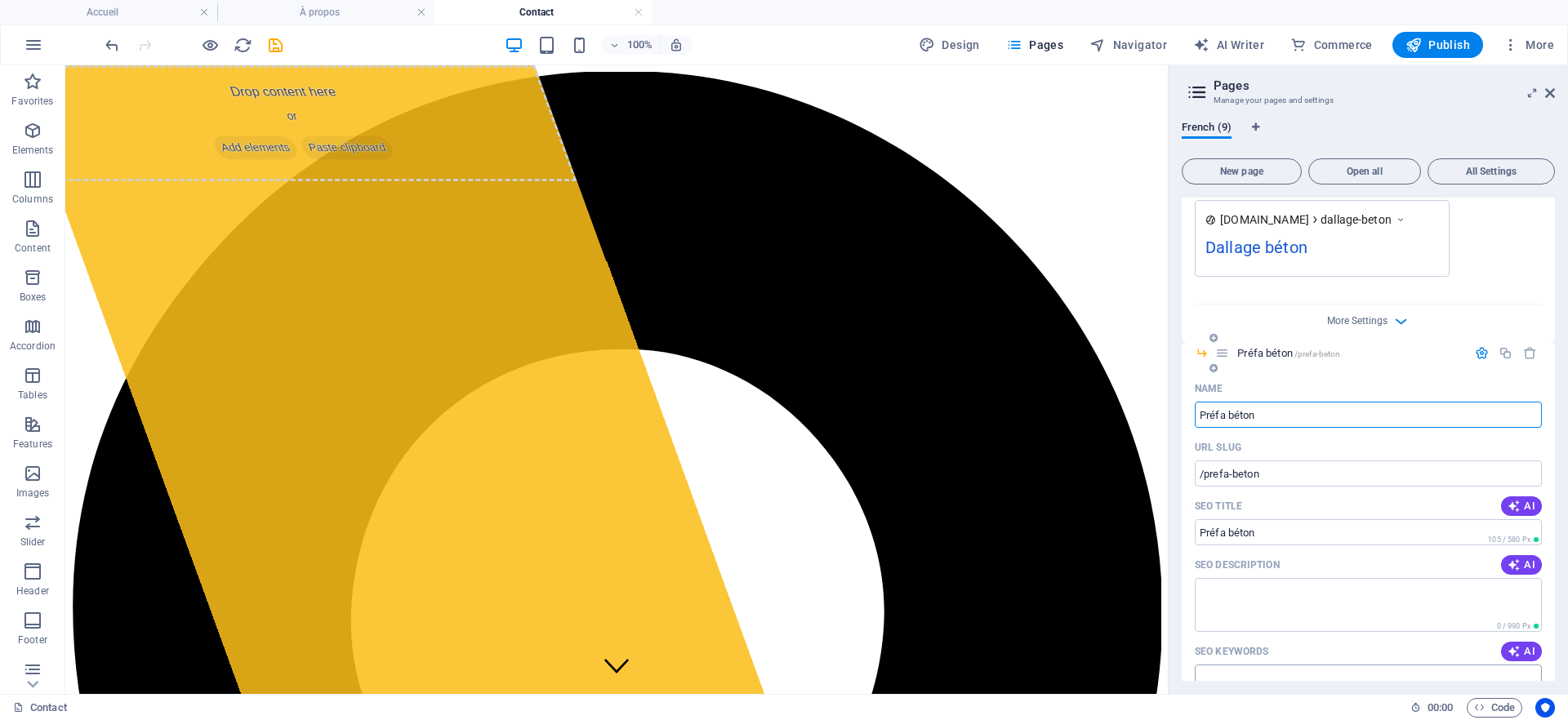
scroll to position [2009, 0]
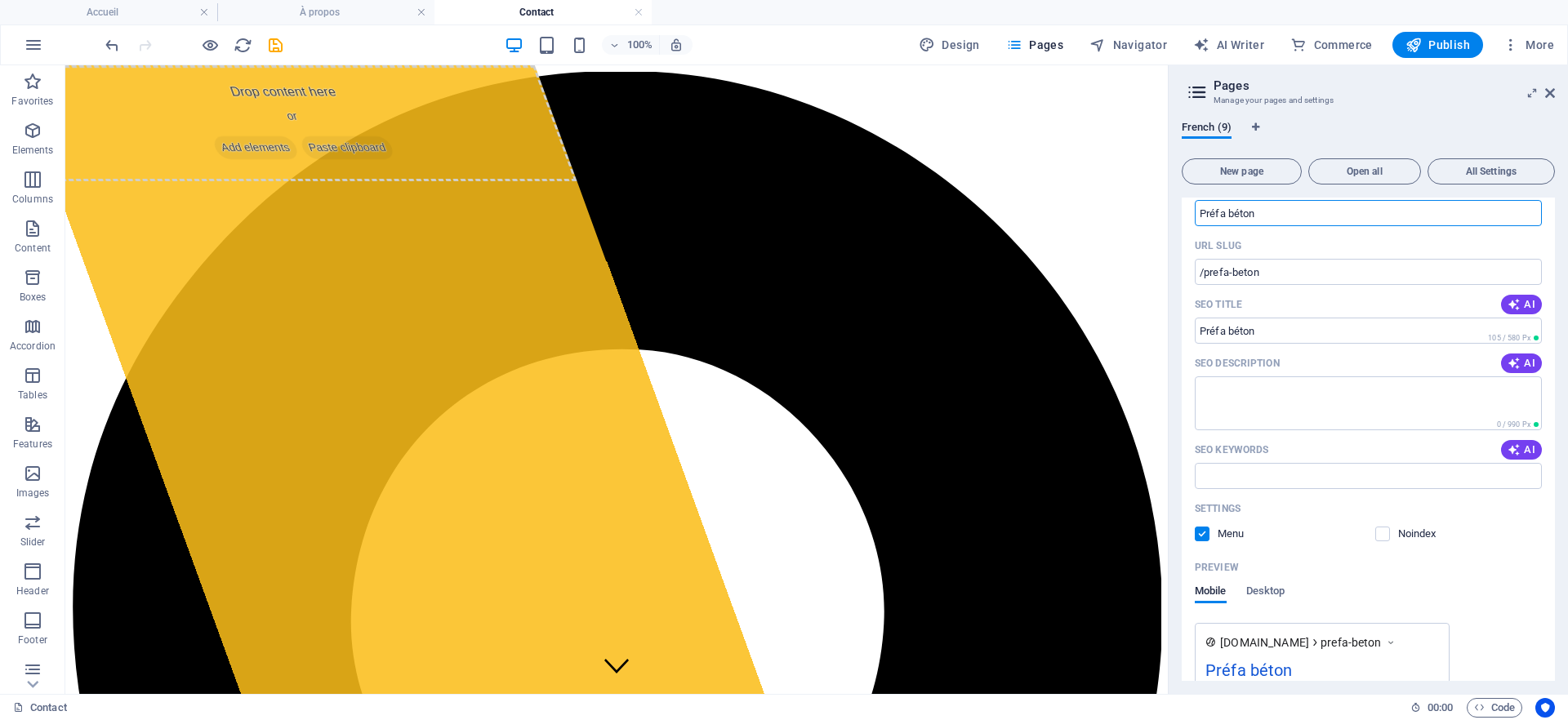
click at [1205, 532] on label at bounding box center [1202, 535] width 15 height 15
click at [0, 0] on input "checkbox" at bounding box center [0, 0] width 0 height 0
click at [256, 44] on div at bounding box center [193, 45] width 183 height 26
click at [269, 46] on icon "save" at bounding box center [275, 45] width 19 height 19
checkbox input "false"
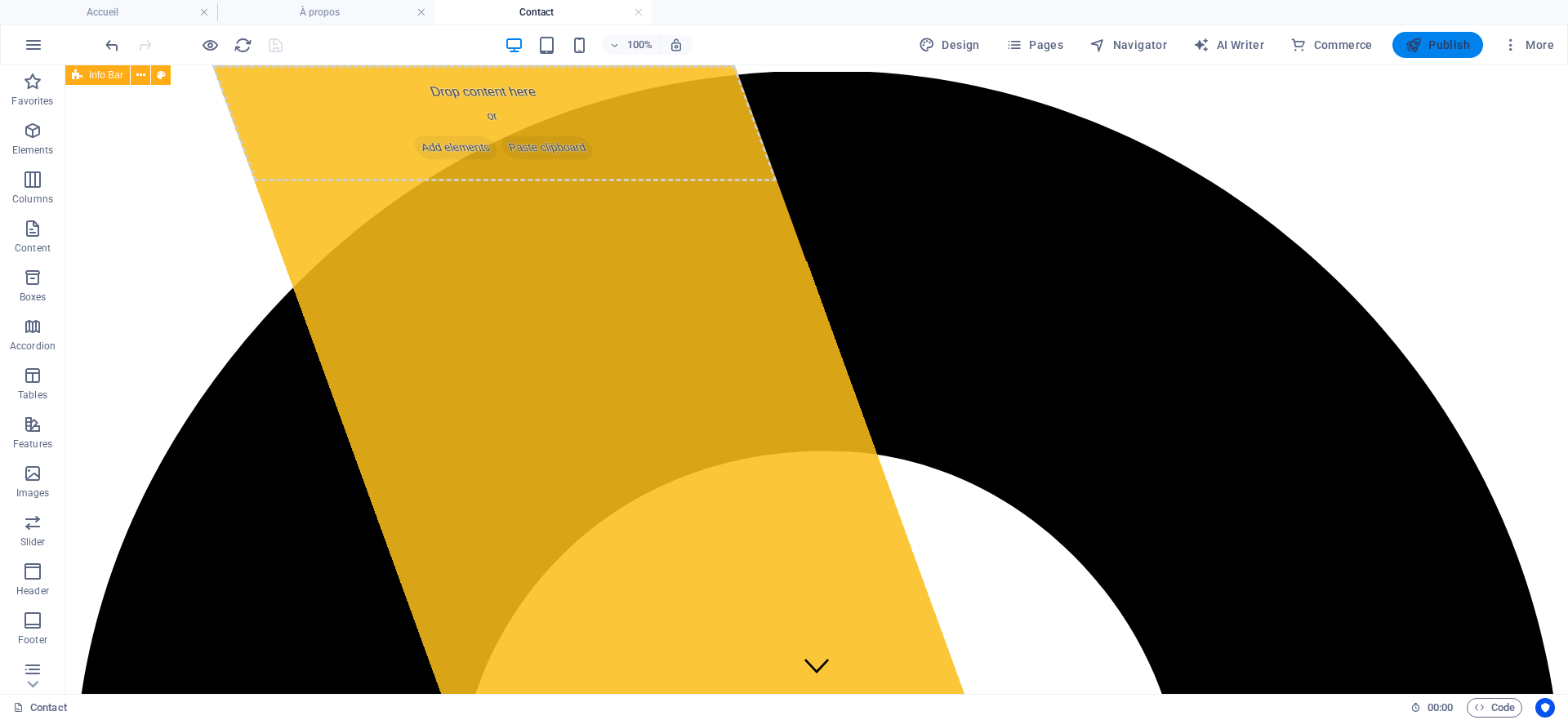
click at [1430, 48] on span "Publish" at bounding box center [1437, 44] width 65 height 16
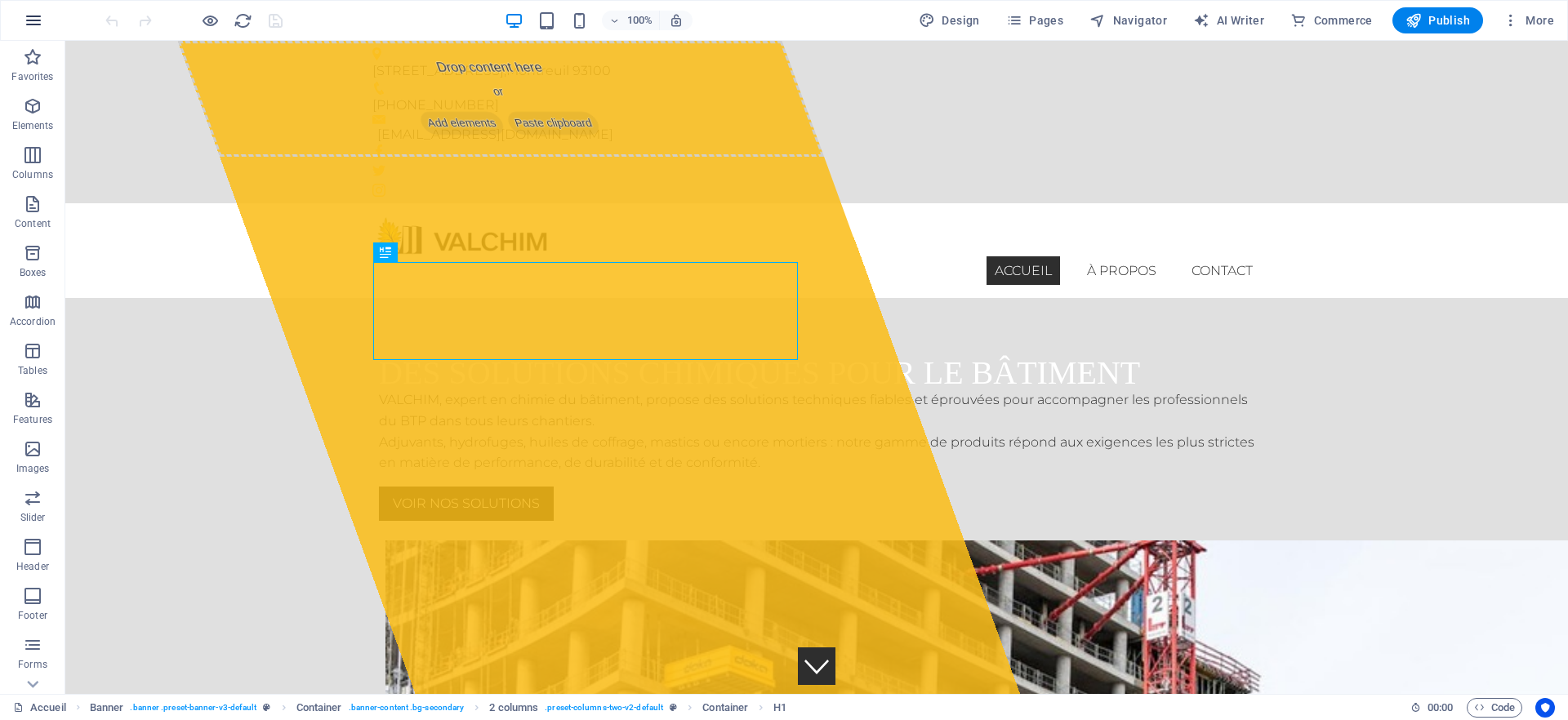
click at [29, 20] on icon "button" at bounding box center [33, 20] width 20 height 20
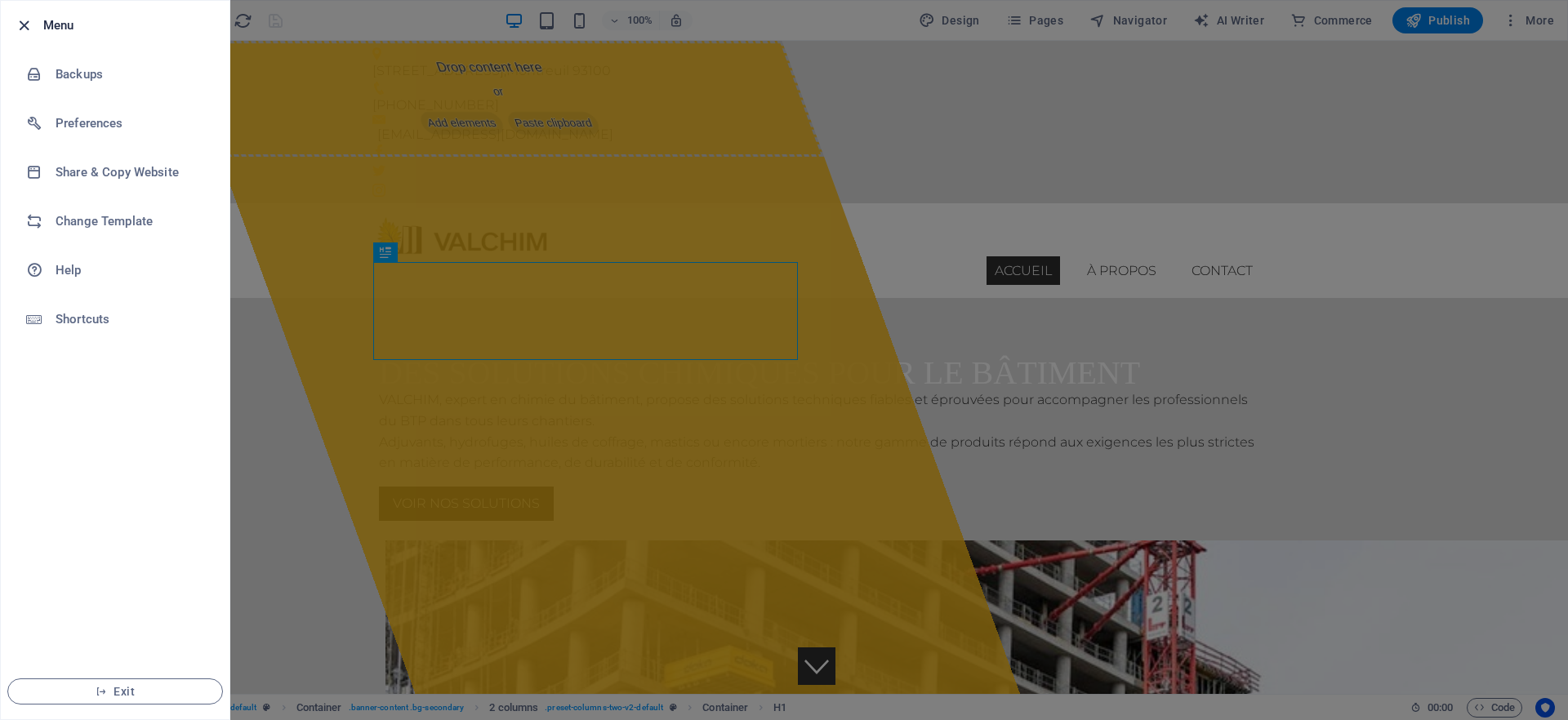
click at [31, 16] on icon "button" at bounding box center [24, 25] width 19 height 19
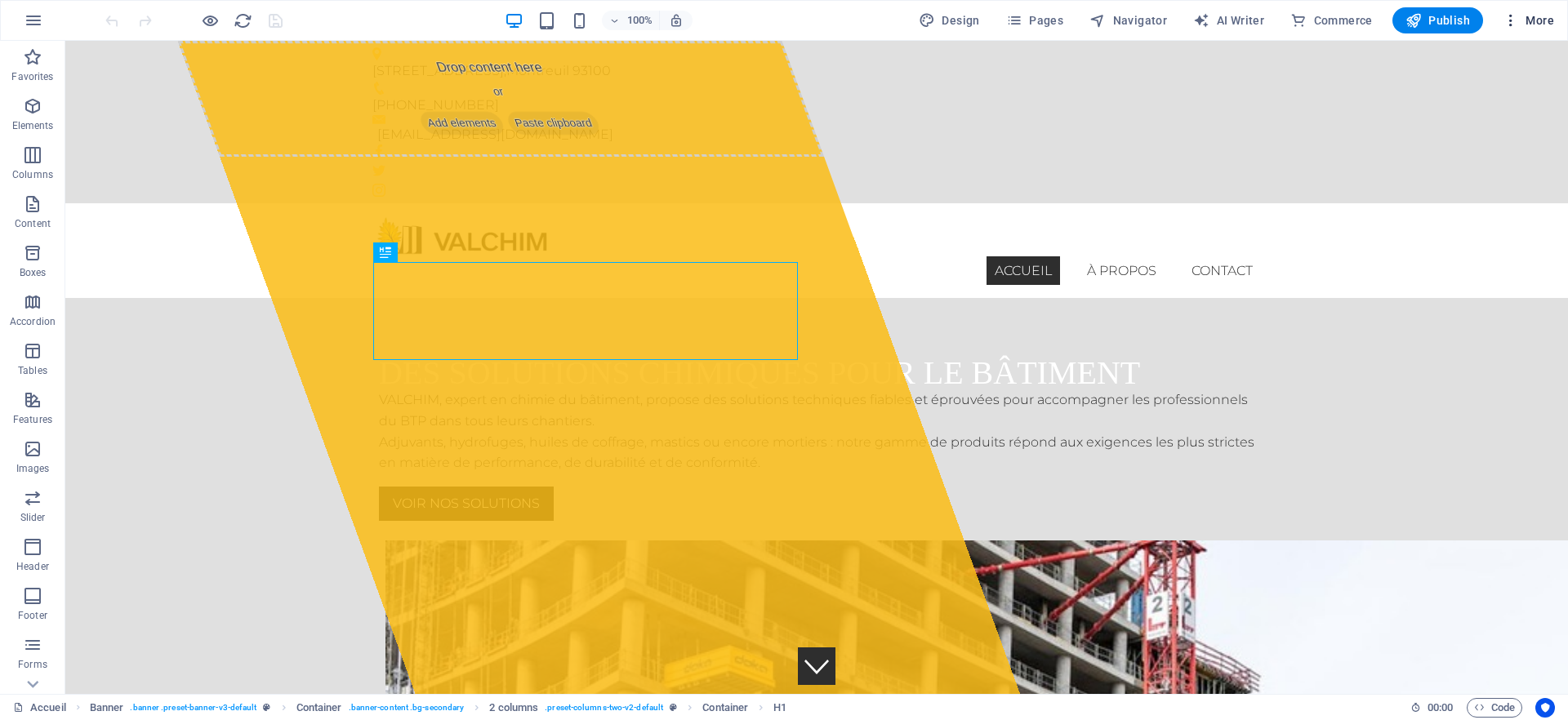
click at [1525, 17] on span "More" at bounding box center [1528, 20] width 51 height 16
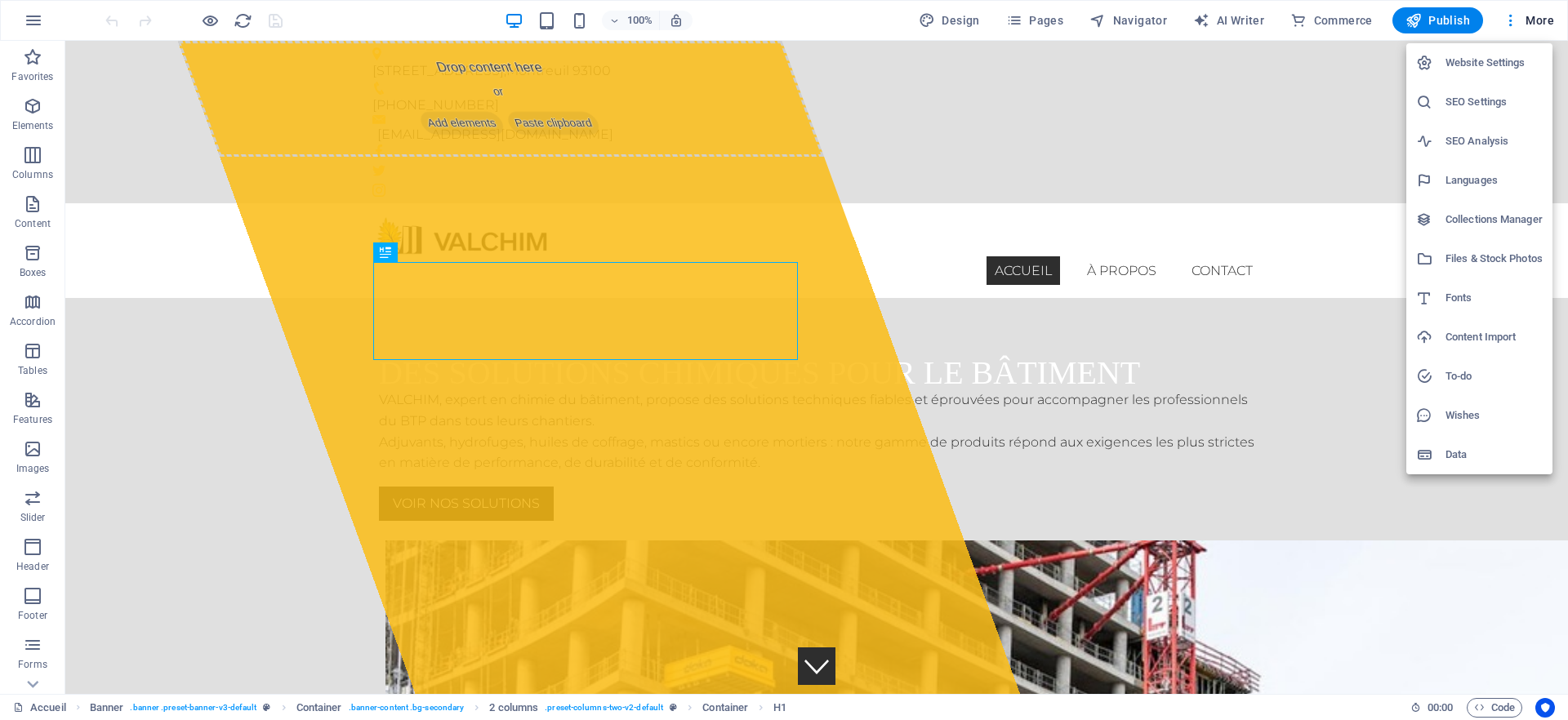
click at [1462, 266] on h6 "Files & Stock Photos" at bounding box center [1494, 258] width 97 height 20
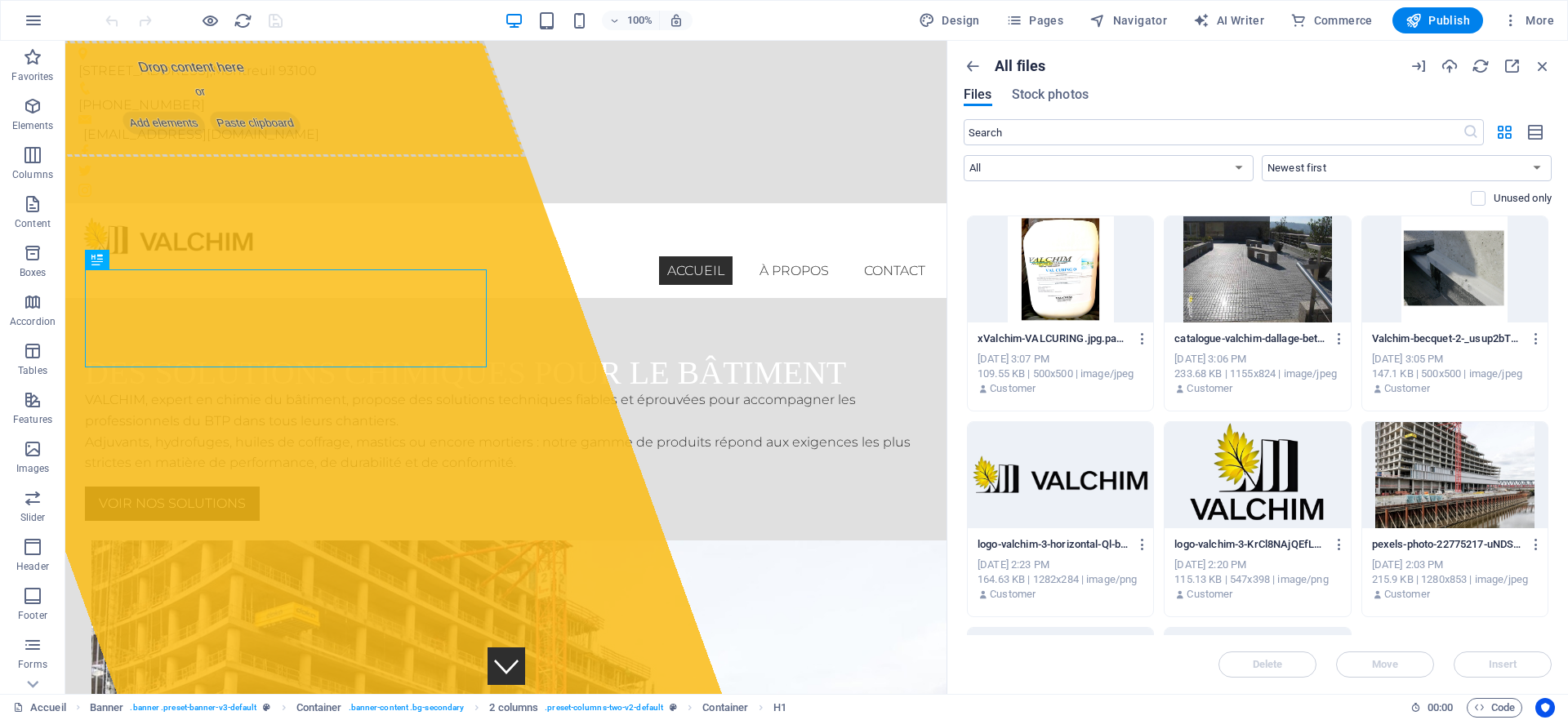
click at [1253, 477] on div at bounding box center [1257, 475] width 185 height 106
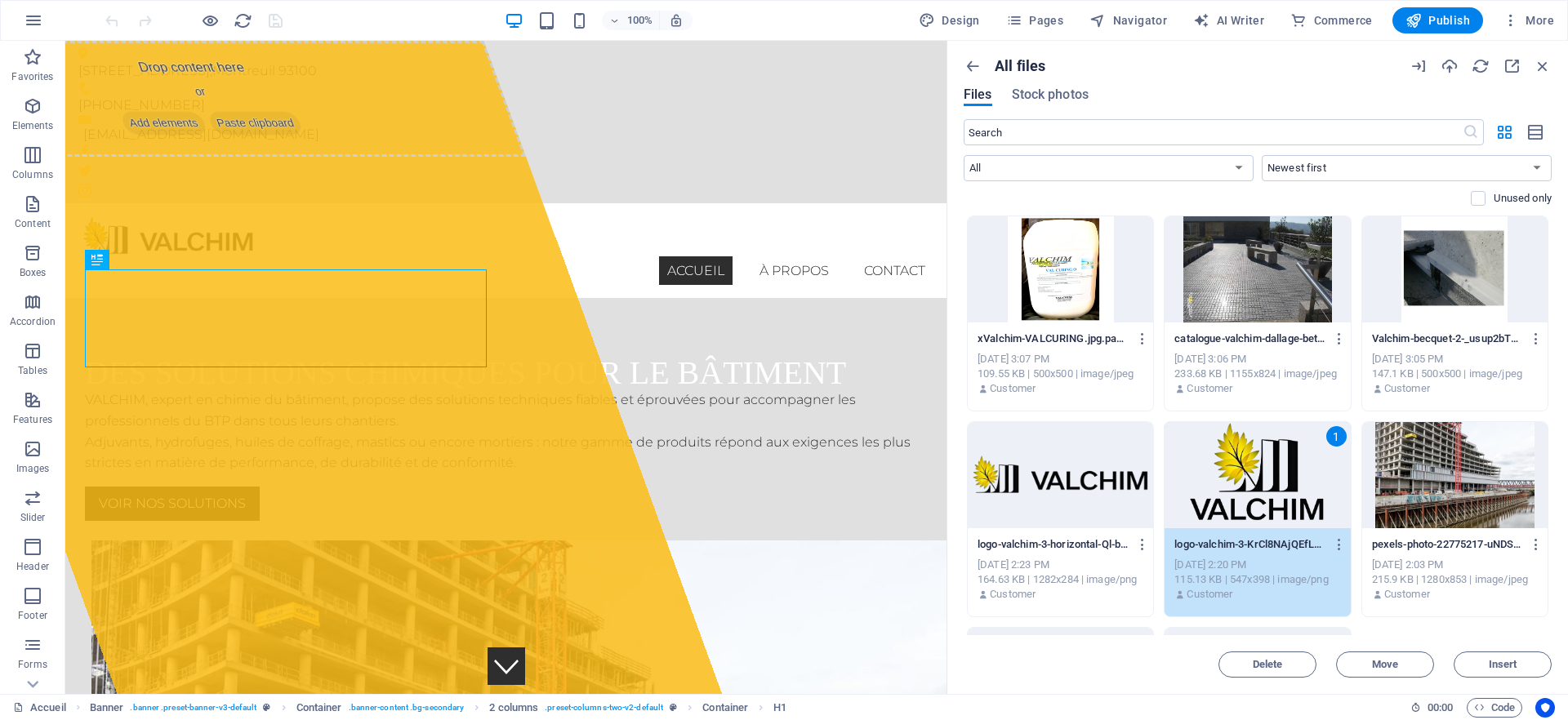
click at [1269, 481] on div "1" at bounding box center [1257, 475] width 185 height 106
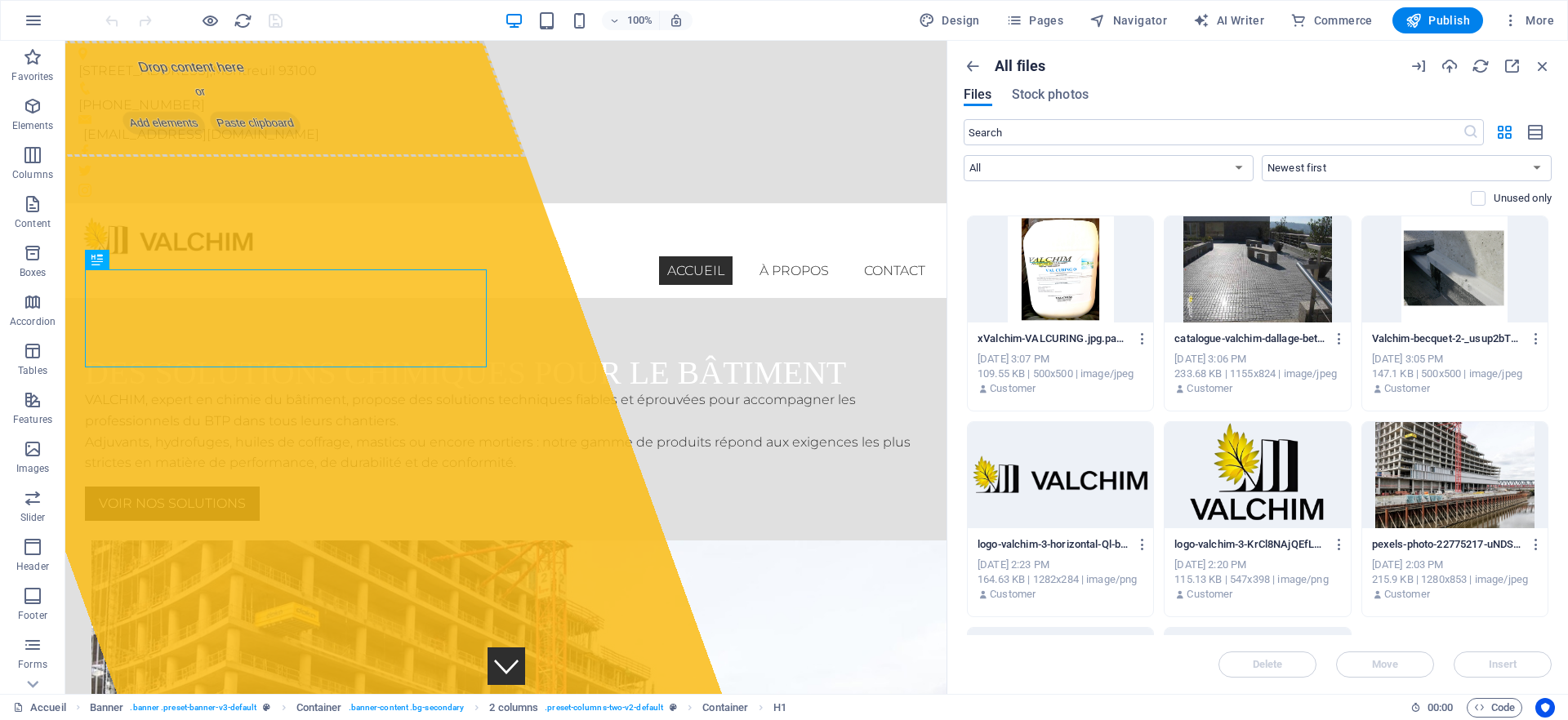
click at [1269, 482] on div at bounding box center [1257, 475] width 185 height 106
click at [1336, 544] on icon "button" at bounding box center [1340, 545] width 16 height 15
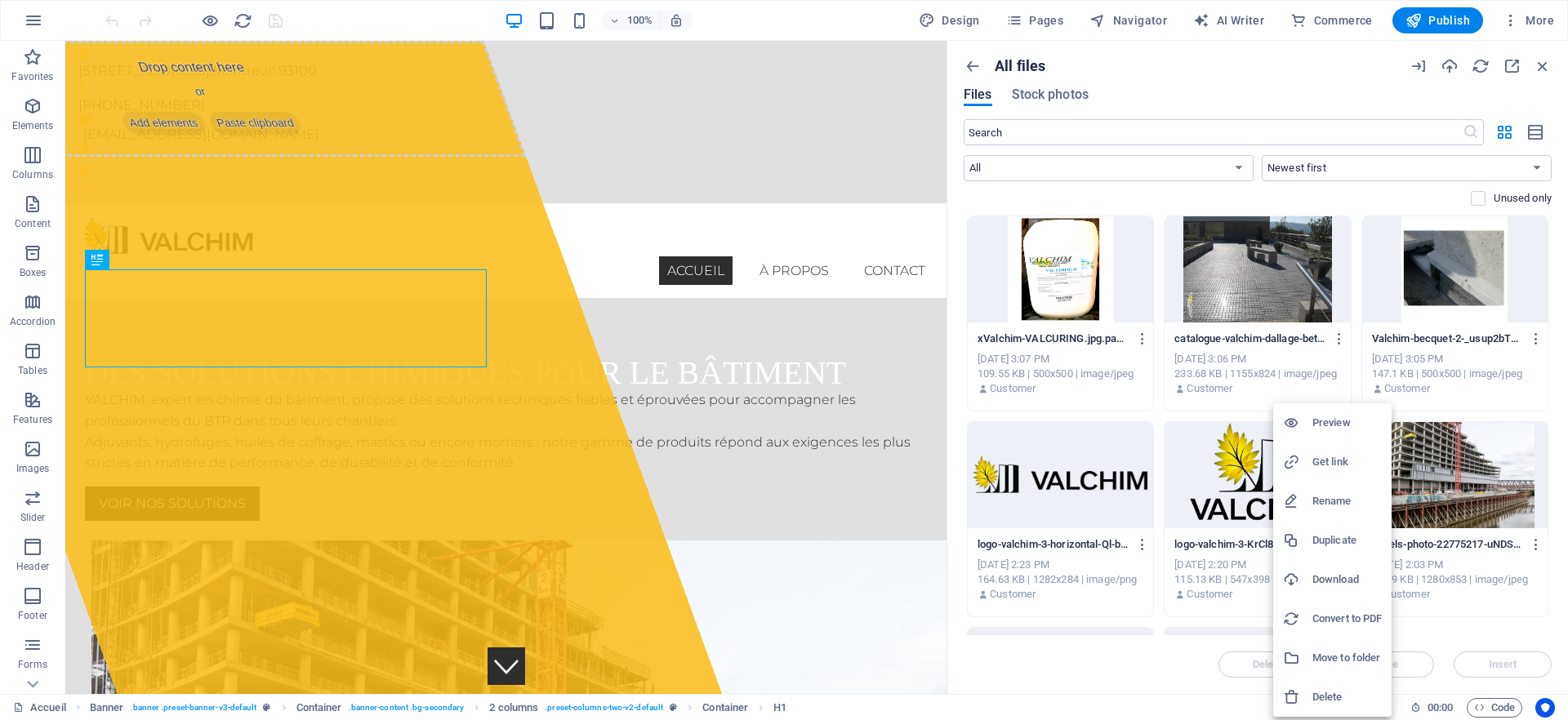
click at [1355, 572] on h6 "Download" at bounding box center [1347, 580] width 69 height 20
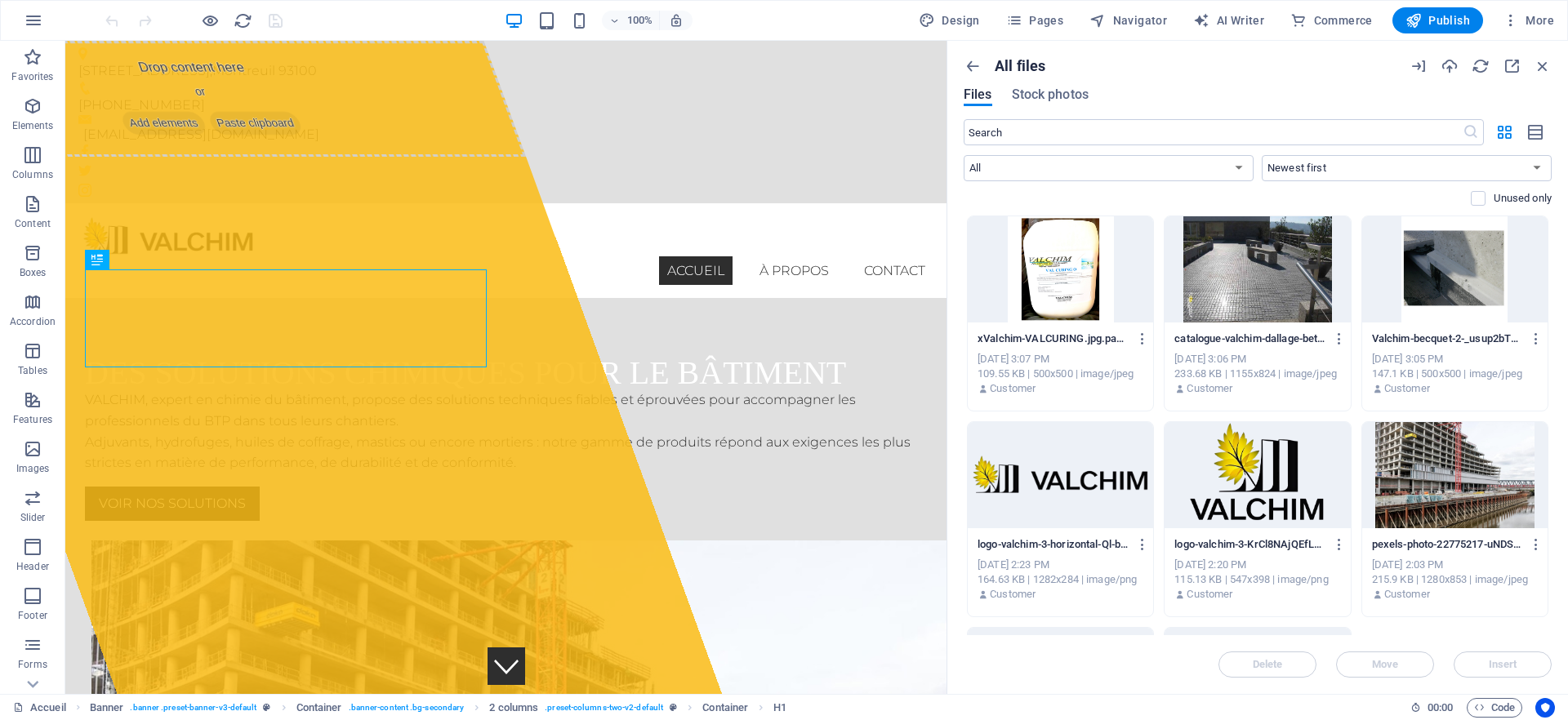
click at [1464, 500] on div at bounding box center [1455, 475] width 185 height 106
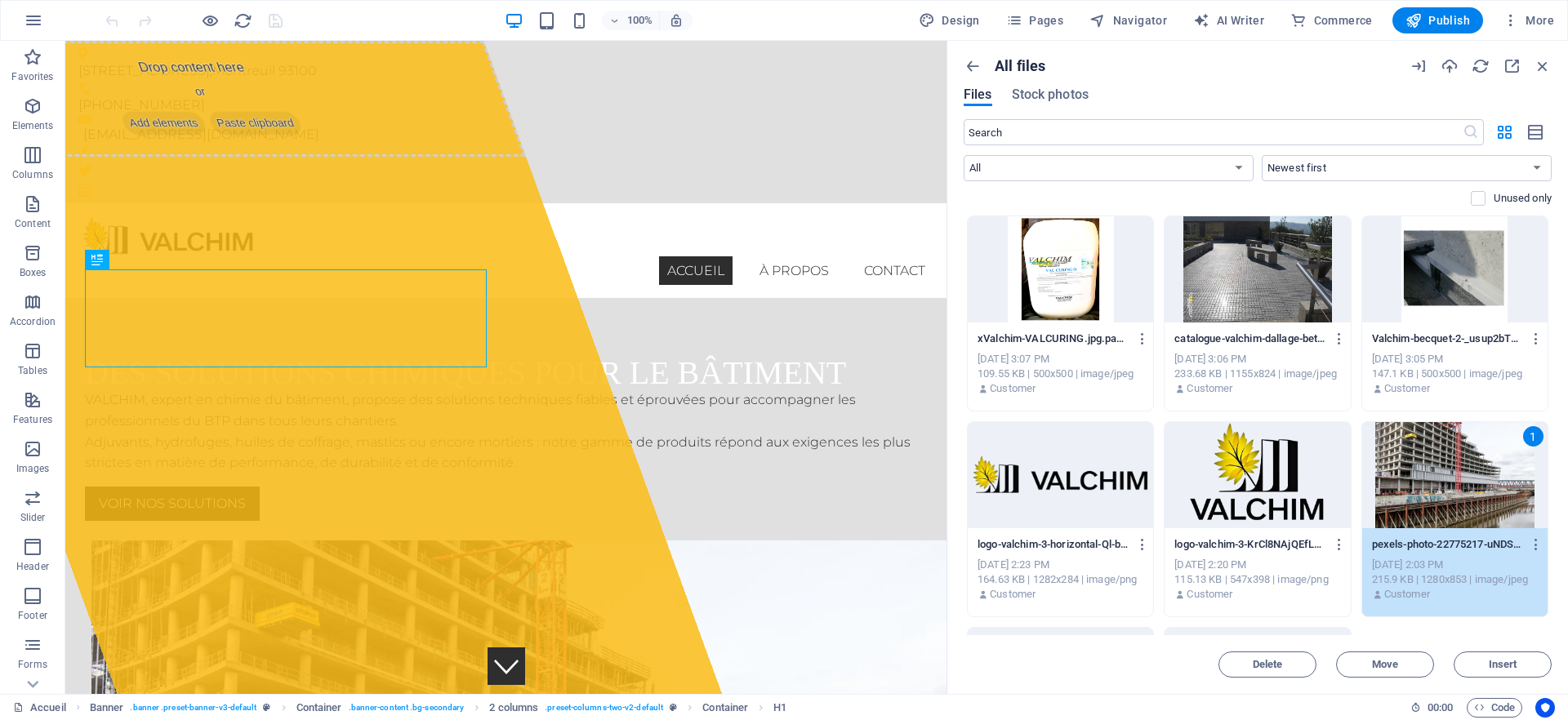
scroll to position [79, 0]
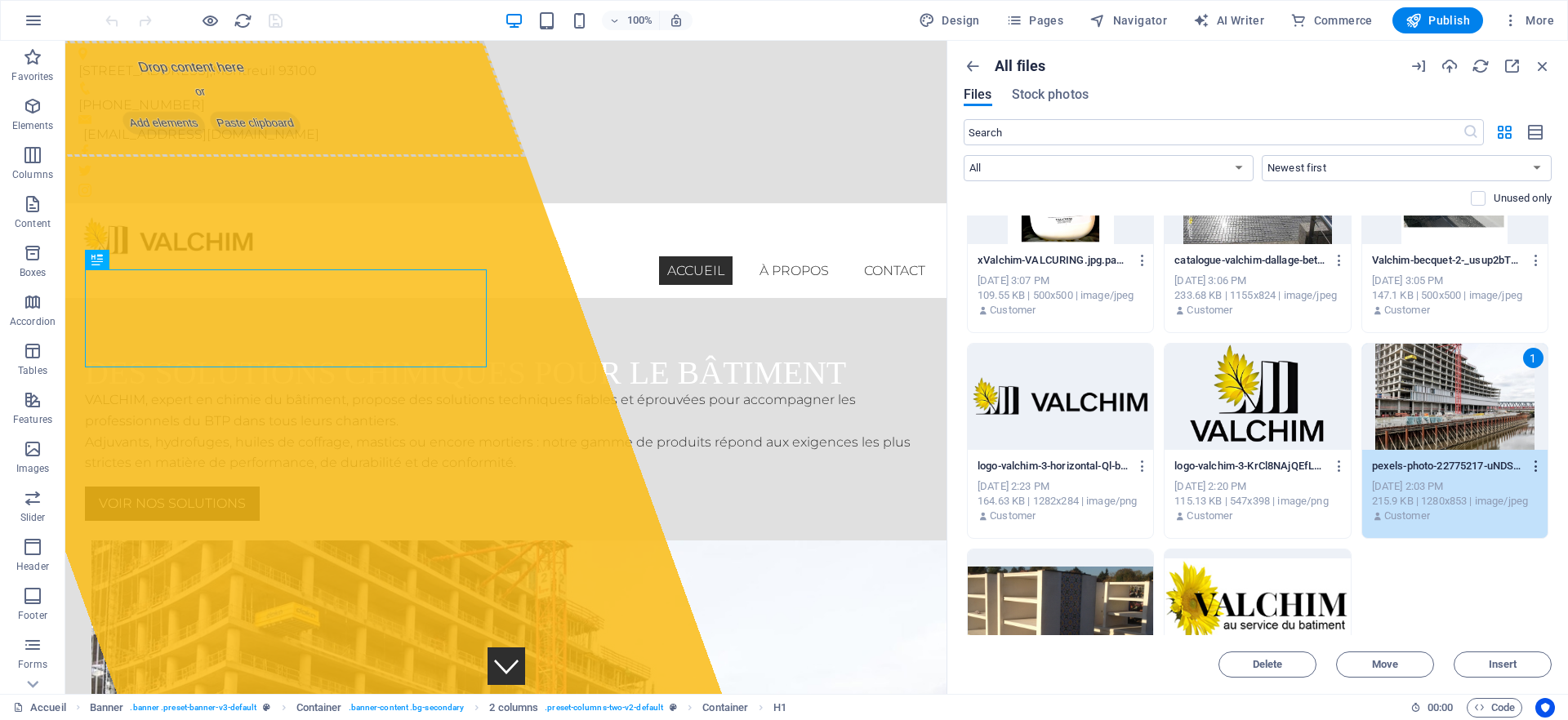
click at [1531, 468] on icon "button" at bounding box center [1536, 466] width 16 height 15
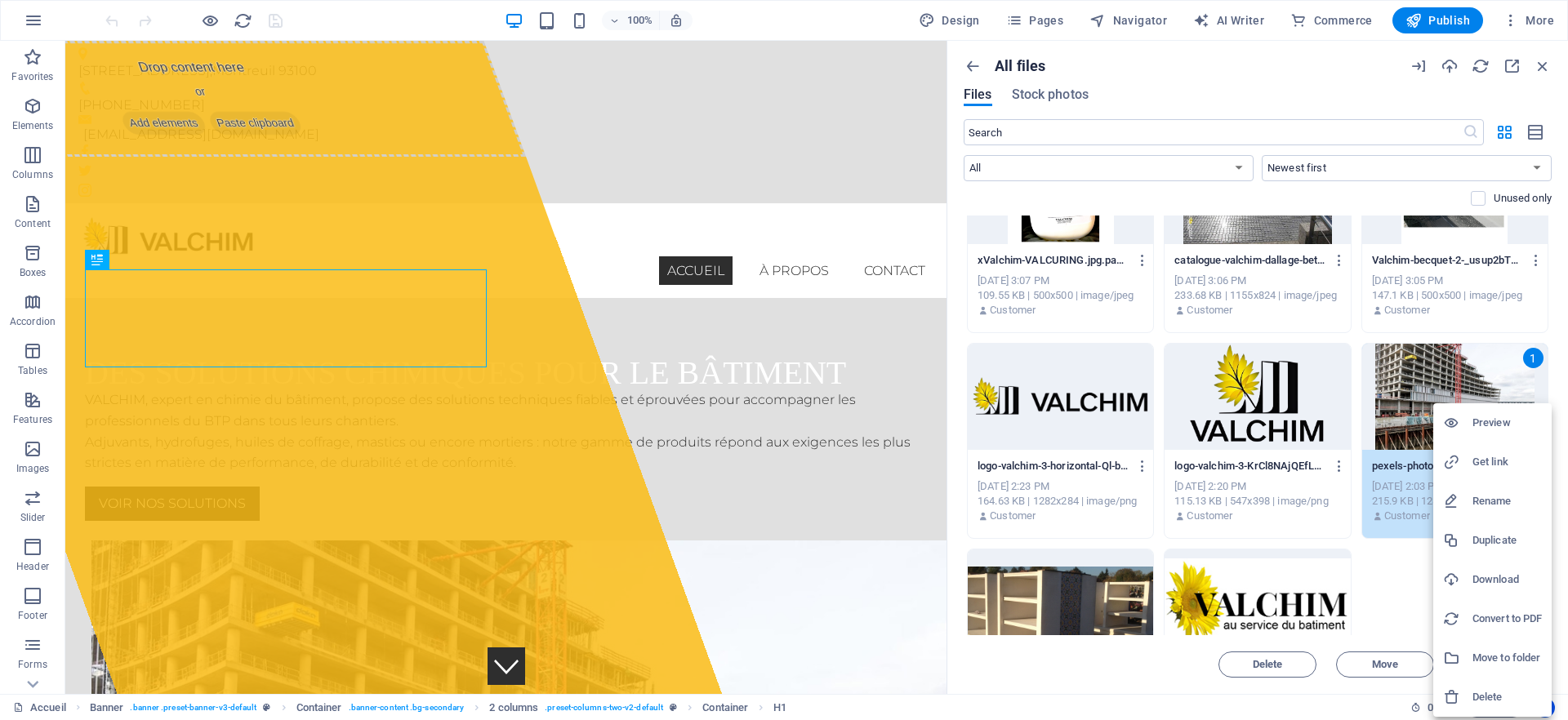
click at [1500, 568] on li "Download" at bounding box center [1492, 580] width 118 height 39
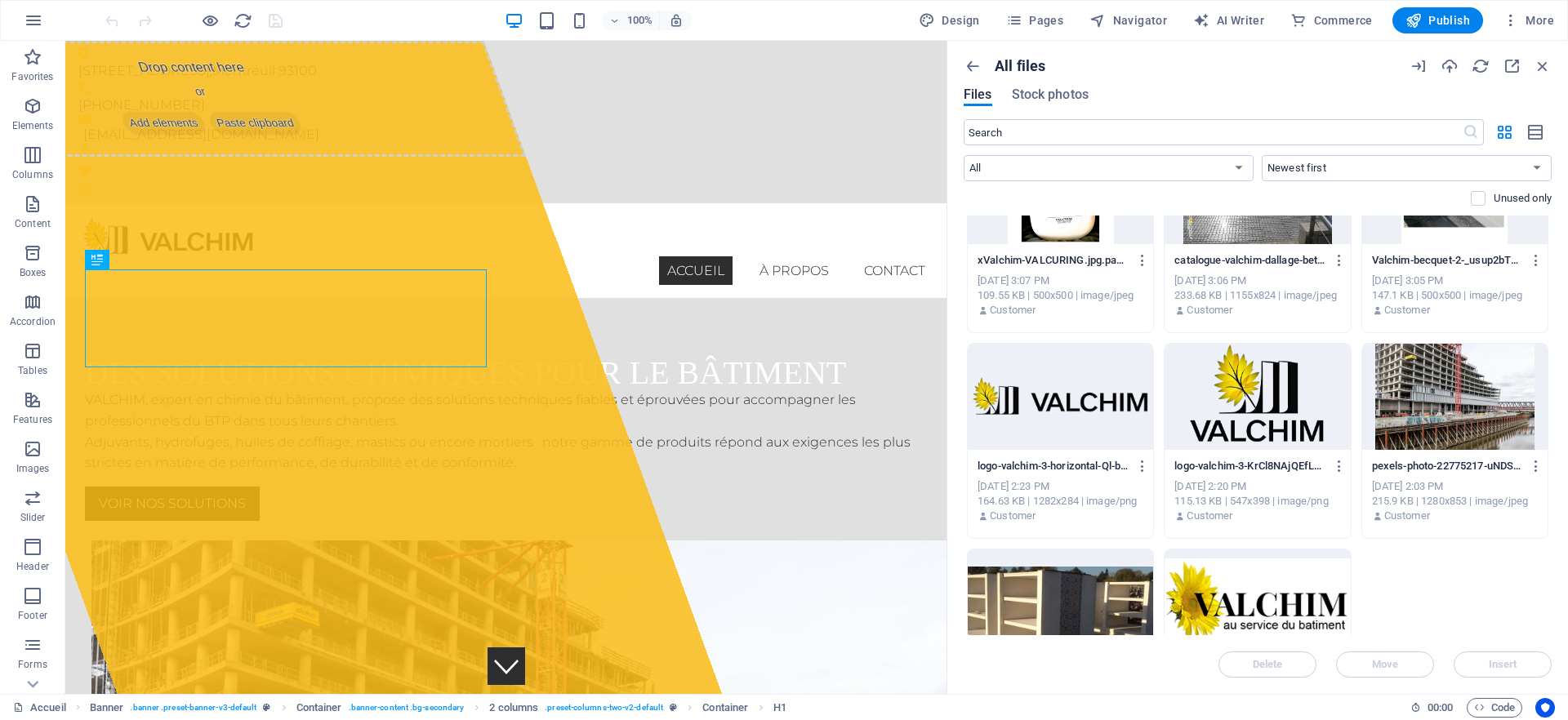
scroll to position [0, 0]
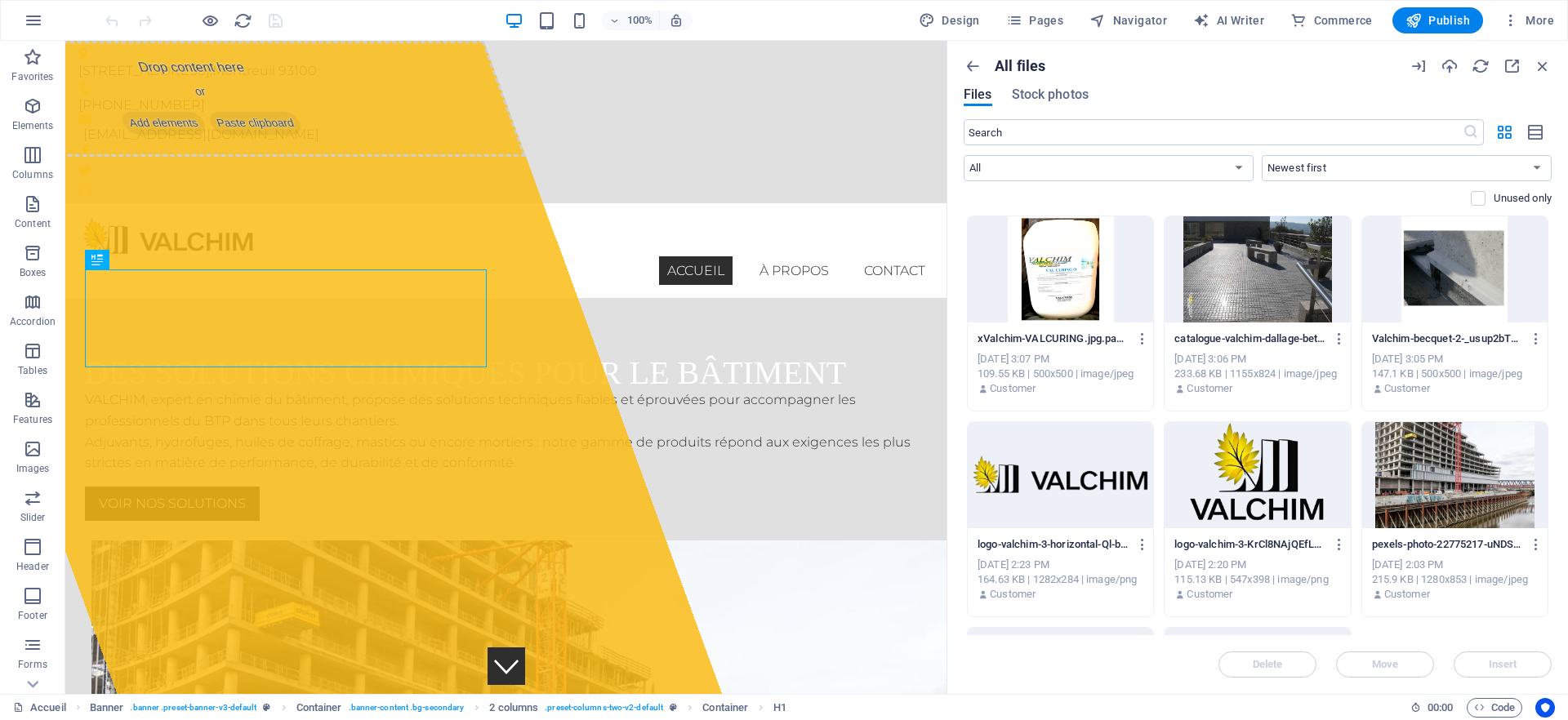
click at [1309, 287] on div at bounding box center [1257, 269] width 185 height 106
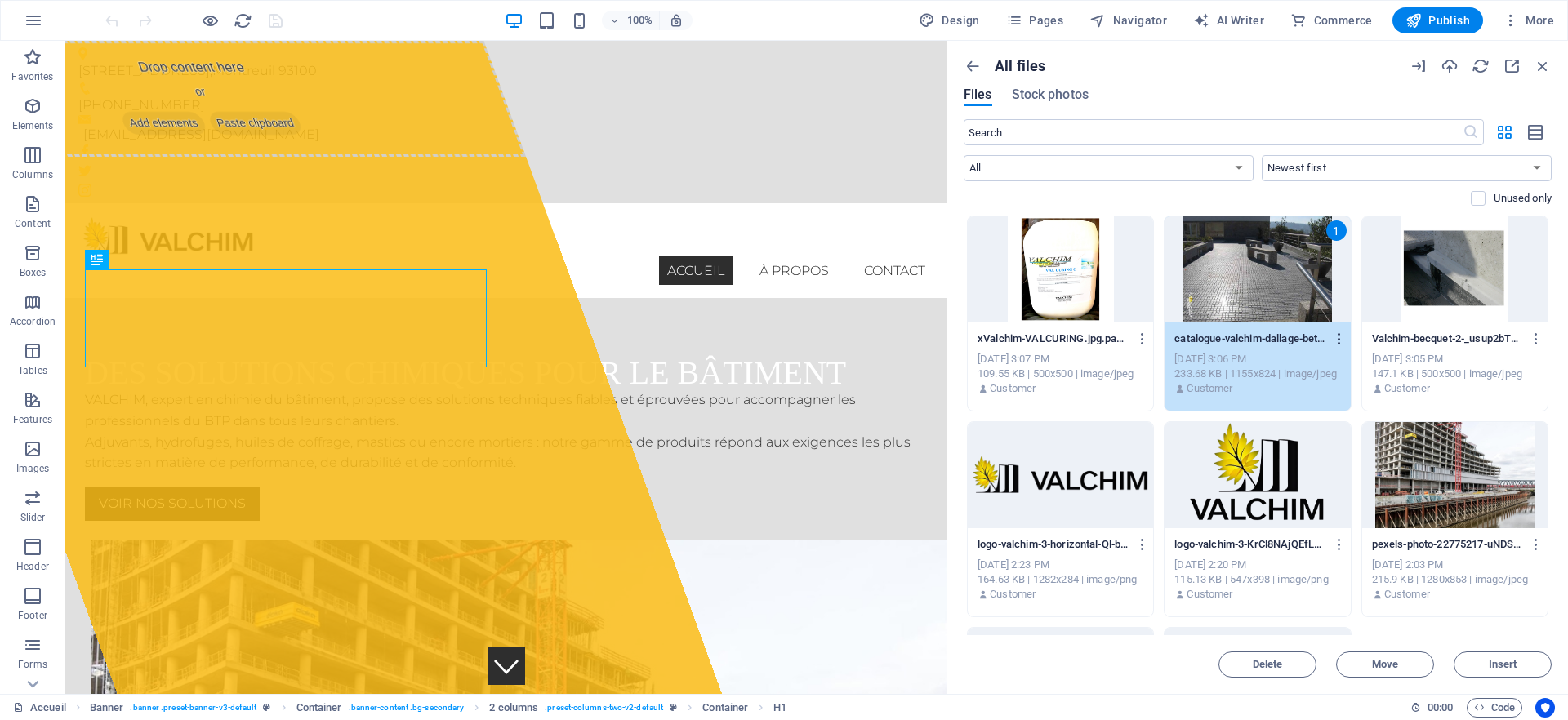
click at [1336, 336] on icon "button" at bounding box center [1340, 339] width 16 height 15
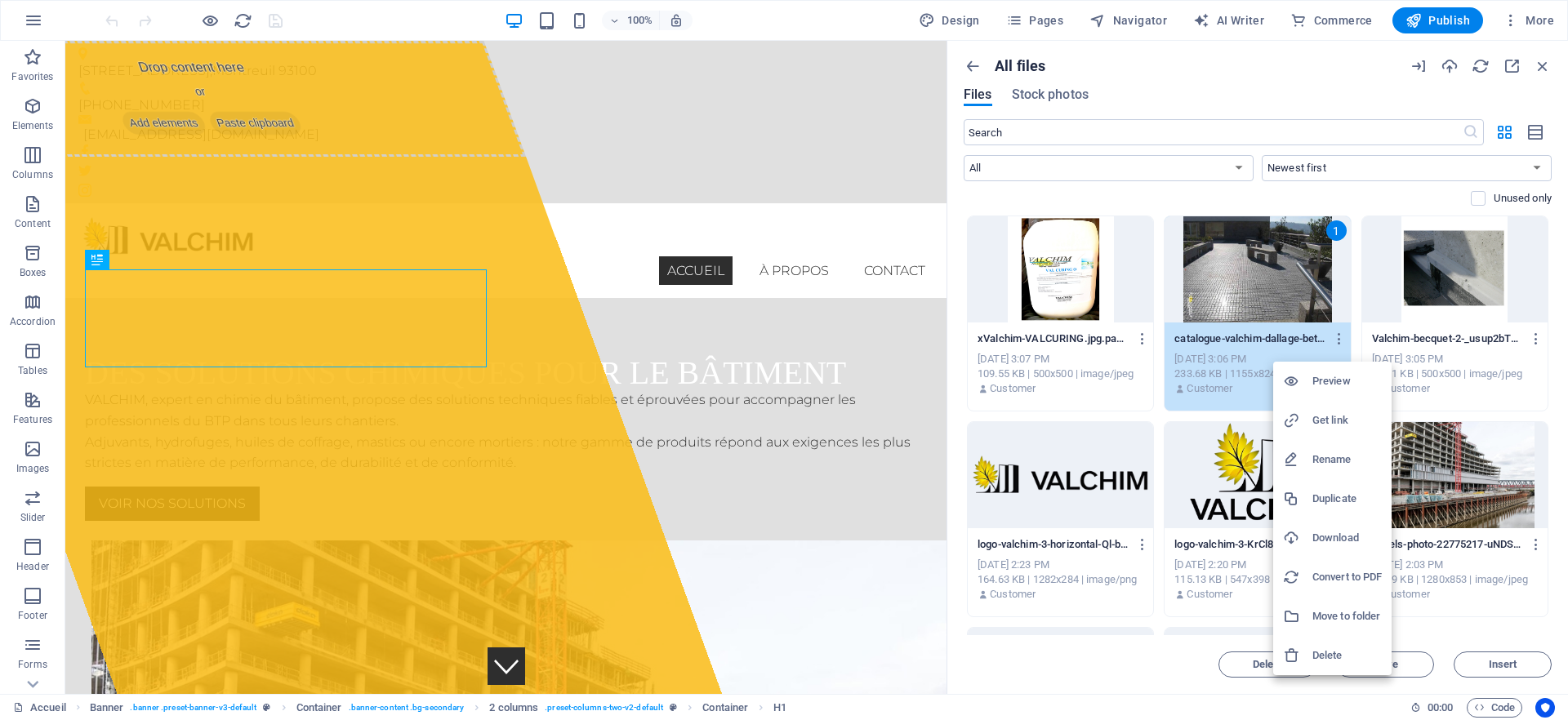
click at [1334, 535] on h6 "Download" at bounding box center [1347, 537] width 69 height 20
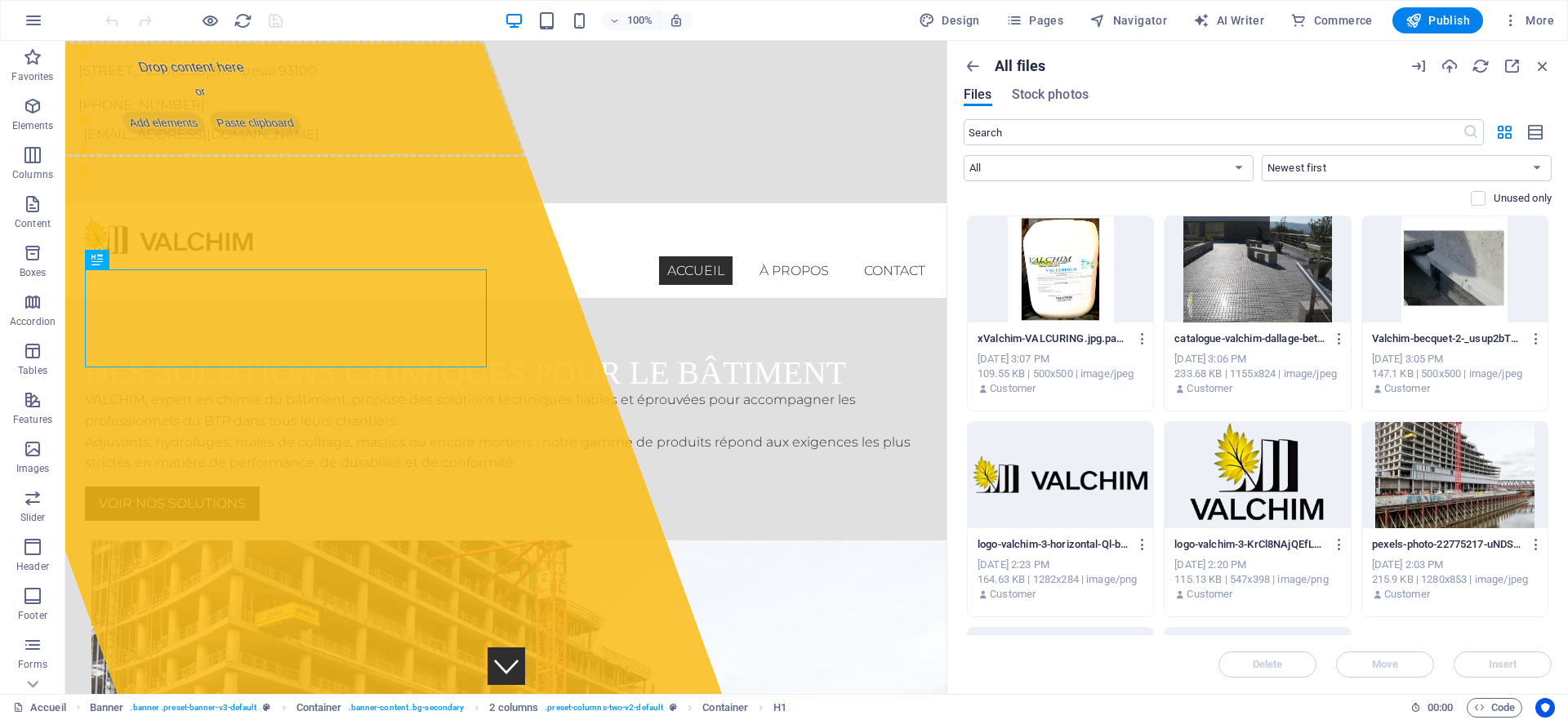
click at [1073, 287] on div at bounding box center [1061, 269] width 185 height 106
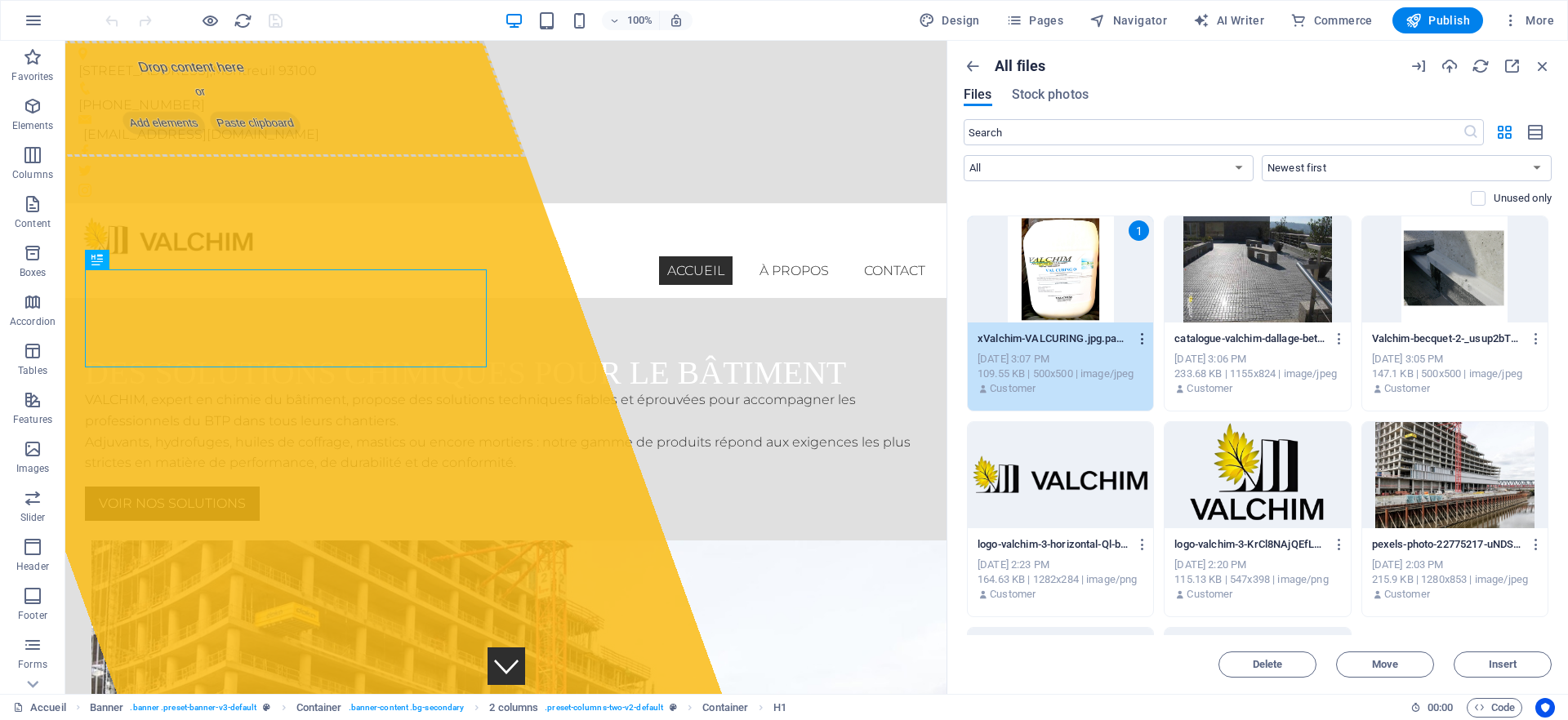
click at [1142, 336] on icon "button" at bounding box center [1143, 339] width 16 height 15
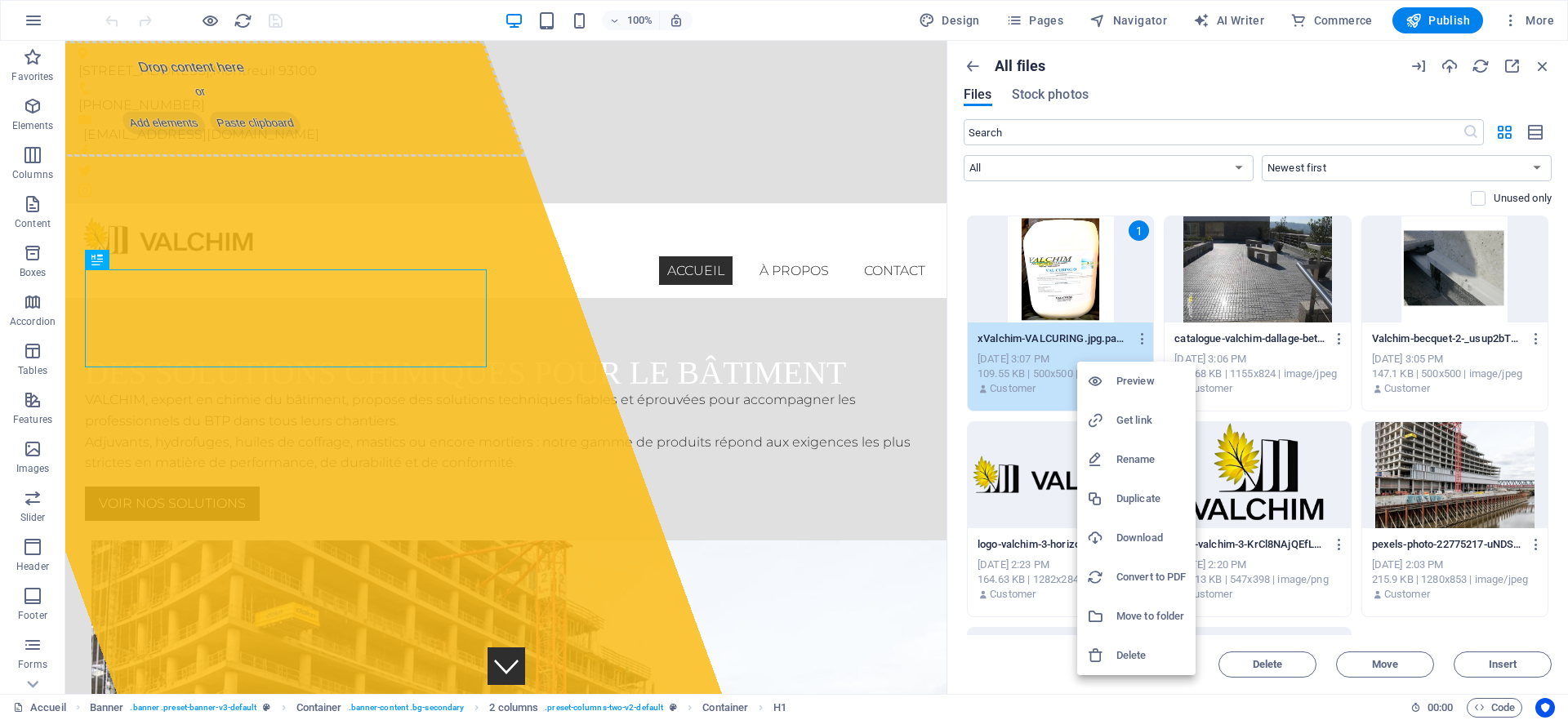
click at [1154, 533] on h6 "Download" at bounding box center [1150, 537] width 69 height 20
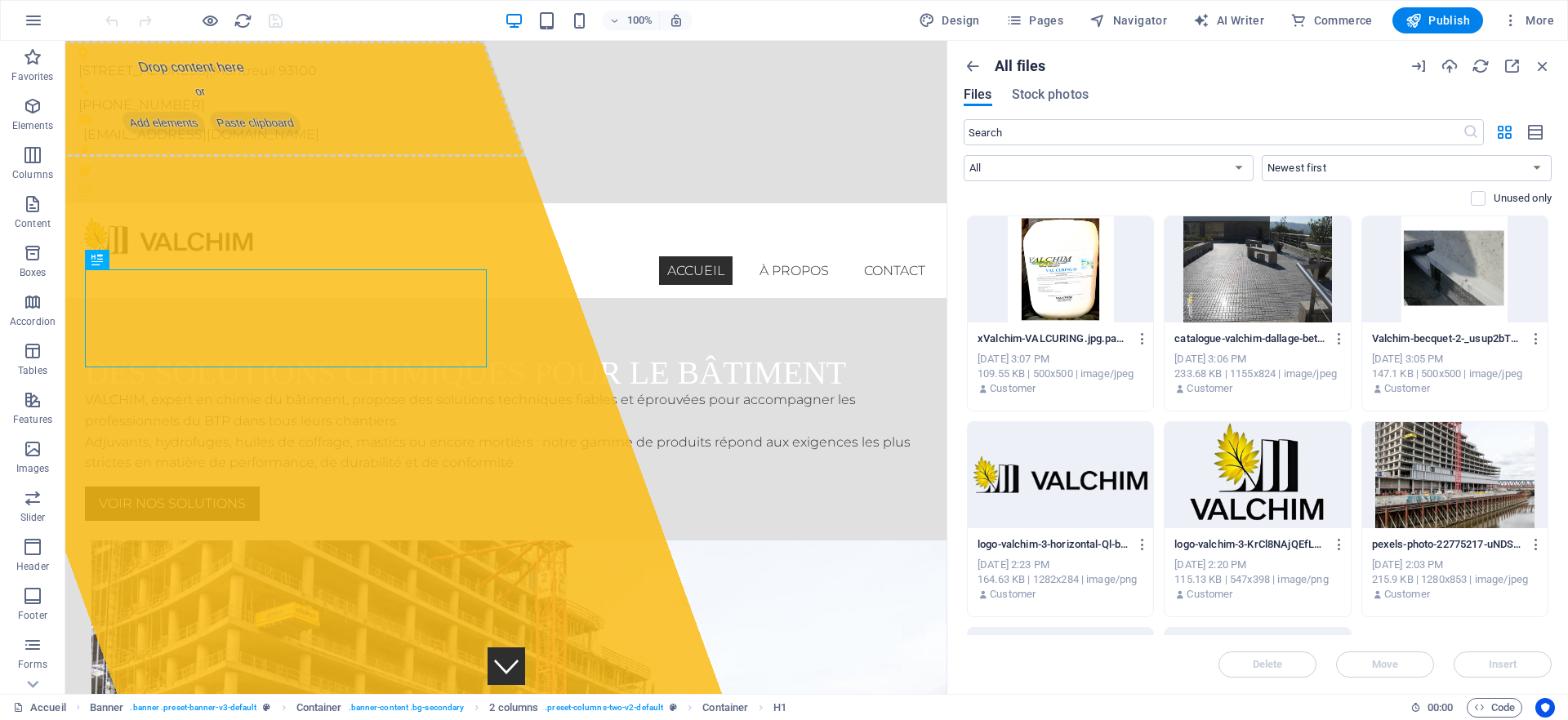
click at [1465, 305] on div at bounding box center [1455, 269] width 185 height 106
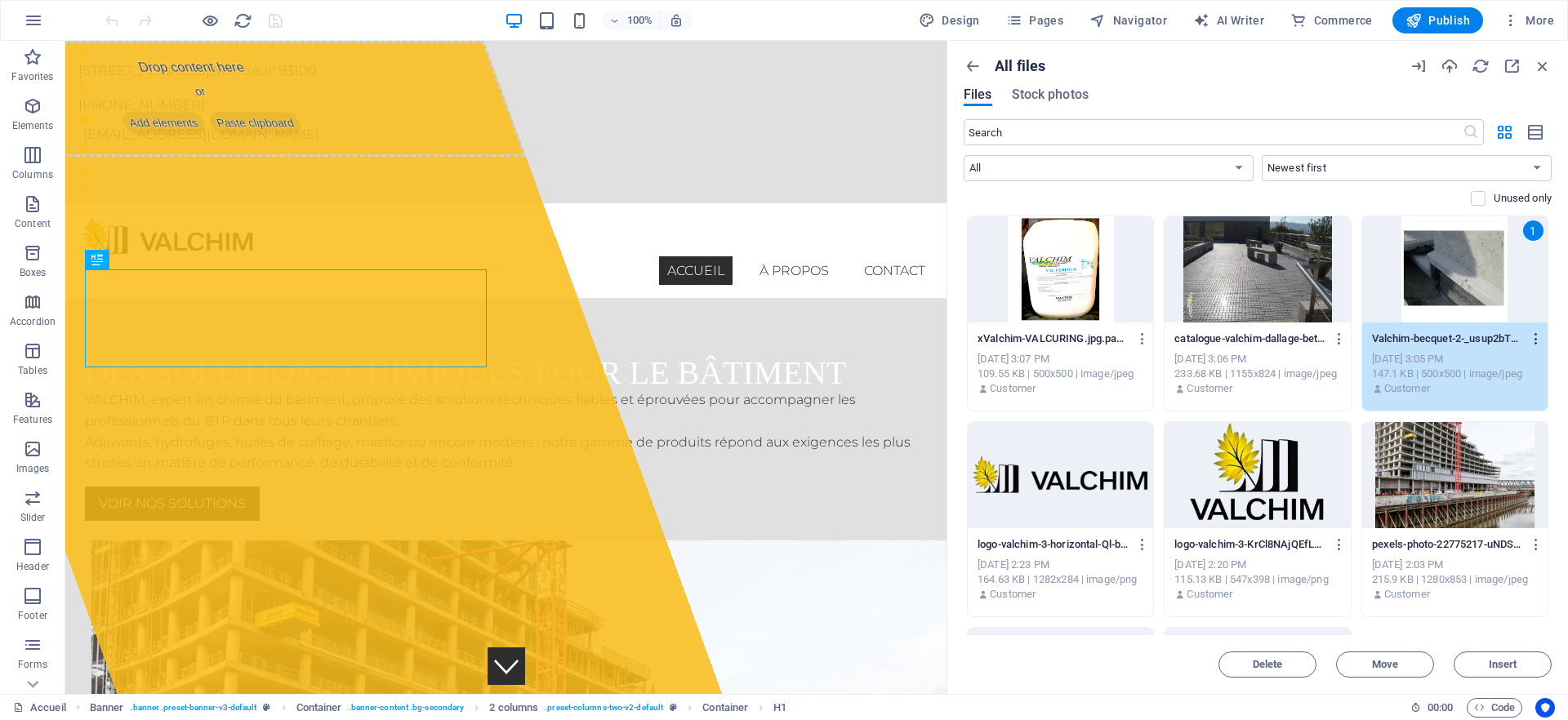
click at [1532, 341] on icon "button" at bounding box center [1536, 339] width 16 height 15
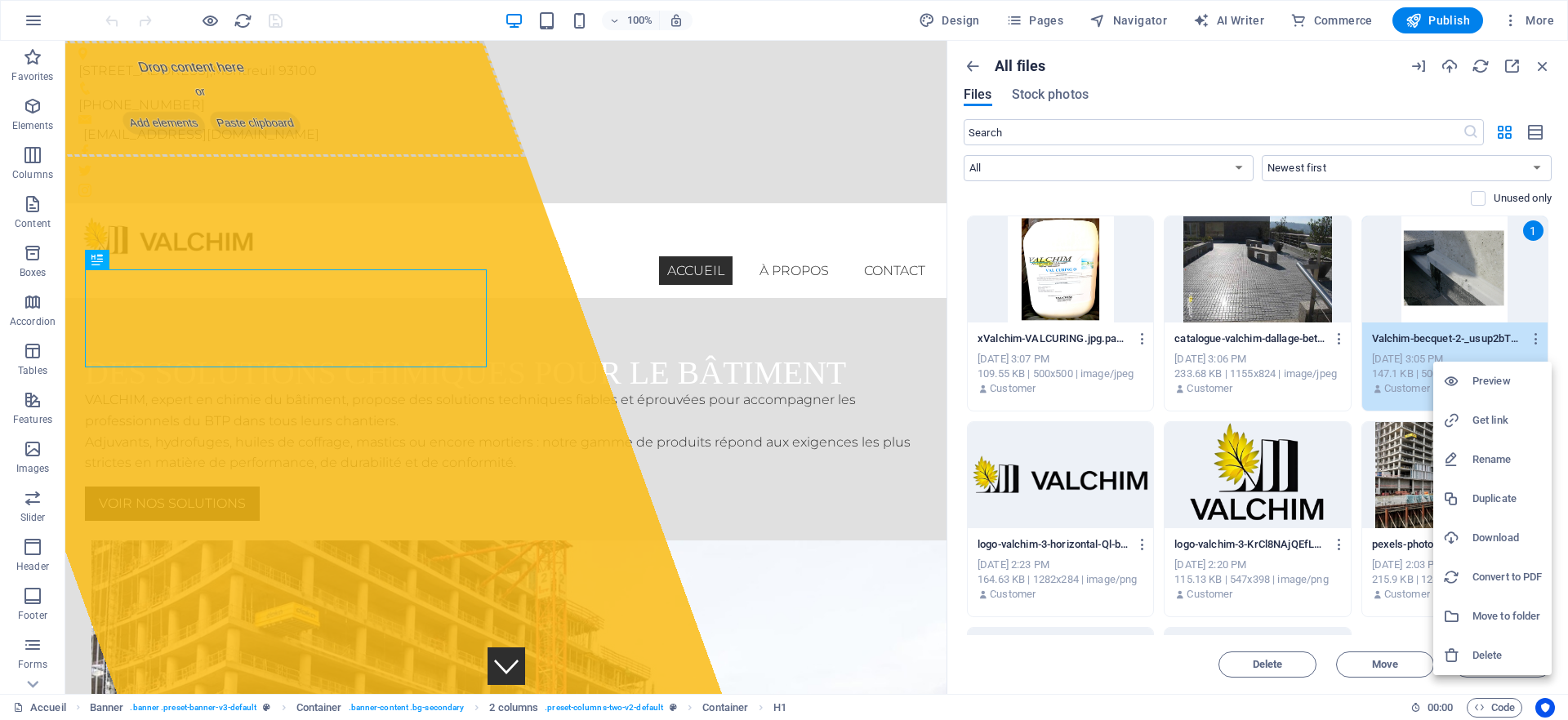
drag, startPoint x: 1485, startPoint y: 540, endPoint x: 1447, endPoint y: 517, distance: 44.4
click at [1485, 540] on h6 "Download" at bounding box center [1507, 537] width 69 height 20
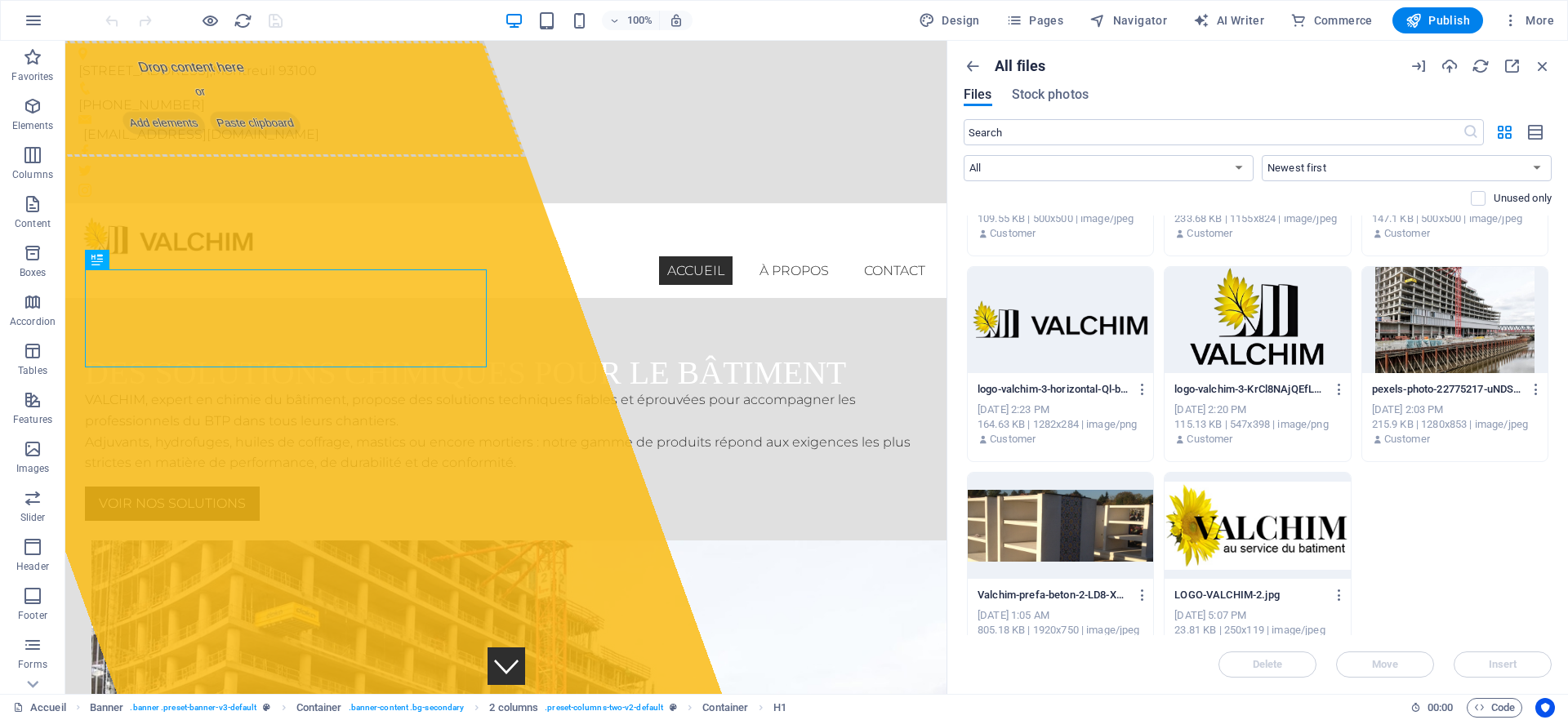
scroll to position [188, 0]
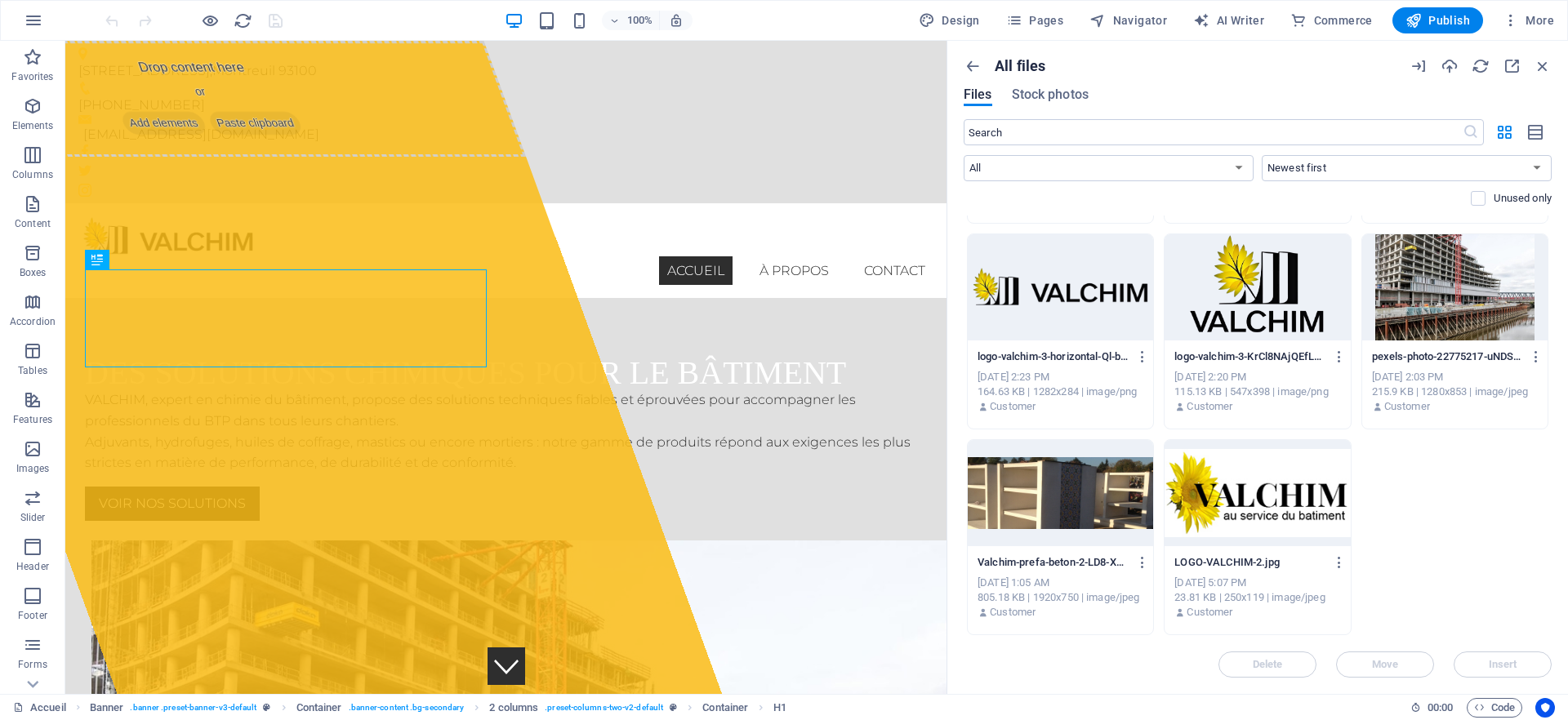
click at [1124, 483] on div at bounding box center [1061, 492] width 185 height 106
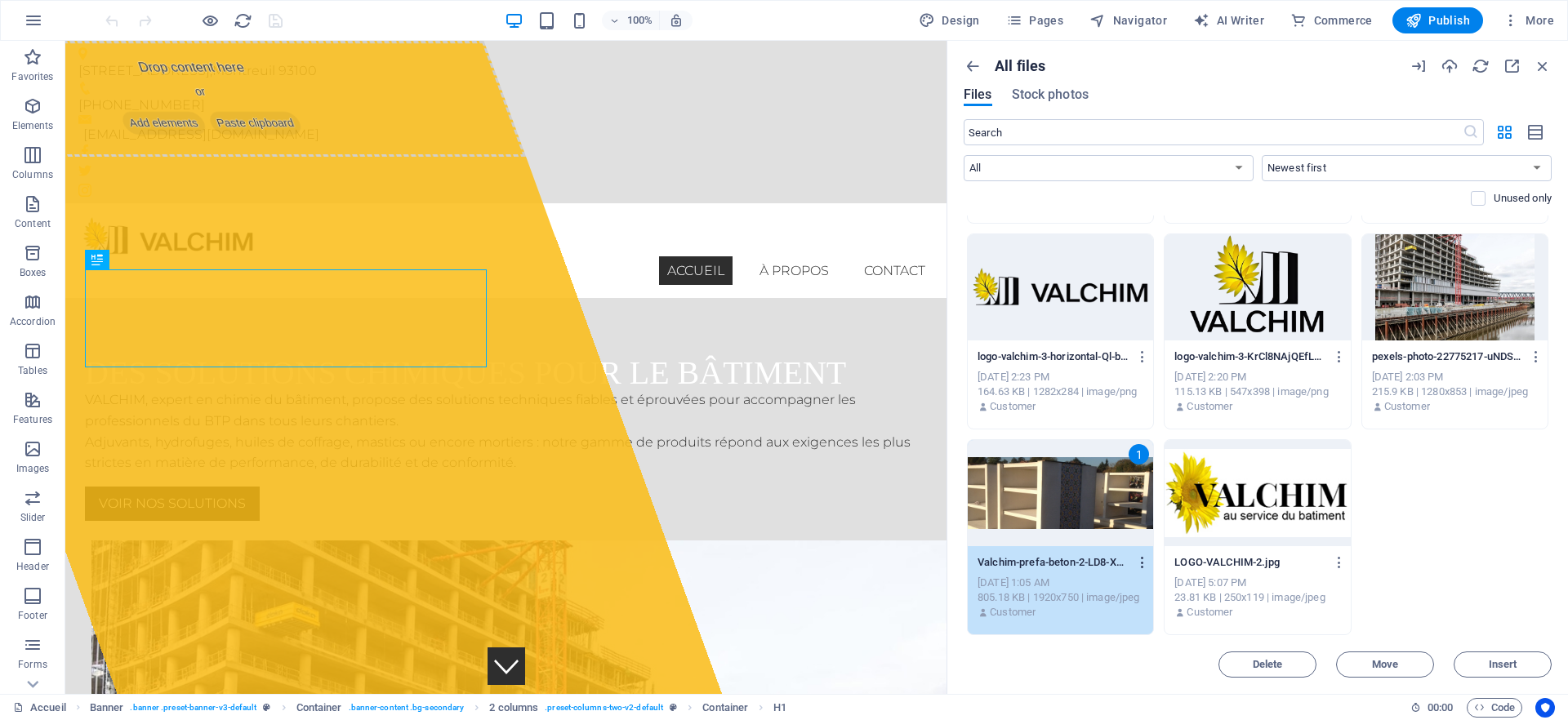
click at [1144, 565] on icon "button" at bounding box center [1143, 563] width 16 height 15
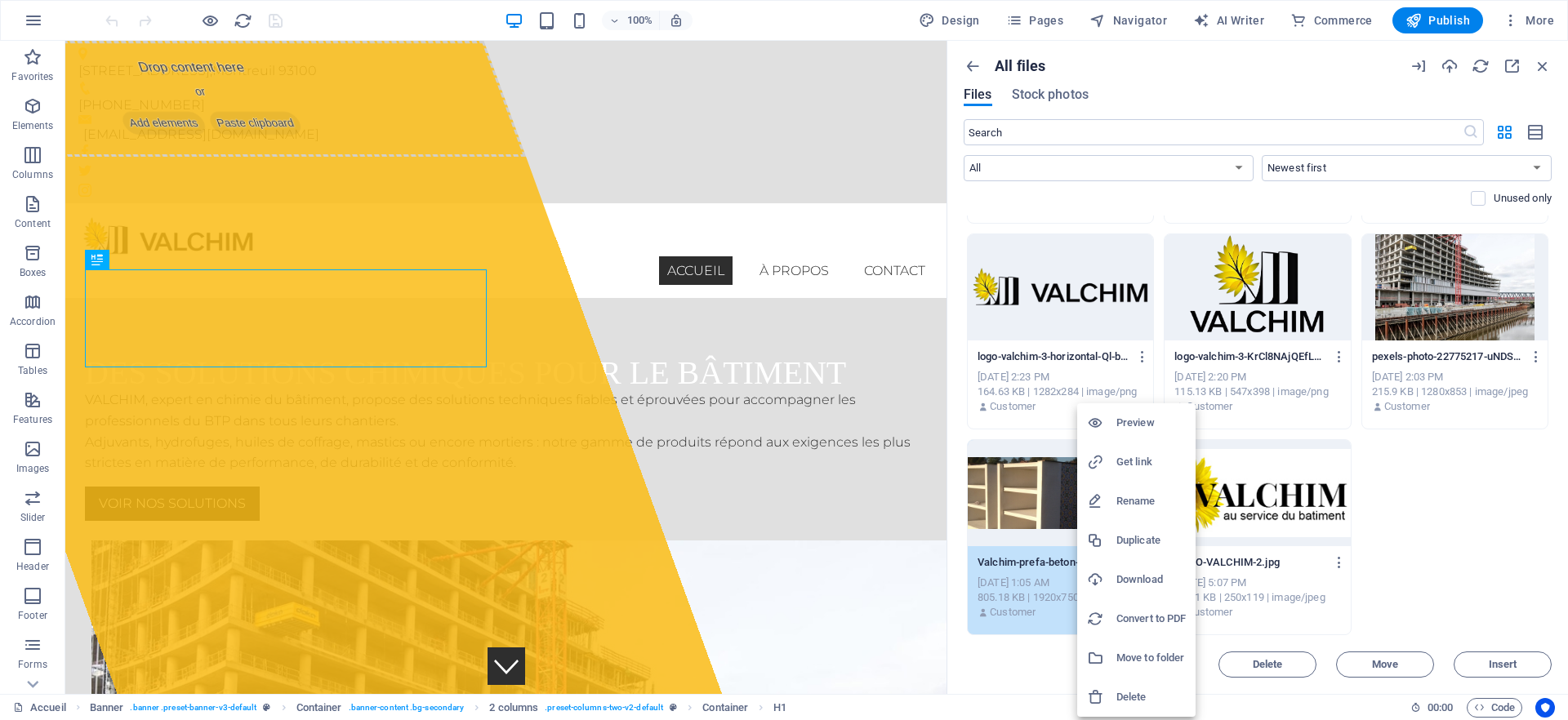
click at [1136, 575] on h6 "Download" at bounding box center [1150, 580] width 69 height 20
